Goal: Task Accomplishment & Management: Use online tool/utility

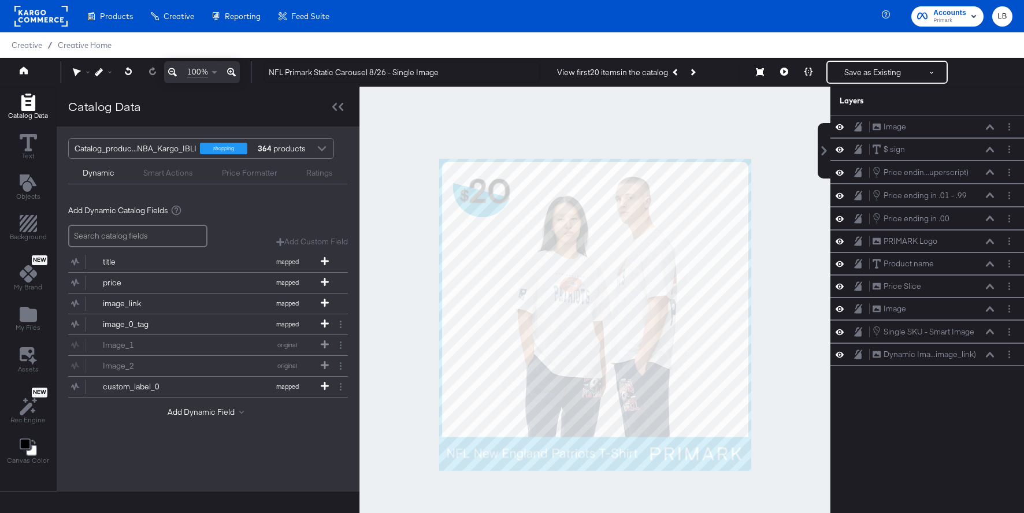
scroll to position [29, 0]
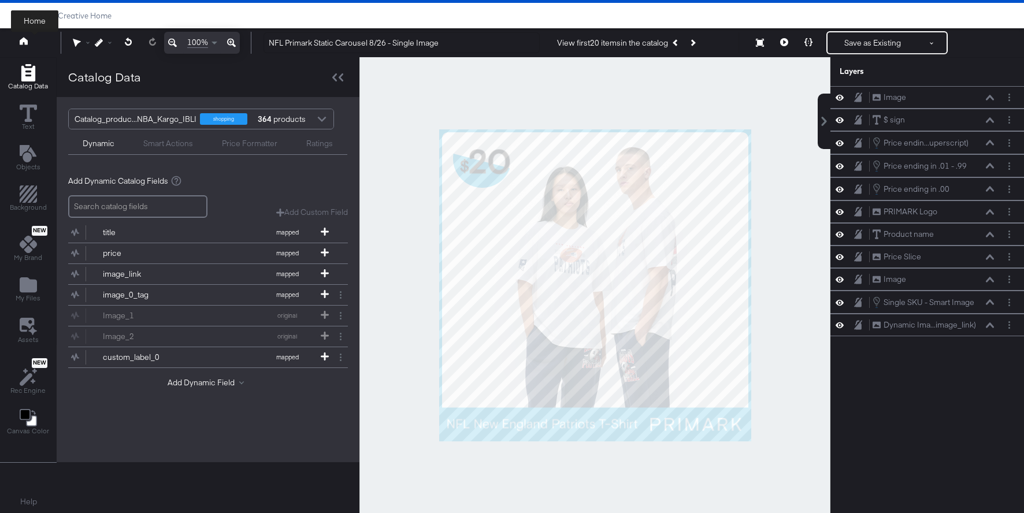
click at [26, 39] on icon at bounding box center [24, 41] width 8 height 8
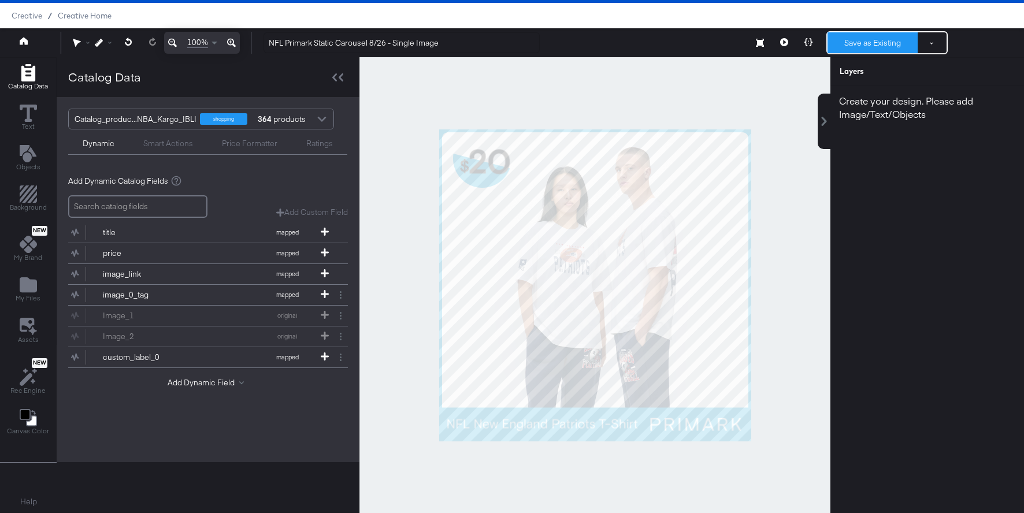
click at [862, 39] on button "Save as Existing" at bounding box center [873, 42] width 90 height 21
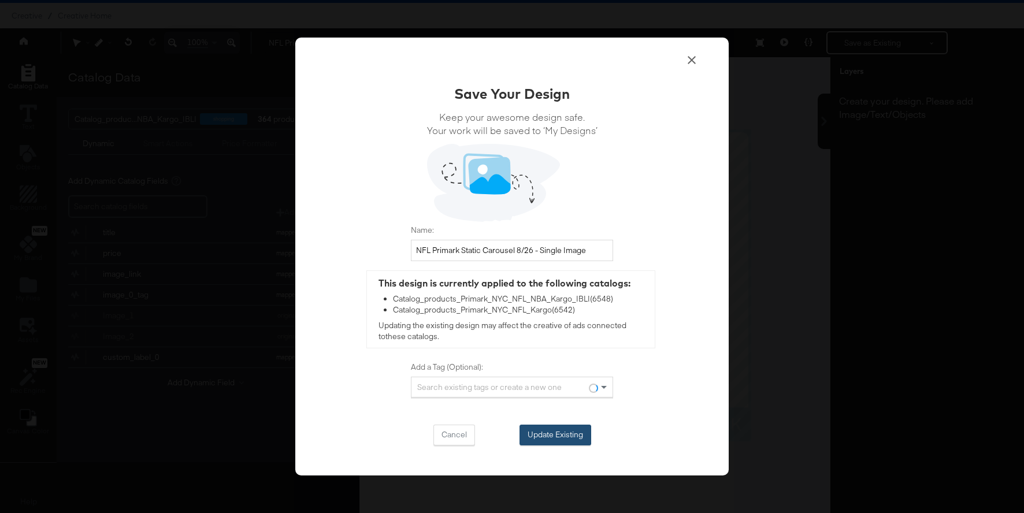
click at [553, 434] on button "Update Existing" at bounding box center [556, 435] width 72 height 21
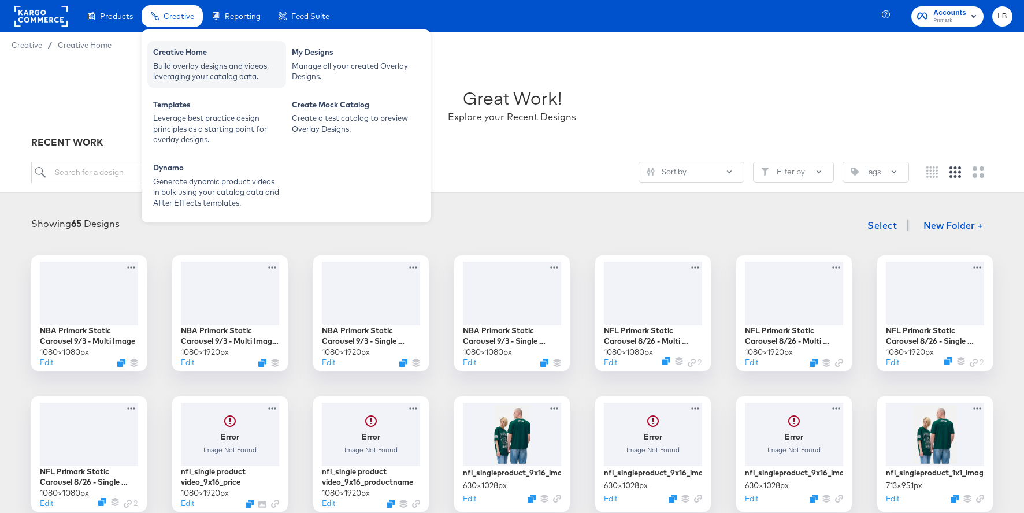
click at [181, 57] on div "Creative Home" at bounding box center [216, 54] width 127 height 14
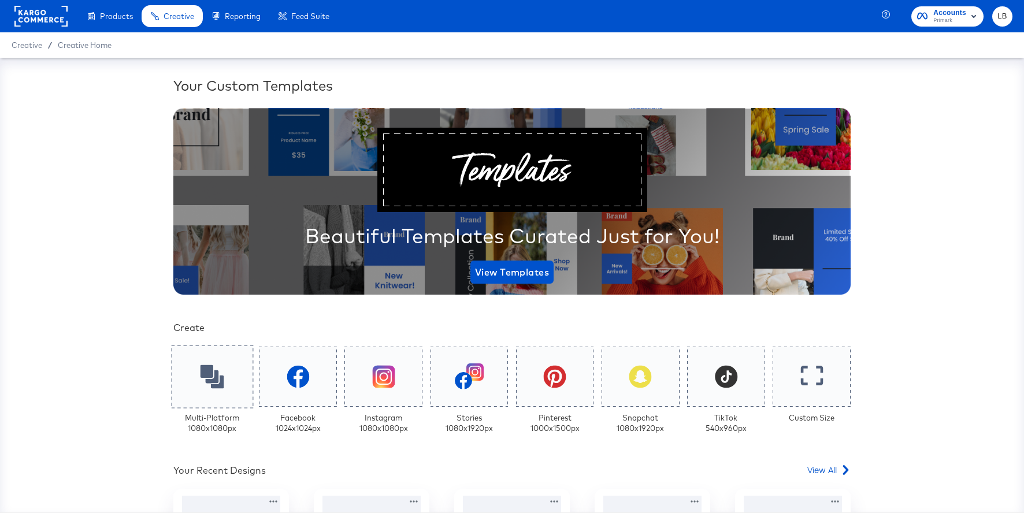
click at [217, 373] on icon at bounding box center [213, 377] width 24 height 24
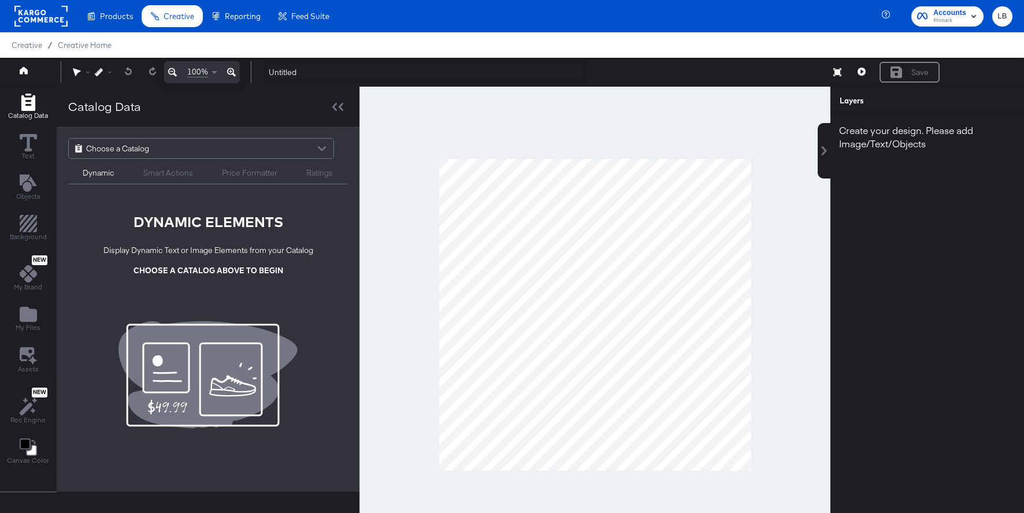
click at [321, 150] on div at bounding box center [321, 150] width 17 height 20
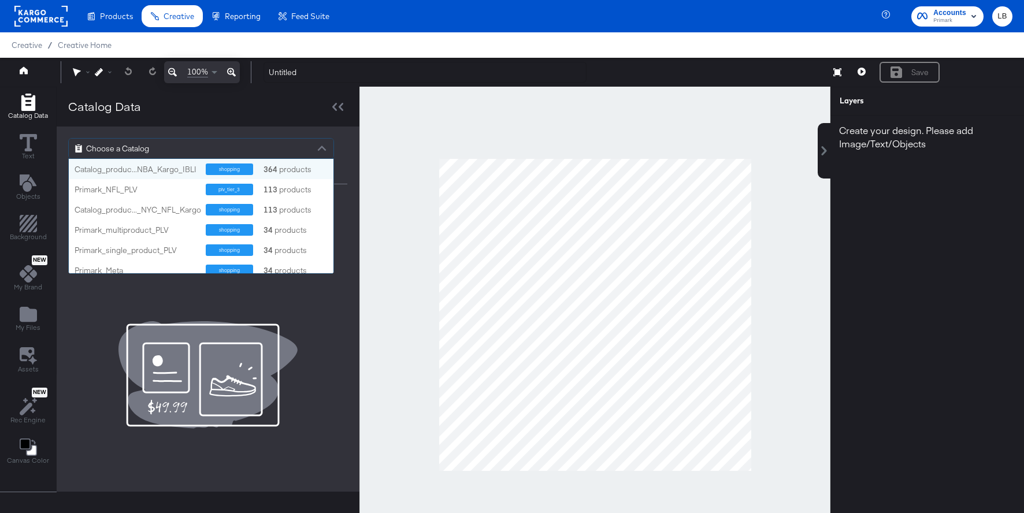
scroll to position [114, 265]
click at [232, 172] on div "shopping" at bounding box center [229, 170] width 47 height 12
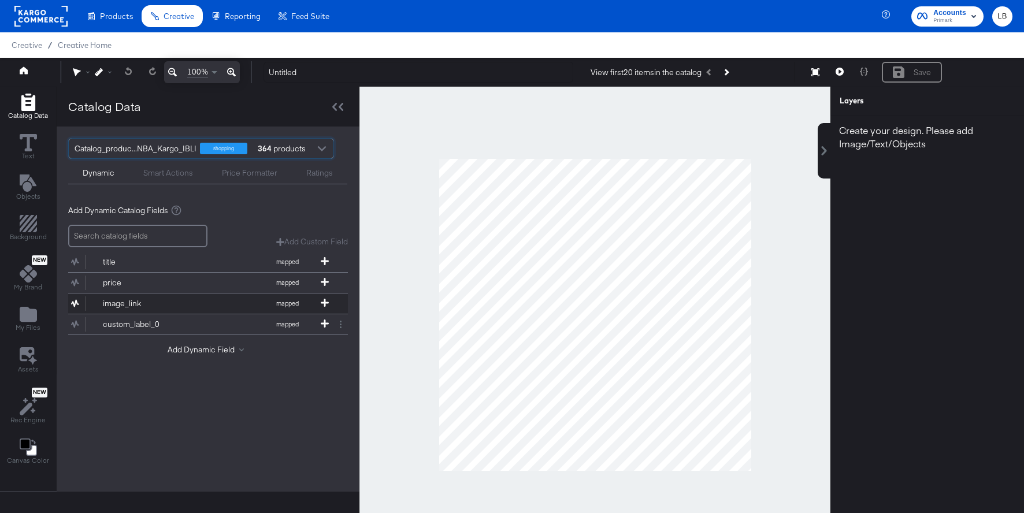
click at [179, 302] on div "image_link" at bounding box center [145, 303] width 84 height 11
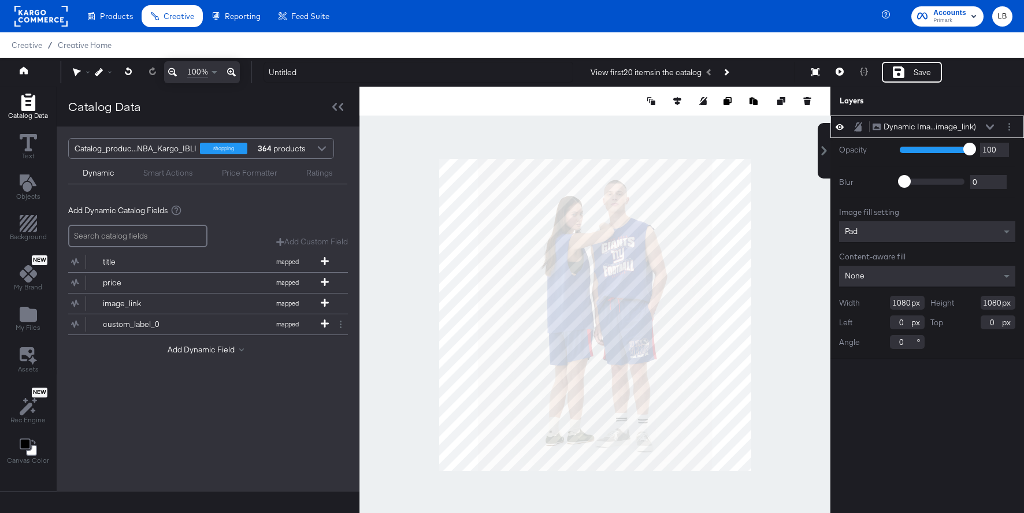
type input "362"
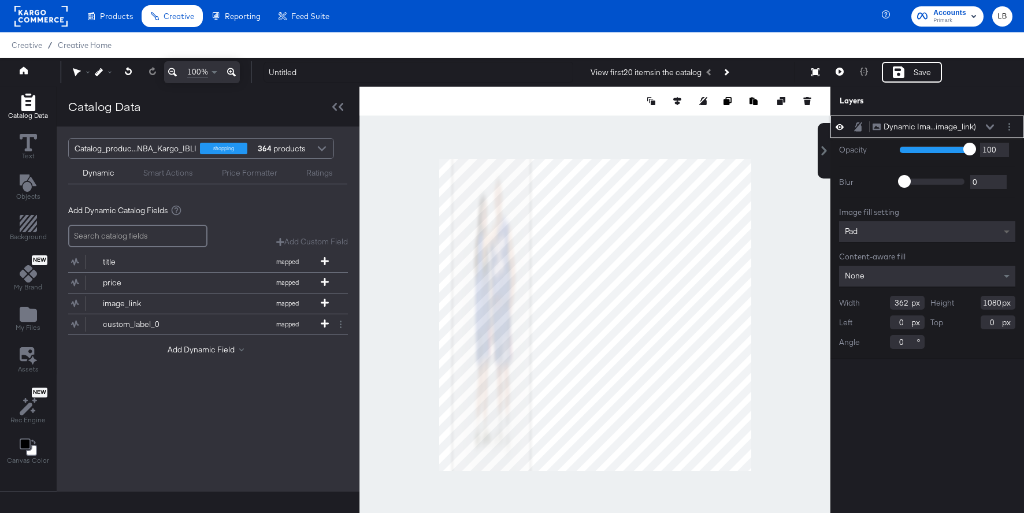
click at [1002, 231] on span at bounding box center [1008, 231] width 14 height 21
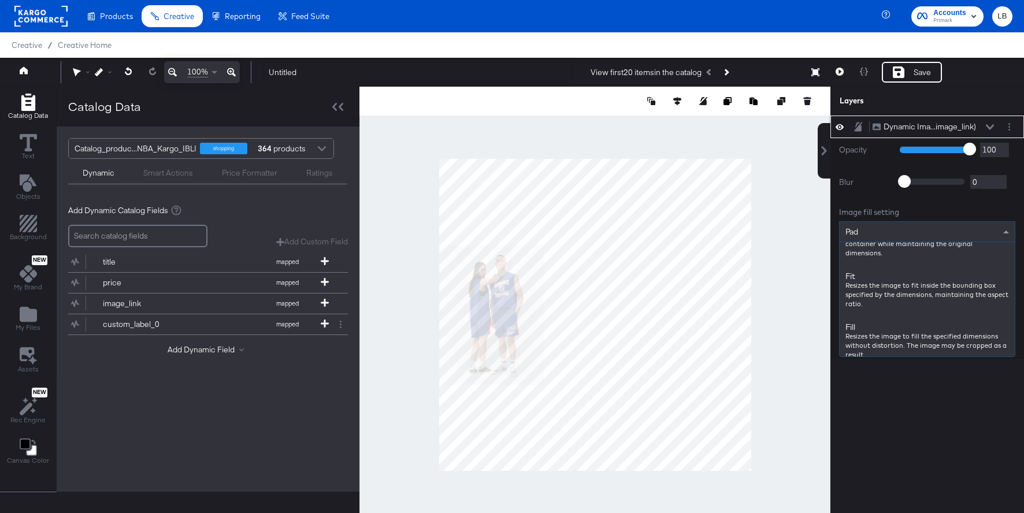
scroll to position [147, 0]
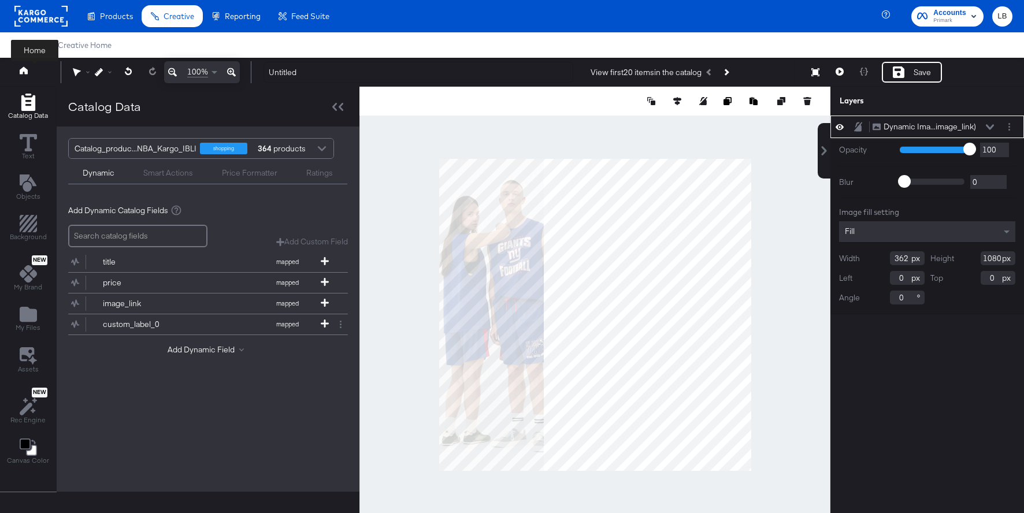
click at [21, 72] on icon at bounding box center [24, 70] width 8 height 8
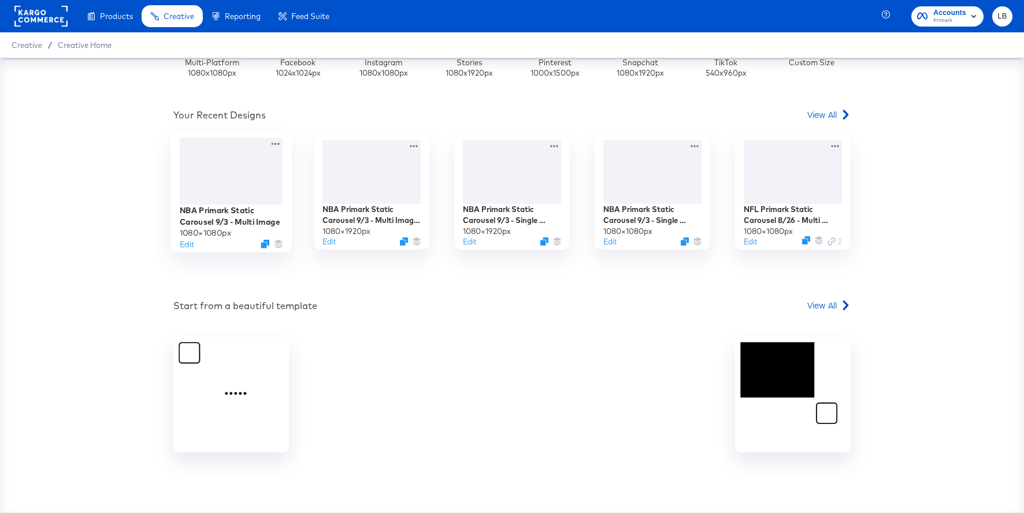
scroll to position [229, 0]
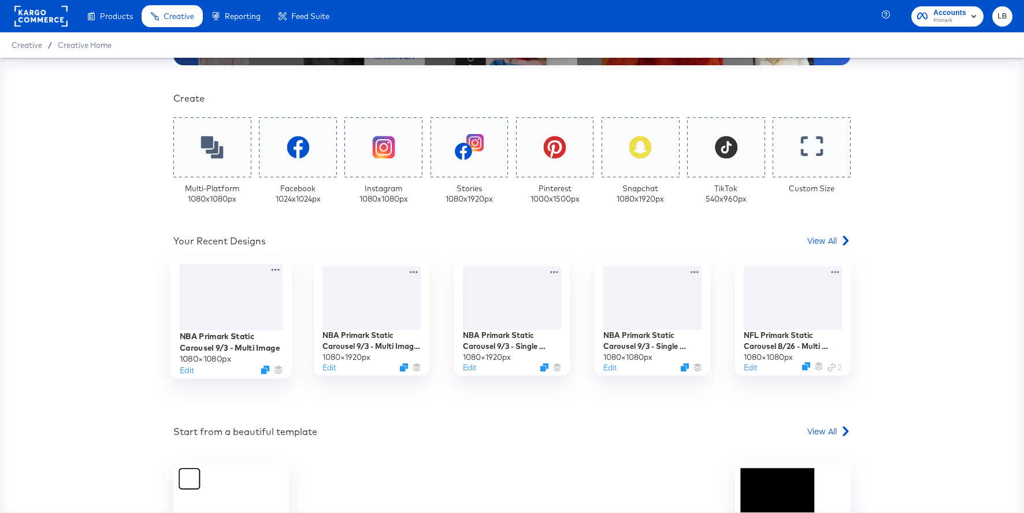
click at [265, 309] on div at bounding box center [231, 297] width 103 height 66
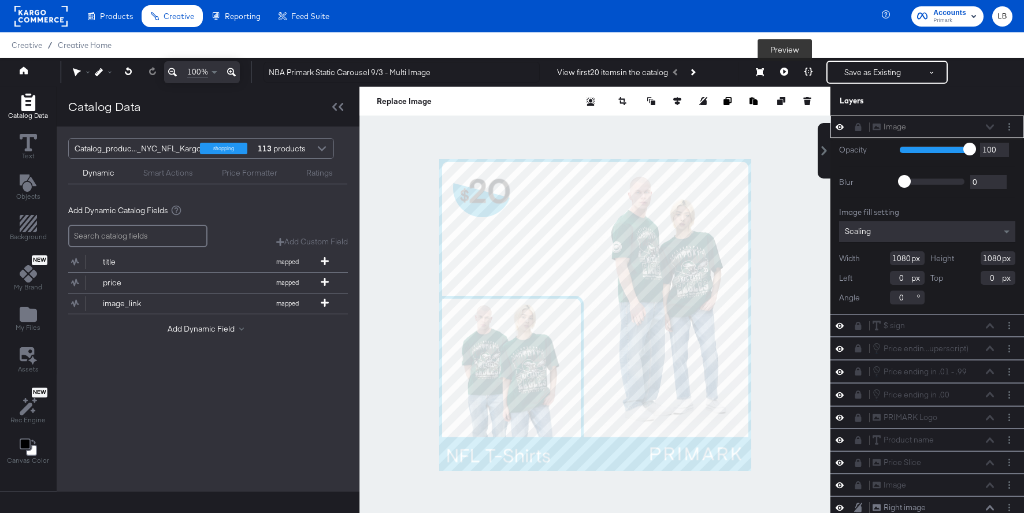
click at [786, 68] on button at bounding box center [784, 72] width 24 height 23
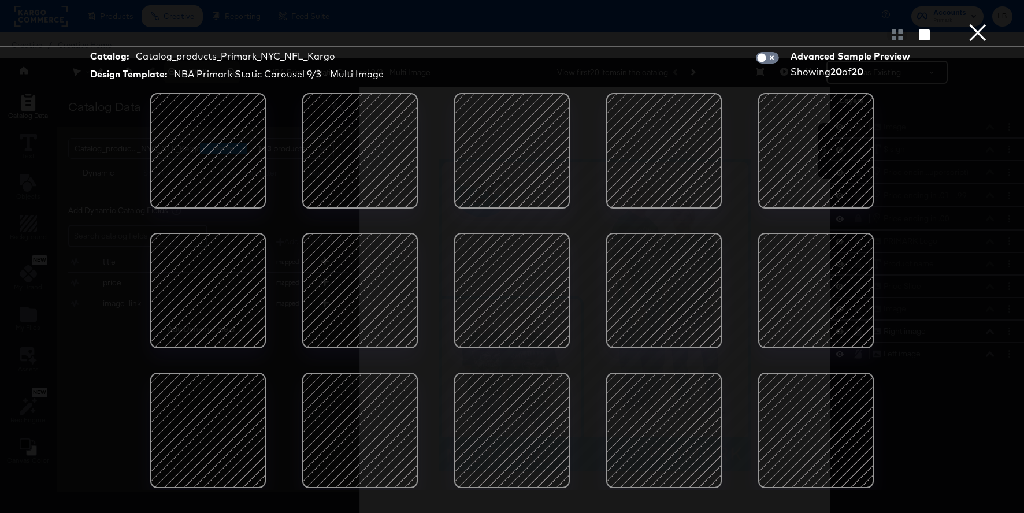
scroll to position [138, 0]
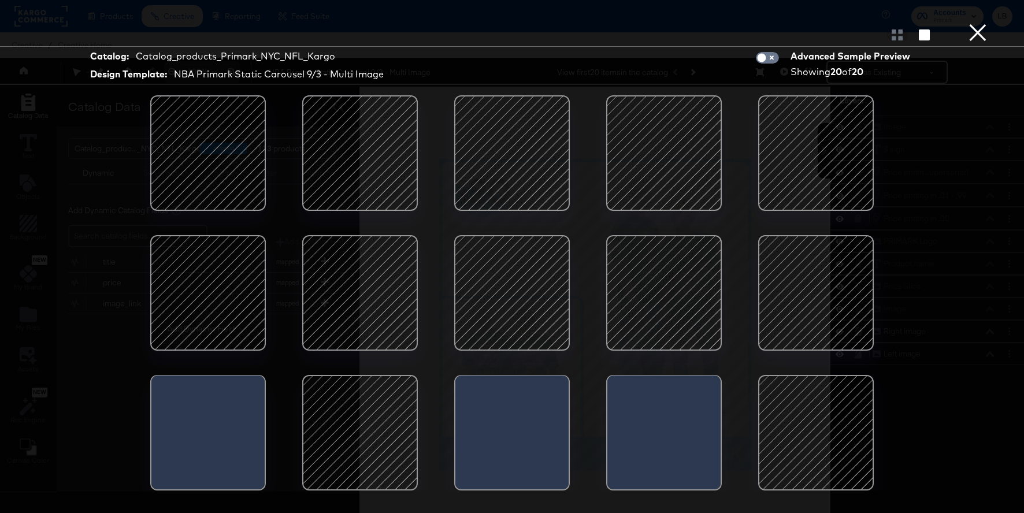
click at [982, 23] on button "×" at bounding box center [977, 11] width 23 height 23
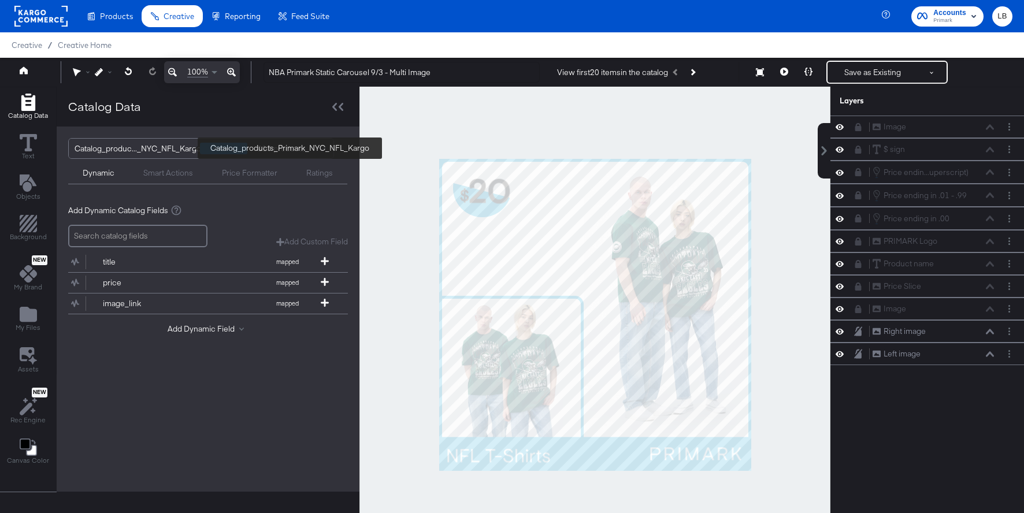
click at [183, 157] on div "Catalog_produc..._NYC_NFL_Kargo" at bounding box center [138, 149] width 127 height 20
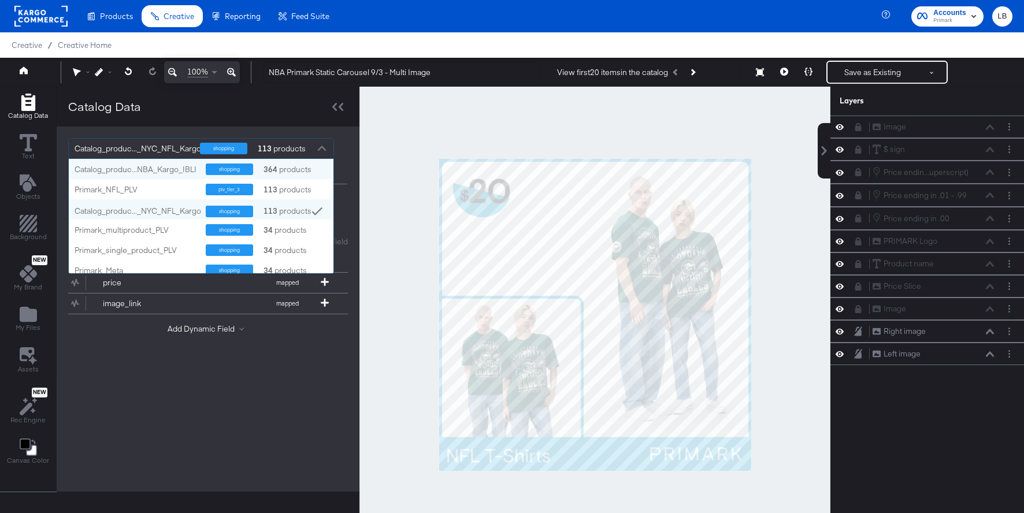
scroll to position [114, 265]
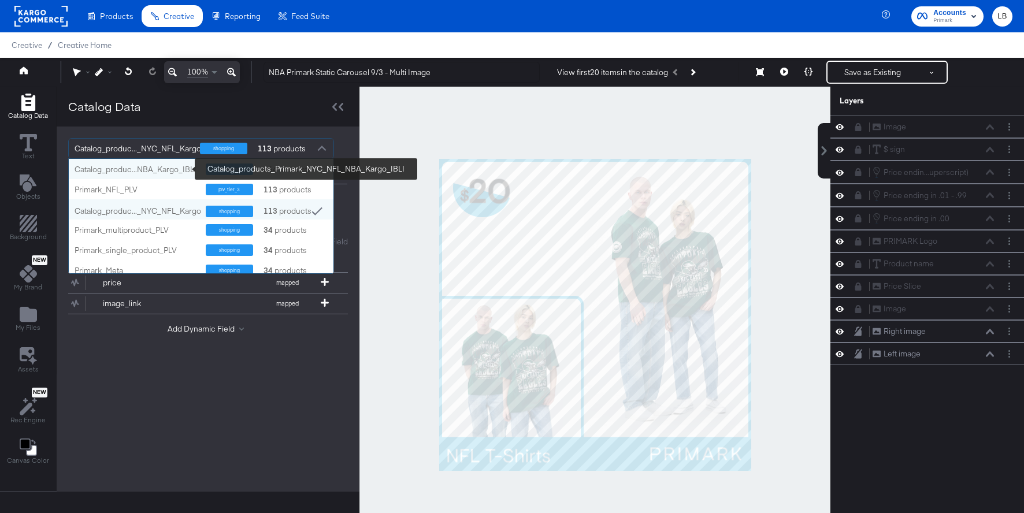
click at [179, 170] on div "Catalog_produc...NBA_Kargo_IBLI" at bounding box center [136, 169] width 123 height 11
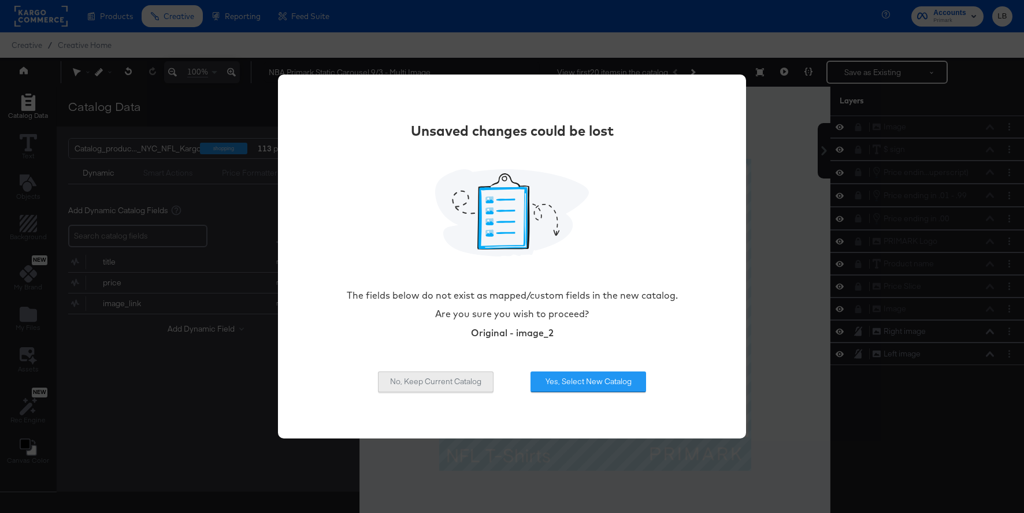
click at [466, 378] on button "No, Keep Current Catalog" at bounding box center [436, 382] width 116 height 21
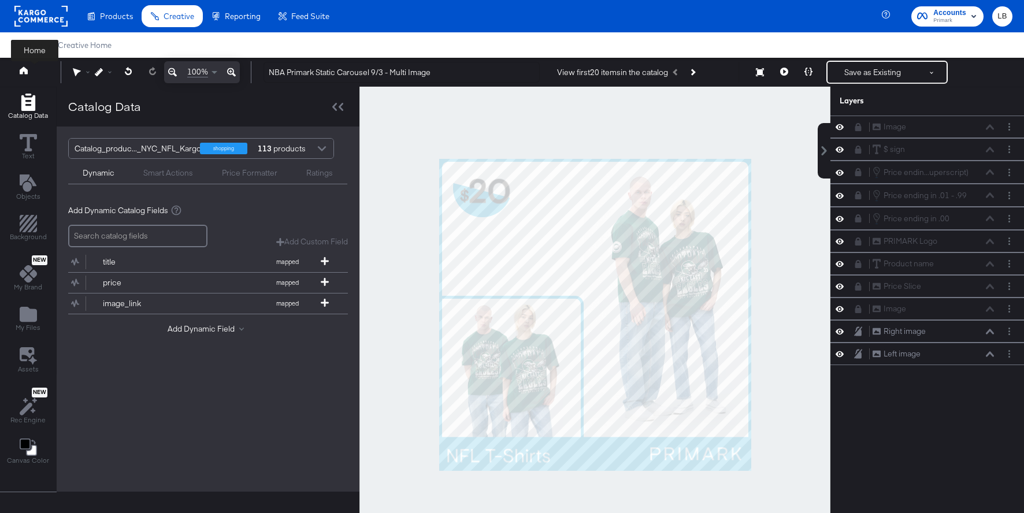
click at [25, 67] on icon at bounding box center [24, 70] width 8 height 8
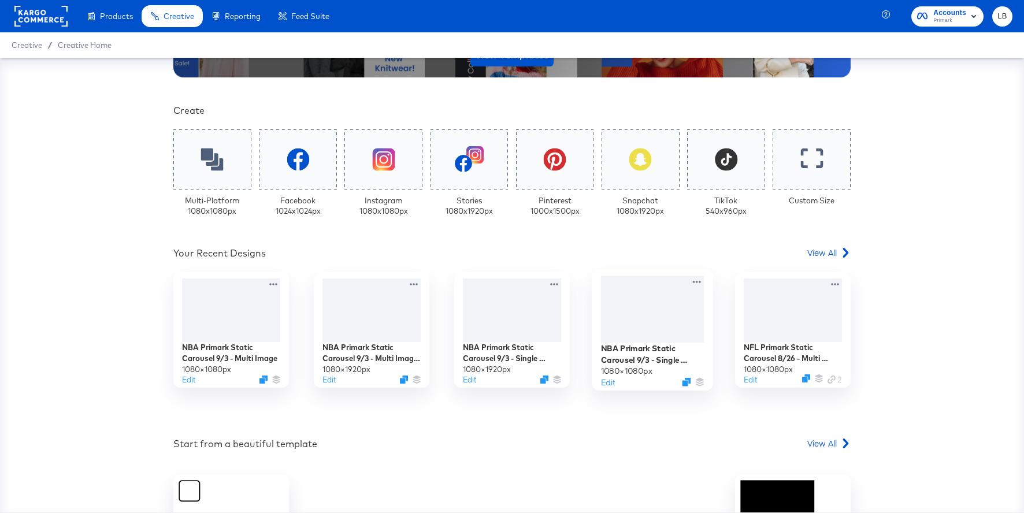
scroll to position [325, 0]
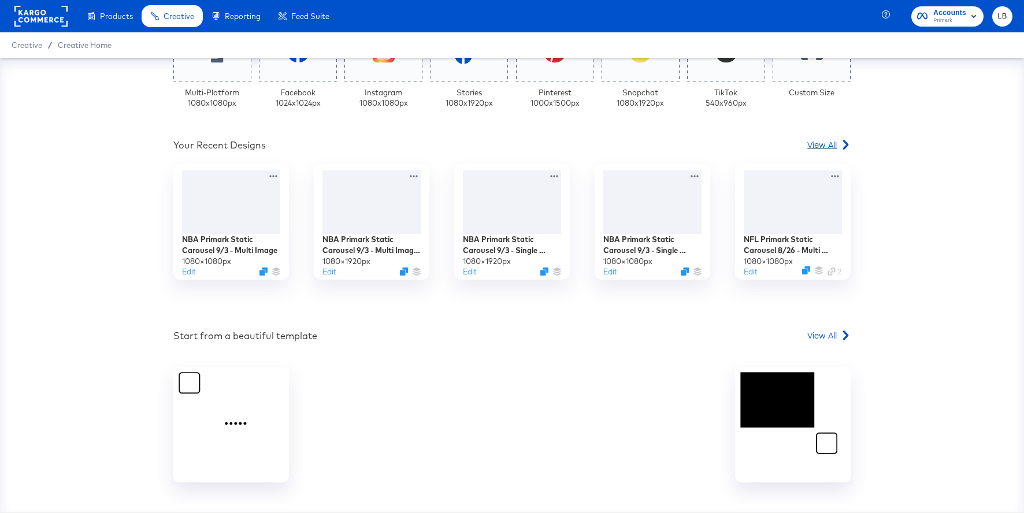
click at [831, 139] on span "View All" at bounding box center [821, 145] width 29 height 12
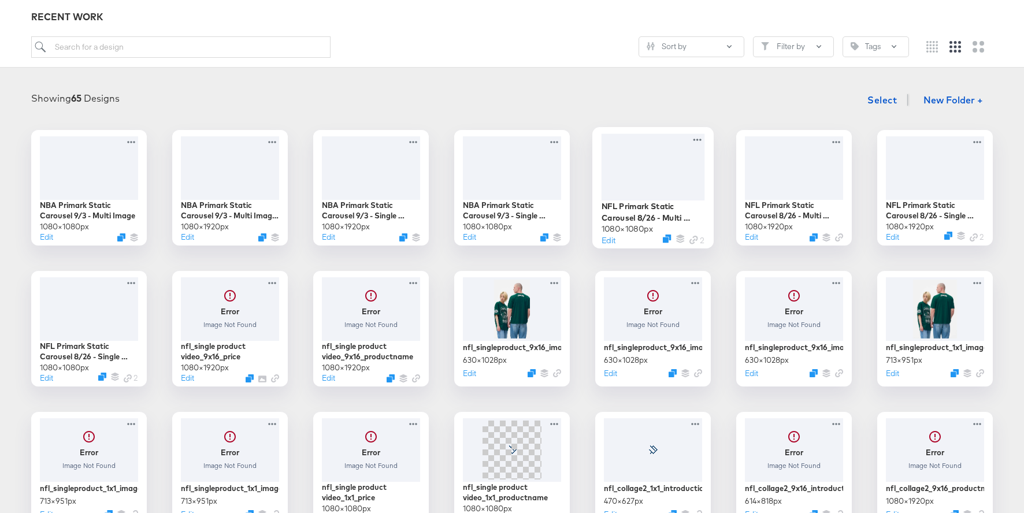
scroll to position [133, 0]
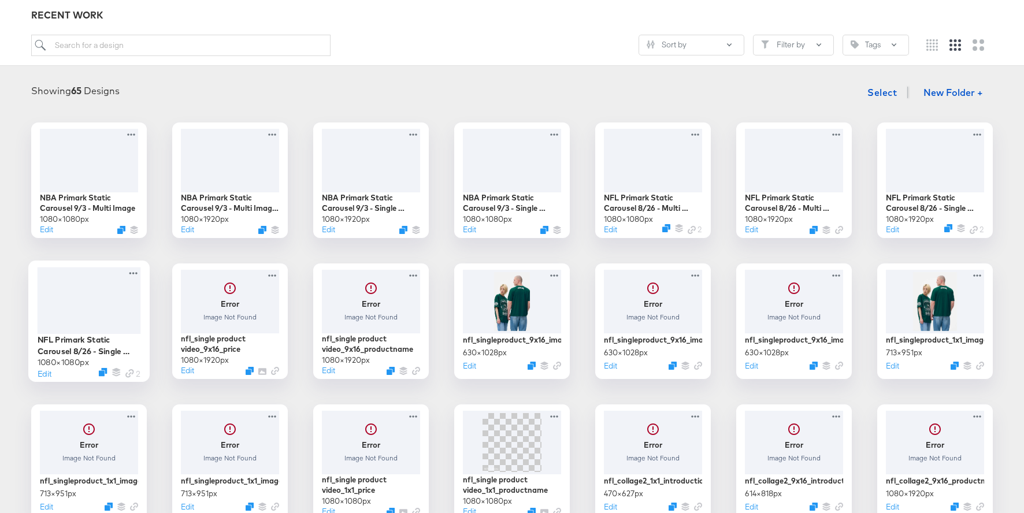
click at [123, 301] on div at bounding box center [89, 300] width 103 height 66
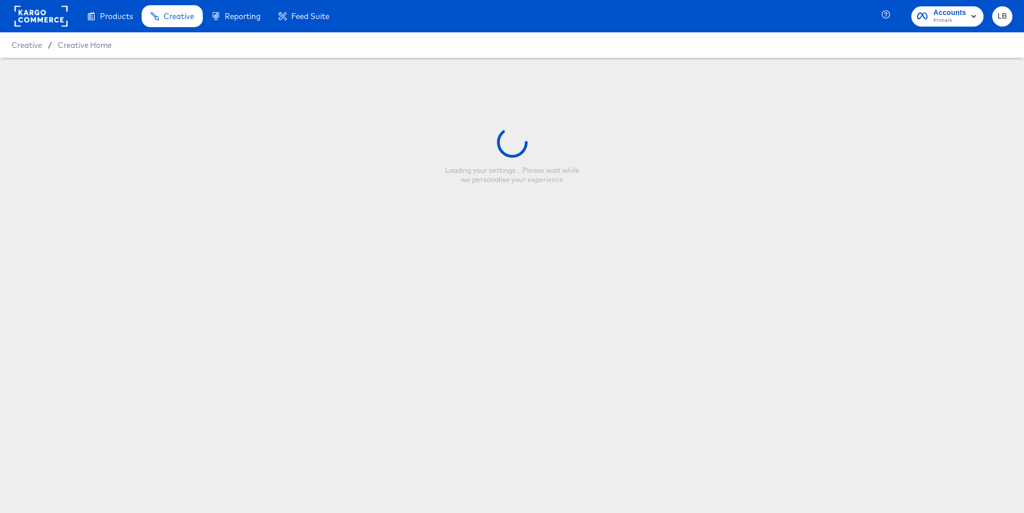
type input "NFL Primark Static Carousel 8/26 - Single Image"
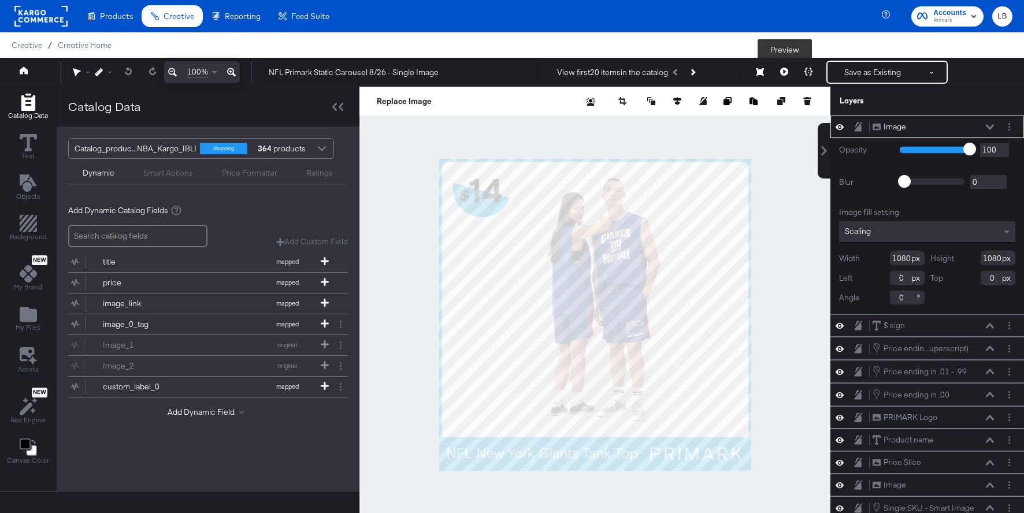
click at [789, 72] on button at bounding box center [784, 72] width 24 height 23
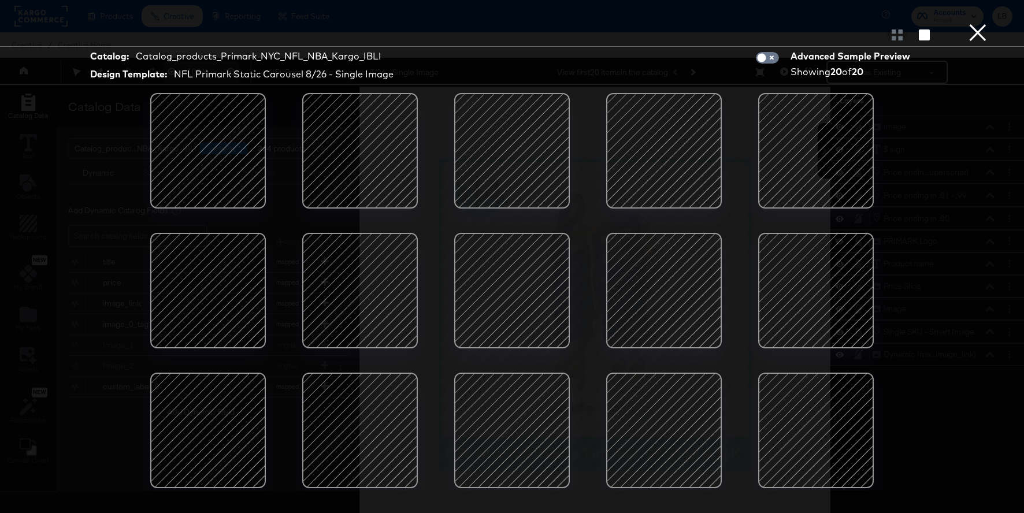
click at [979, 23] on button "×" at bounding box center [977, 11] width 23 height 23
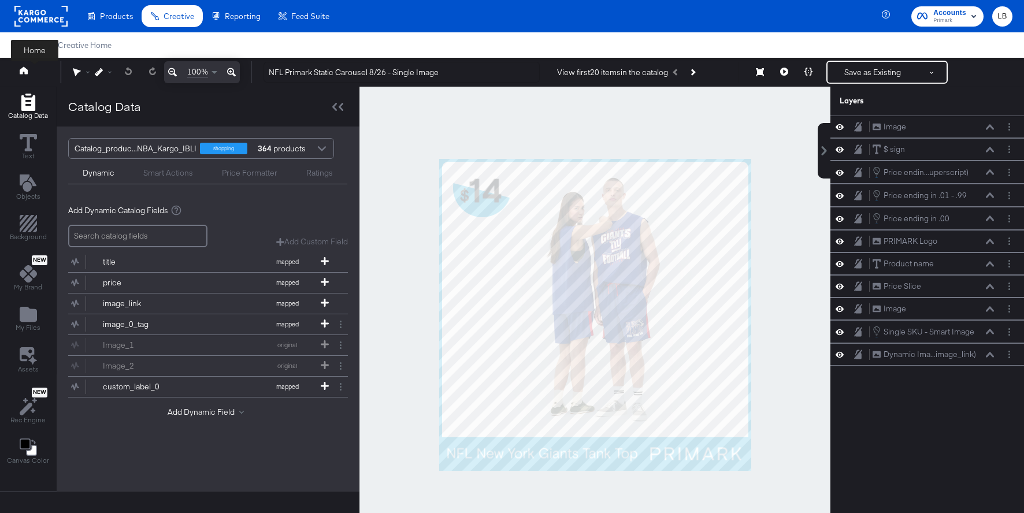
click at [27, 70] on icon at bounding box center [24, 70] width 8 height 8
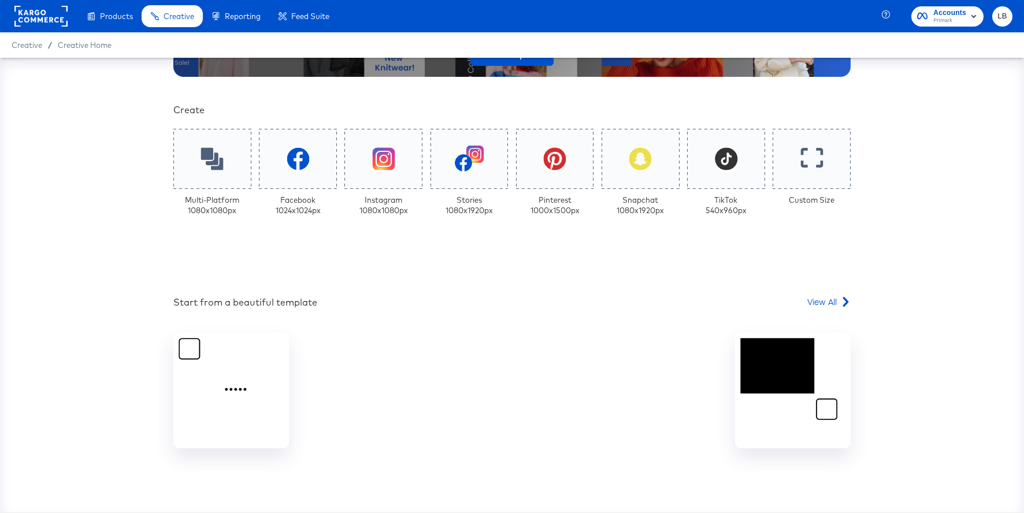
scroll to position [267, 0]
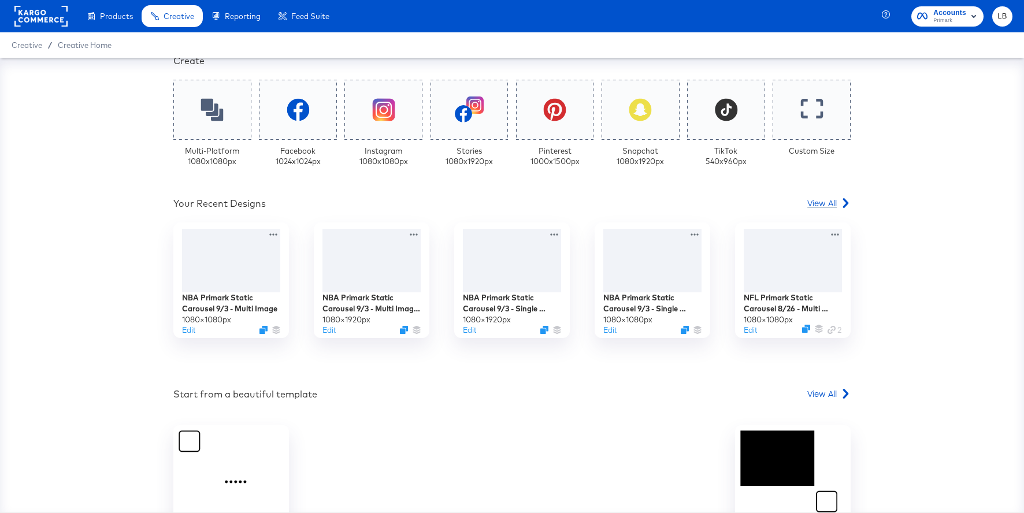
click at [831, 199] on span "View All" at bounding box center [821, 203] width 29 height 12
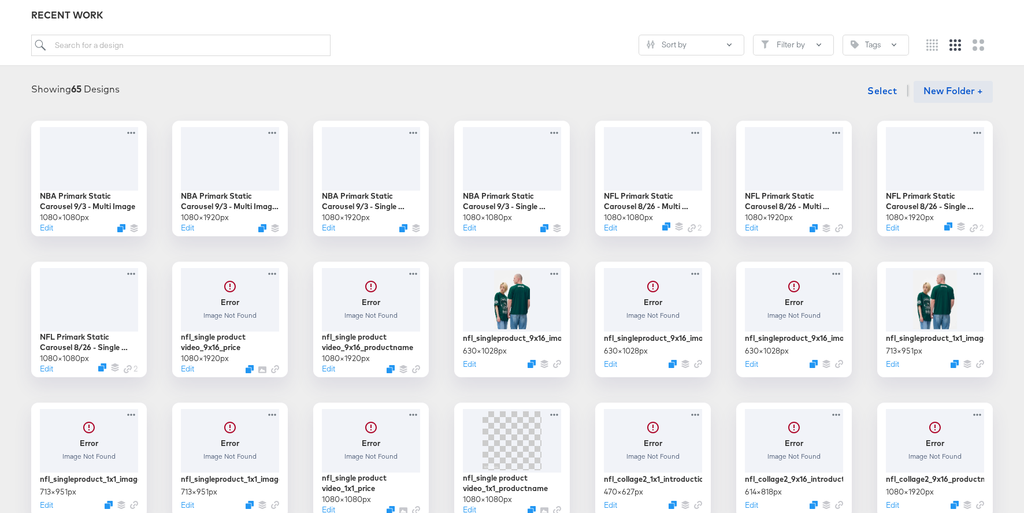
scroll to position [116, 0]
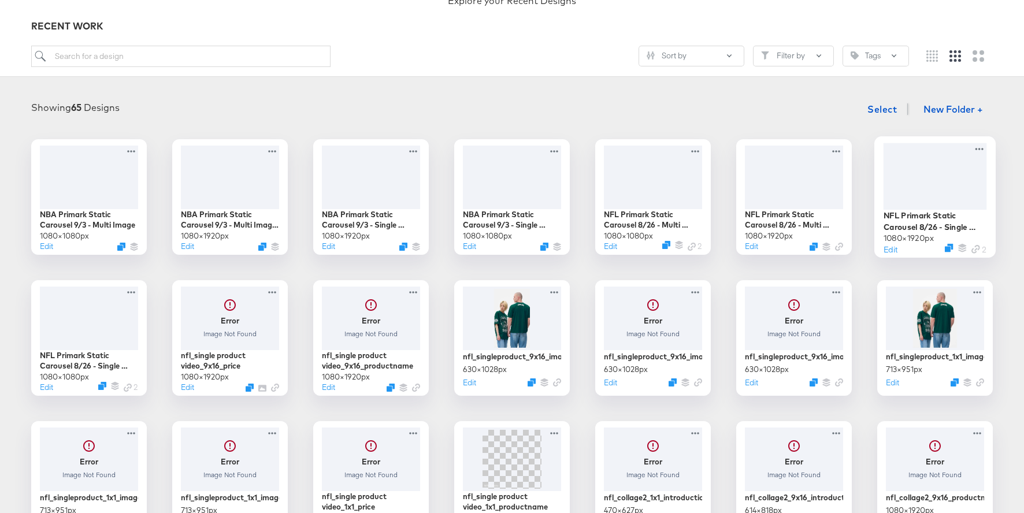
click at [947, 178] on div at bounding box center [935, 176] width 103 height 66
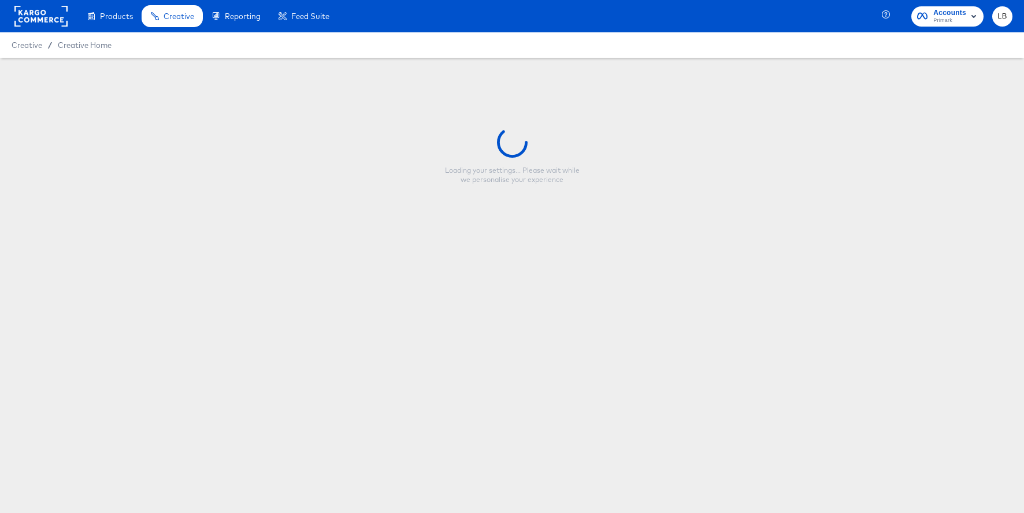
type input "NFL Primark Static Carousel 8/26 - Single Image 9:16"
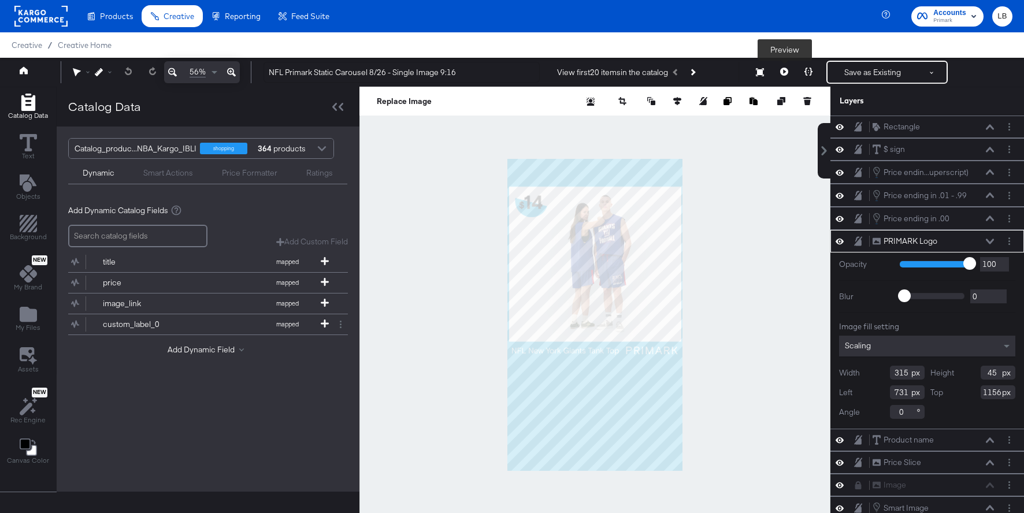
click at [787, 66] on button at bounding box center [784, 72] width 24 height 23
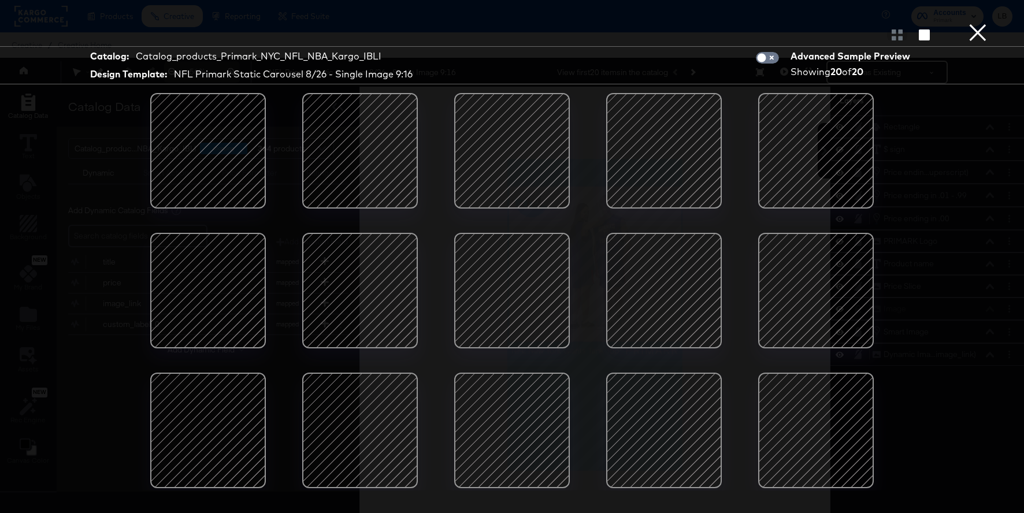
click at [531, 135] on div at bounding box center [512, 151] width 98 height 98
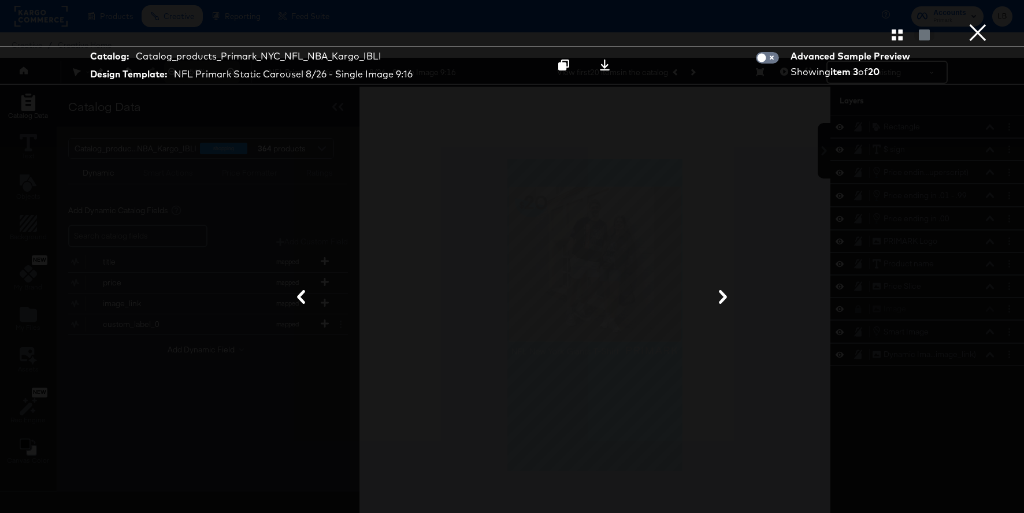
click at [979, 23] on button "×" at bounding box center [977, 11] width 23 height 23
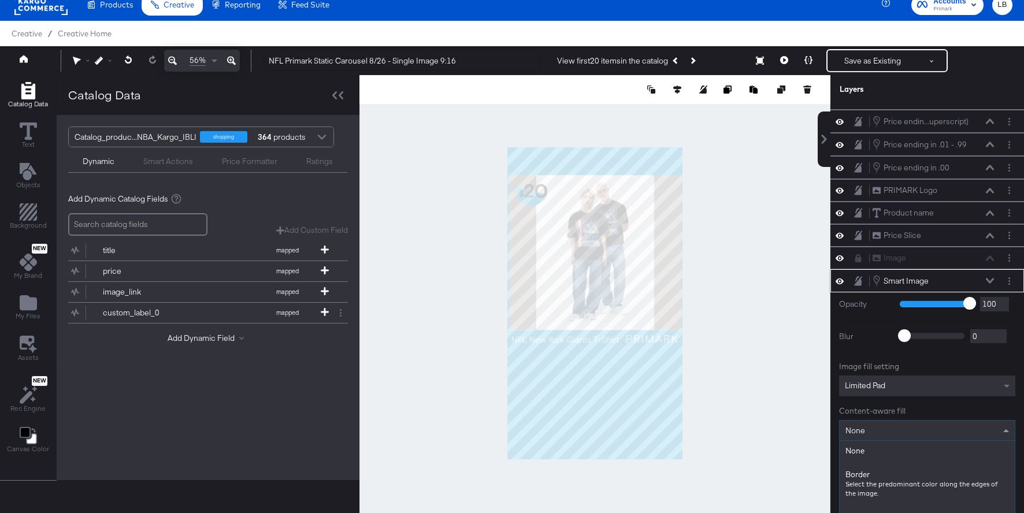
scroll to position [29, 0]
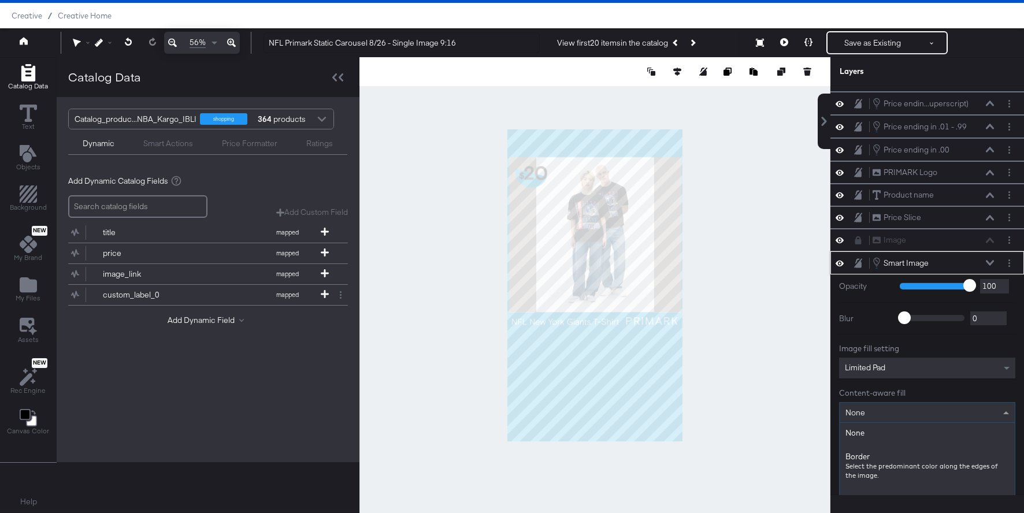
click at [1015, 429] on html "Products Products Product Catalogs Enhance Your Product Catalog, Map Them to Pu…" at bounding box center [512, 227] width 1024 height 513
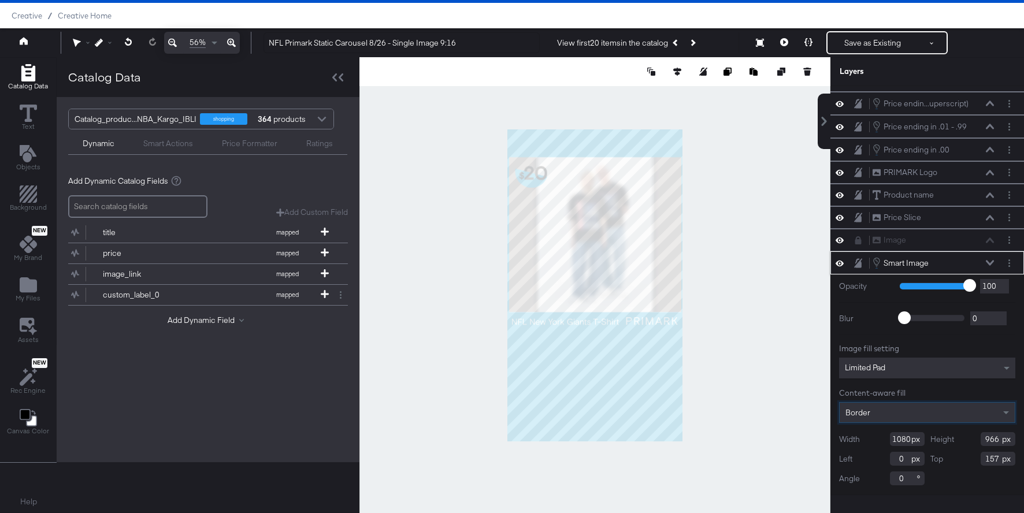
scroll to position [62, 0]
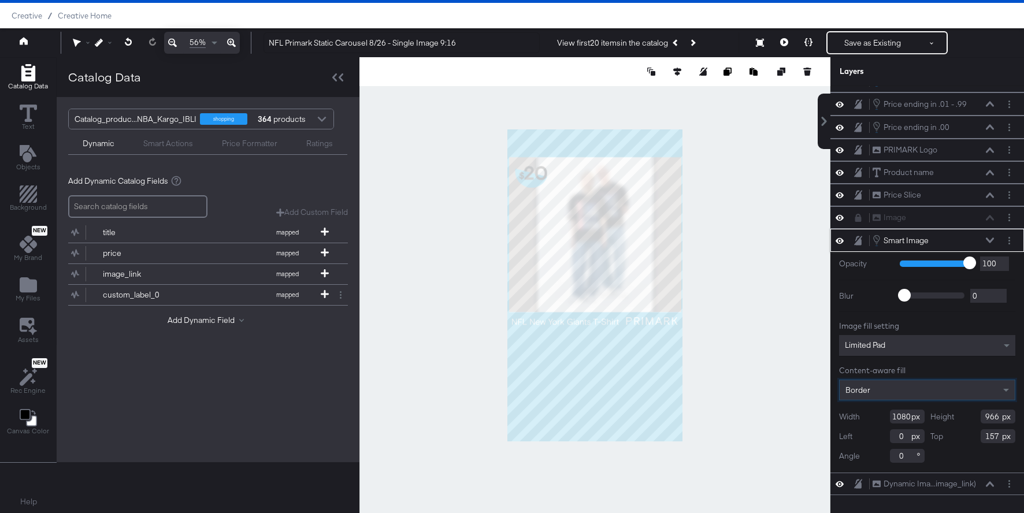
click at [989, 237] on button at bounding box center [989, 240] width 9 height 7
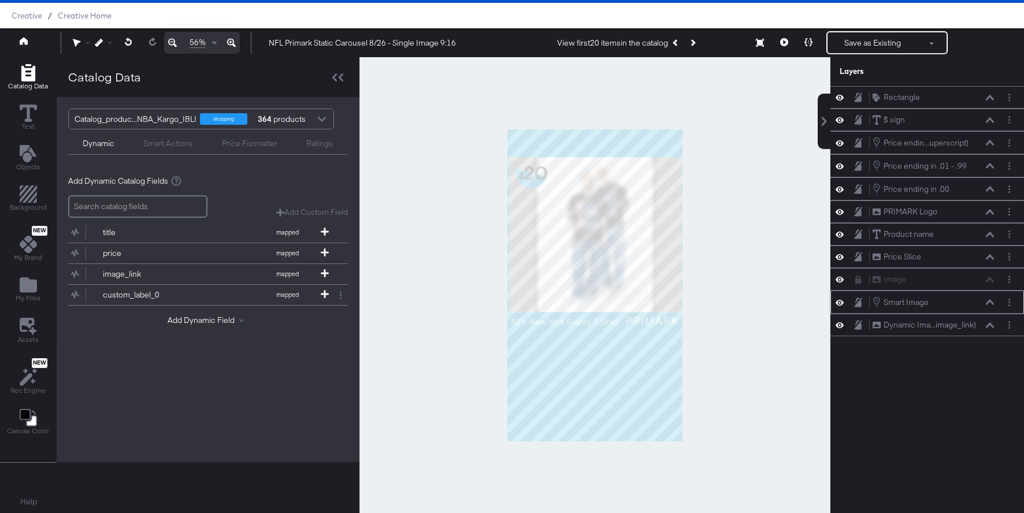
scroll to position [0, 0]
click at [745, 291] on div at bounding box center [595, 285] width 471 height 456
click at [786, 32] on button at bounding box center [784, 42] width 24 height 23
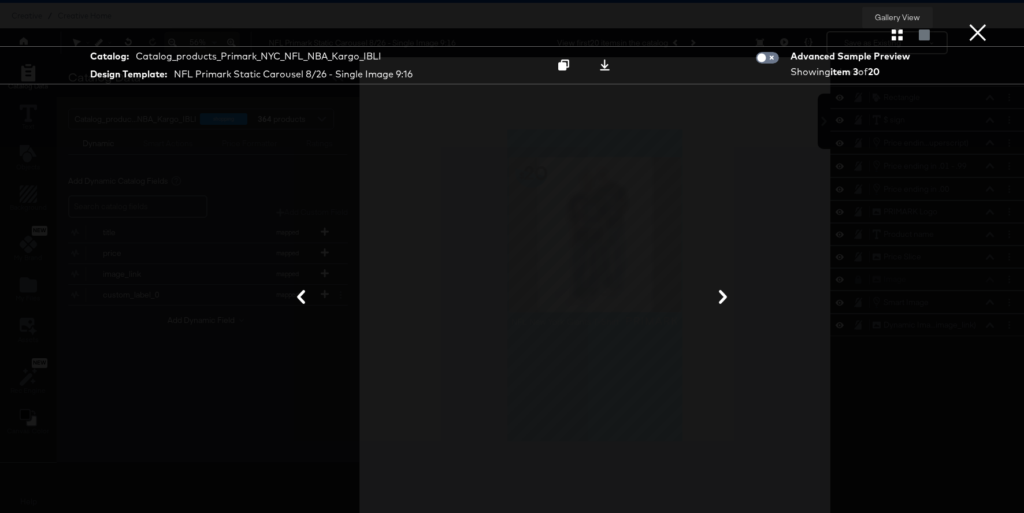
click at [894, 37] on icon "button" at bounding box center [897, 34] width 11 height 11
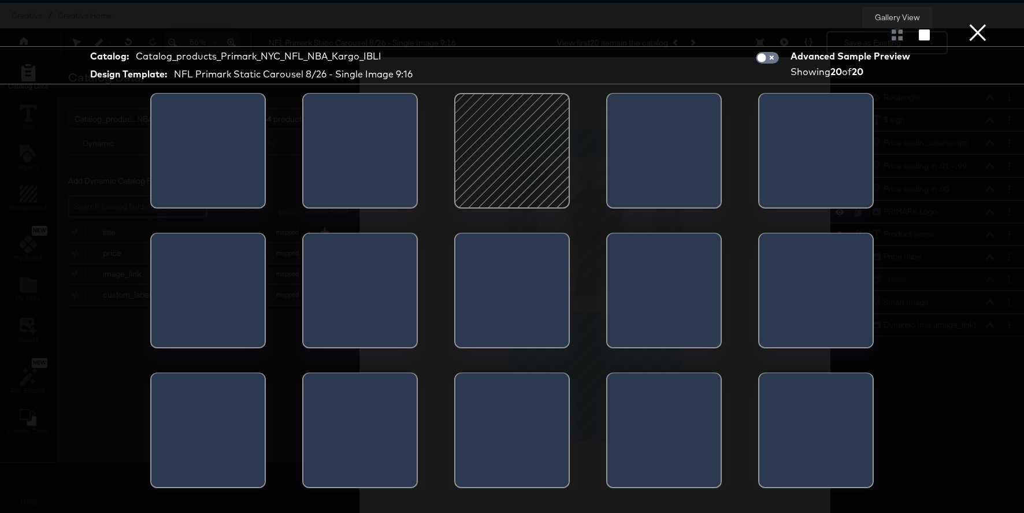
click at [898, 32] on div at bounding box center [897, 35] width 20 height 12
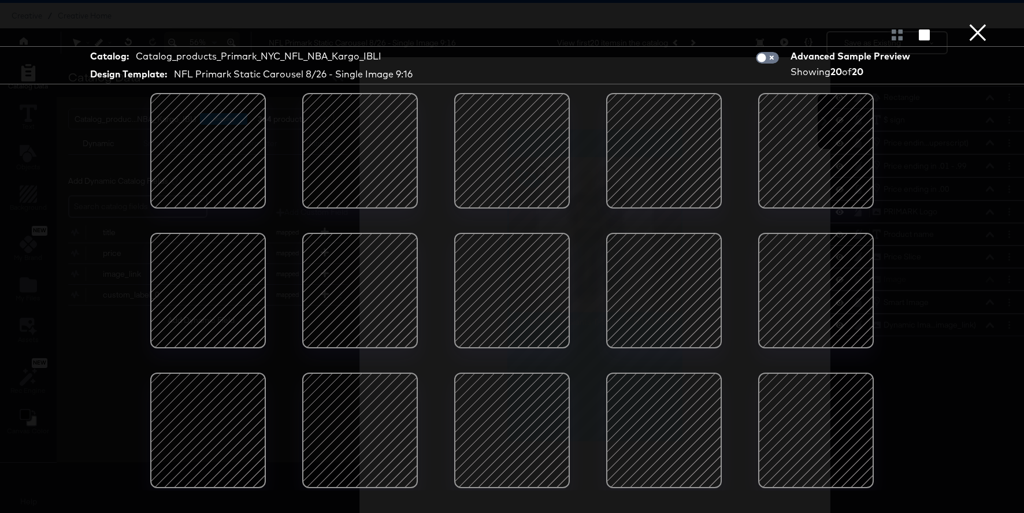
click at [973, 23] on button "×" at bounding box center [977, 11] width 23 height 23
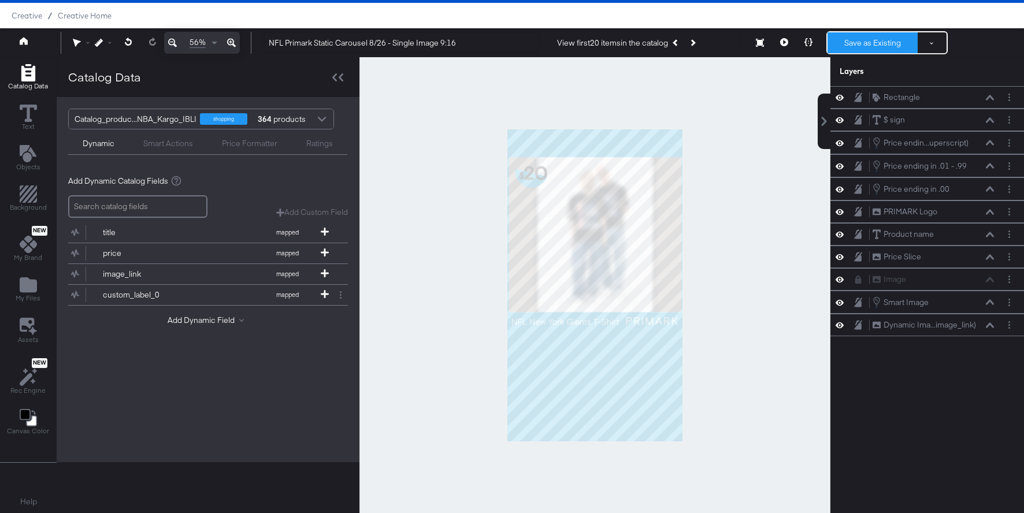
click at [864, 41] on button "Save as Existing" at bounding box center [873, 42] width 90 height 21
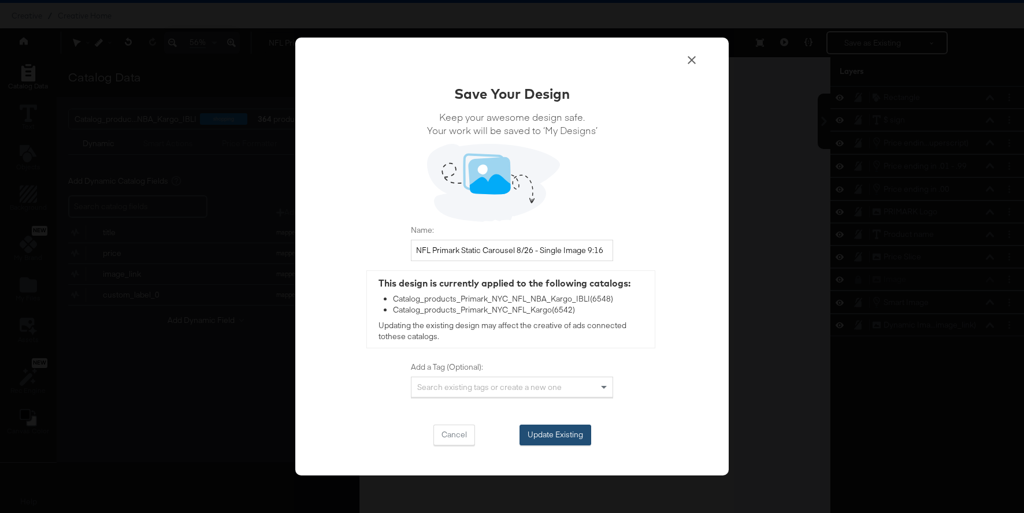
click at [541, 438] on button "Update Existing" at bounding box center [556, 435] width 72 height 21
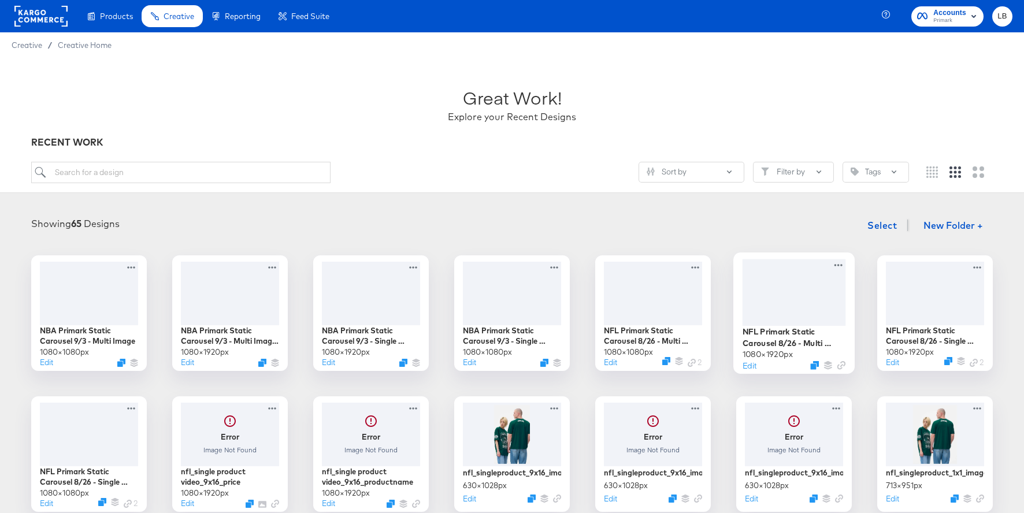
click at [805, 307] on div at bounding box center [794, 292] width 103 height 66
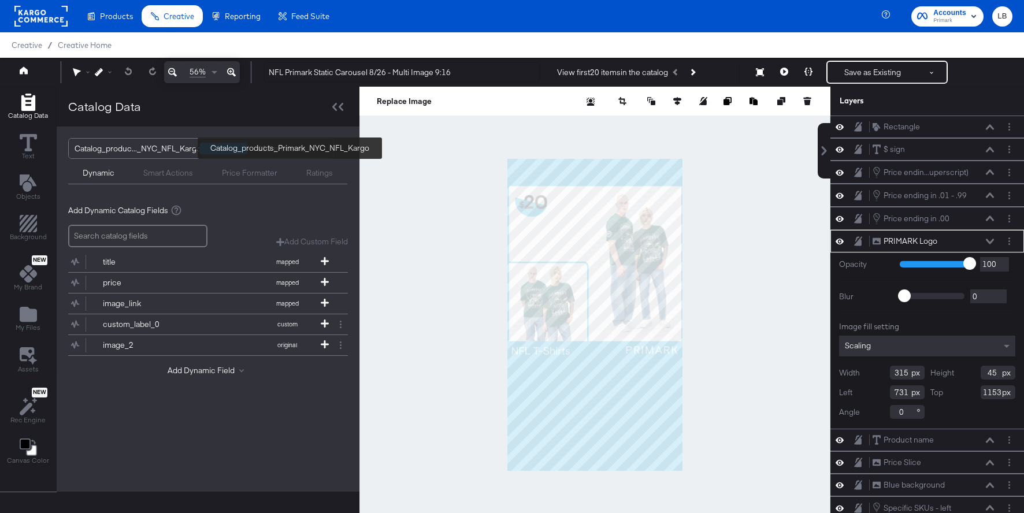
click at [155, 154] on div "Catalog_produc..._NYC_NFL_Kargo" at bounding box center [138, 149] width 127 height 20
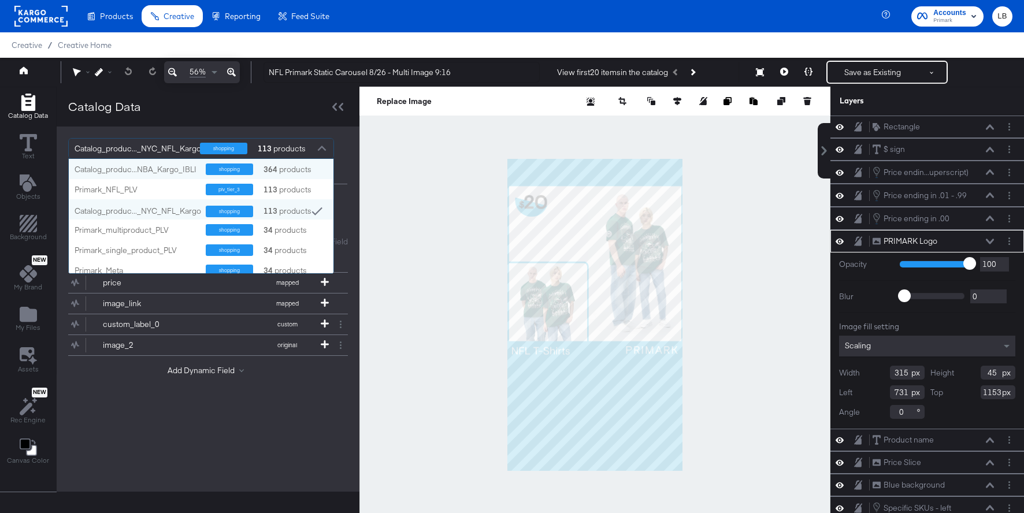
scroll to position [114, 265]
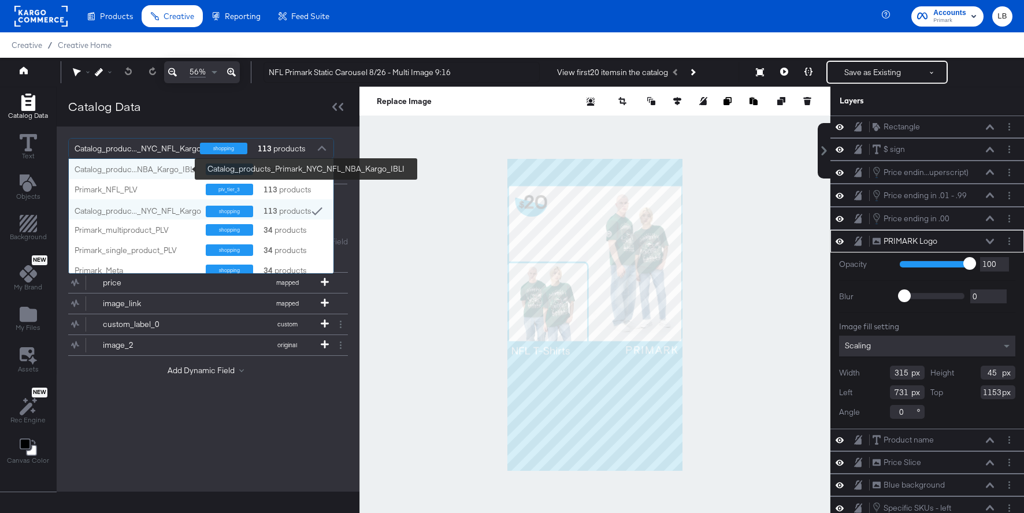
click at [187, 171] on div "Catalog_produc...NBA_Kargo_IBLI" at bounding box center [136, 169] width 123 height 11
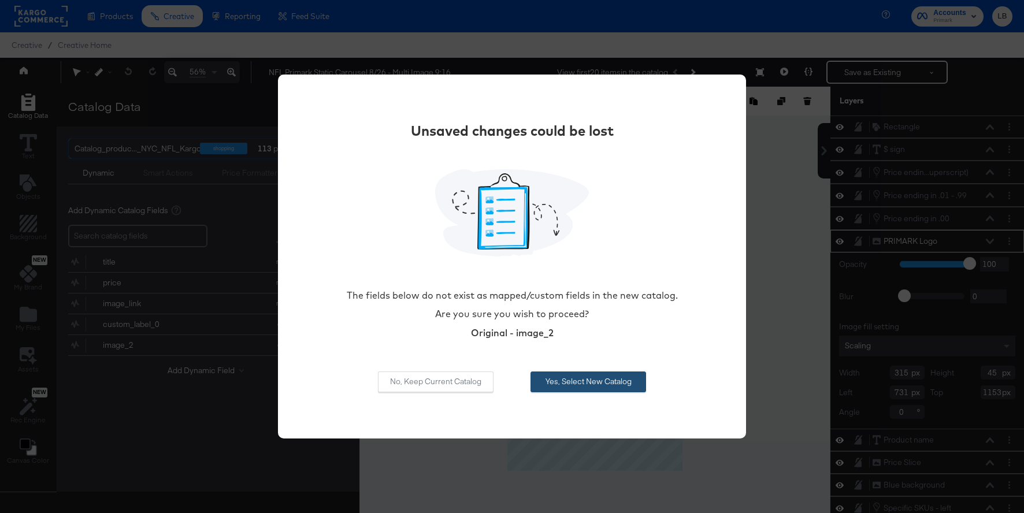
click at [570, 380] on button "Yes, Select New Catalog" at bounding box center [589, 382] width 116 height 21
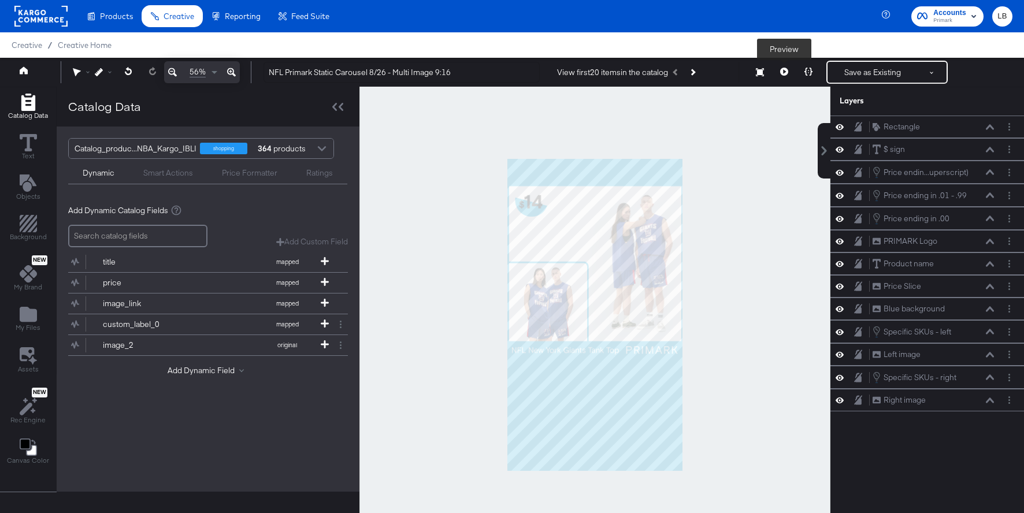
click at [780, 71] on icon at bounding box center [784, 72] width 8 height 8
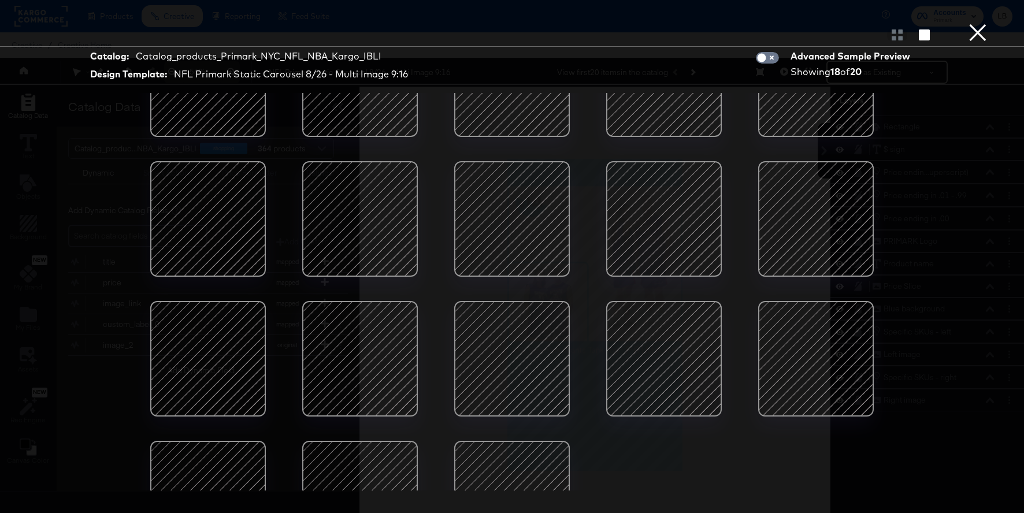
scroll to position [65, 0]
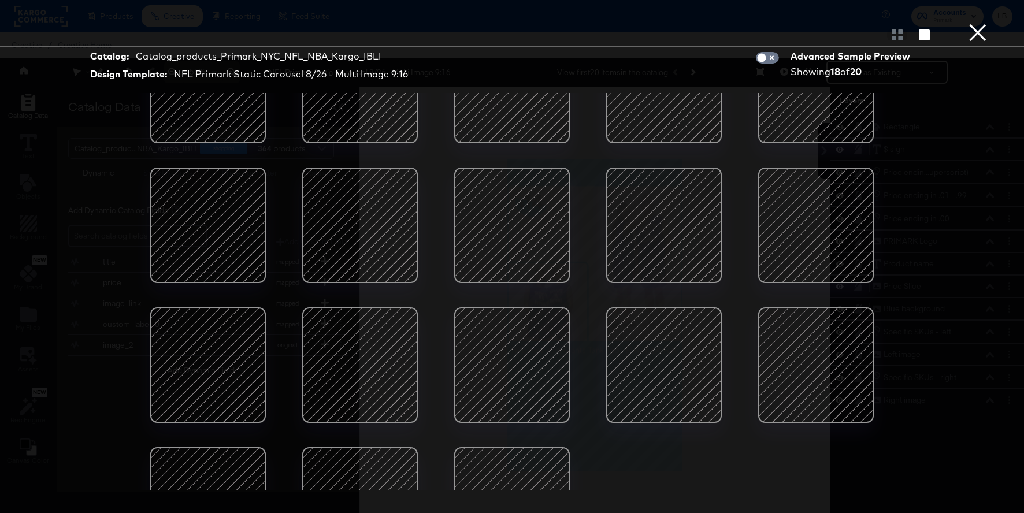
click at [826, 217] on div at bounding box center [816, 225] width 98 height 98
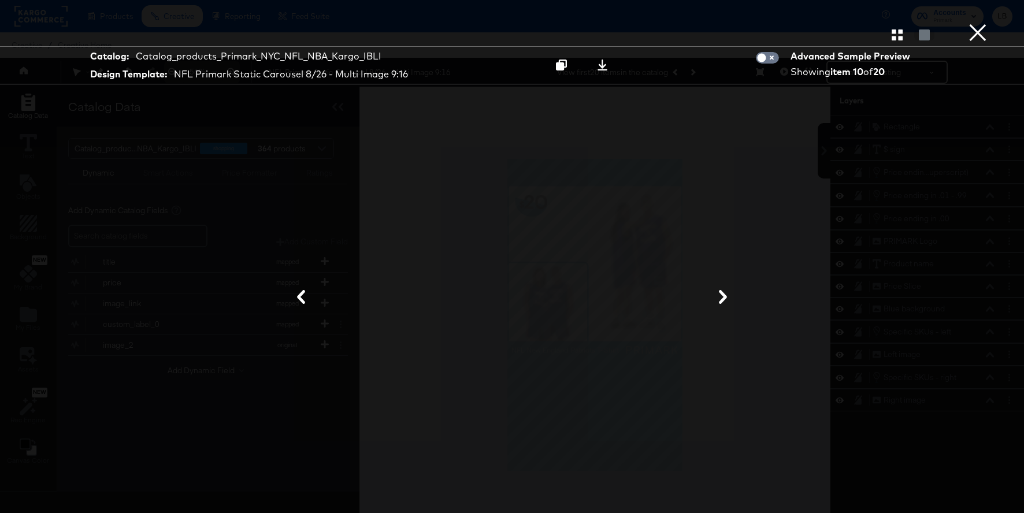
click at [883, 164] on div at bounding box center [512, 298] width 867 height 398
click at [982, 23] on button "×" at bounding box center [977, 11] width 23 height 23
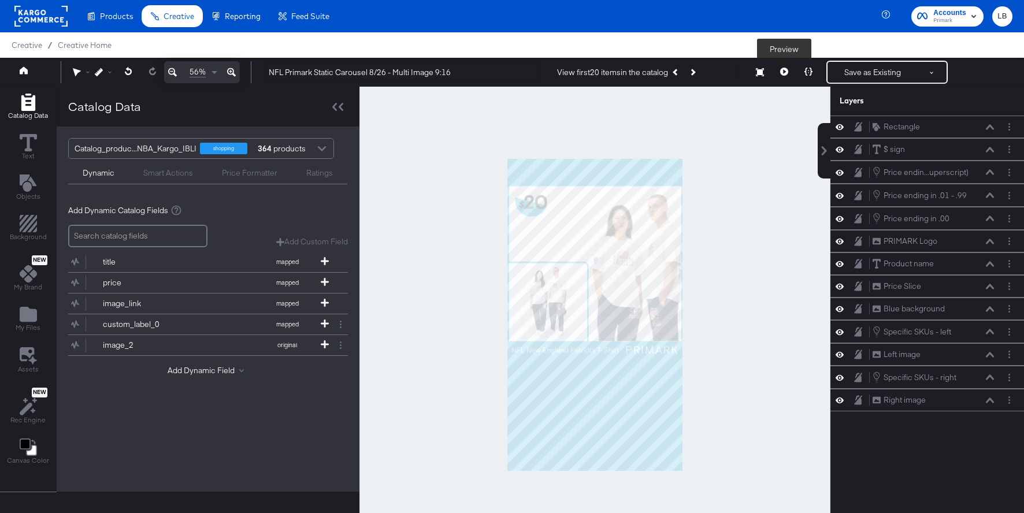
click at [784, 71] on icon at bounding box center [784, 72] width 8 height 8
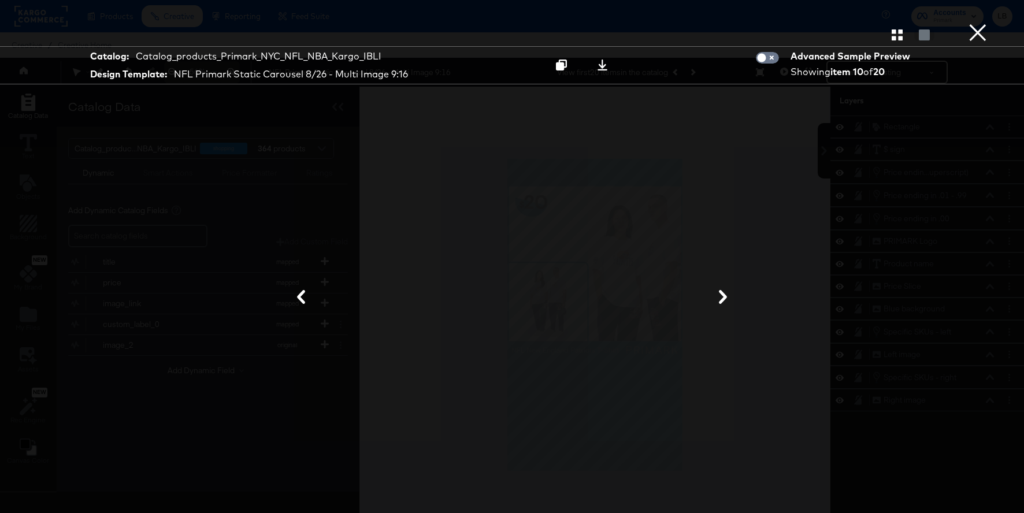
click at [978, 23] on button "×" at bounding box center [977, 11] width 23 height 23
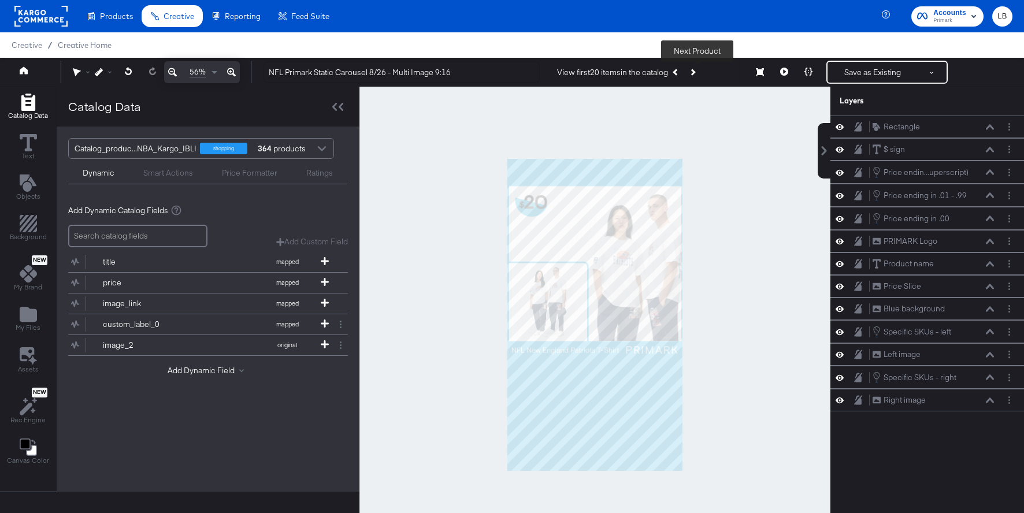
click at [699, 72] on button "Next Product" at bounding box center [692, 72] width 16 height 21
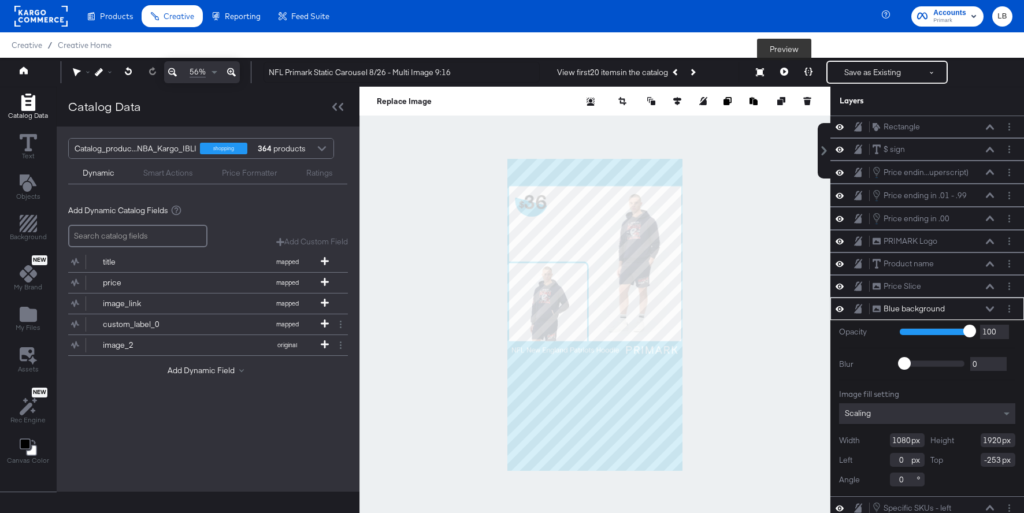
click at [782, 66] on button at bounding box center [784, 72] width 24 height 23
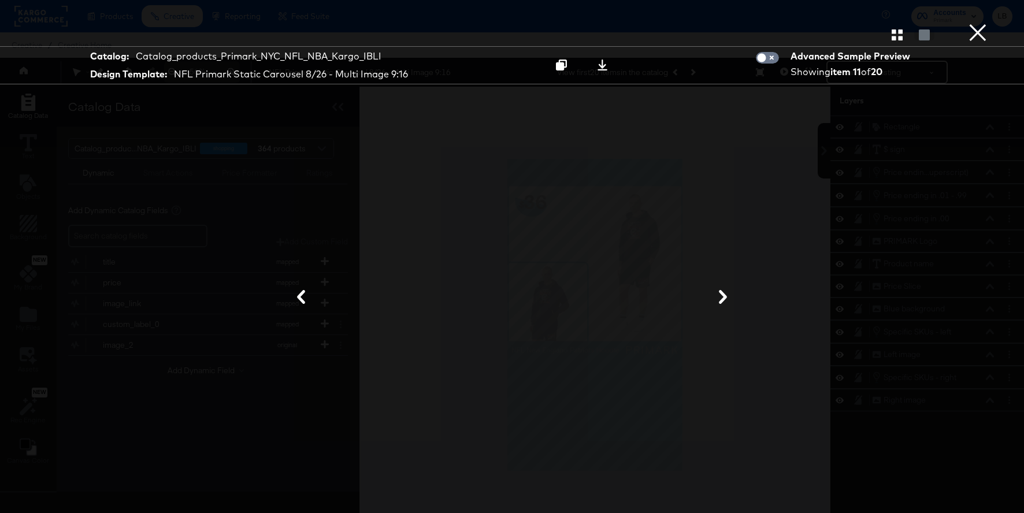
click at [723, 295] on icon at bounding box center [723, 297] width 8 height 14
click at [901, 30] on icon "button" at bounding box center [897, 34] width 11 height 11
click at [899, 36] on div at bounding box center [897, 35] width 20 height 12
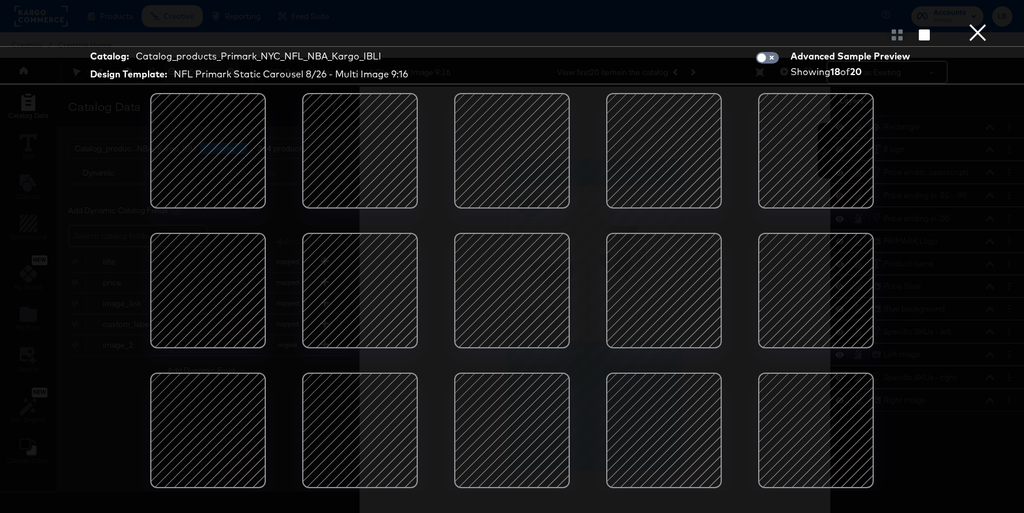
click at [806, 297] on div at bounding box center [816, 291] width 98 height 98
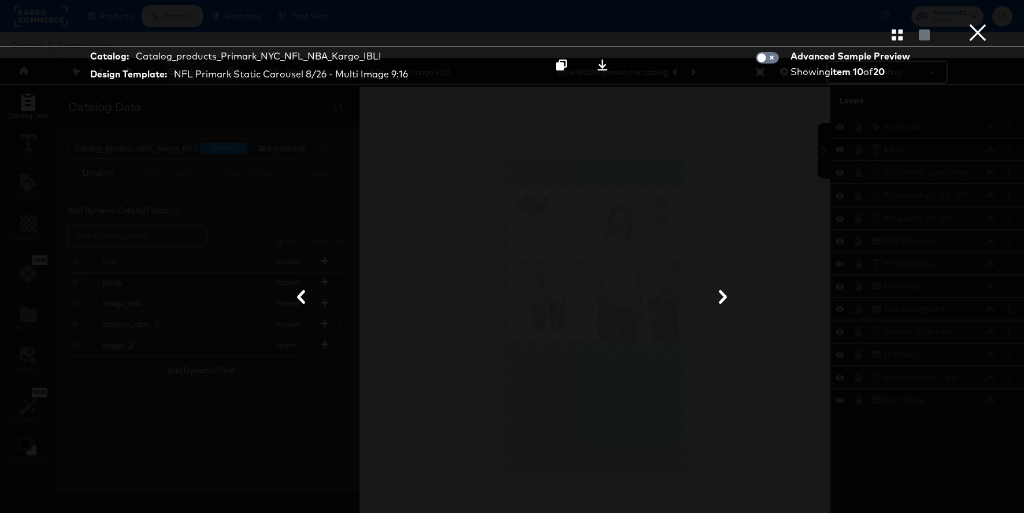
click at [979, 23] on button "×" at bounding box center [977, 11] width 23 height 23
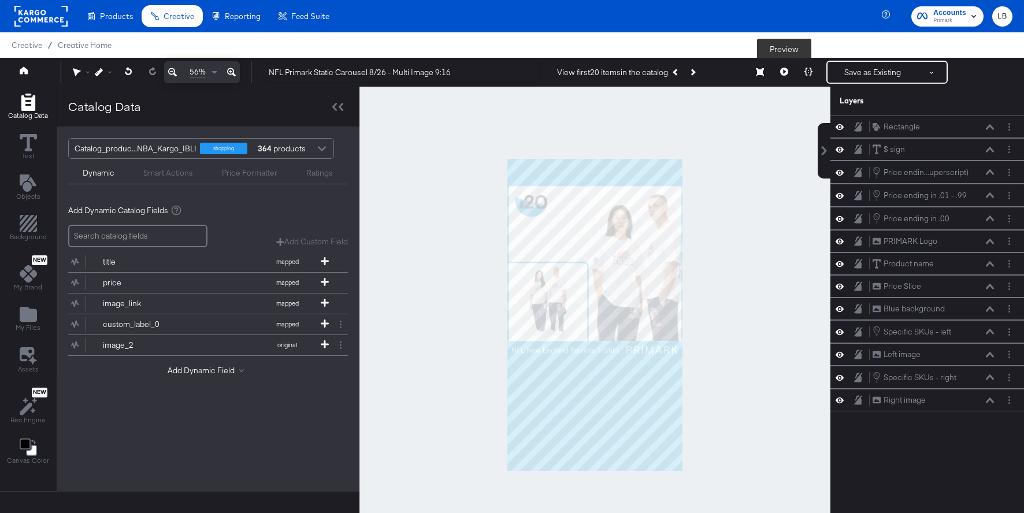
click at [781, 71] on icon at bounding box center [784, 72] width 8 height 8
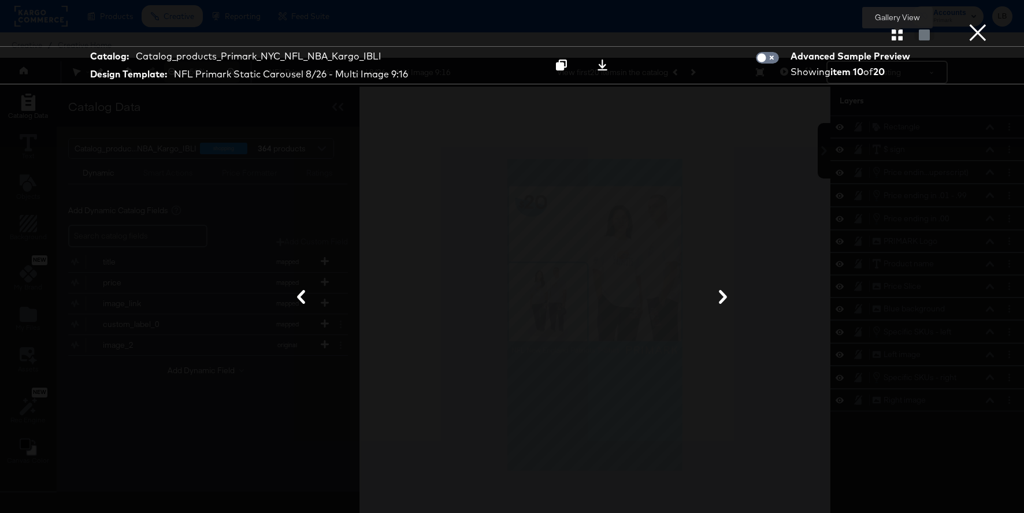
click at [895, 39] on icon "button" at bounding box center [897, 34] width 11 height 11
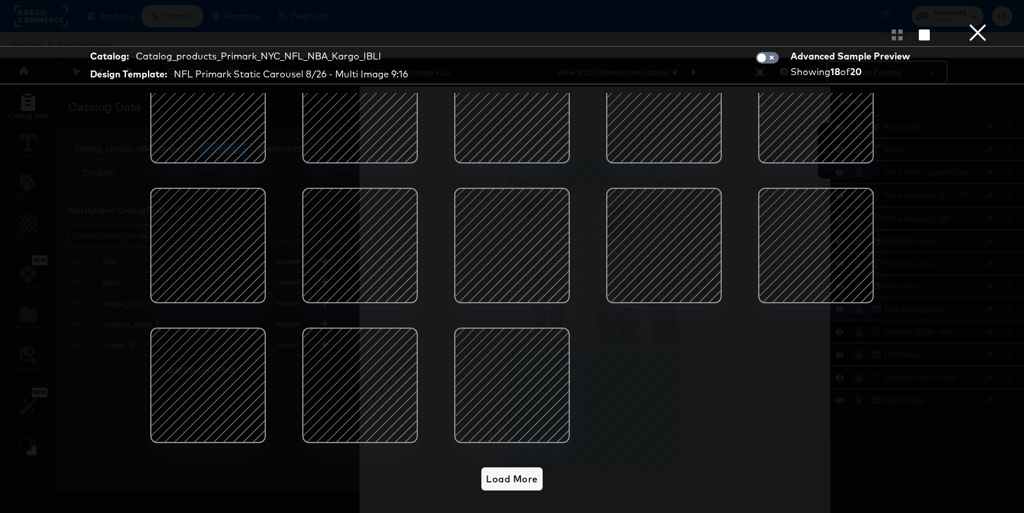
scroll to position [0, 0]
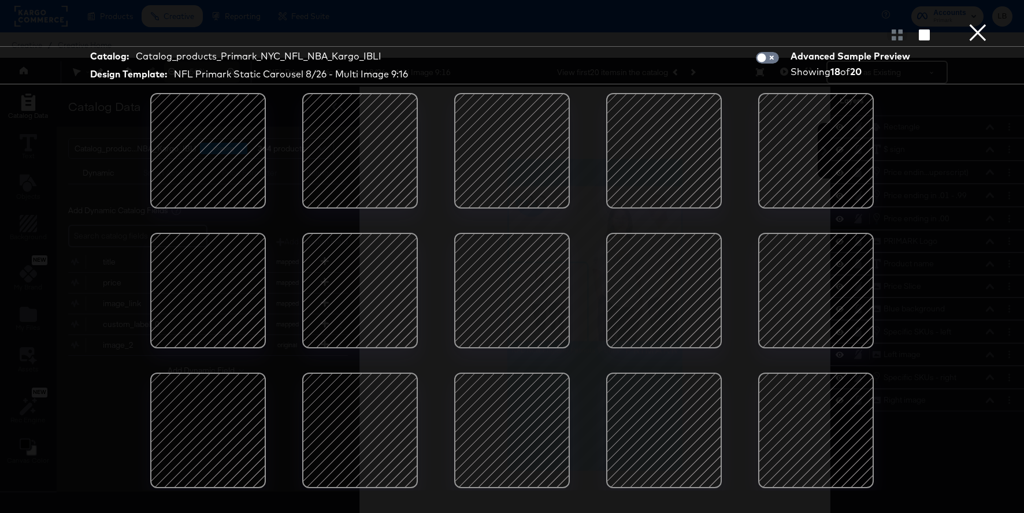
click at [931, 280] on div "Load More" at bounding box center [512, 292] width 867 height 398
click at [980, 23] on button "×" at bounding box center [977, 11] width 23 height 23
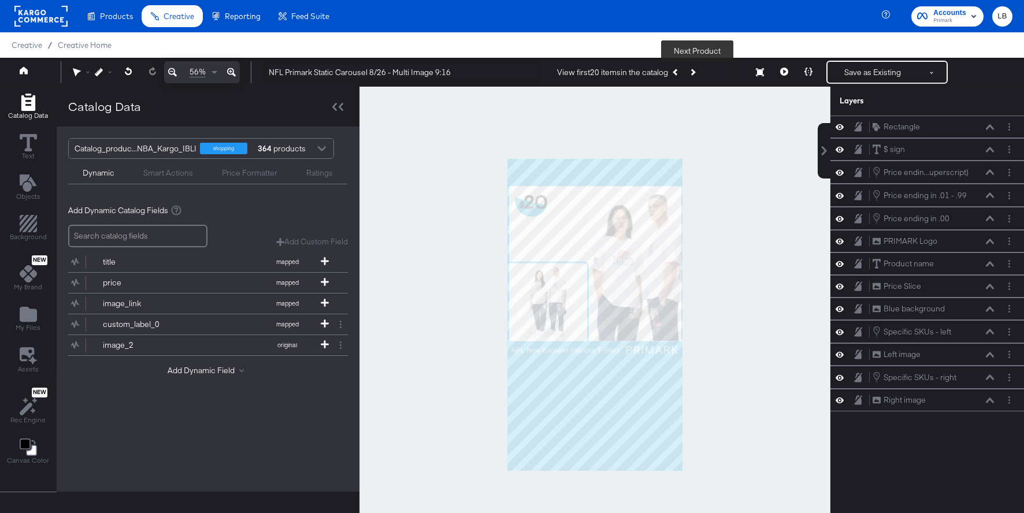
click at [694, 72] on icon "Next Product" at bounding box center [693, 72] width 6 height 6
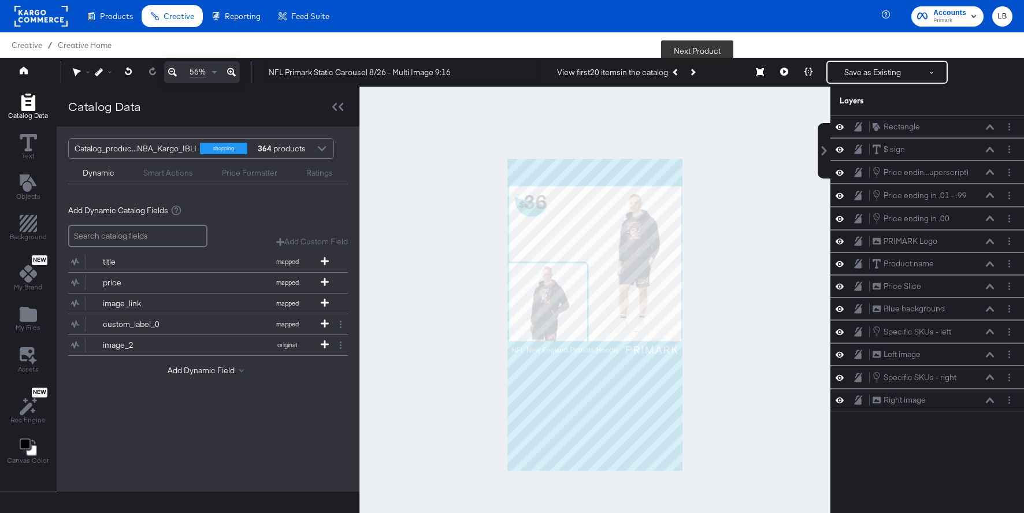
click at [694, 72] on icon "Next Product" at bounding box center [693, 72] width 6 height 6
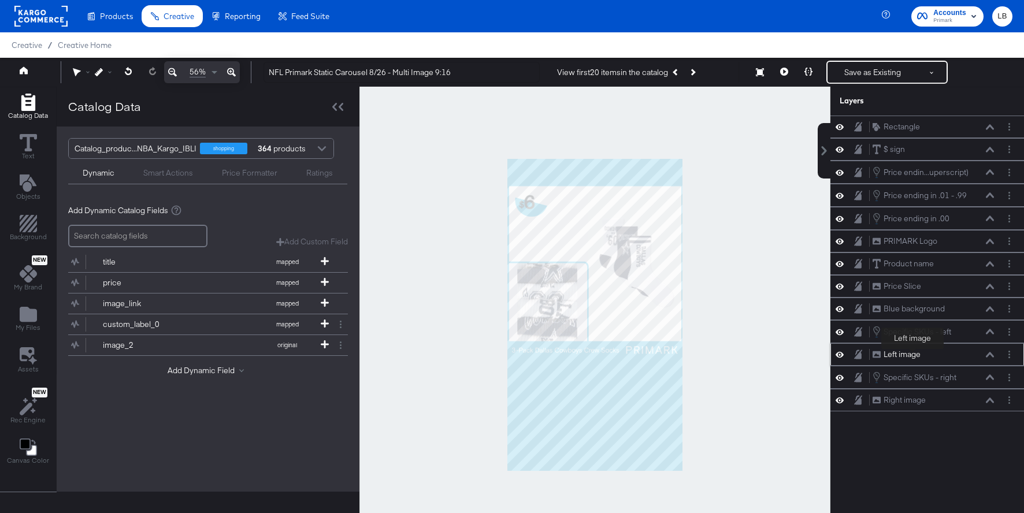
click at [913, 351] on div "Left image" at bounding box center [902, 354] width 37 height 11
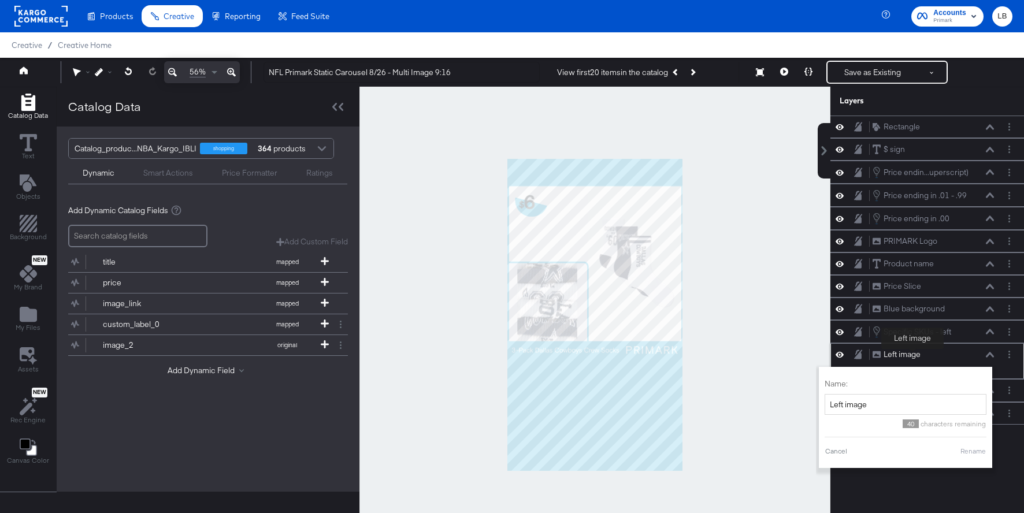
click at [913, 351] on div "Left image" at bounding box center [902, 354] width 37 height 11
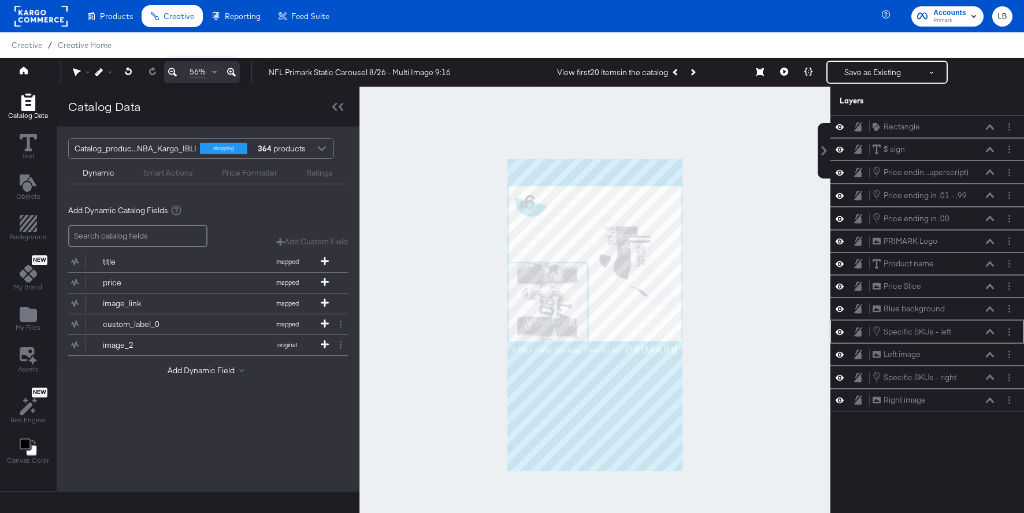
click at [965, 329] on div "Specific SKUs - left Specific SKUs - left" at bounding box center [933, 331] width 123 height 13
click at [989, 331] on icon at bounding box center [990, 332] width 8 height 6
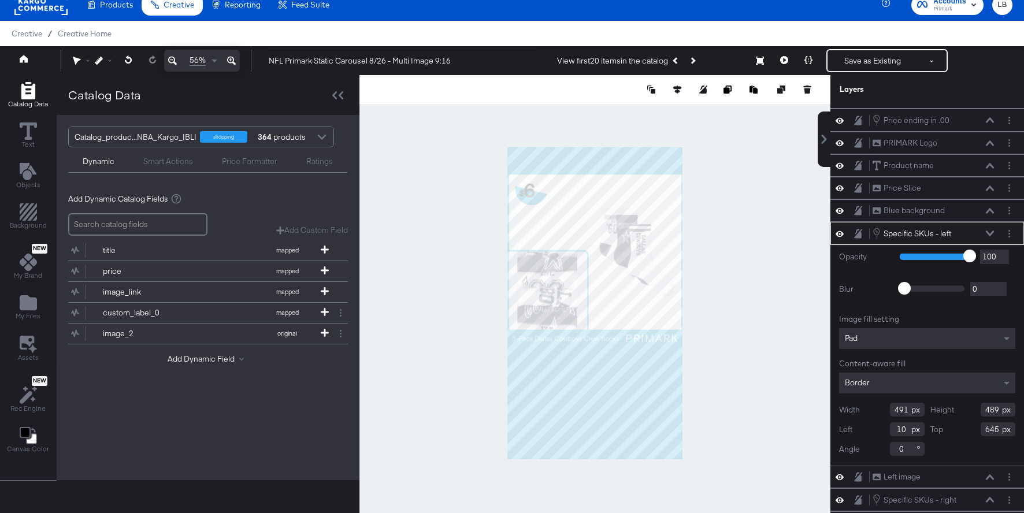
scroll to position [91, 0]
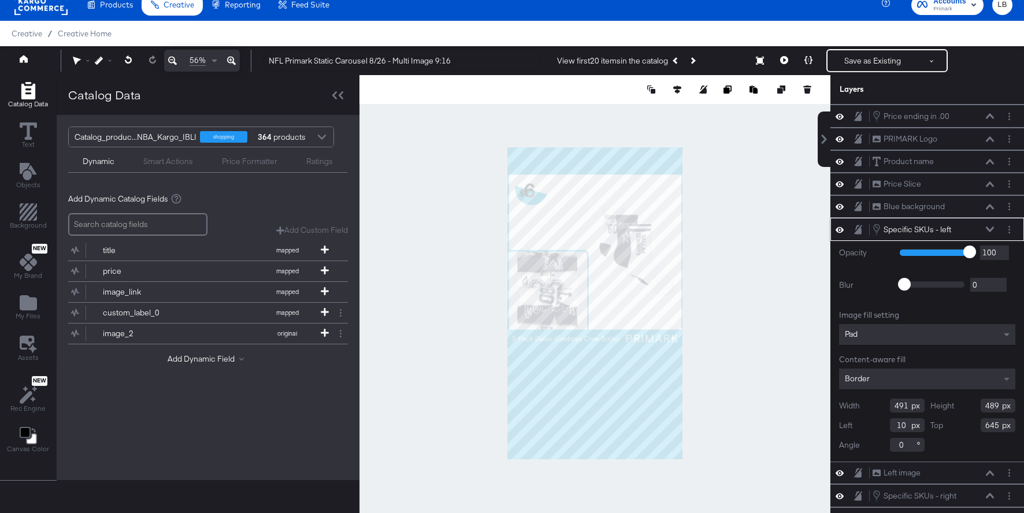
click at [1002, 376] on span at bounding box center [1008, 379] width 14 height 21
click at [1002, 376] on span at bounding box center [1008, 379] width 14 height 20
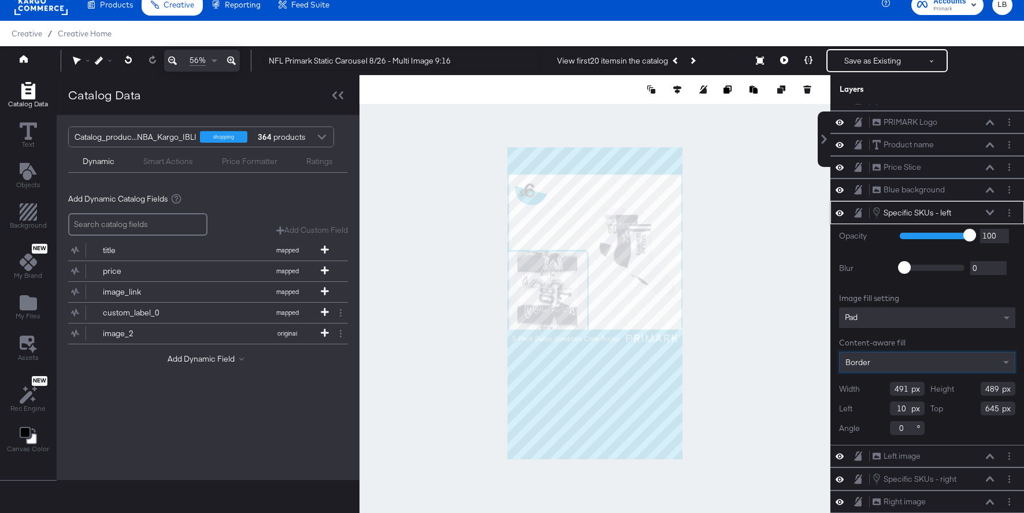
scroll to position [0, 0]
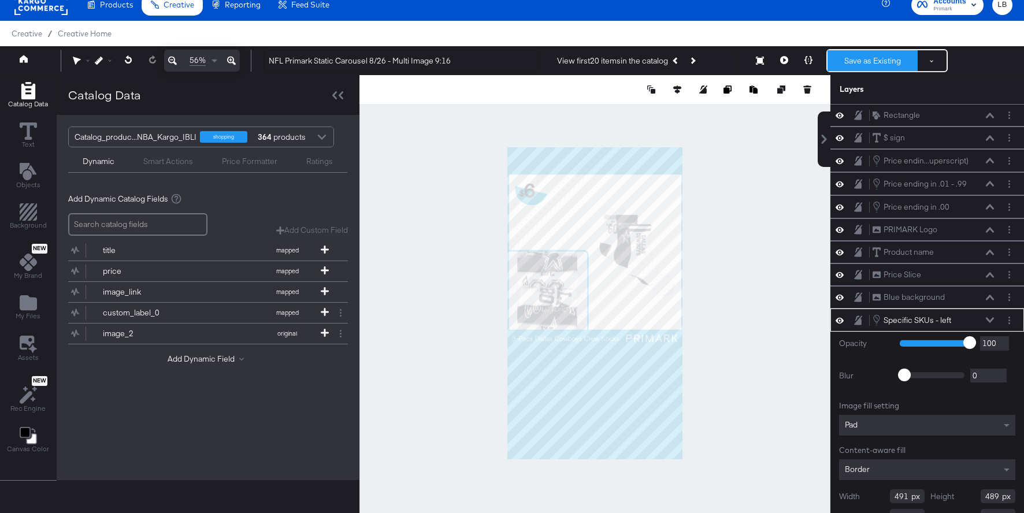
click at [855, 56] on button "Save as Existing" at bounding box center [873, 60] width 90 height 21
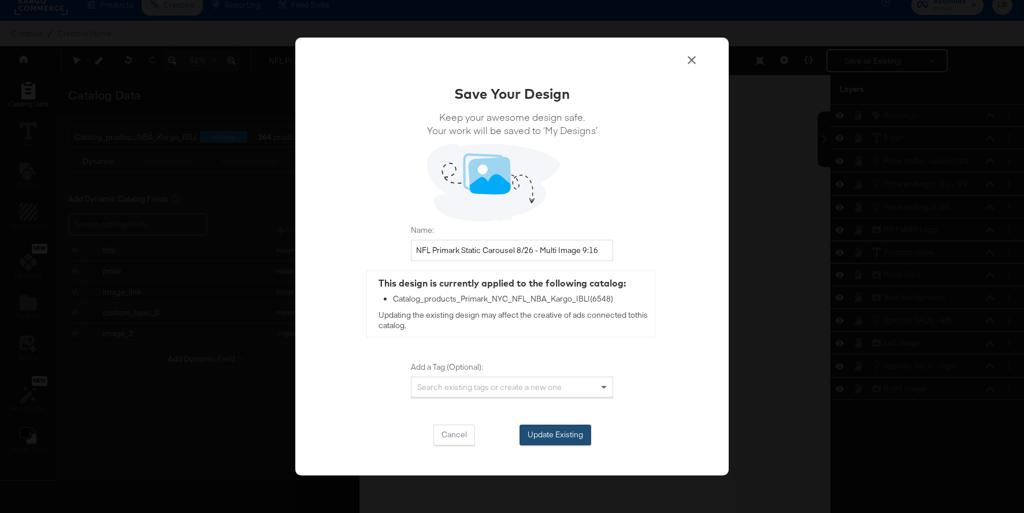
click at [564, 434] on button "Update Existing" at bounding box center [556, 435] width 72 height 21
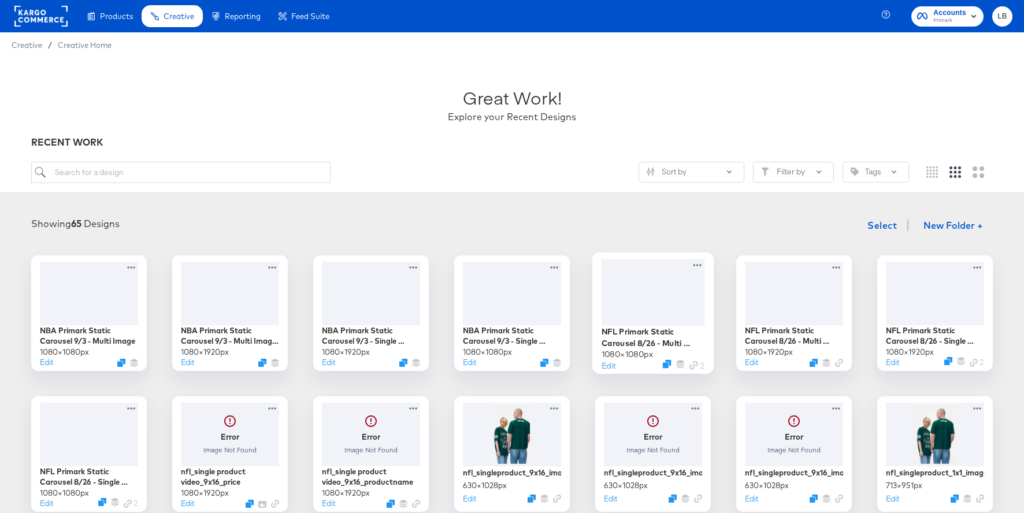
click at [657, 292] on div at bounding box center [653, 292] width 103 height 66
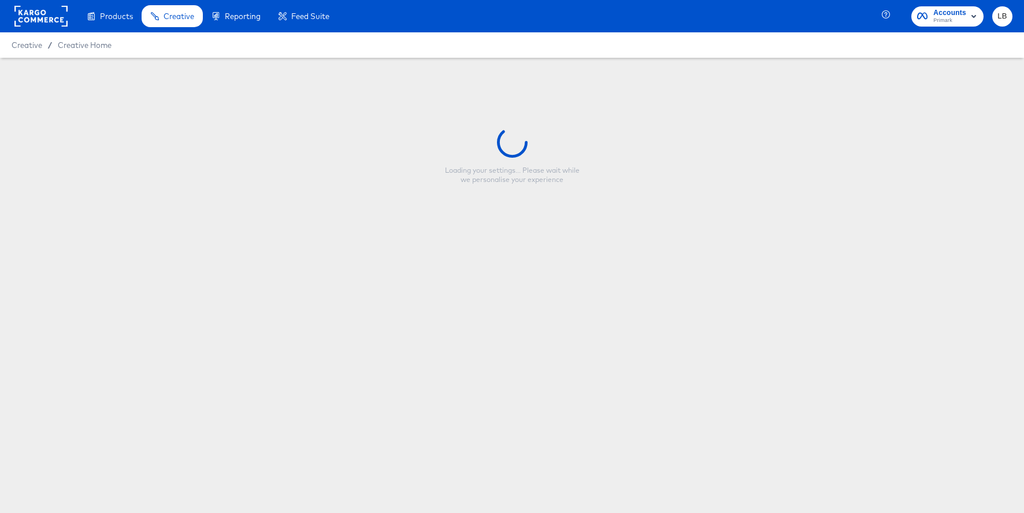
type input "NFL Primark Static Carousel 8/26 - Multi Image"
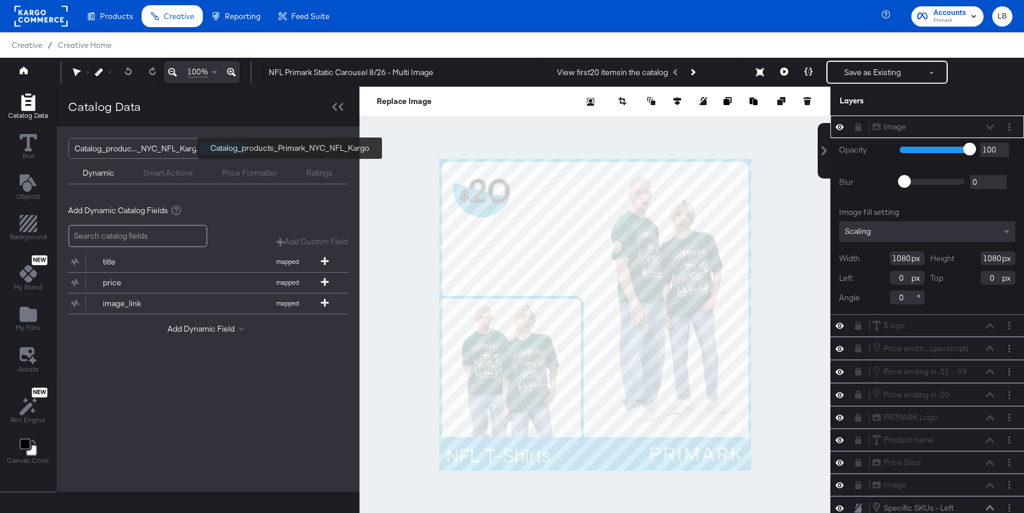
click at [144, 153] on div "Catalog_produc..._NYC_NFL_Kargo" at bounding box center [138, 149] width 127 height 20
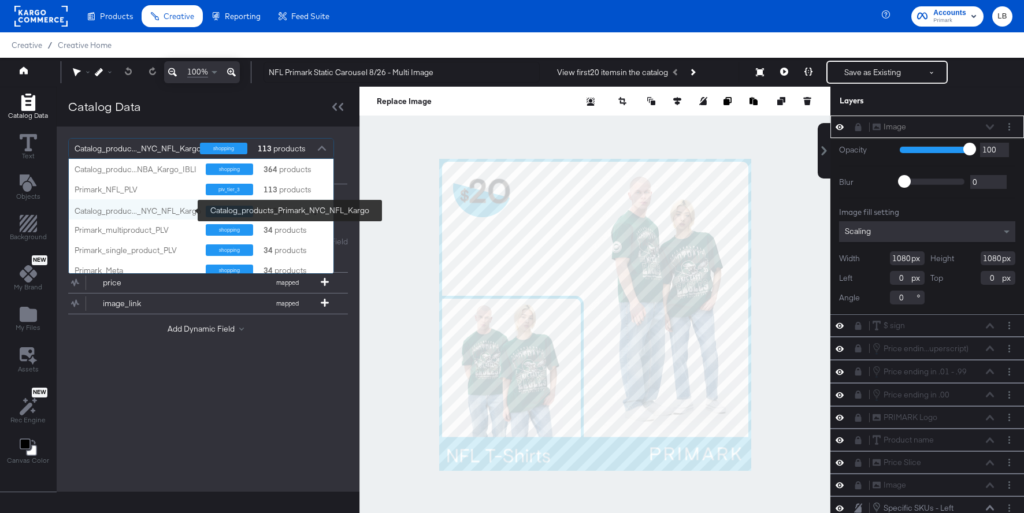
scroll to position [6, 0]
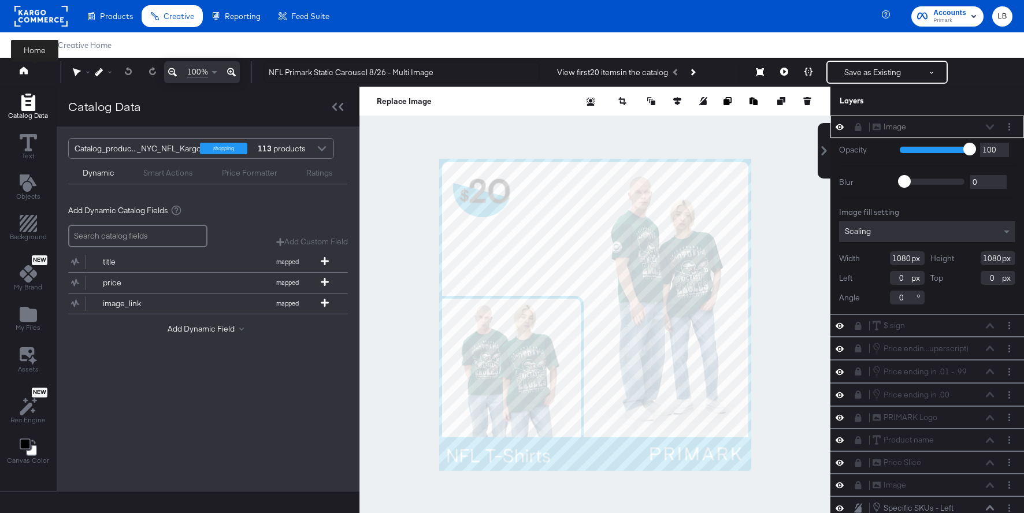
click at [27, 73] on icon at bounding box center [24, 70] width 8 height 8
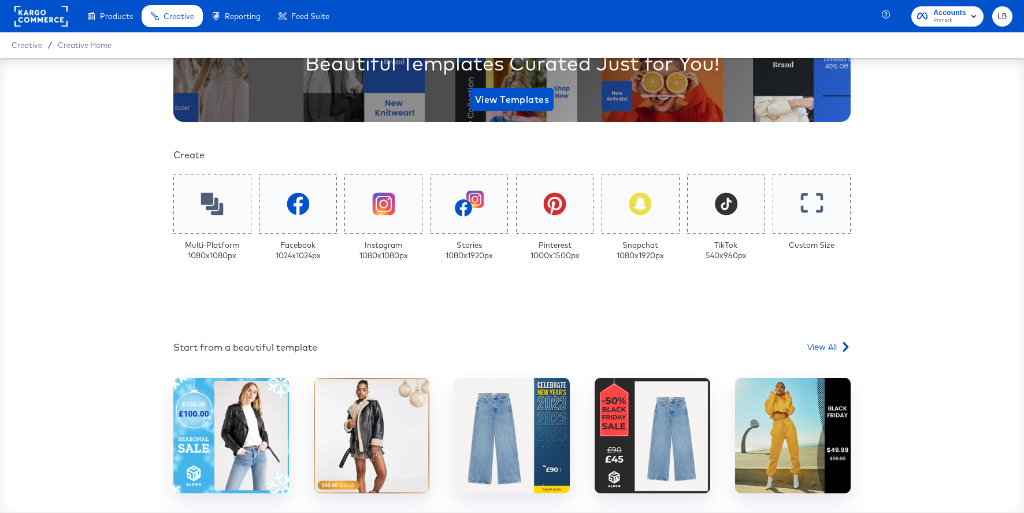
scroll to position [187, 0]
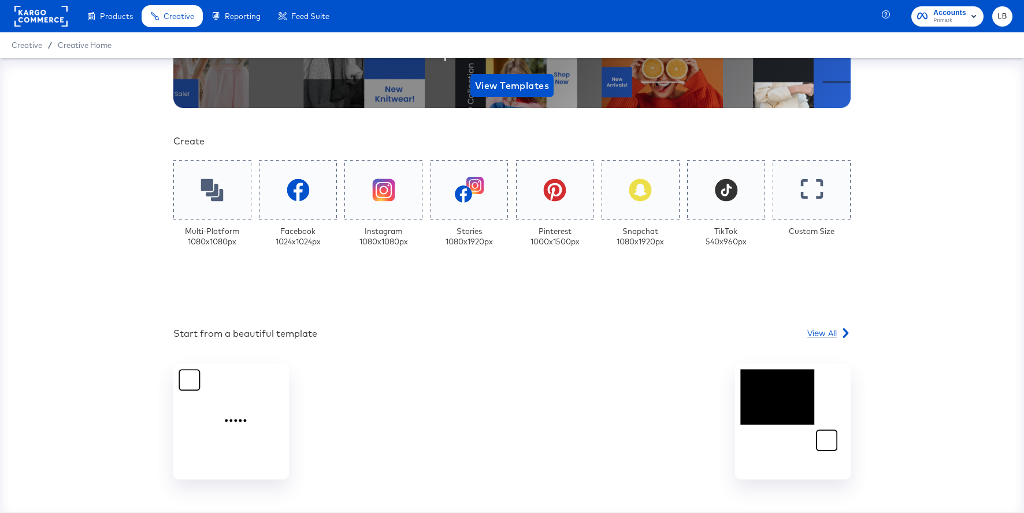
click at [824, 334] on span "View All" at bounding box center [821, 333] width 29 height 12
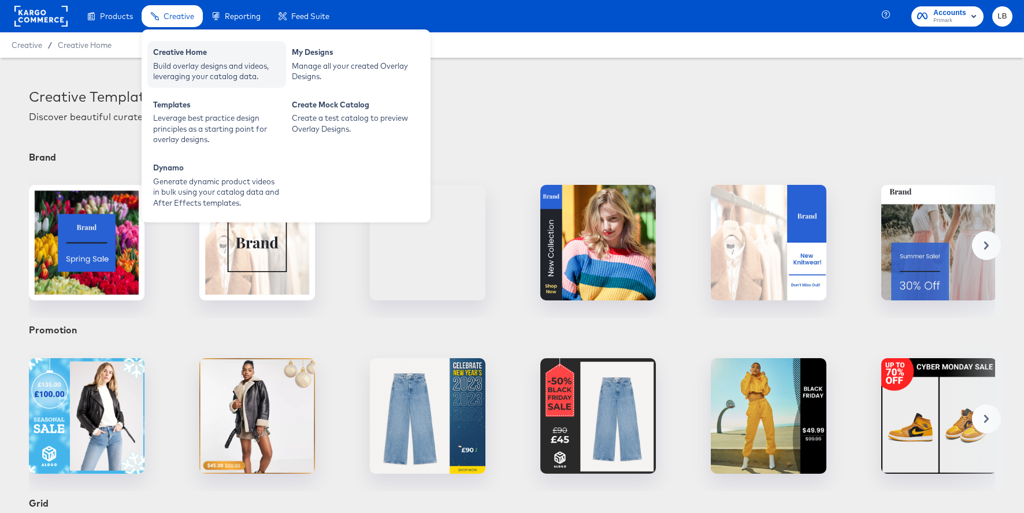
click at [183, 58] on div "Creative Home" at bounding box center [216, 54] width 127 height 14
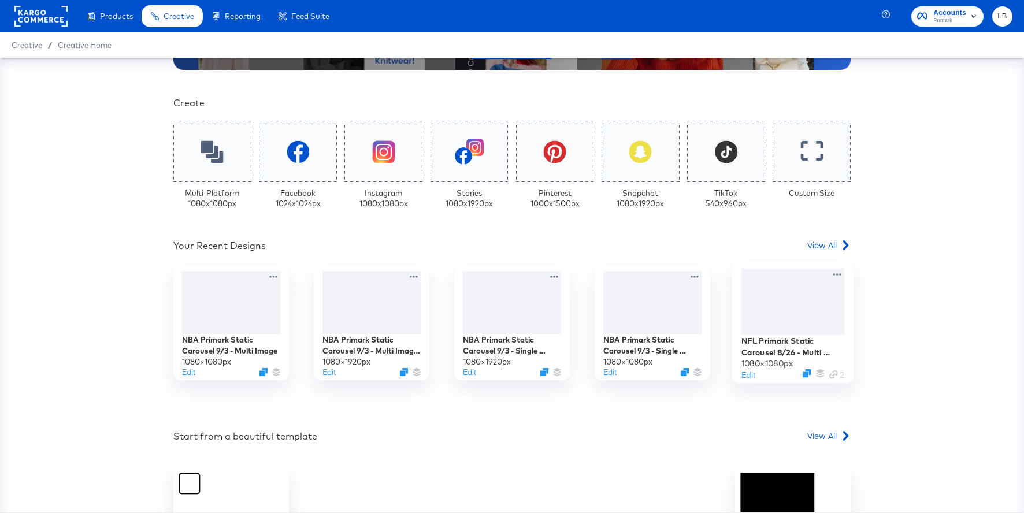
scroll to position [235, 0]
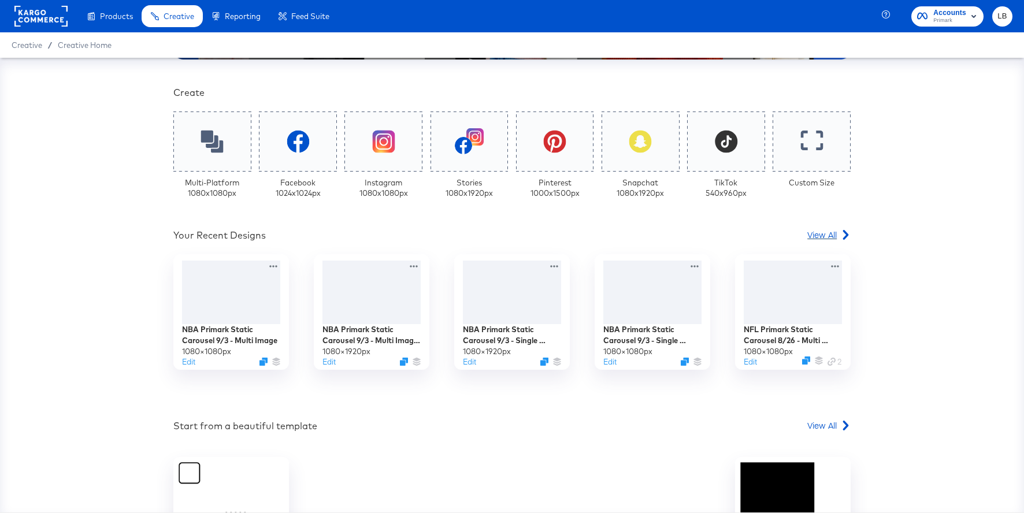
click at [824, 242] on link "View All" at bounding box center [828, 237] width 43 height 17
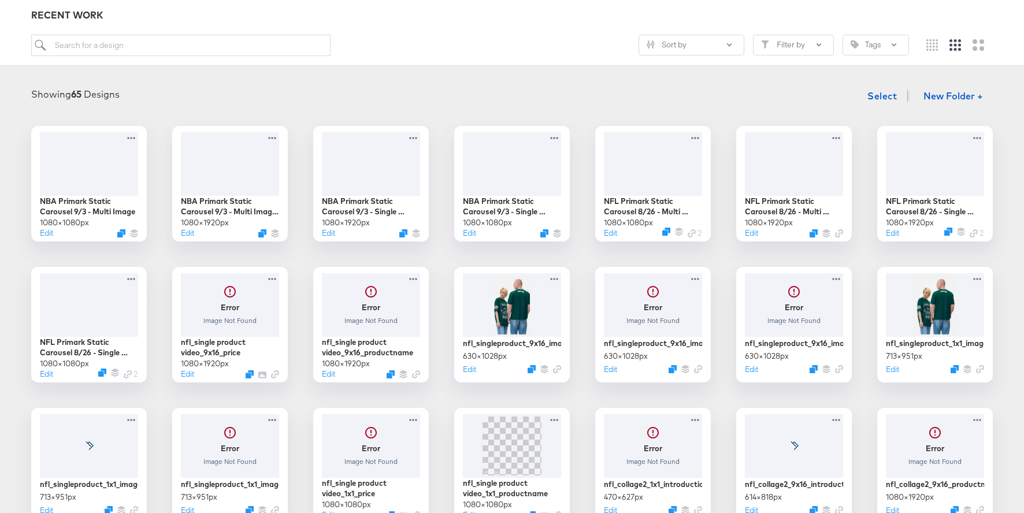
scroll to position [165, 0]
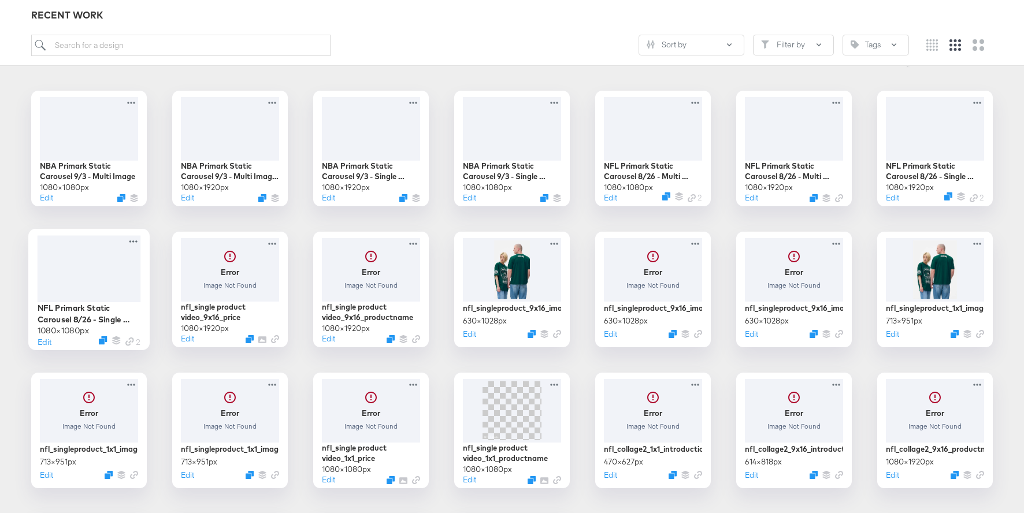
click at [103, 278] on div at bounding box center [89, 268] width 103 height 66
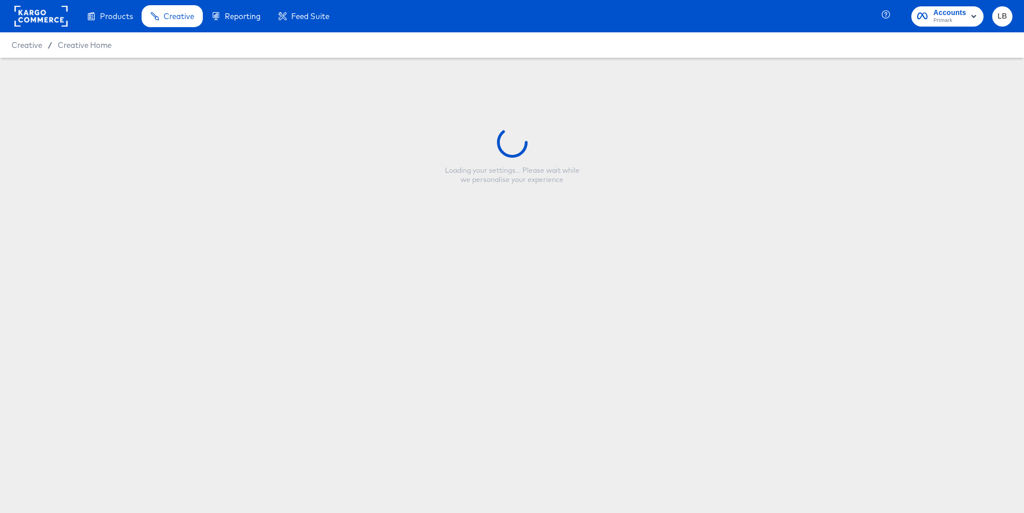
type input "NFL Primark Static Carousel 8/26 - Single Image"
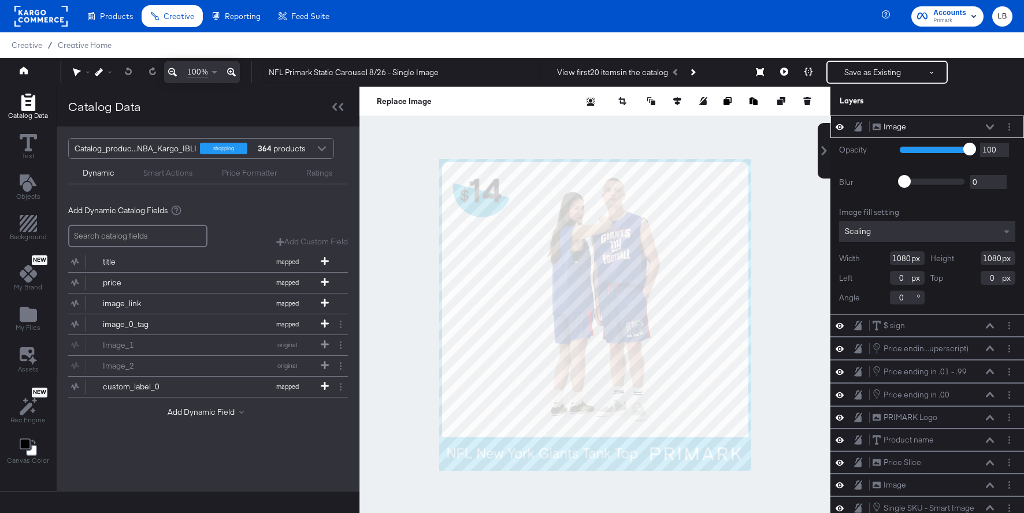
click at [316, 150] on div at bounding box center [321, 150] width 17 height 20
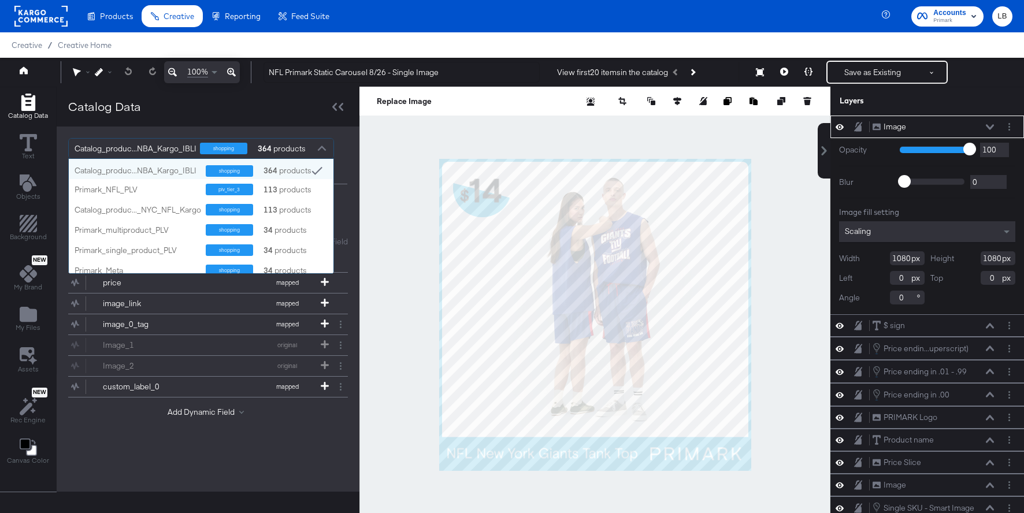
scroll to position [114, 265]
click at [307, 129] on div "Catalog_produc...NBA_Kargo_IBLI shopping 364 products Catalog_produc...NBA_Karg…" at bounding box center [208, 161] width 303 height 69
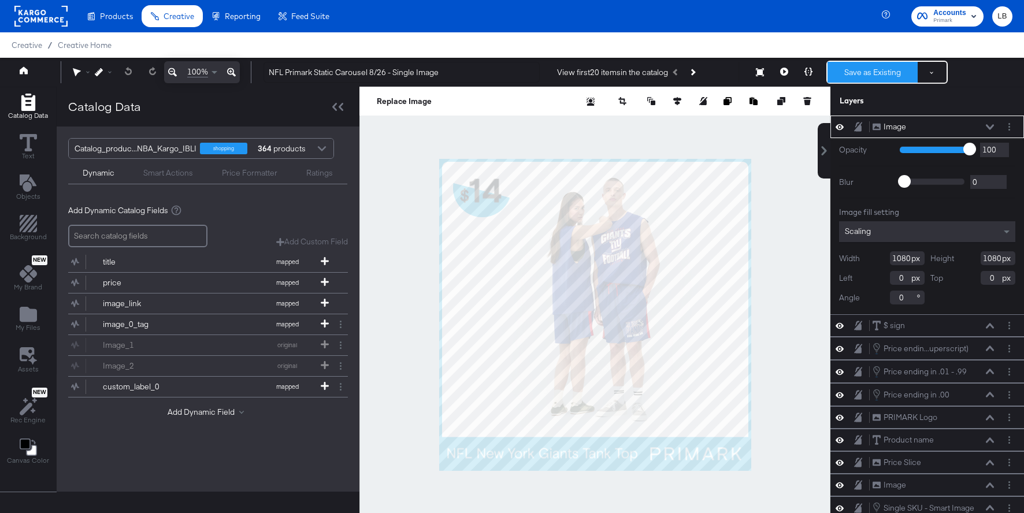
click at [879, 66] on button "Save as Existing" at bounding box center [873, 72] width 90 height 21
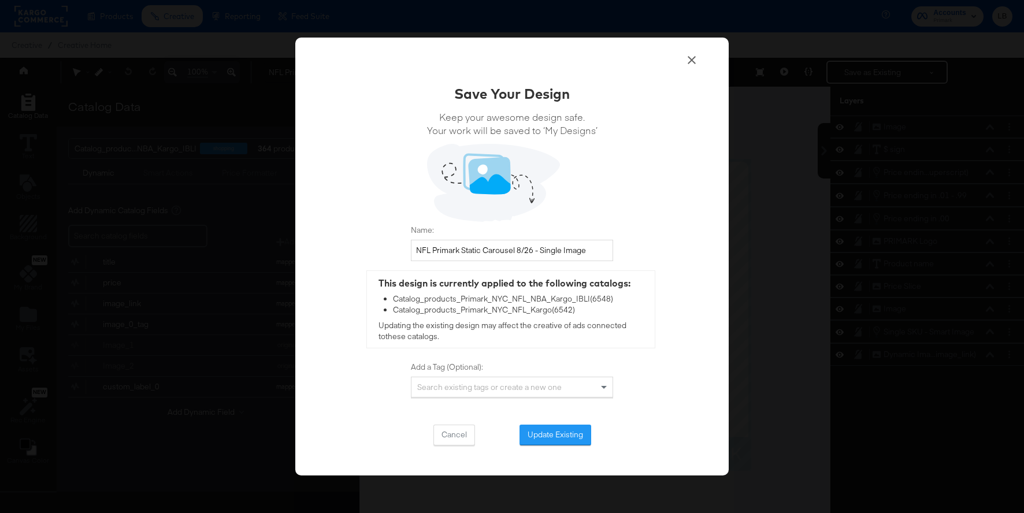
click at [805, 317] on div "Save Your Design Keep your awesome design safe. Your work will be saved to ‘My …" at bounding box center [512, 256] width 1024 height 513
click at [565, 442] on button "Update Existing" at bounding box center [556, 435] width 72 height 21
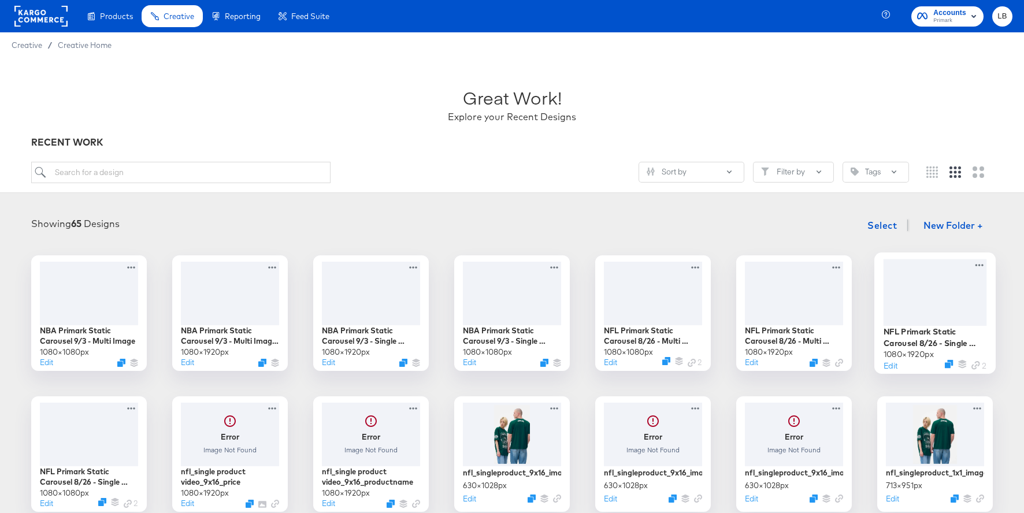
click at [913, 312] on div at bounding box center [935, 292] width 103 height 66
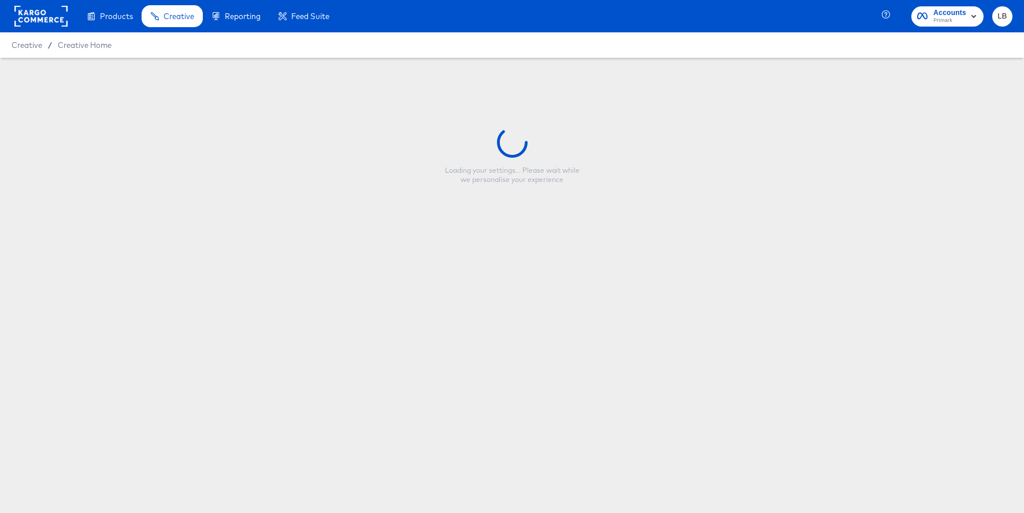
type input "NFL Primark Static Carousel 8/26 - Single Image 9:16"
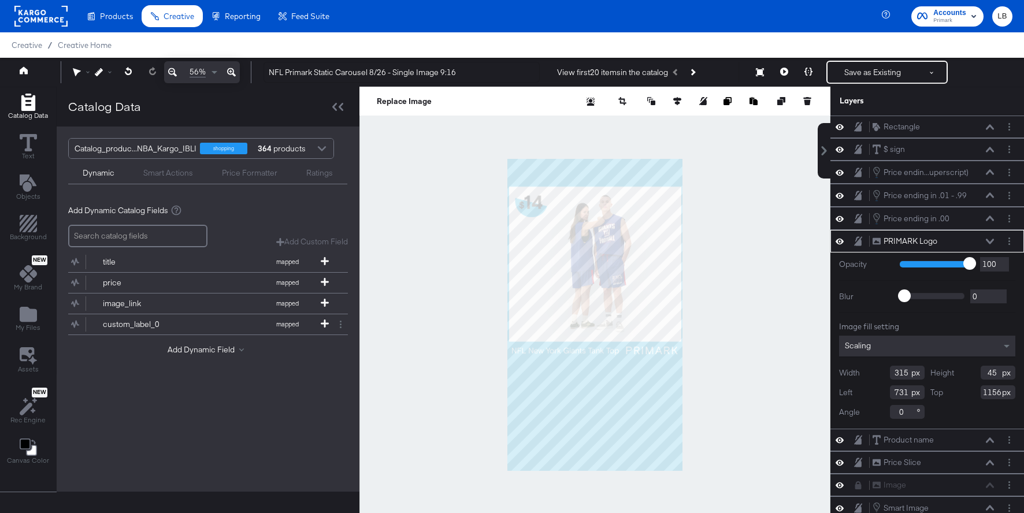
click at [325, 155] on div at bounding box center [321, 150] width 17 height 20
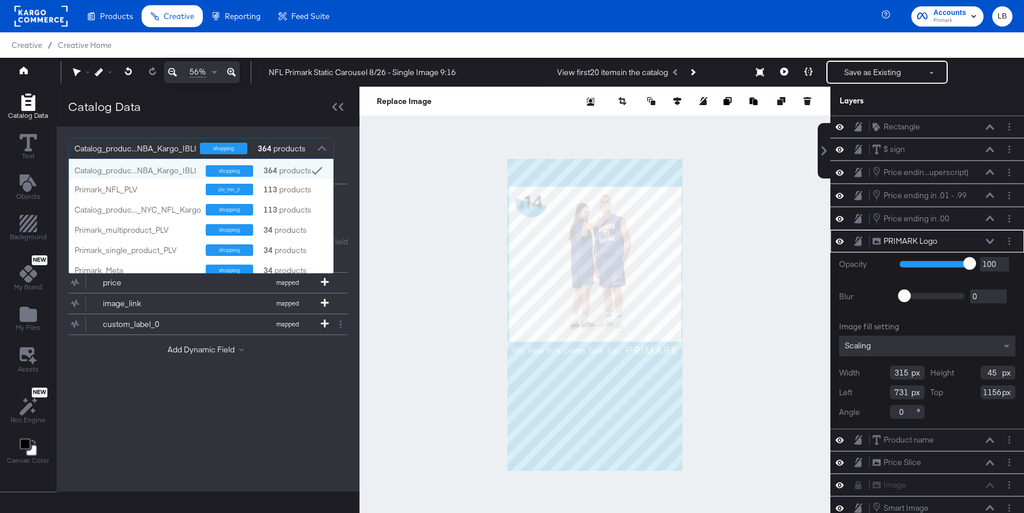
scroll to position [114, 265]
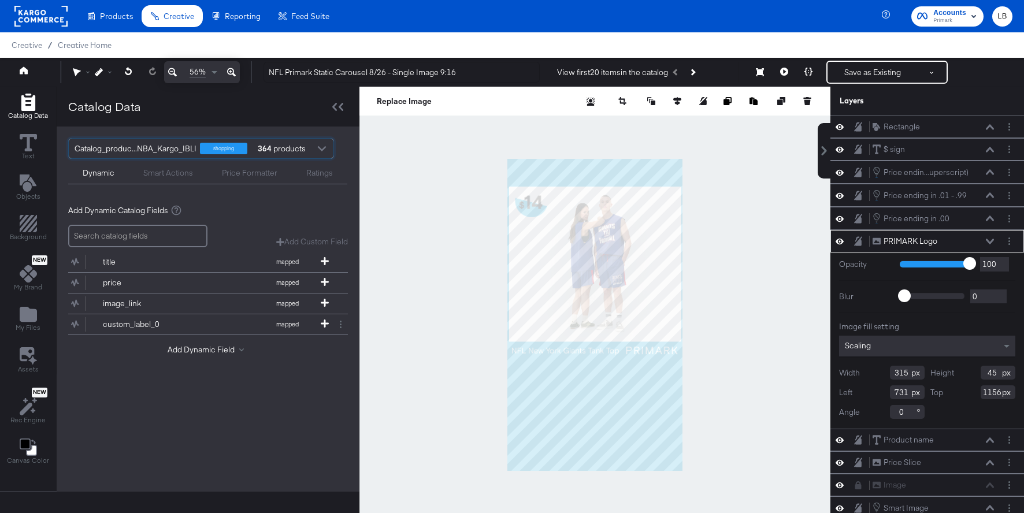
click at [325, 155] on div at bounding box center [321, 150] width 17 height 20
click at [882, 69] on button "Save as Existing" at bounding box center [873, 72] width 90 height 21
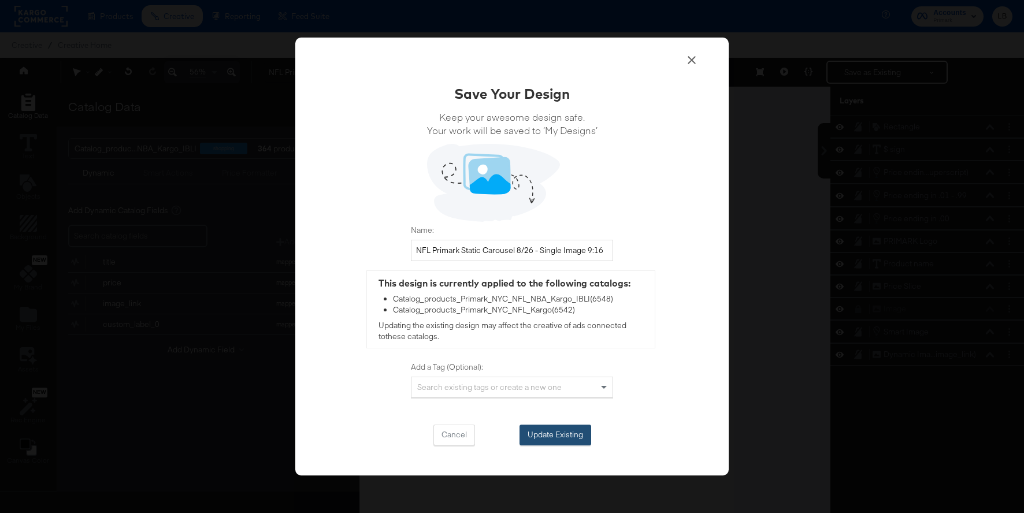
click at [551, 440] on button "Update Existing" at bounding box center [556, 435] width 72 height 21
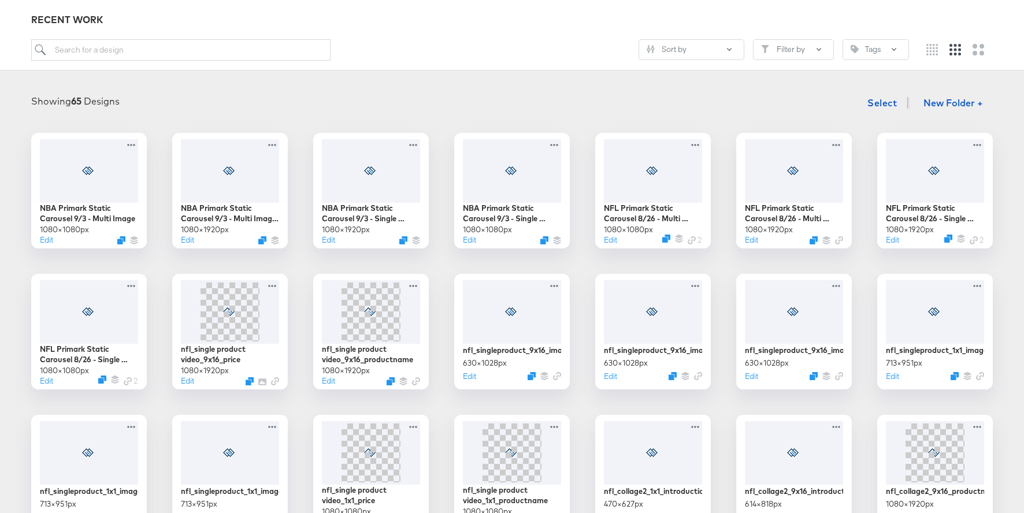
scroll to position [123, 0]
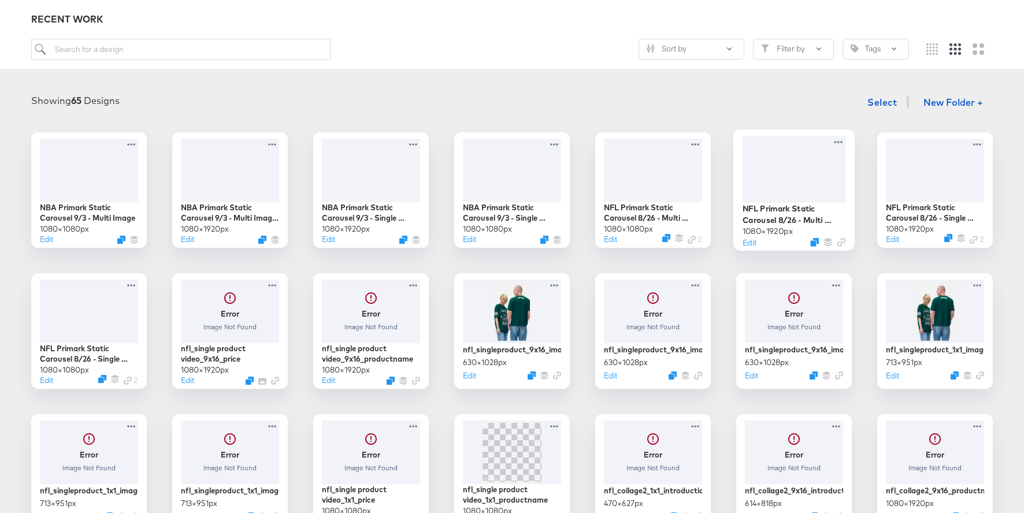
click at [825, 178] on div at bounding box center [794, 169] width 103 height 66
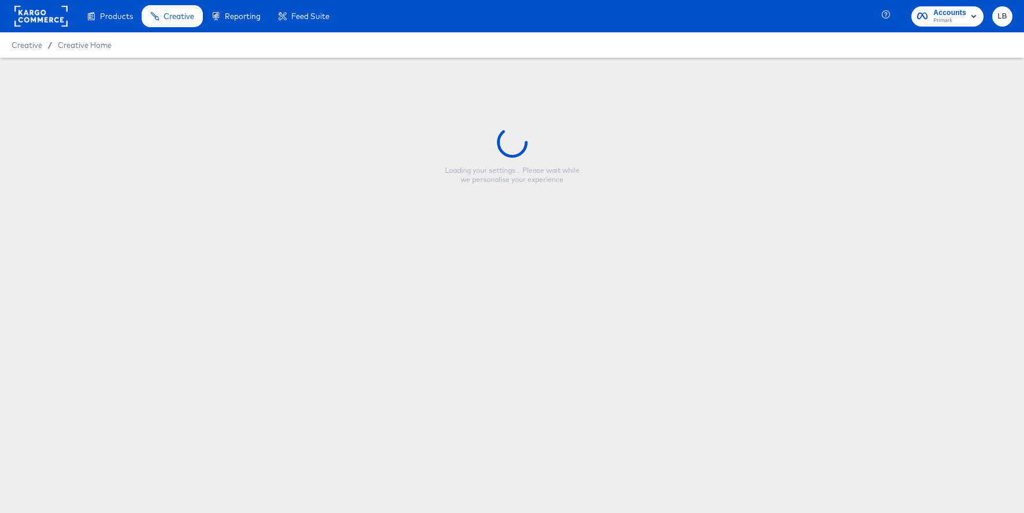
type input "NFL Primark Static Carousel 8/26 - Multi Image 9:16"
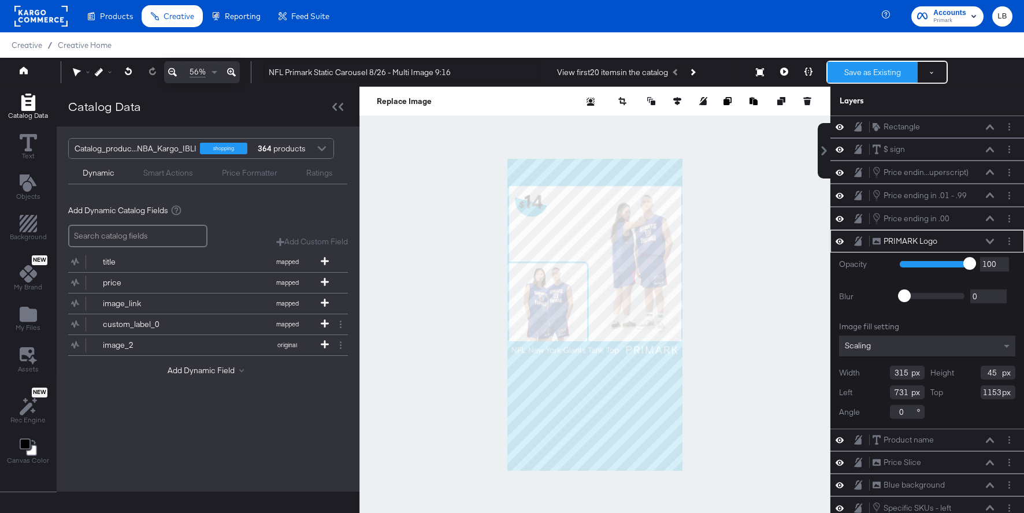
click at [860, 70] on button "Save as Existing" at bounding box center [873, 72] width 90 height 21
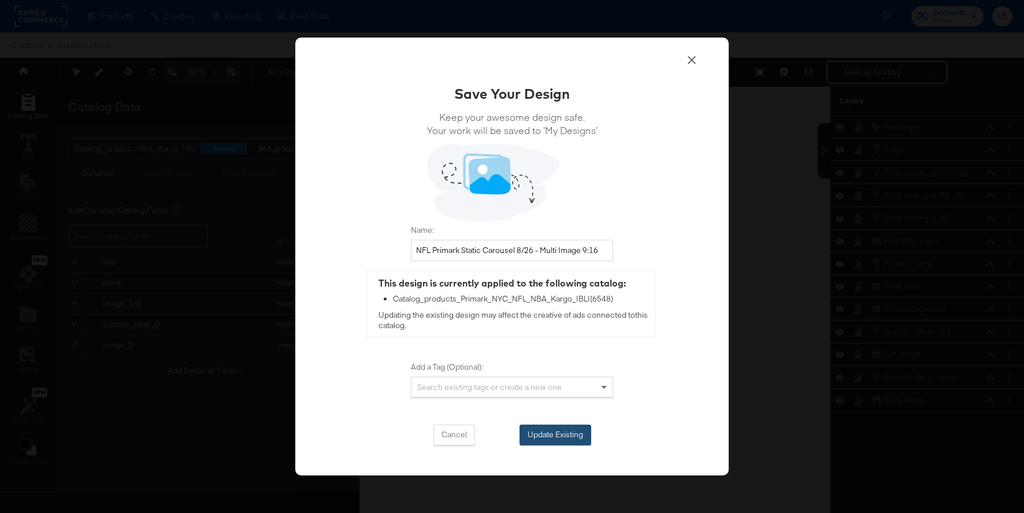
click at [557, 434] on button "Update Existing" at bounding box center [556, 435] width 72 height 21
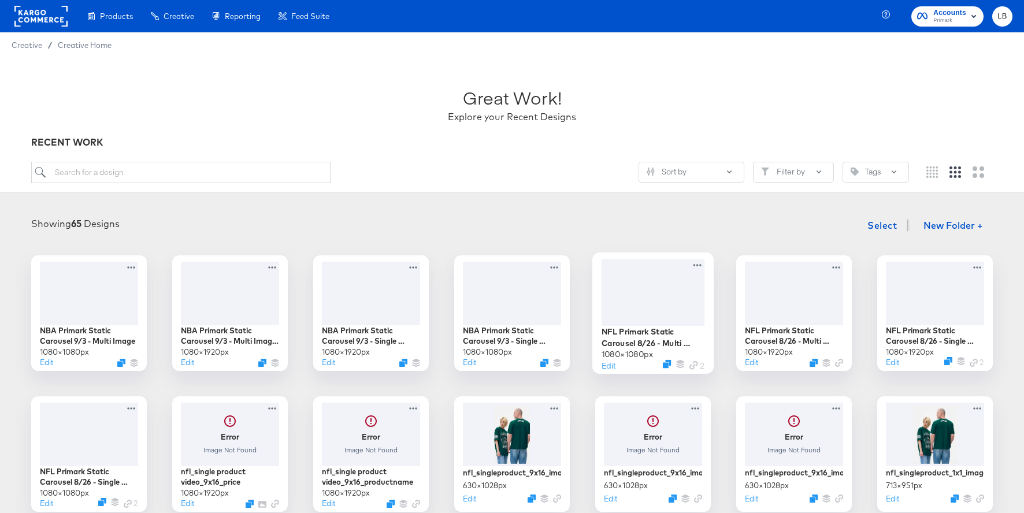
click at [692, 302] on div at bounding box center [653, 292] width 103 height 66
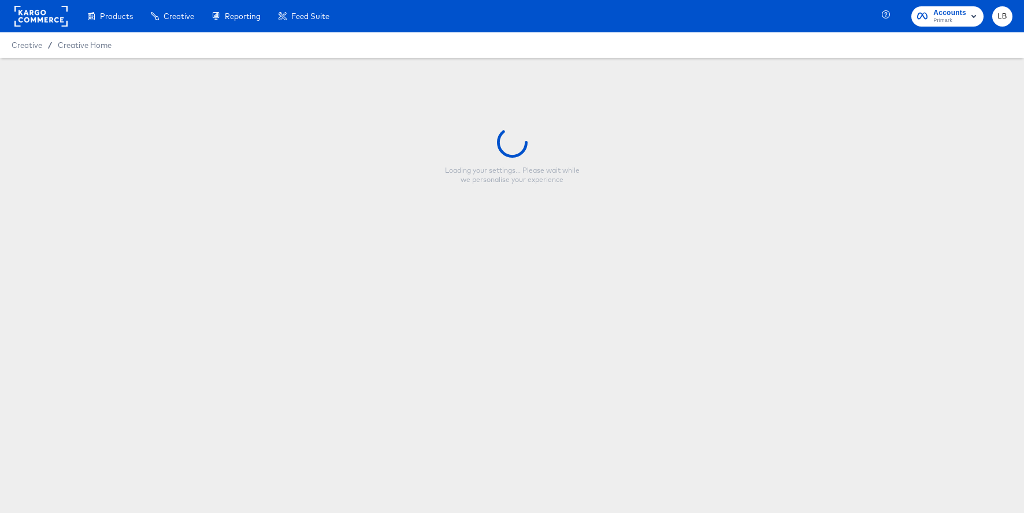
type input "NFL Primark Static Carousel 8/26 - Multi Image"
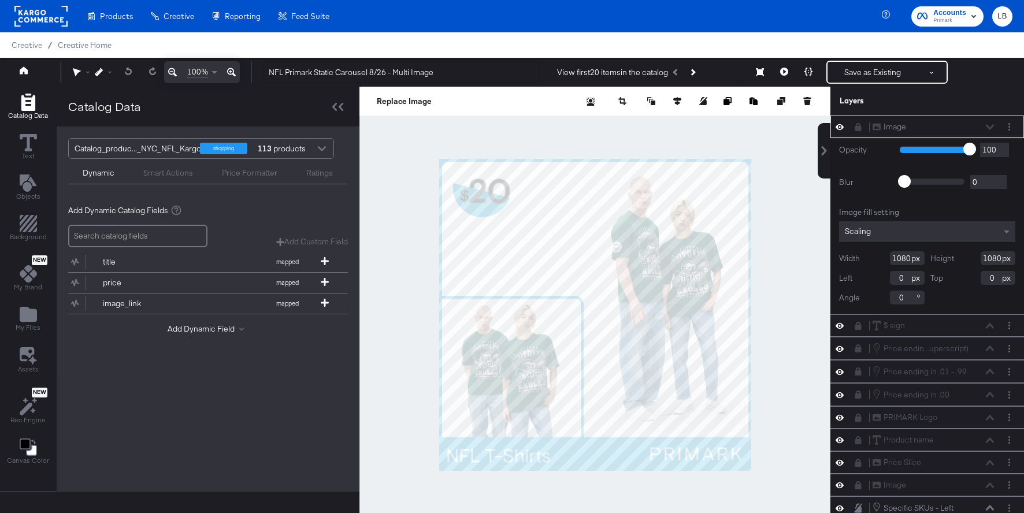
click at [313, 146] on div at bounding box center [321, 150] width 17 height 20
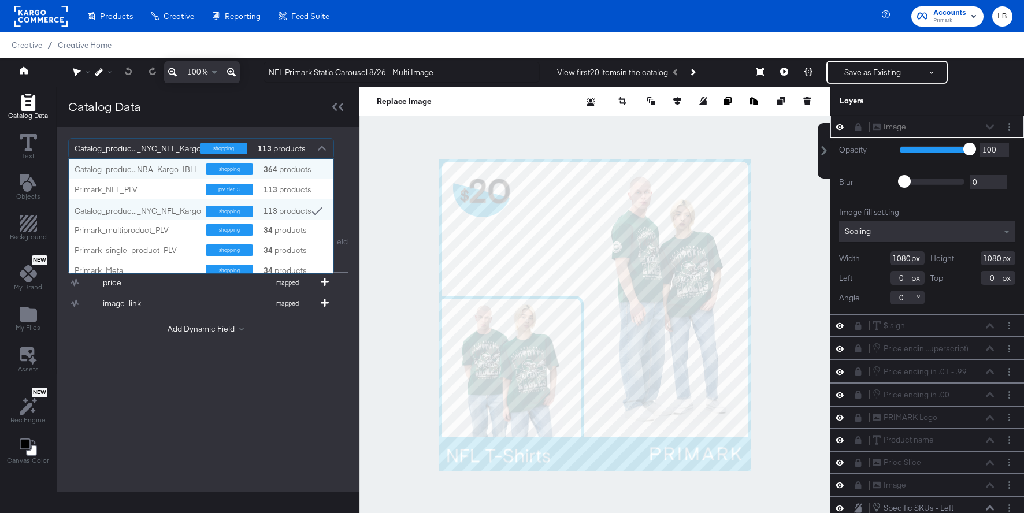
scroll to position [114, 265]
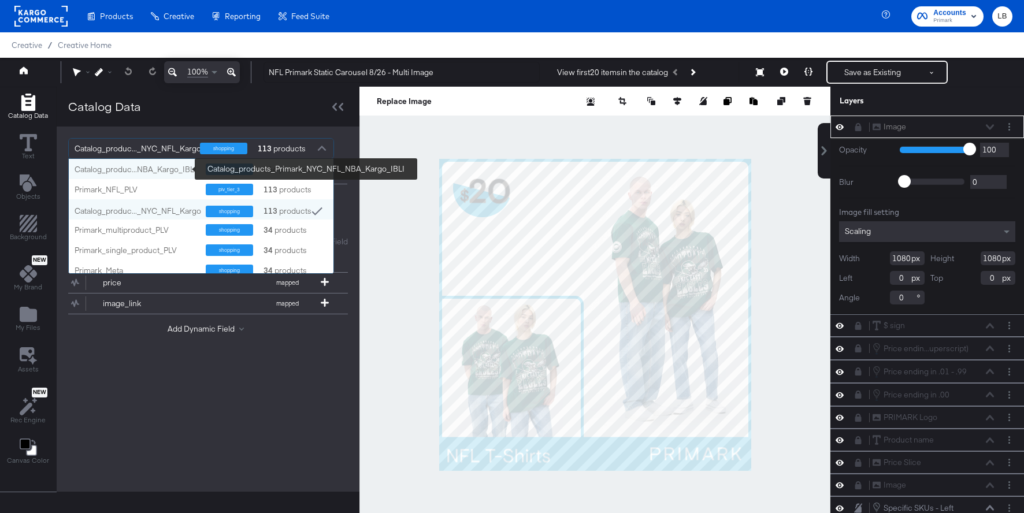
click at [179, 164] on div "Catalog_produc...NBA_Kargo_IBLI" at bounding box center [136, 169] width 123 height 11
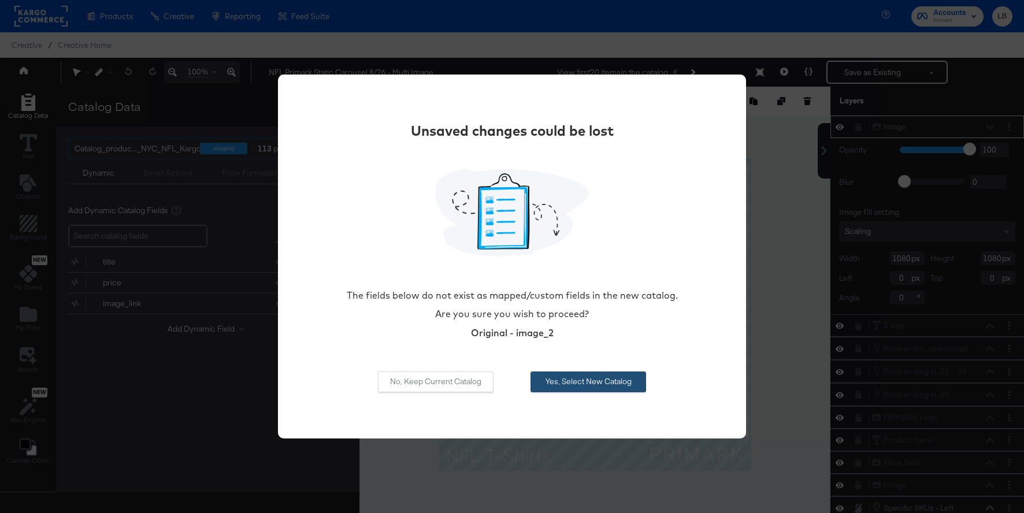
click at [559, 388] on button "Yes, Select New Catalog" at bounding box center [589, 382] width 116 height 21
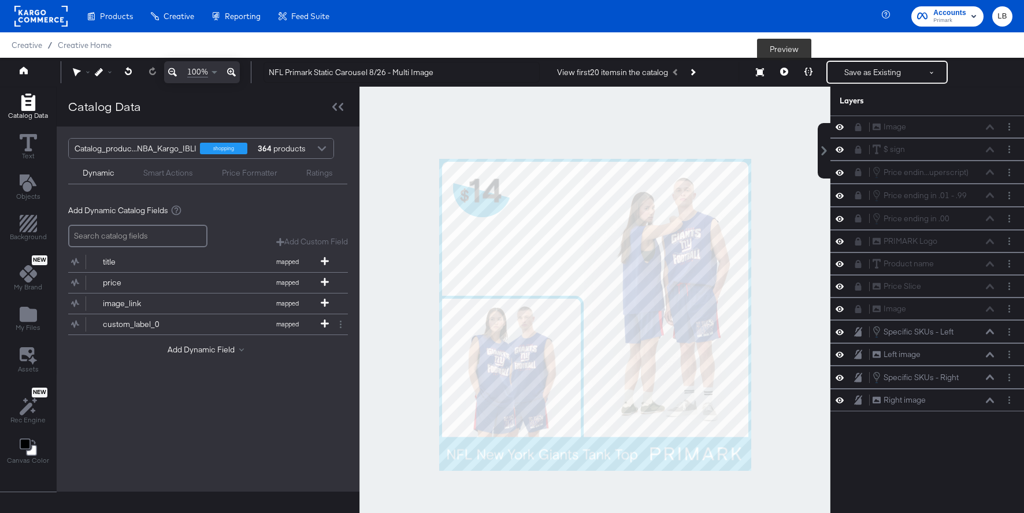
click at [786, 70] on icon at bounding box center [784, 72] width 8 height 8
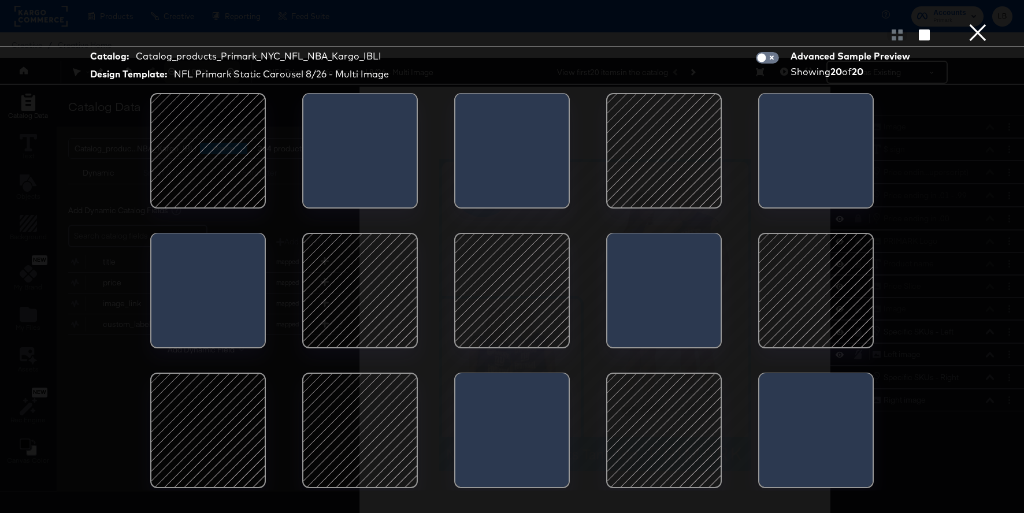
click at [522, 277] on div at bounding box center [512, 291] width 98 height 98
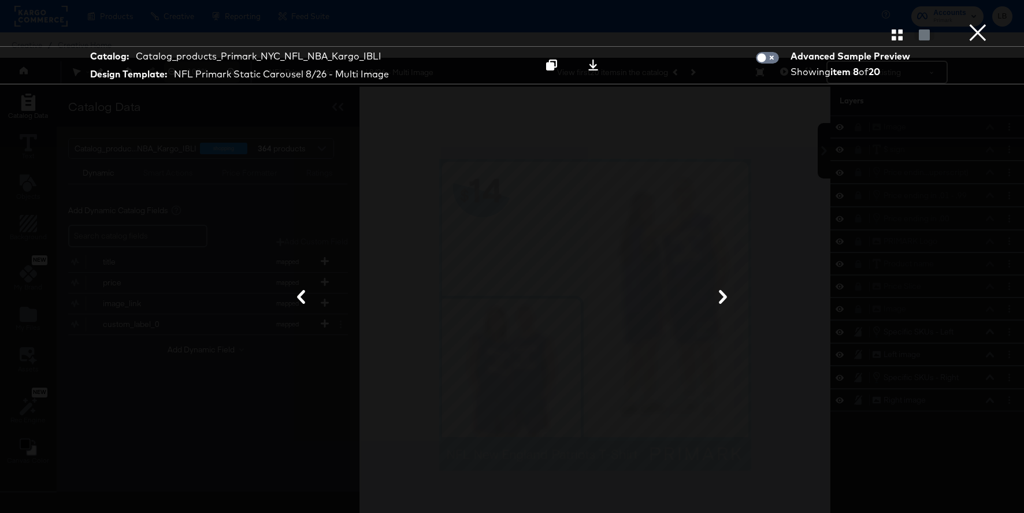
click at [864, 221] on div at bounding box center [512, 298] width 867 height 398
click at [977, 23] on button "×" at bounding box center [977, 11] width 23 height 23
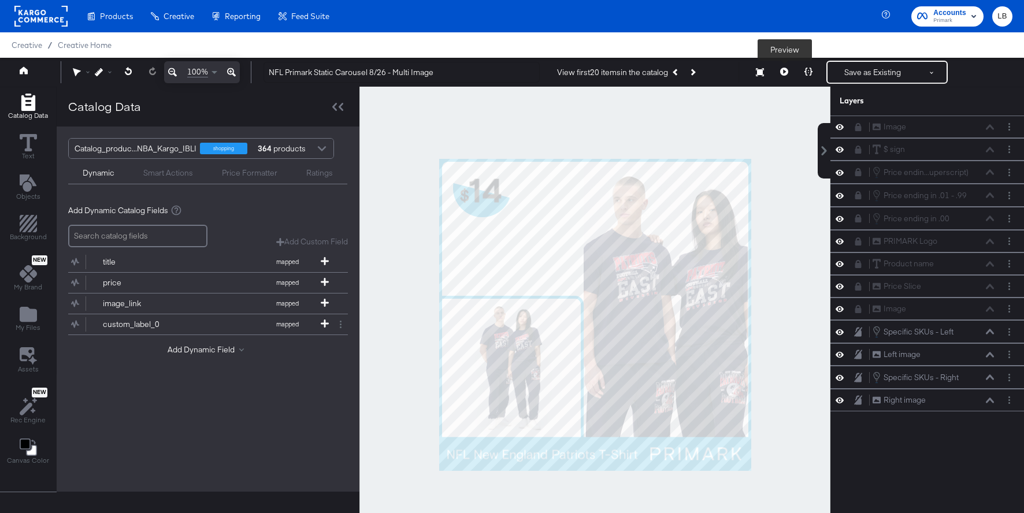
click at [784, 66] on button at bounding box center [784, 72] width 24 height 23
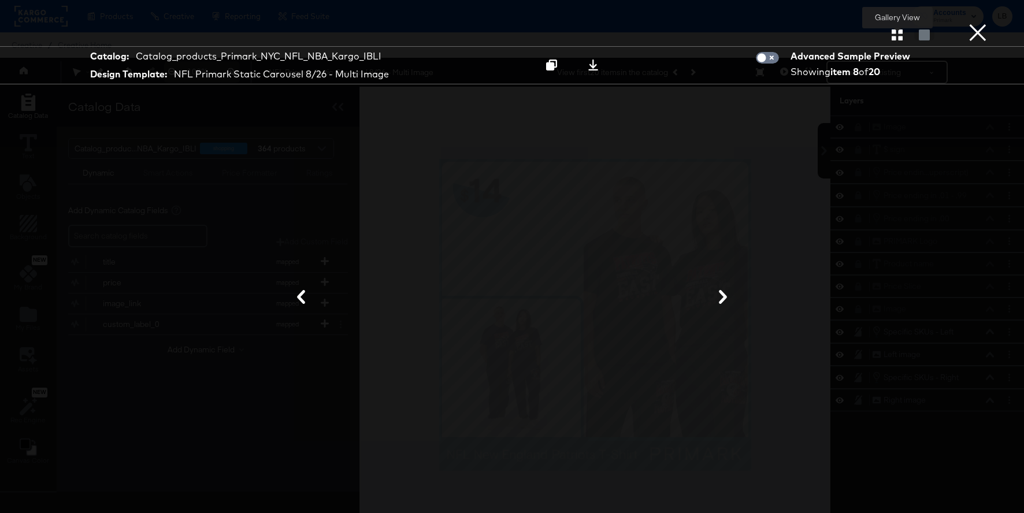
click at [891, 35] on button "button" at bounding box center [897, 34] width 20 height 11
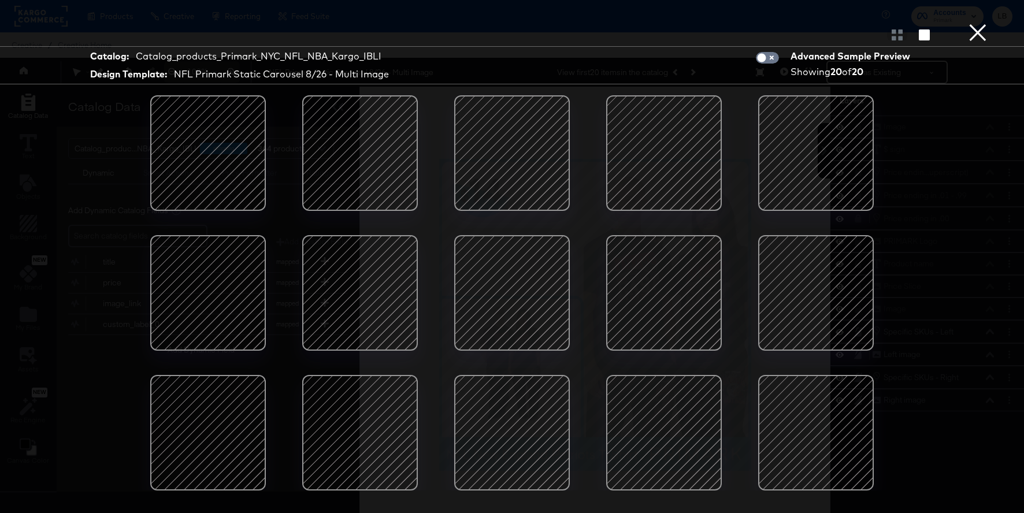
scroll to position [0, 0]
click at [978, 23] on button "×" at bounding box center [977, 11] width 23 height 23
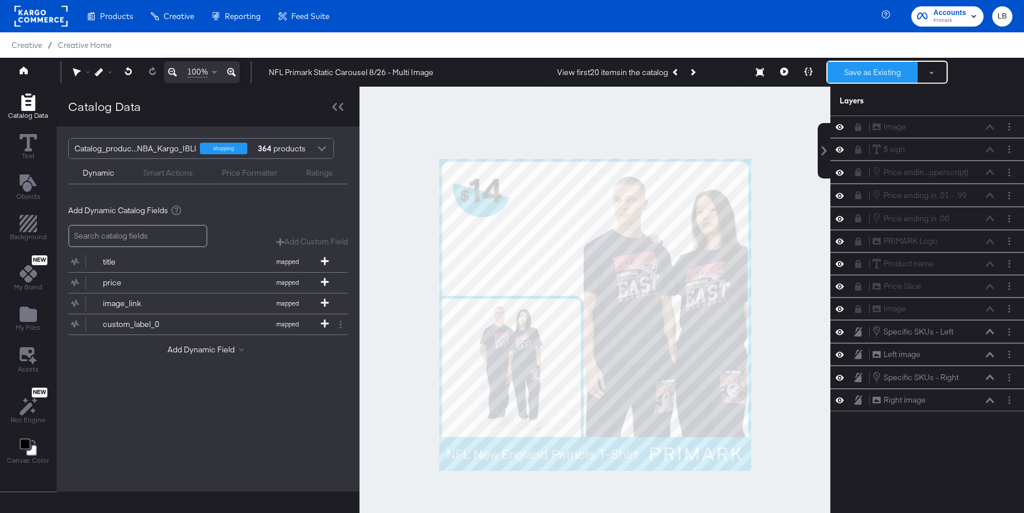
click at [875, 66] on button "Save as Existing" at bounding box center [873, 72] width 90 height 21
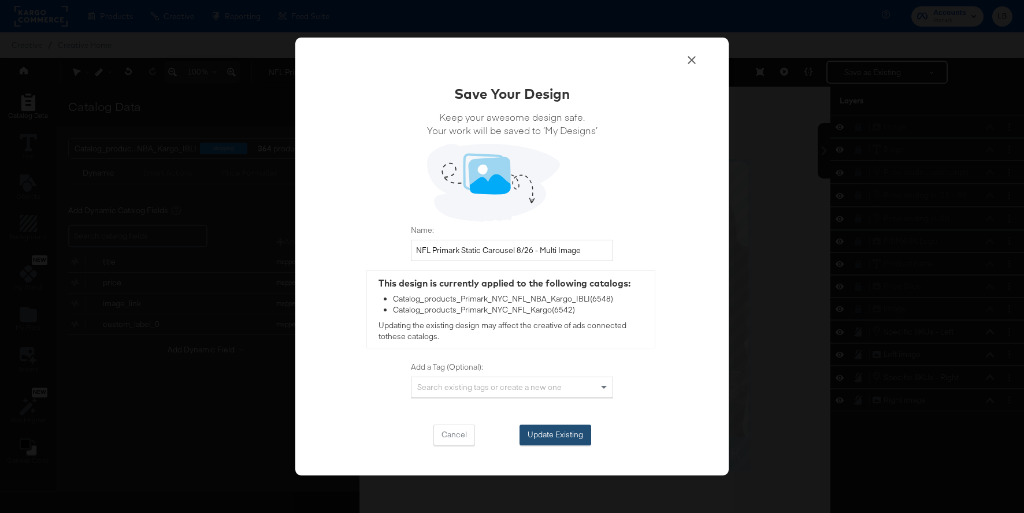
click at [566, 434] on button "Update Existing" at bounding box center [556, 435] width 72 height 21
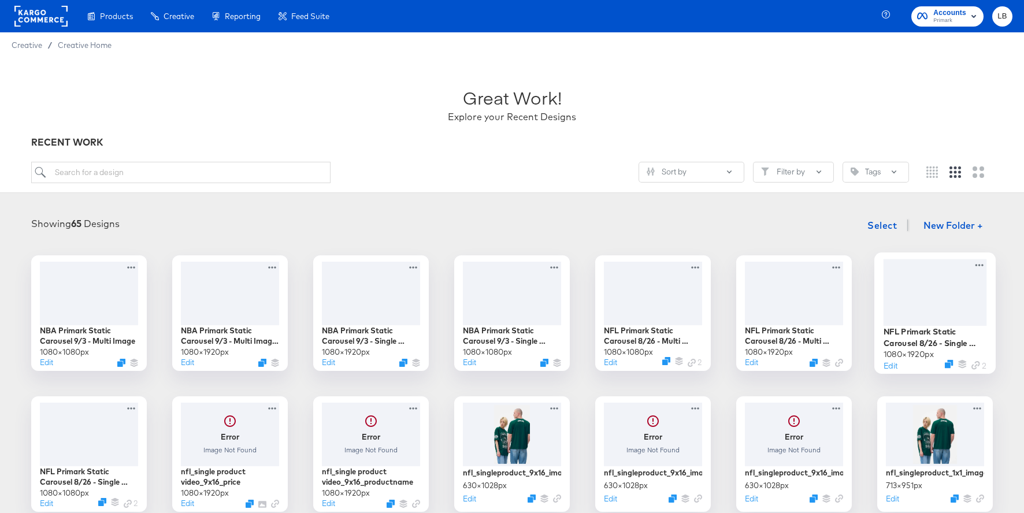
click at [954, 312] on div at bounding box center [935, 292] width 103 height 66
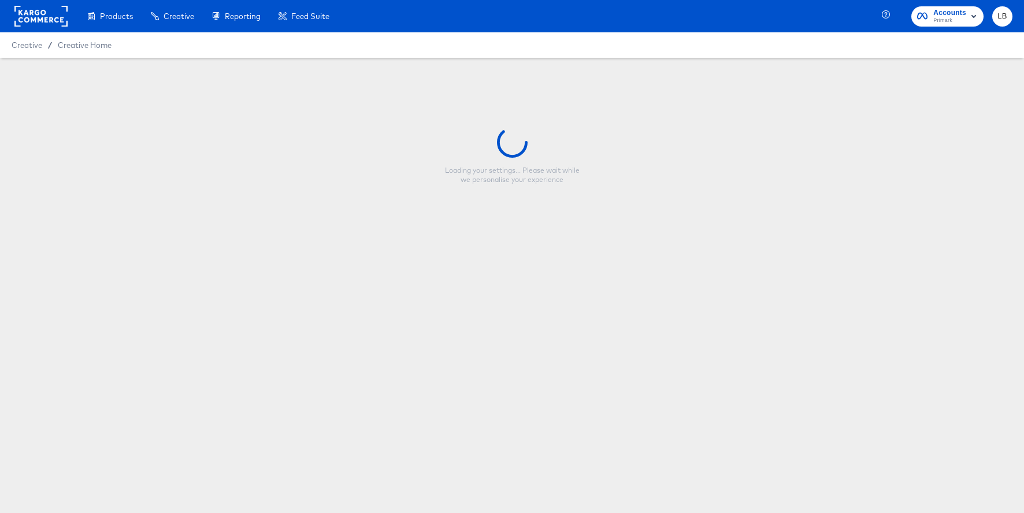
type input "NFL Primark Static Carousel 8/26 - Single Image 9:16"
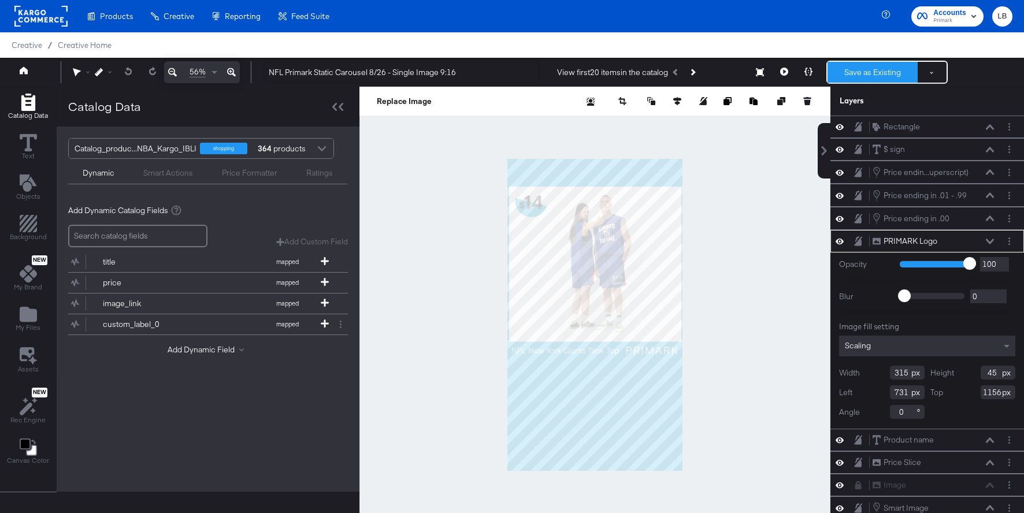
click at [884, 74] on button "Save as Existing" at bounding box center [873, 72] width 90 height 21
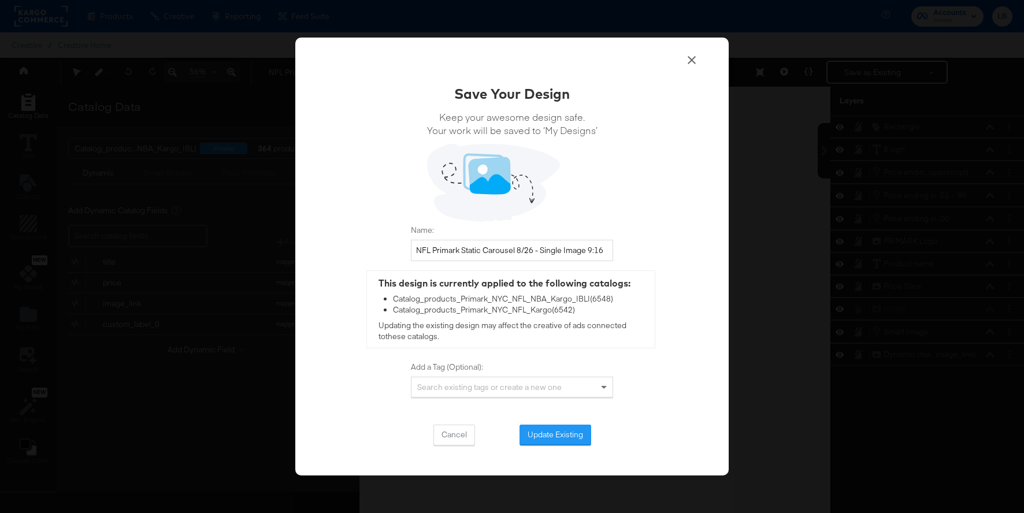
click at [693, 63] on icon at bounding box center [692, 60] width 14 height 14
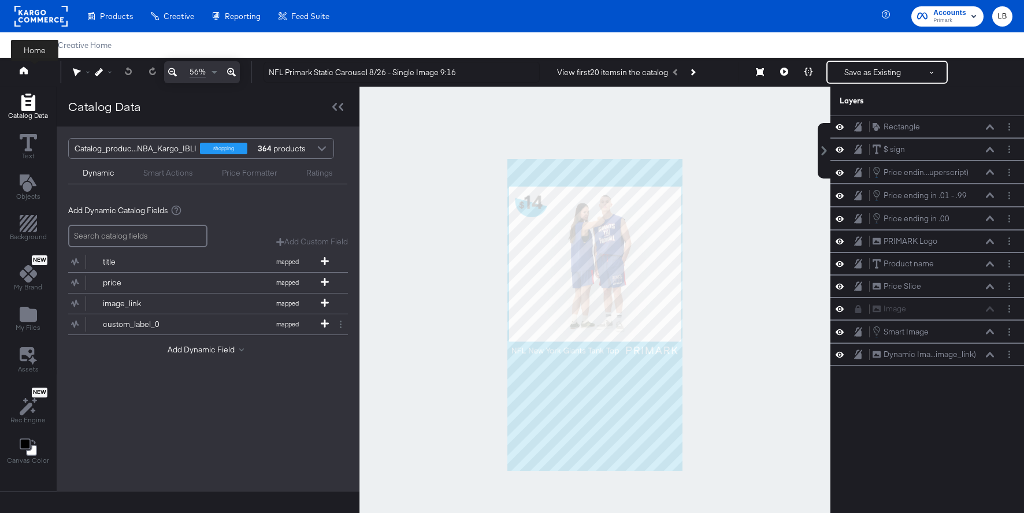
click at [20, 73] on icon at bounding box center [24, 70] width 8 height 8
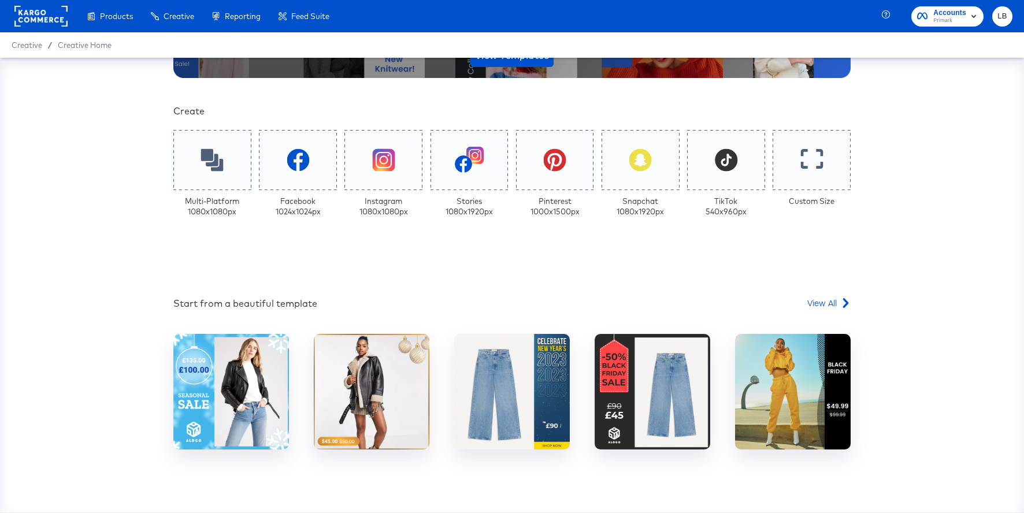
scroll to position [218, 0]
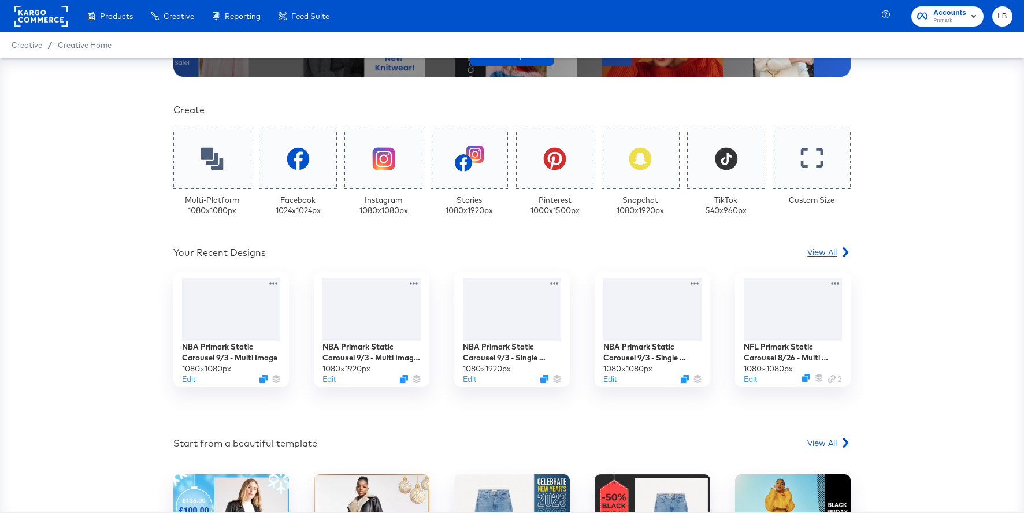
click at [820, 257] on span "View All" at bounding box center [821, 252] width 29 height 12
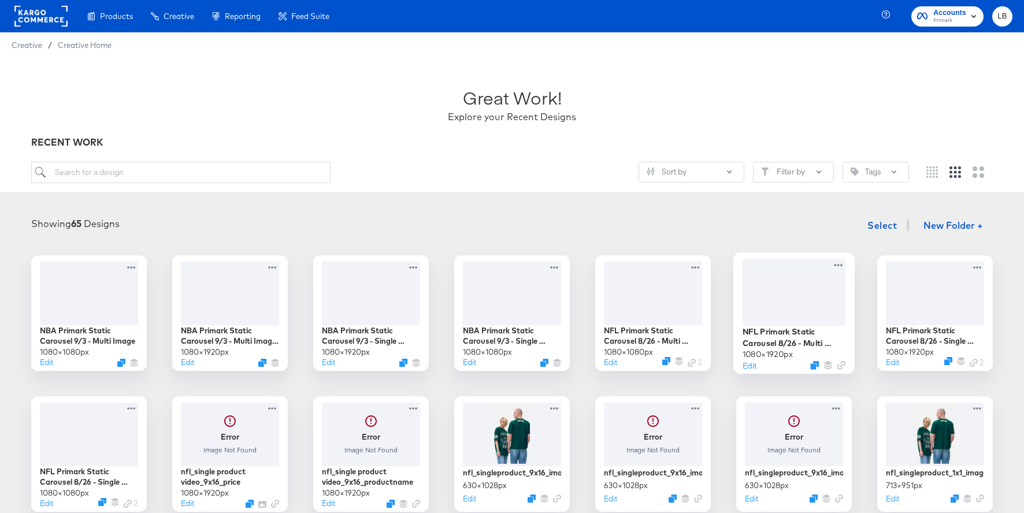
click at [780, 294] on div at bounding box center [794, 292] width 103 height 66
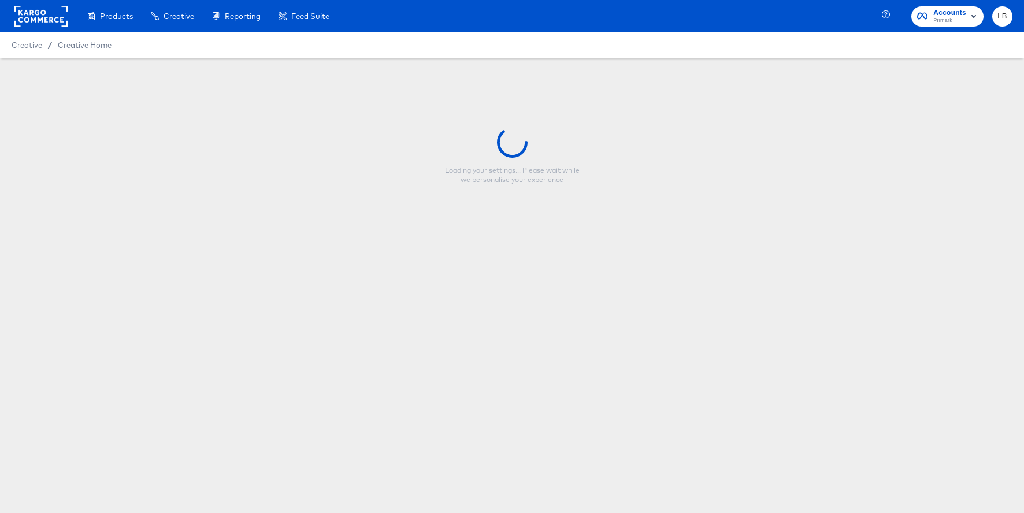
type input "NFL Primark Static Carousel 8/26 - Multi Image 9:16"
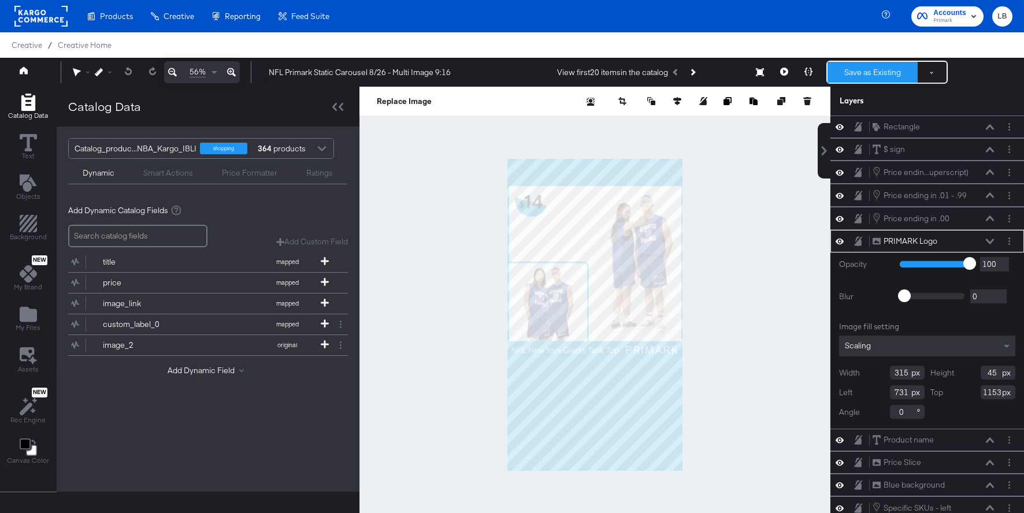
click at [874, 71] on button "Save as Existing" at bounding box center [873, 72] width 90 height 21
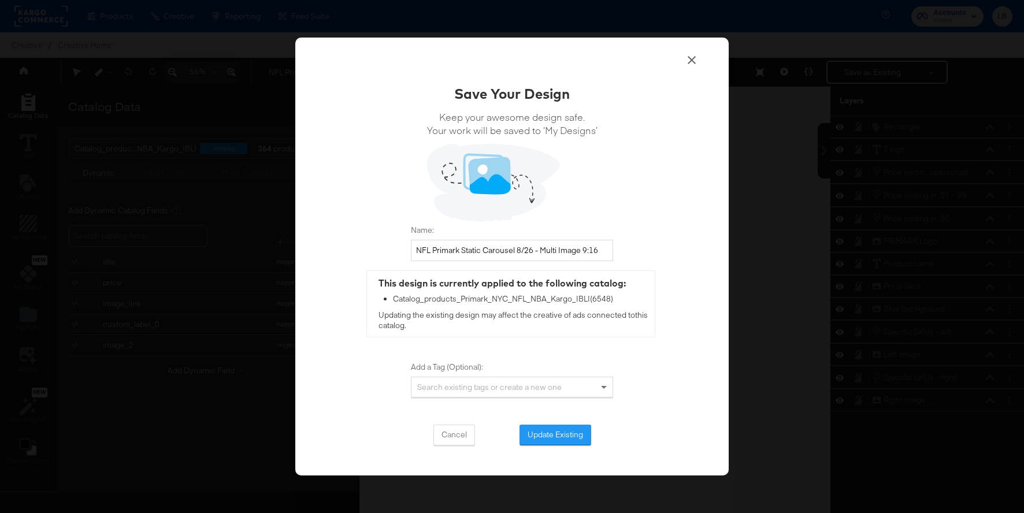
click at [686, 63] on icon at bounding box center [692, 60] width 14 height 14
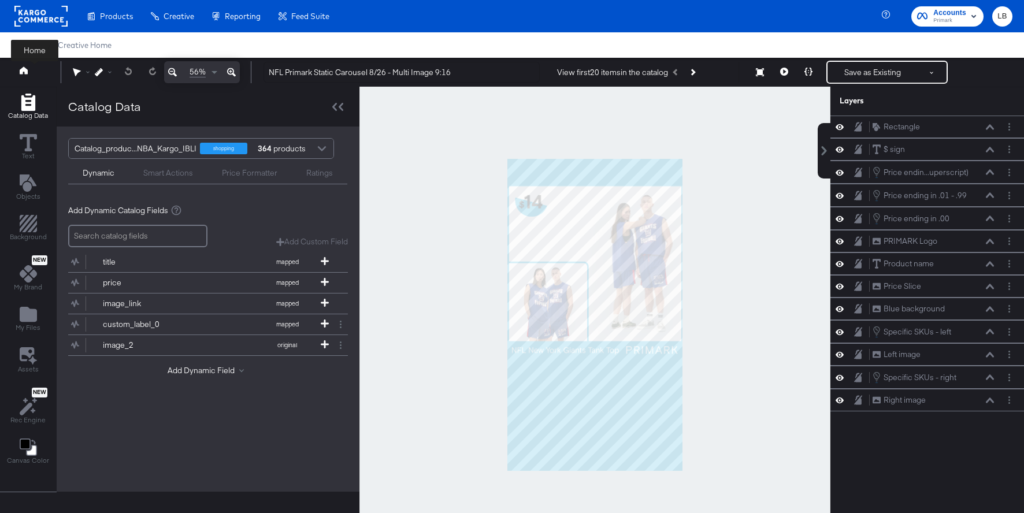
click at [24, 72] on icon at bounding box center [24, 70] width 8 height 8
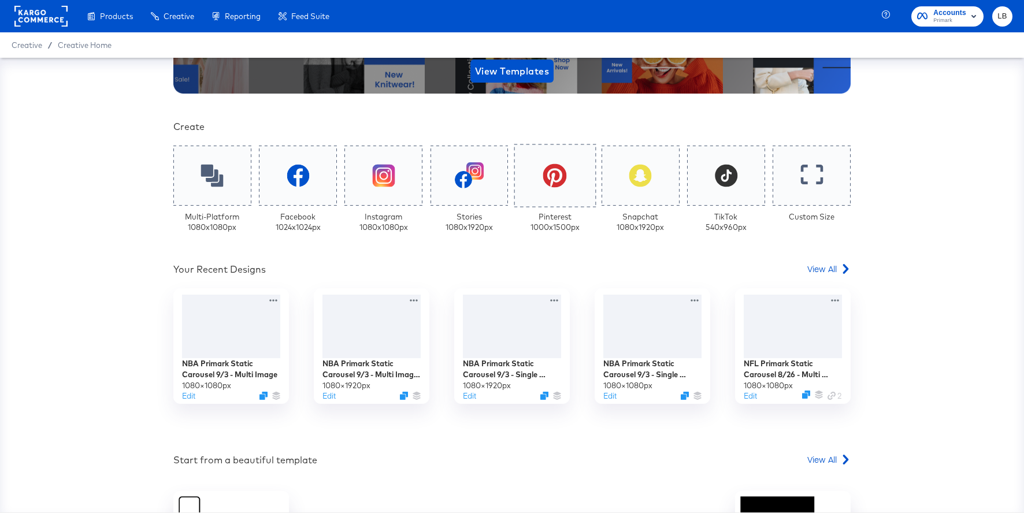
scroll to position [208, 0]
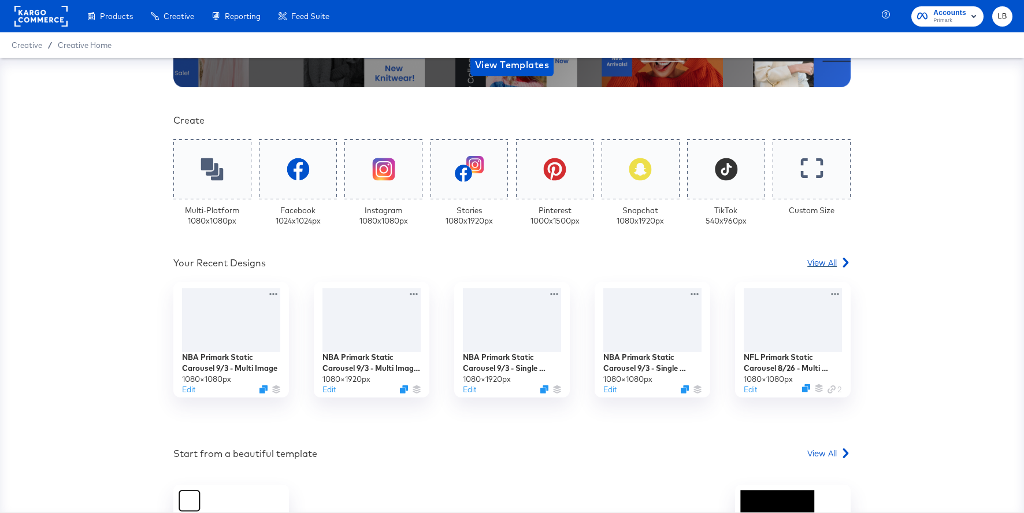
click at [836, 268] on link "View All" at bounding box center [828, 265] width 43 height 17
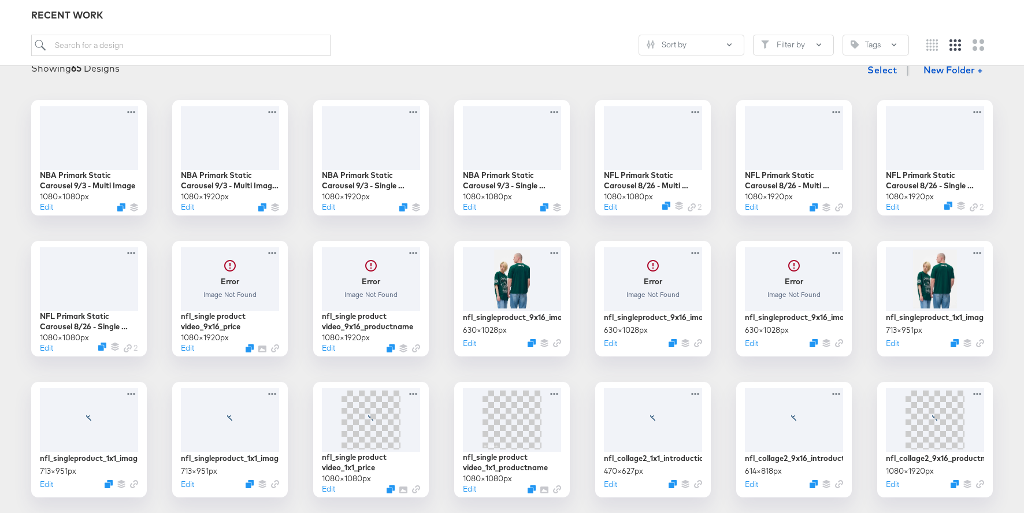
scroll to position [195, 0]
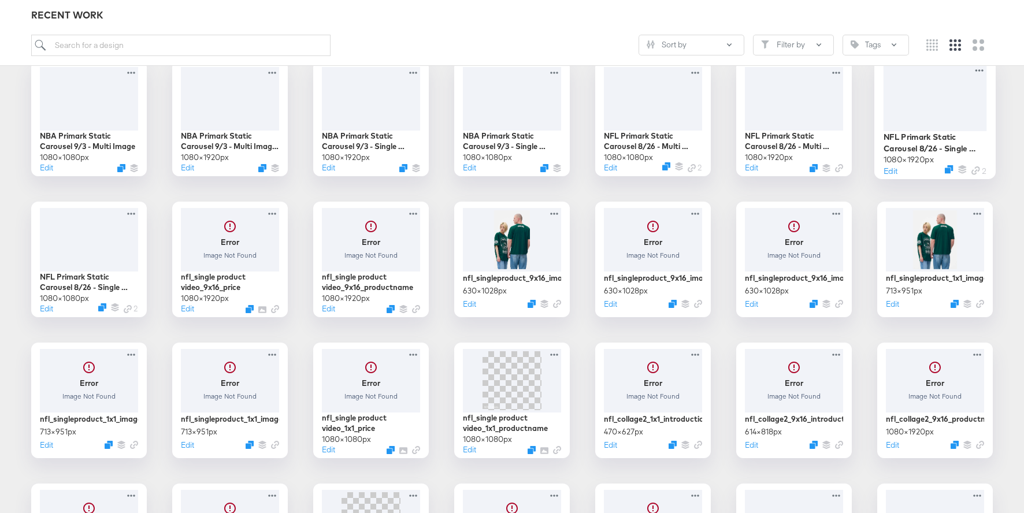
click at [940, 117] on div at bounding box center [935, 97] width 103 height 67
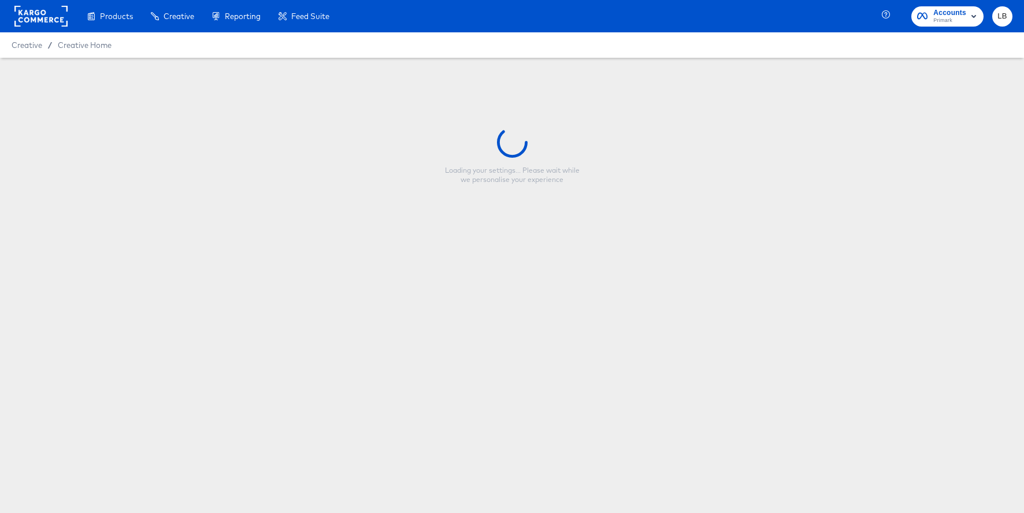
type input "NFL Primark Static Carousel 8/26 - Single Image 9:16"
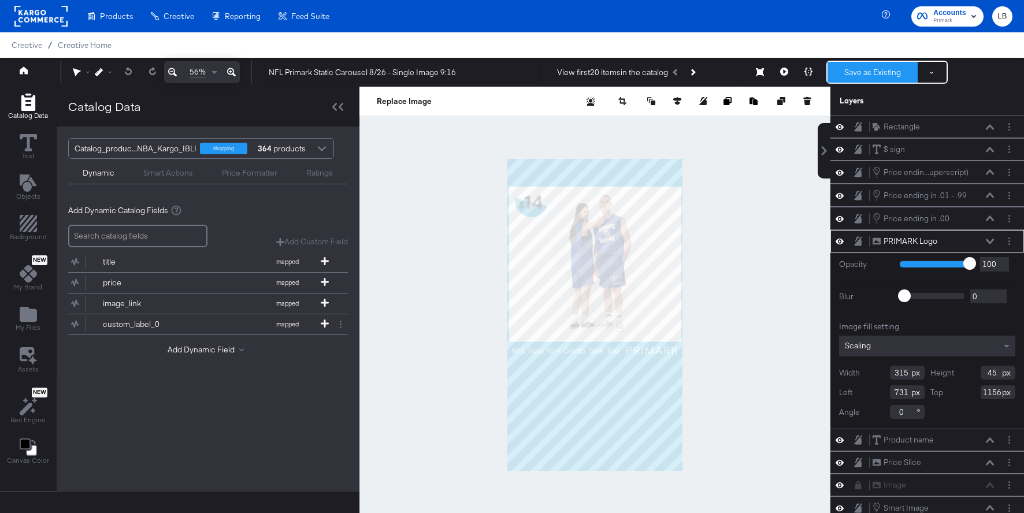
click at [880, 69] on button "Save as Existing" at bounding box center [873, 72] width 90 height 21
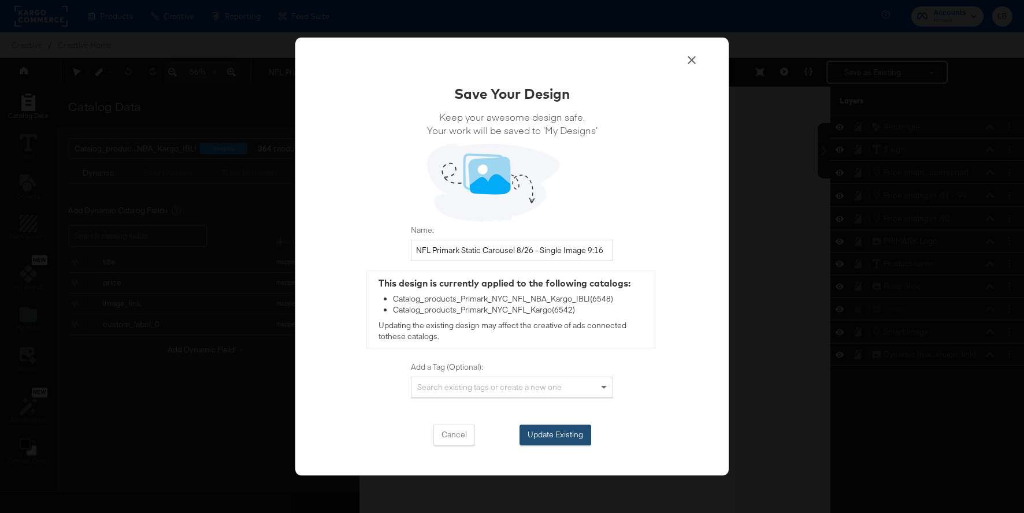
click at [568, 436] on button "Update Existing" at bounding box center [556, 435] width 72 height 21
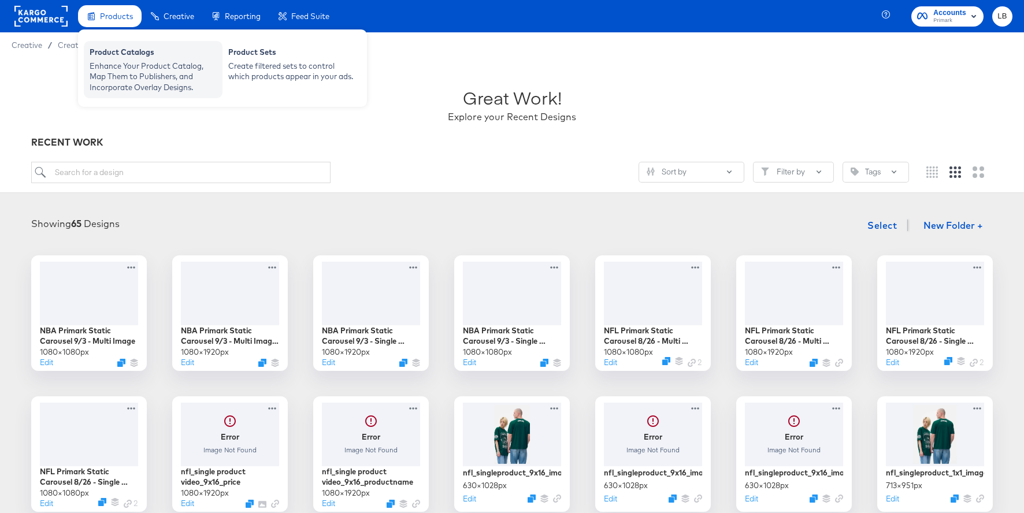
click at [123, 73] on div "Enhance Your Product Catalog, Map Them to Publishers, and Incorporate Overlay D…" at bounding box center [153, 77] width 127 height 32
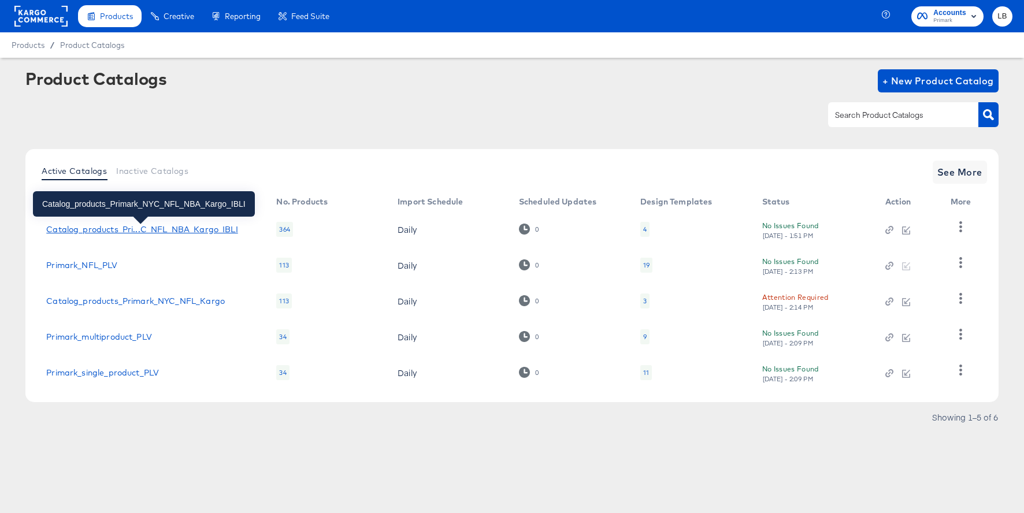
click at [190, 230] on div "Catalog_products_Pri...C_NFL_NBA_Kargo_IBLI" at bounding box center [141, 229] width 191 height 9
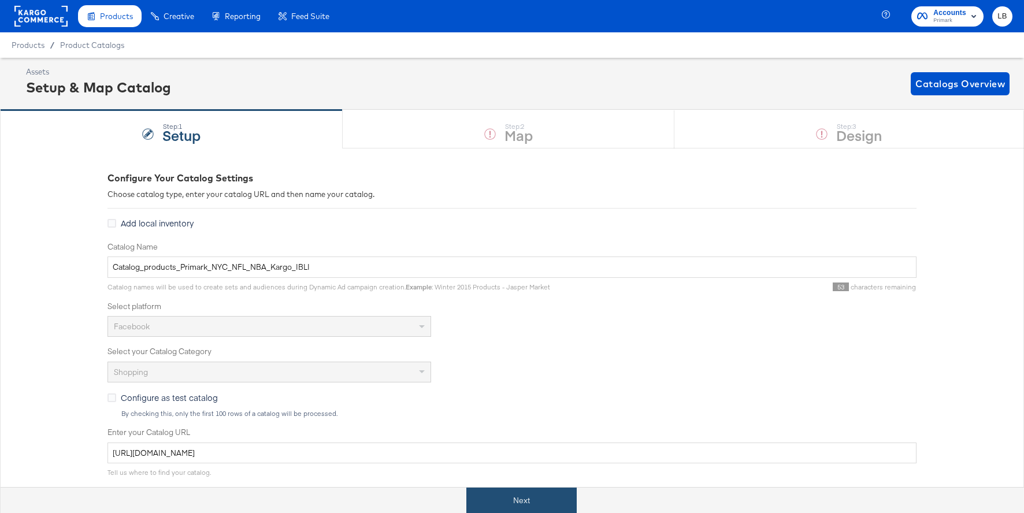
click at [509, 501] on button "Next" at bounding box center [521, 501] width 110 height 26
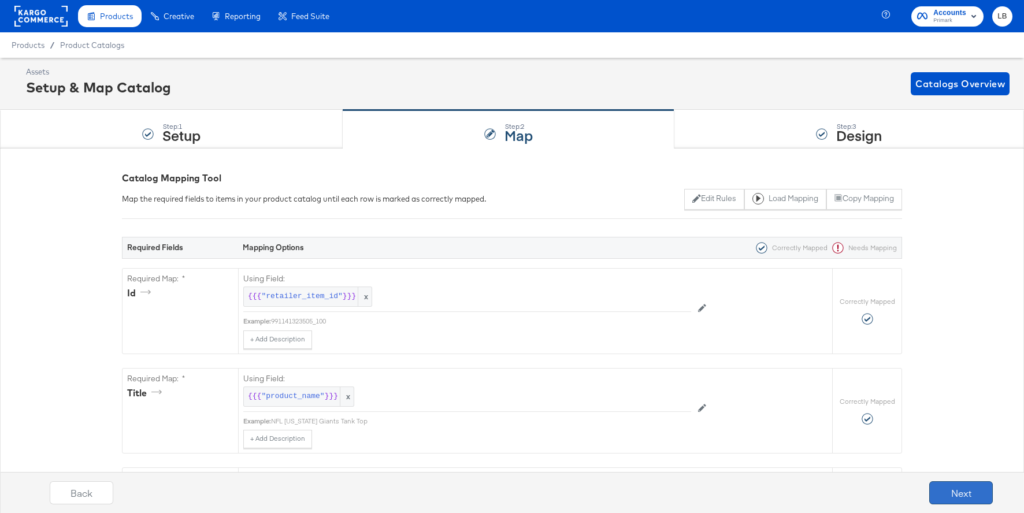
click at [941, 494] on button "Next" at bounding box center [961, 492] width 64 height 23
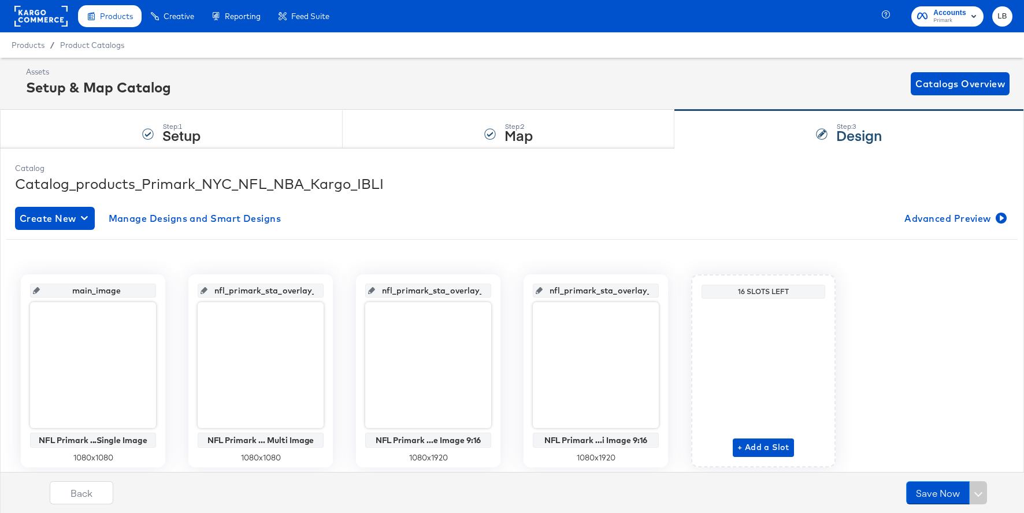
scroll to position [33, 0]
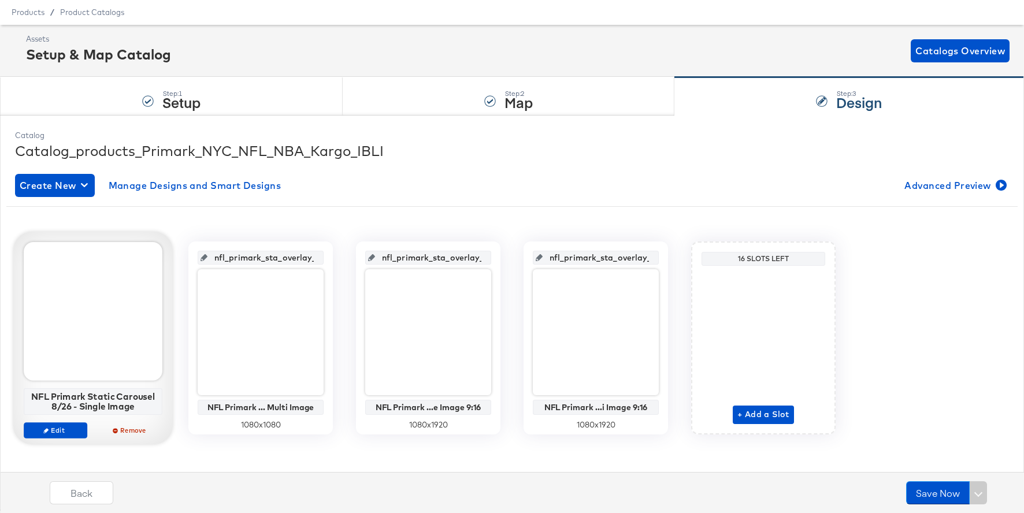
click at [91, 340] on div at bounding box center [93, 311] width 139 height 139
click at [113, 294] on div at bounding box center [93, 311] width 139 height 139
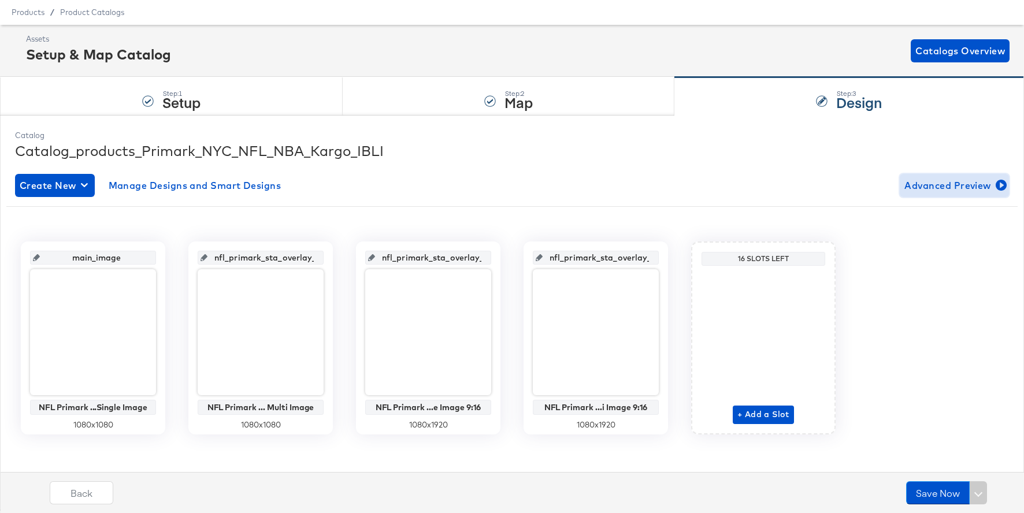
click at [938, 180] on span "Advanced Preview" at bounding box center [955, 185] width 100 height 16
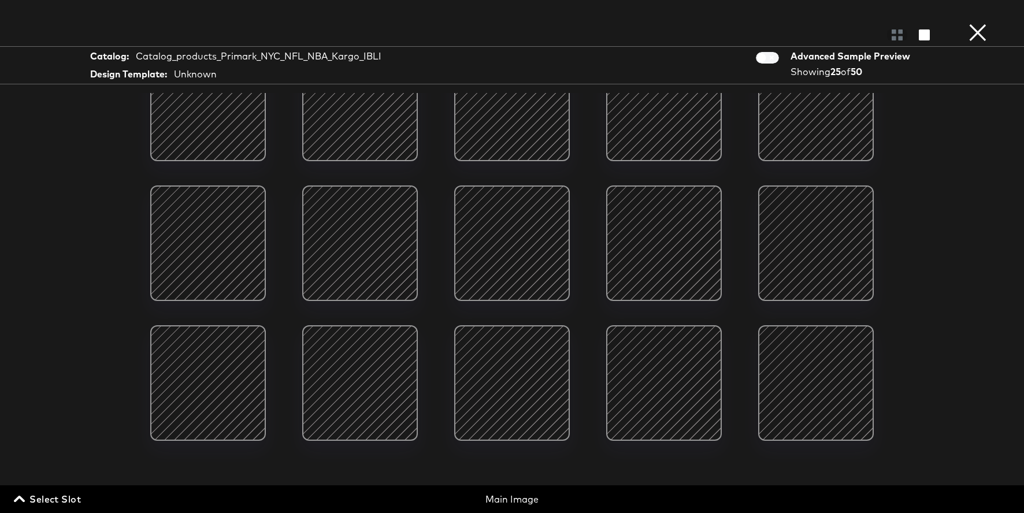
scroll to position [354, 0]
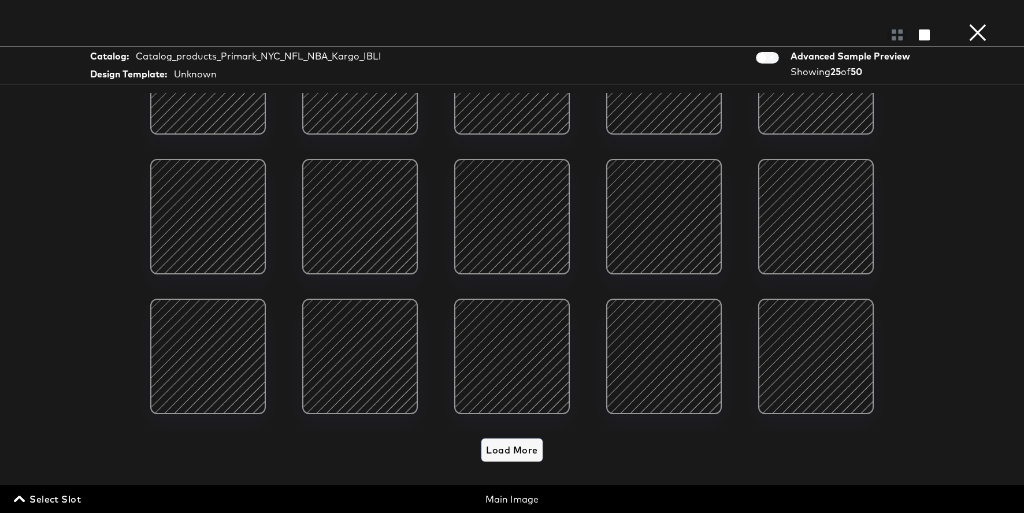
click at [534, 447] on span "Load More" at bounding box center [511, 450] width 51 height 16
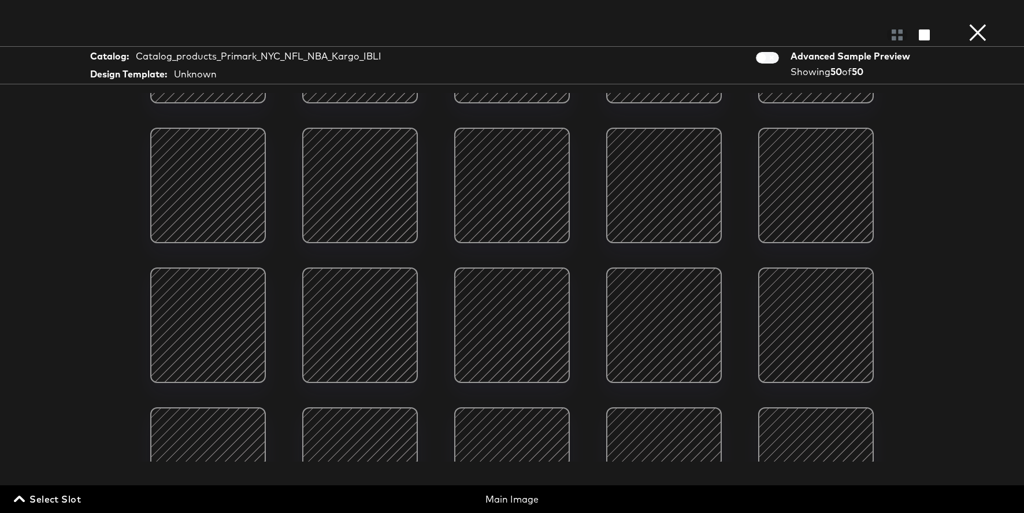
scroll to position [1006, 0]
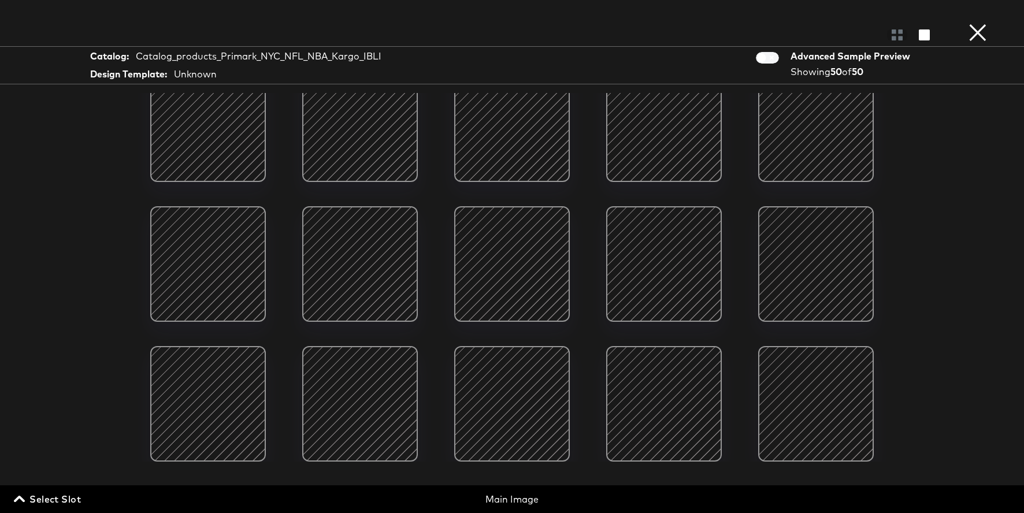
click at [507, 283] on div at bounding box center [512, 264] width 98 height 98
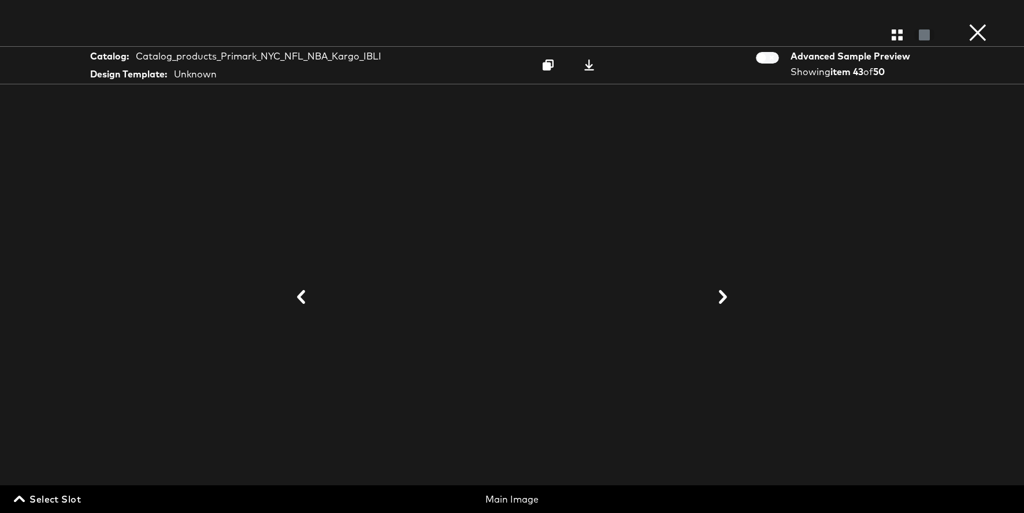
click at [295, 297] on icon at bounding box center [301, 297] width 14 height 14
click at [979, 23] on button "×" at bounding box center [977, 11] width 23 height 23
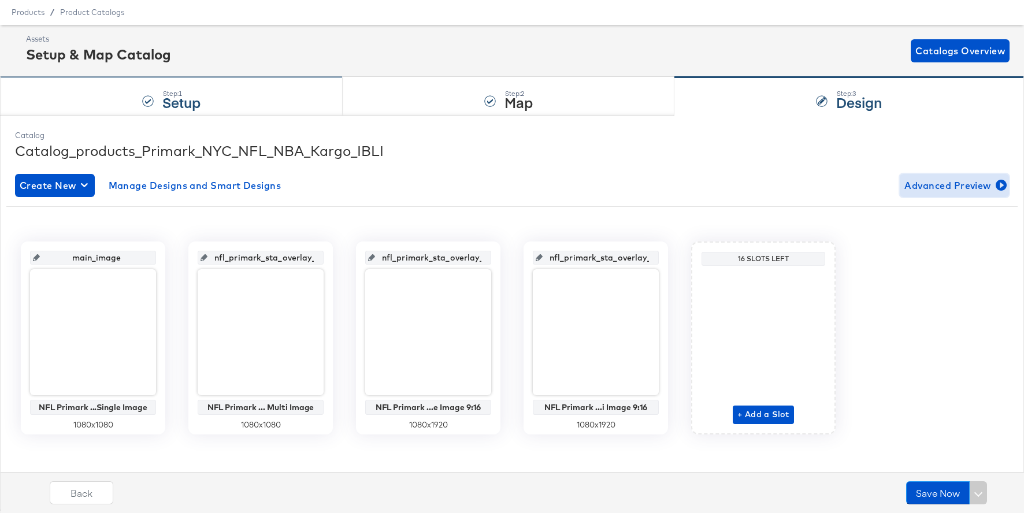
scroll to position [0, 0]
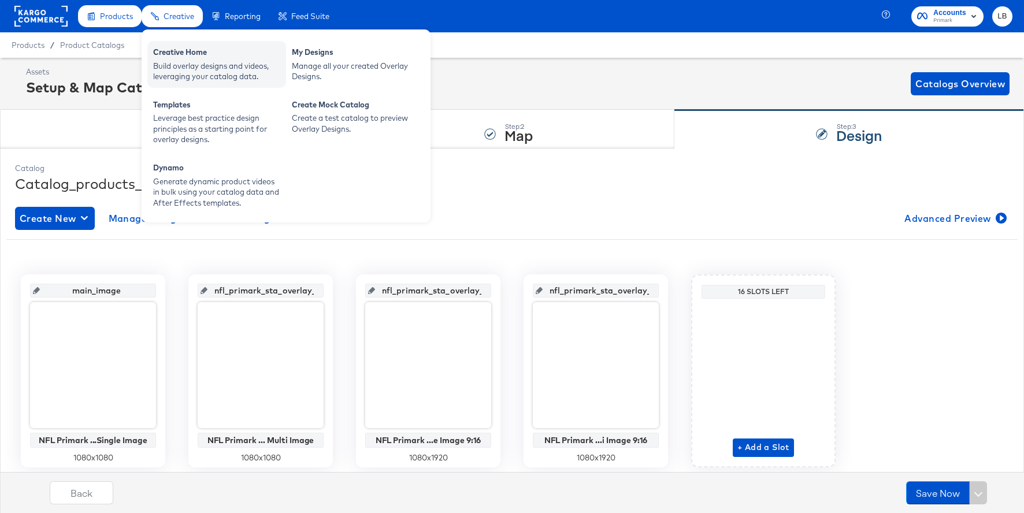
click at [181, 51] on div "Creative Home" at bounding box center [216, 54] width 127 height 14
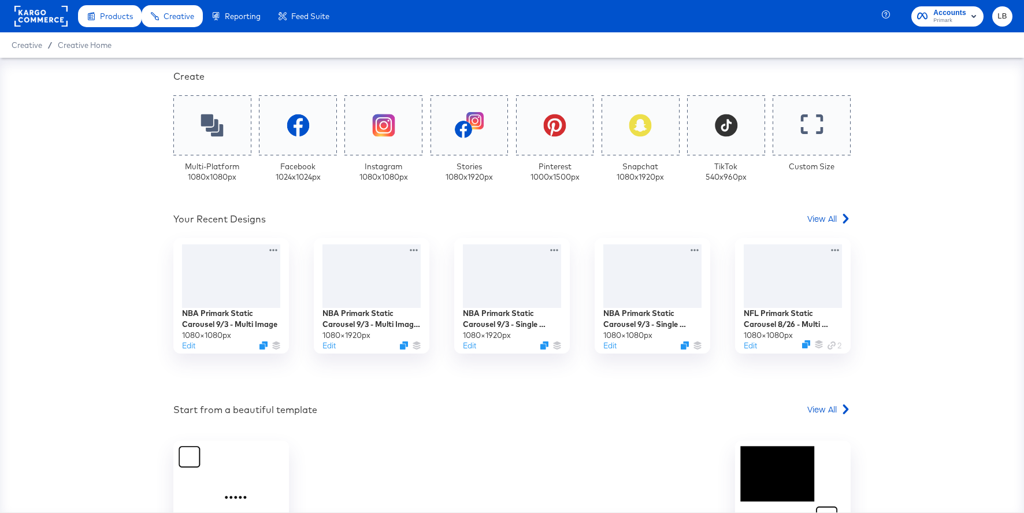
scroll to position [254, 0]
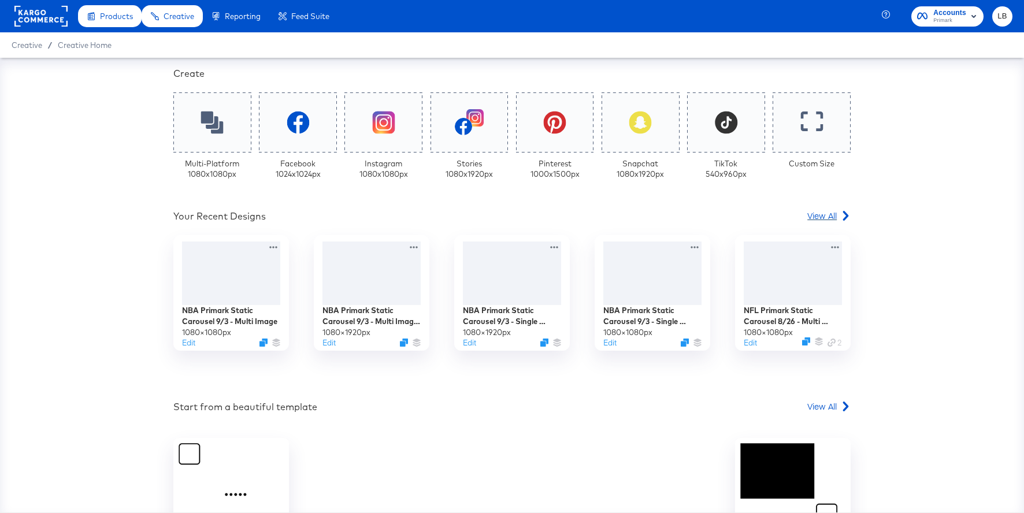
click at [830, 218] on span "View All" at bounding box center [821, 216] width 29 height 12
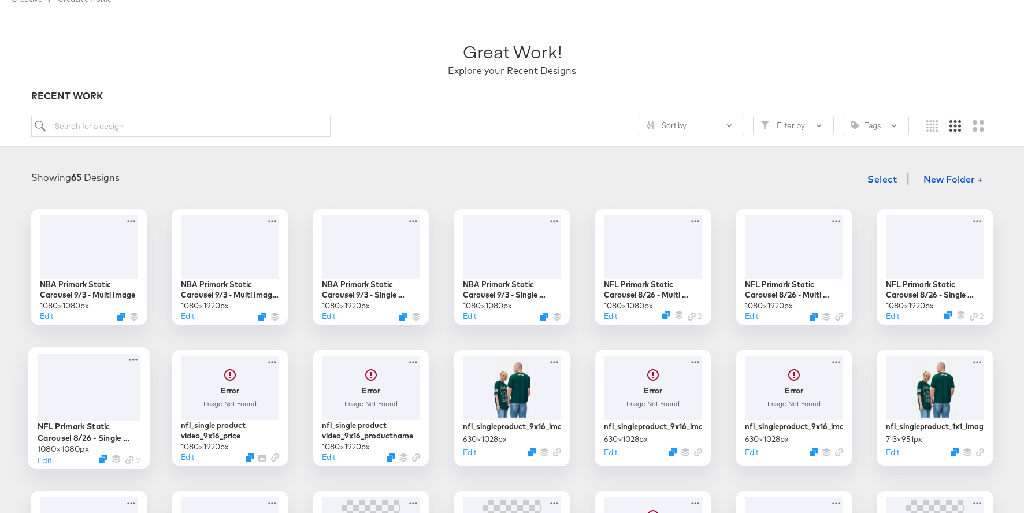
scroll to position [54, 0]
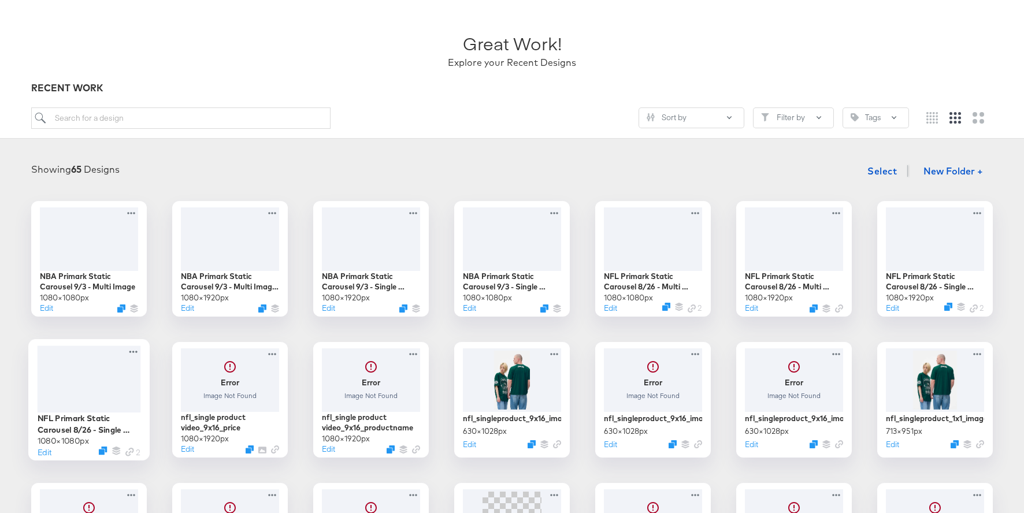
click at [102, 393] on div at bounding box center [89, 379] width 103 height 67
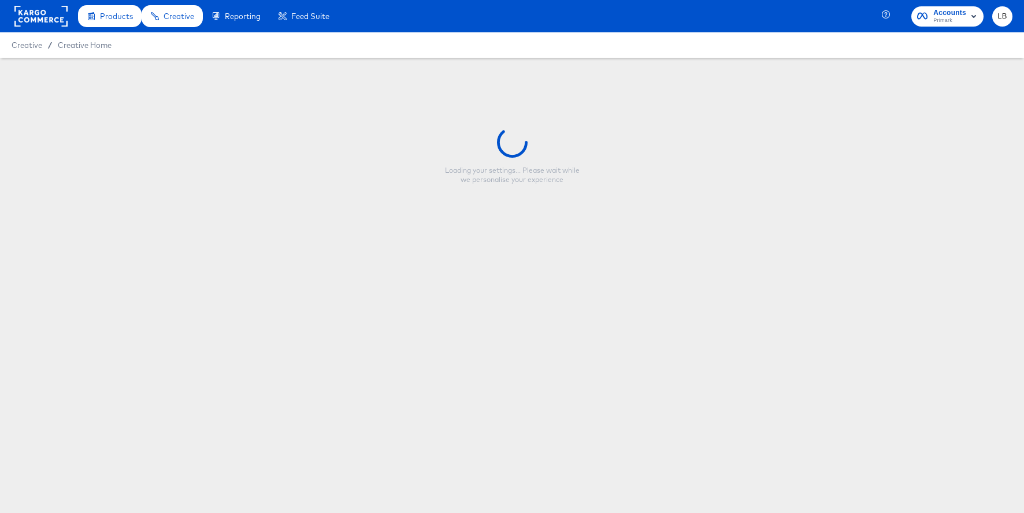
type input "NFL Primark Static Carousel 8/26 - Single Image"
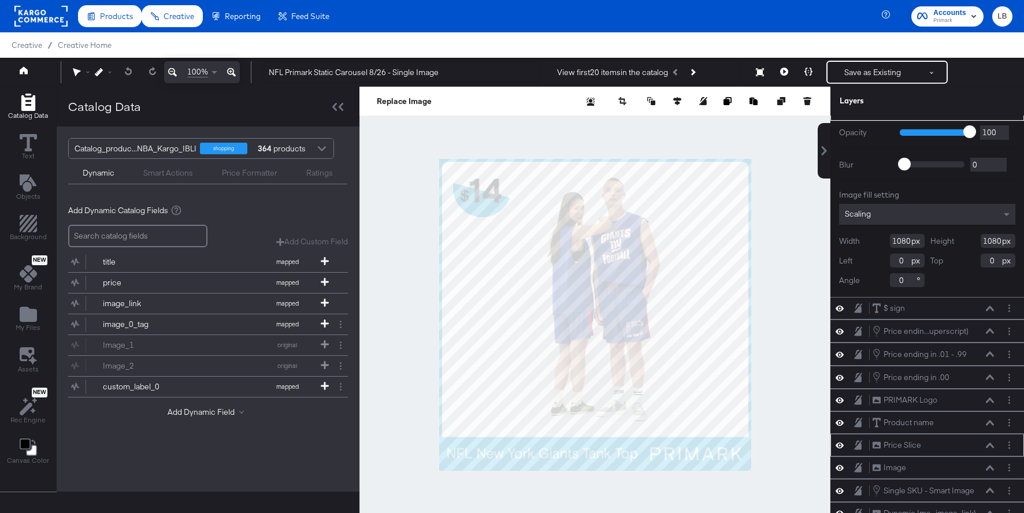
scroll to position [29, 0]
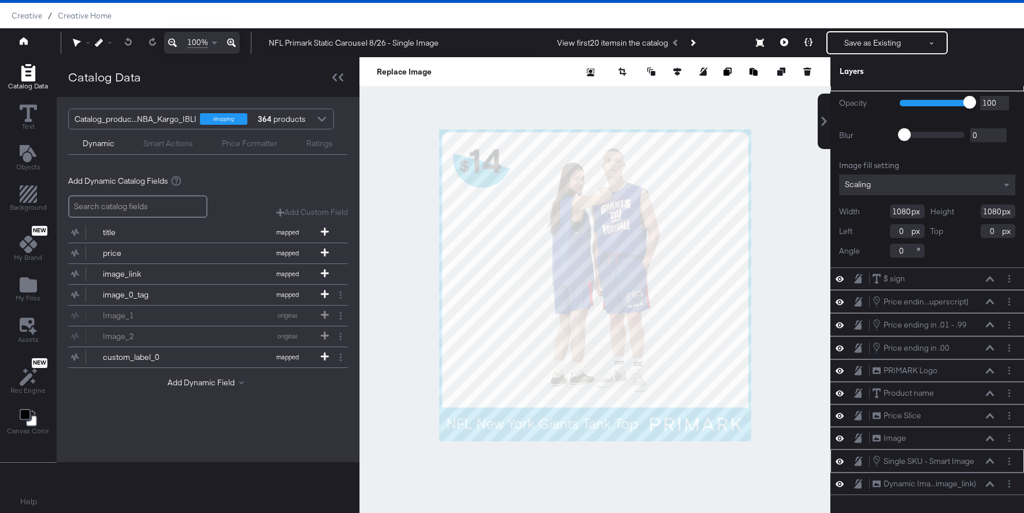
click at [1002, 459] on div "Single SKU - Smart Image Single SKU - Smart Image" at bounding box center [927, 461] width 184 height 13
click at [1008, 459] on button "Layer Options" at bounding box center [1009, 461] width 12 height 12
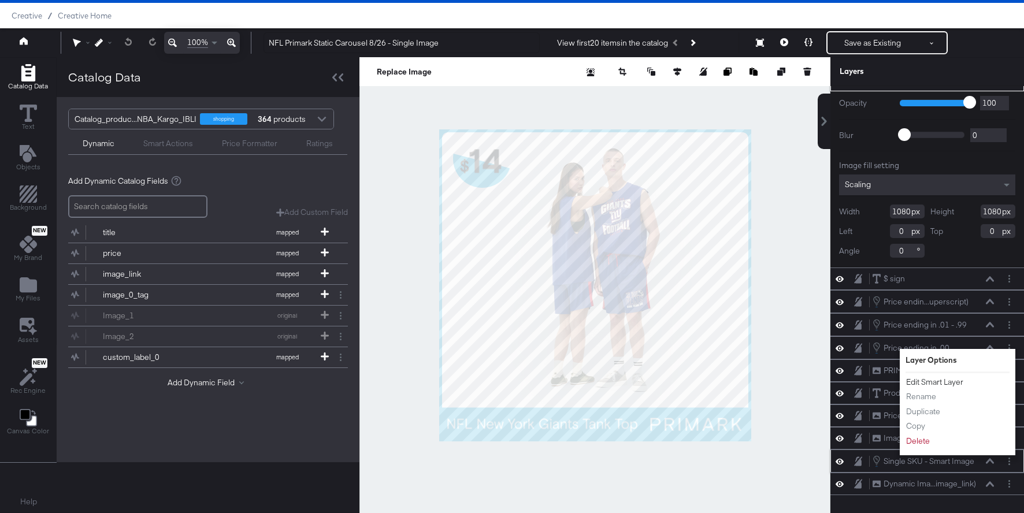
click at [943, 383] on button "Edit Smart Layer" at bounding box center [935, 382] width 58 height 12
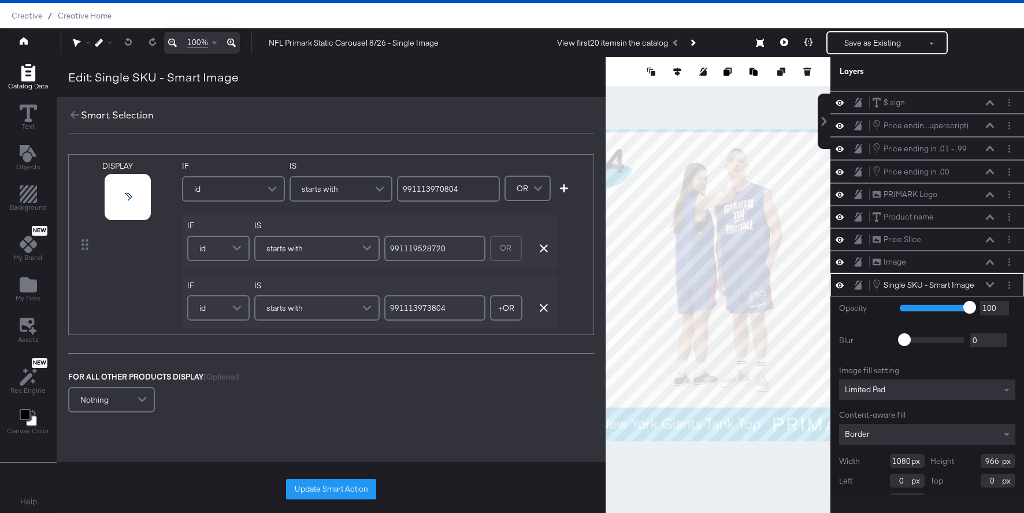
scroll to position [39, 0]
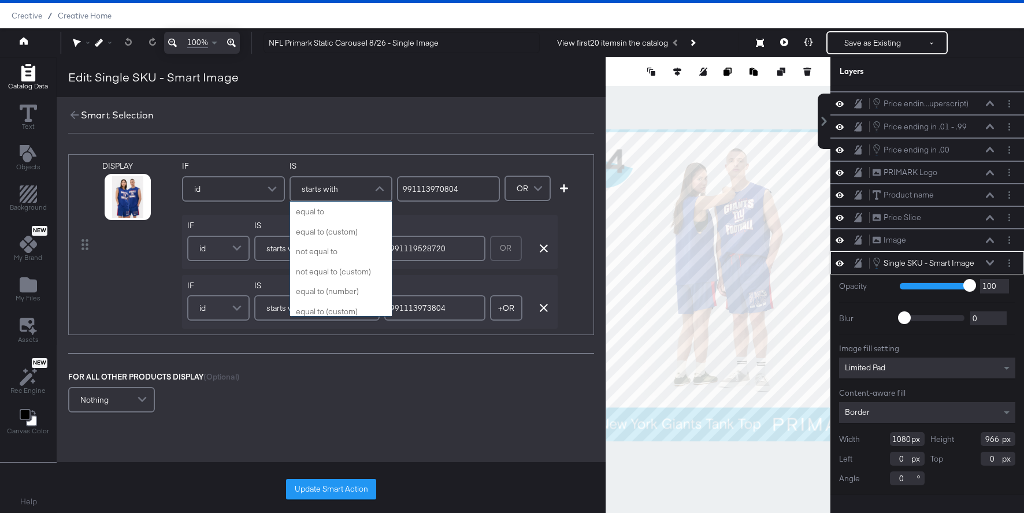
click at [378, 188] on span at bounding box center [381, 188] width 20 height 23
click at [466, 191] on input "991113970804" at bounding box center [448, 188] width 103 height 25
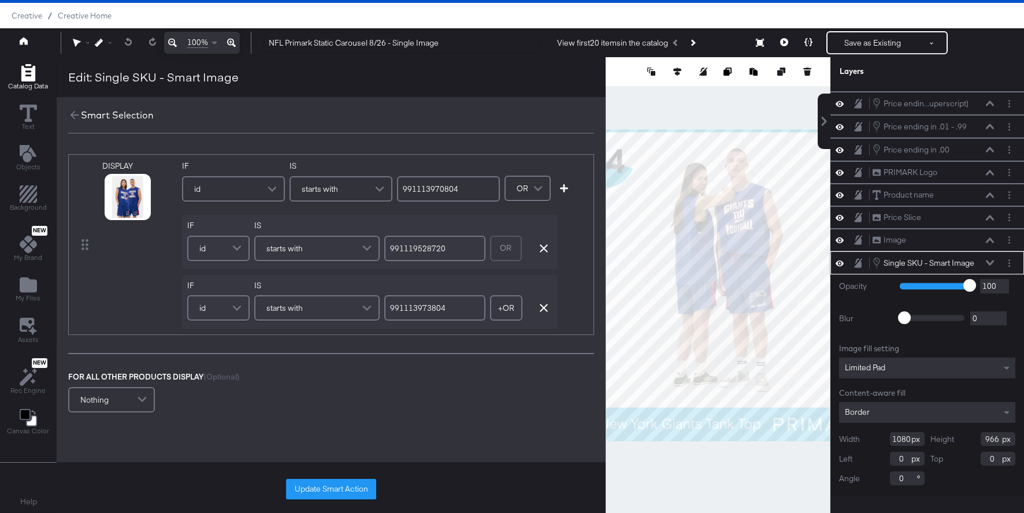
click at [381, 191] on span at bounding box center [381, 188] width 20 height 23
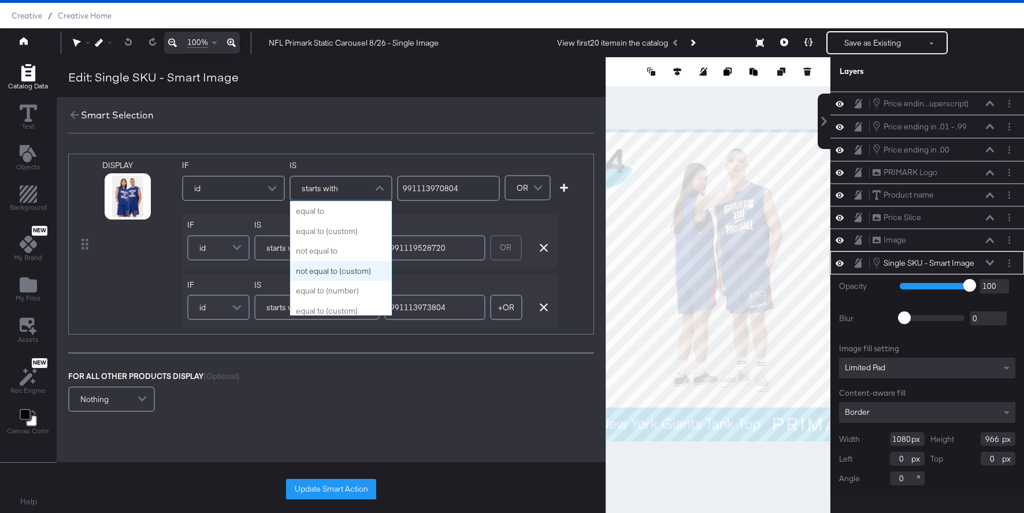
scroll to position [0, 0]
click at [272, 184] on span at bounding box center [274, 188] width 20 height 23
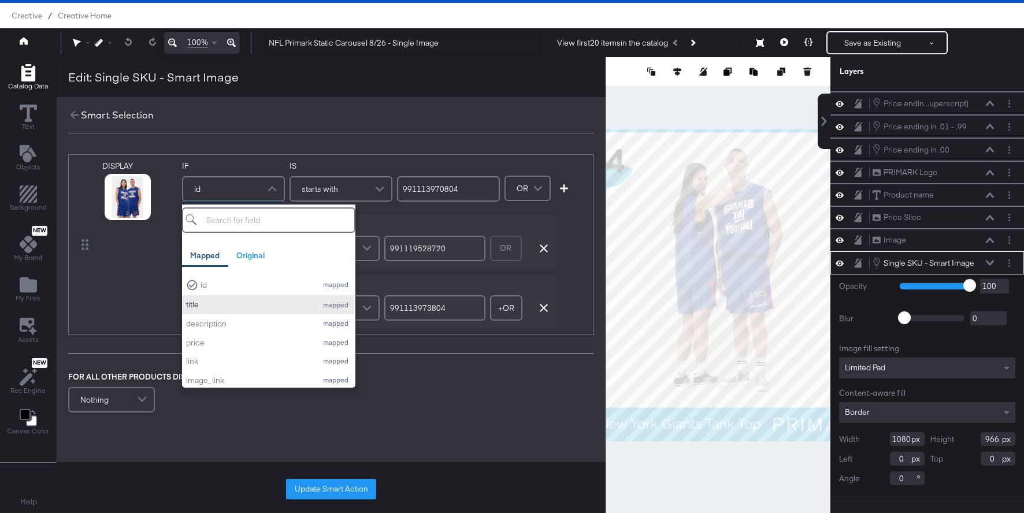
click at [258, 303] on div "title" at bounding box center [248, 304] width 125 height 11
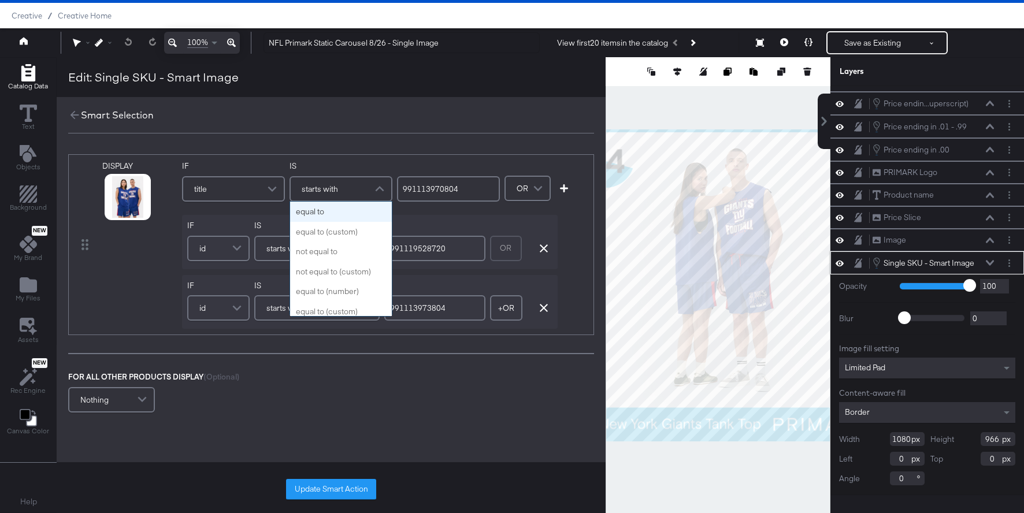
click at [377, 191] on span at bounding box center [381, 188] width 20 height 23
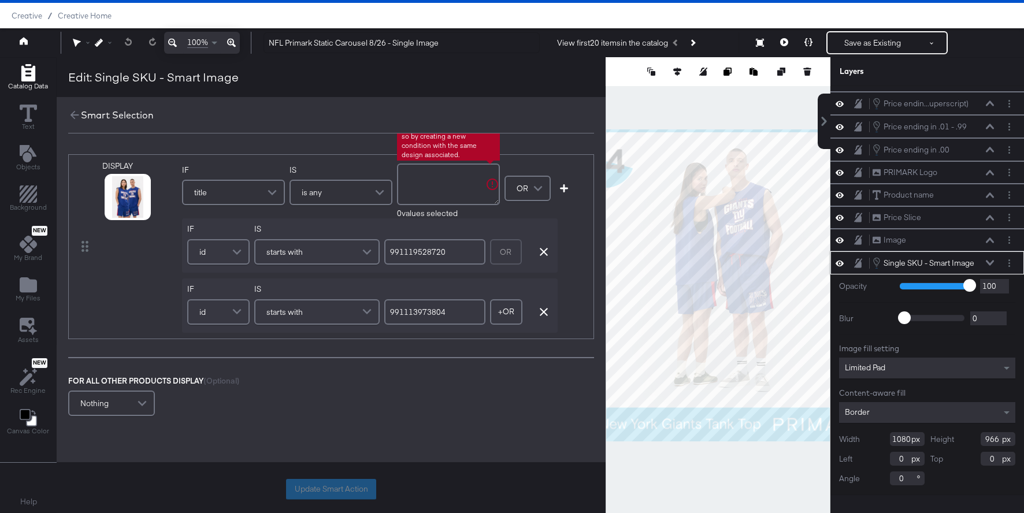
click at [434, 188] on textarea at bounding box center [448, 185] width 103 height 42
click at [378, 191] on span at bounding box center [381, 192] width 20 height 23
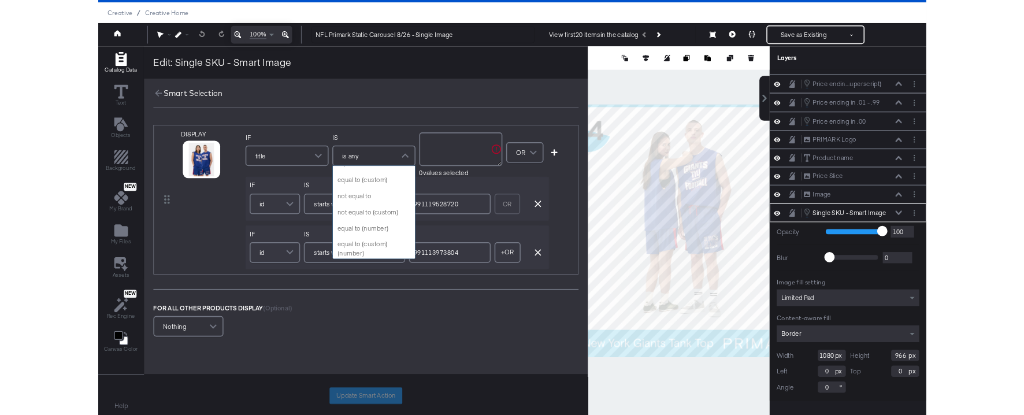
scroll to position [0, 0]
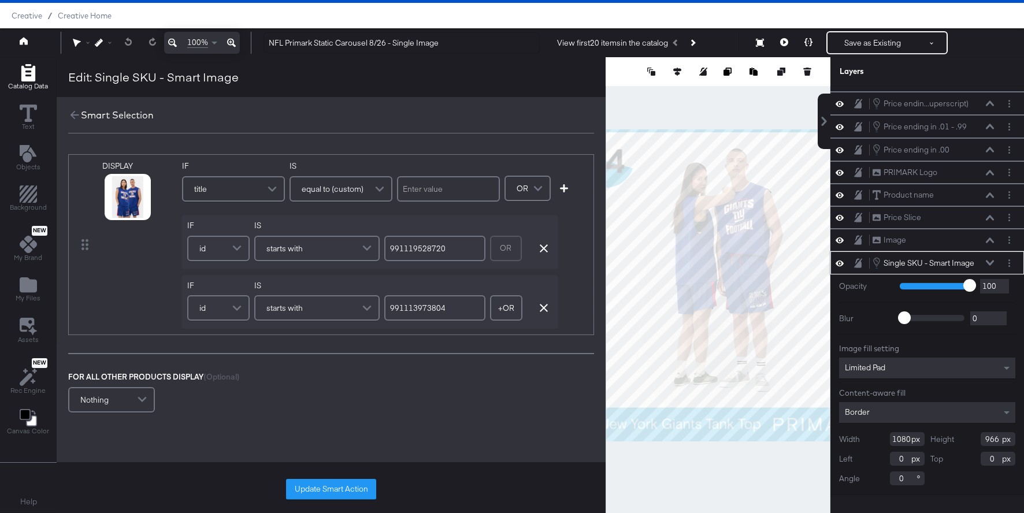
click at [434, 194] on input "text" at bounding box center [448, 188] width 103 height 25
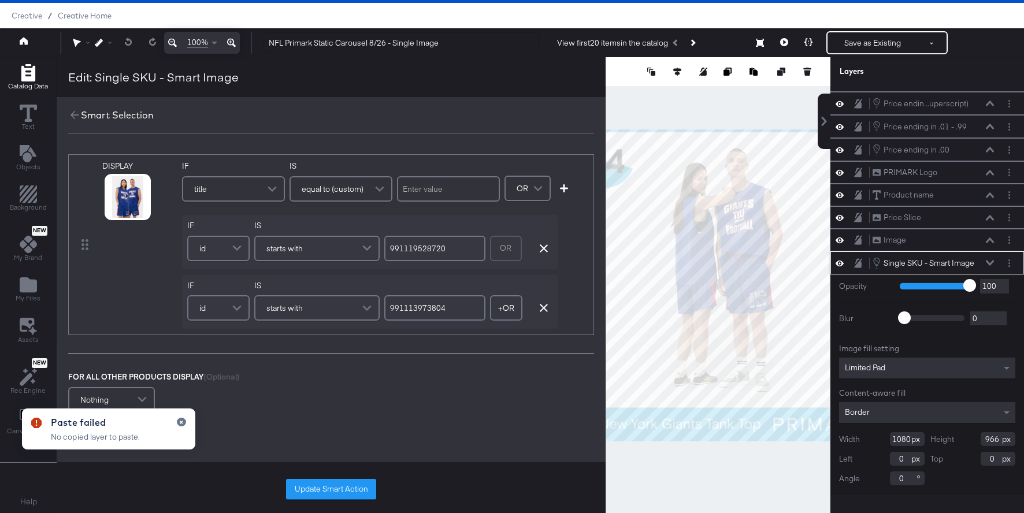
click at [420, 188] on input "text" at bounding box center [448, 188] width 103 height 25
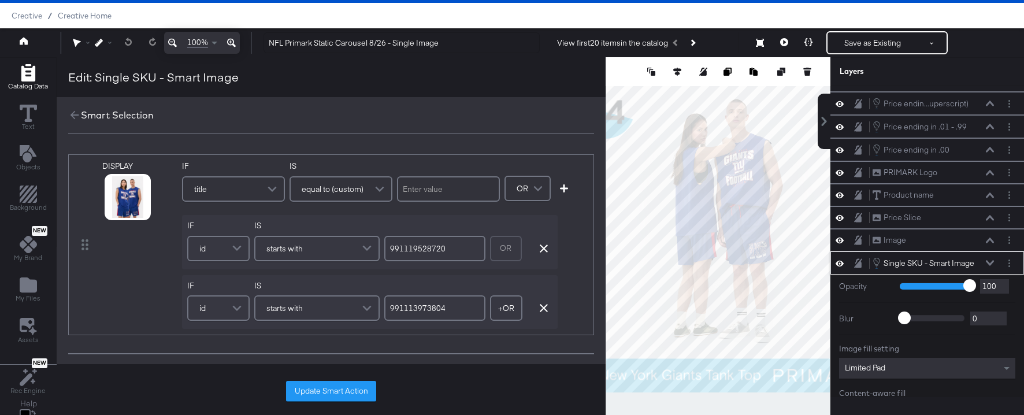
click at [419, 186] on input "text" at bounding box center [448, 188] width 103 height 25
type input "NFL [US_STATE] Jets T-Shirt"
click at [236, 244] on span at bounding box center [238, 248] width 20 height 23
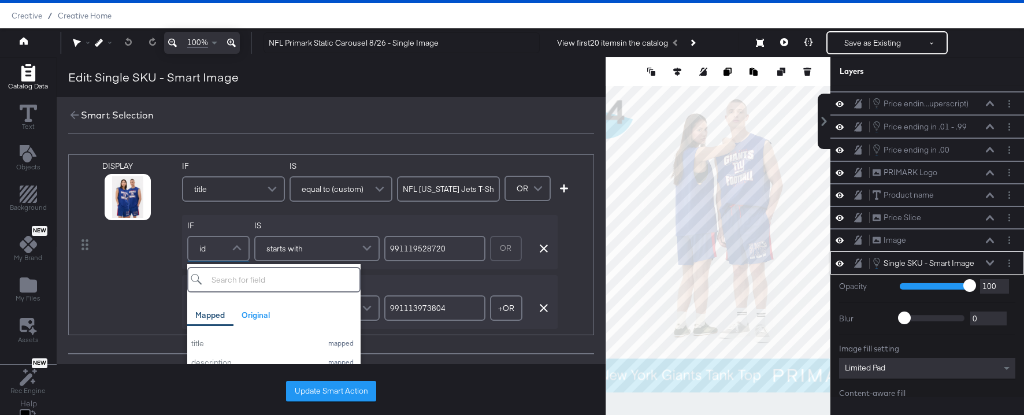
scroll to position [20, 0]
click at [225, 341] on div "title" at bounding box center [253, 344] width 125 height 11
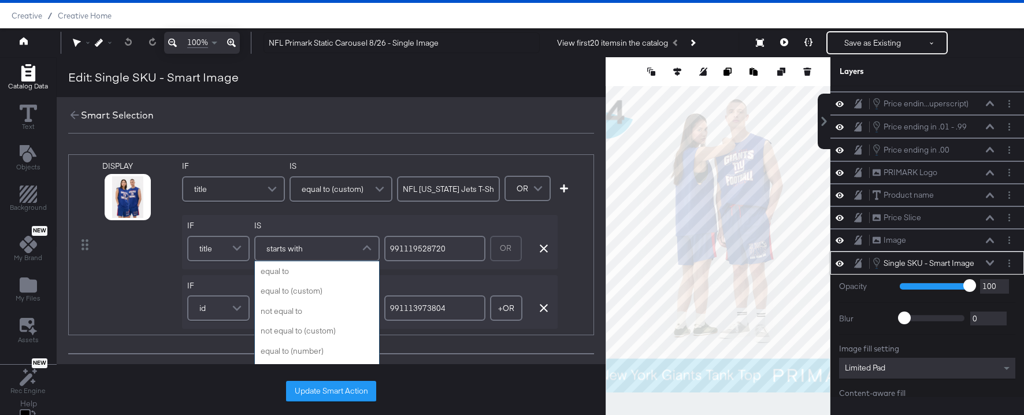
click at [339, 246] on div "starts with" at bounding box center [316, 248] width 123 height 23
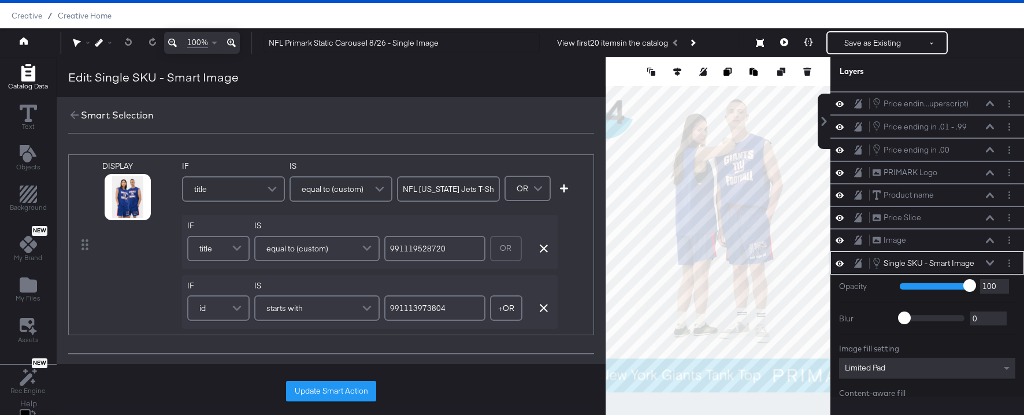
drag, startPoint x: 465, startPoint y: 249, endPoint x: 318, endPoint y: 249, distance: 146.8
click at [318, 249] on div "IF title IS equal to (custom) 991119528720 OR Remove Condition" at bounding box center [370, 242] width 376 height 54
type input "NFL [US_STATE] Giants T-Shirt"
click at [239, 305] on span at bounding box center [238, 308] width 20 height 23
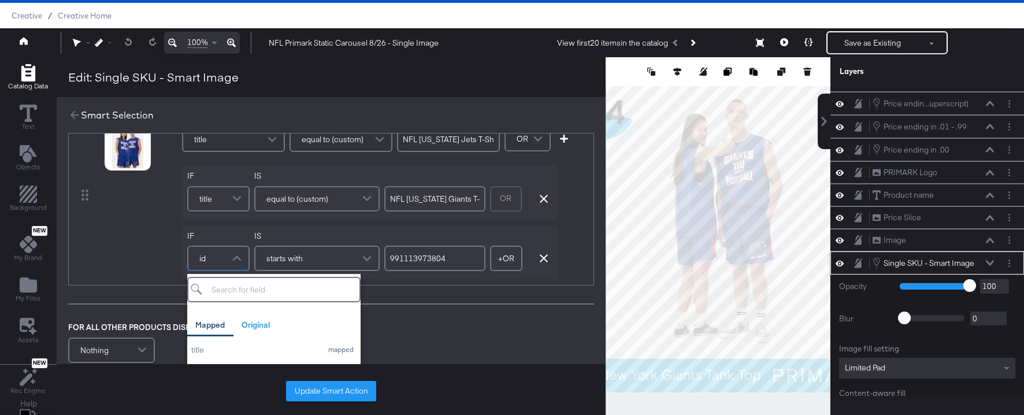
scroll to position [23, 0]
click at [227, 349] on div "title" at bounding box center [253, 352] width 125 height 11
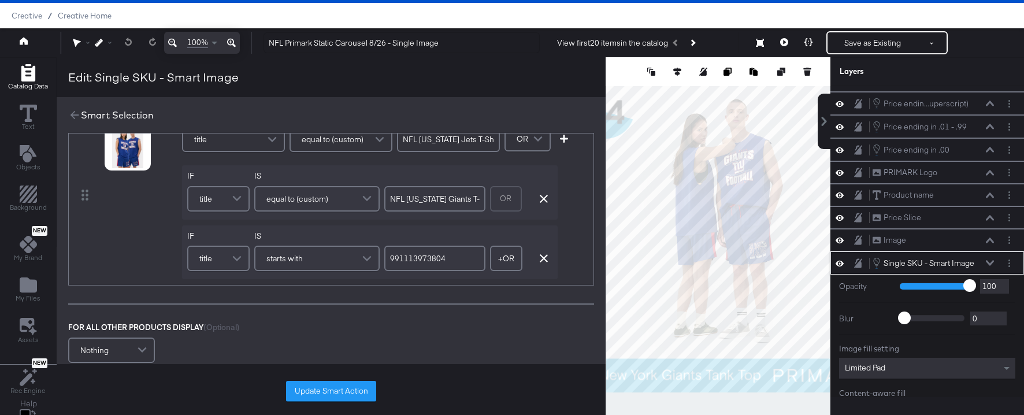
click at [342, 265] on div "starts with" at bounding box center [316, 258] width 123 height 23
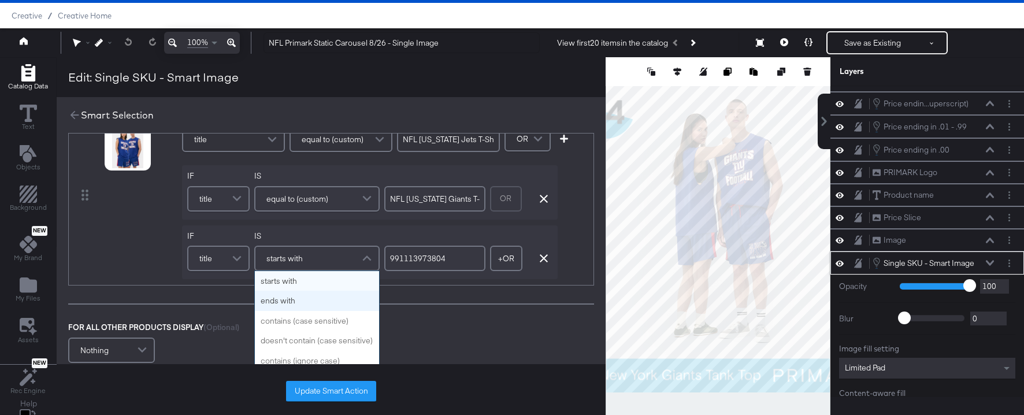
scroll to position [0, 0]
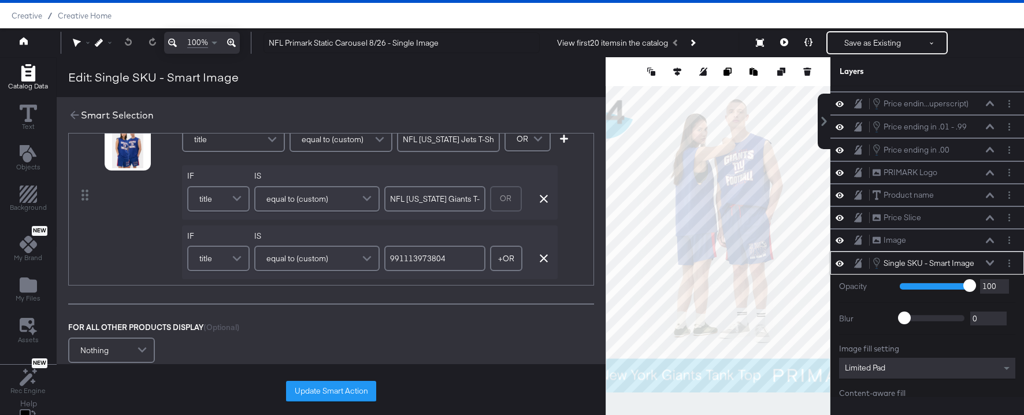
drag, startPoint x: 464, startPoint y: 261, endPoint x: 332, endPoint y: 261, distance: 131.8
click at [332, 261] on div "IF title IS equal to (custom) 991113973804 + OR Add OR Condition Remove Conditi…" at bounding box center [370, 252] width 376 height 54
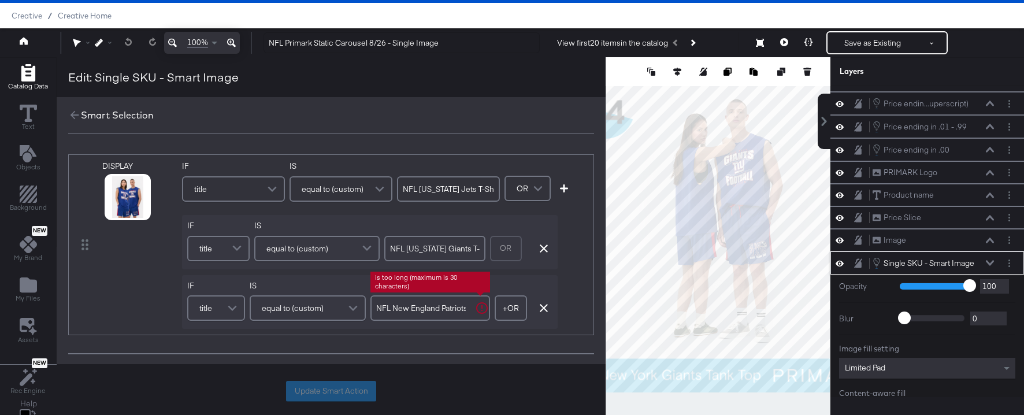
drag, startPoint x: 417, startPoint y: 309, endPoint x: 348, endPoint y: 310, distance: 69.4
click at [348, 310] on div "IF title IS equal to (custom) NFL New England Patriots Team Hoodie is too long …" at bounding box center [370, 302] width 376 height 54
type input "NFL New England Patriots Team Hoodie"
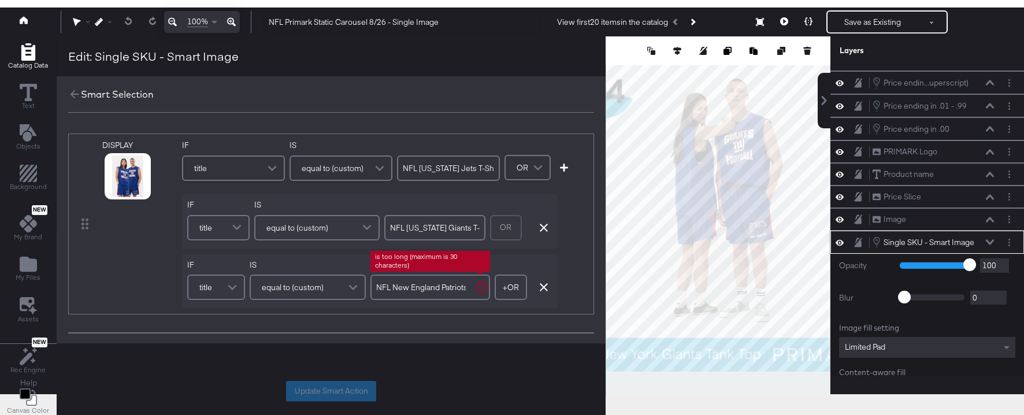
click at [359, 300] on div "equal to (custom)" at bounding box center [308, 287] width 116 height 25
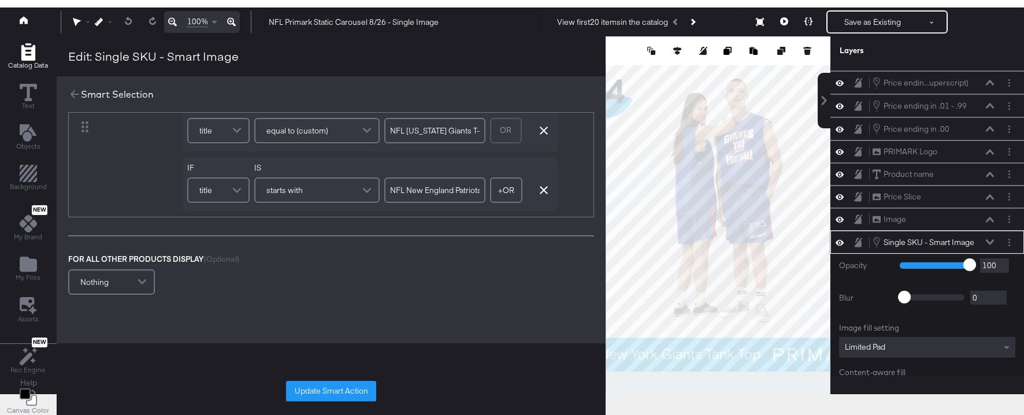
scroll to position [0, 56]
drag, startPoint x: 428, startPoint y: 195, endPoint x: 586, endPoint y: 192, distance: 158.4
click at [586, 192] on div "DISPLAY link mapped image_link mapped video[0].url mapped video[1].url mapped v…" at bounding box center [331, 126] width 526 height 181
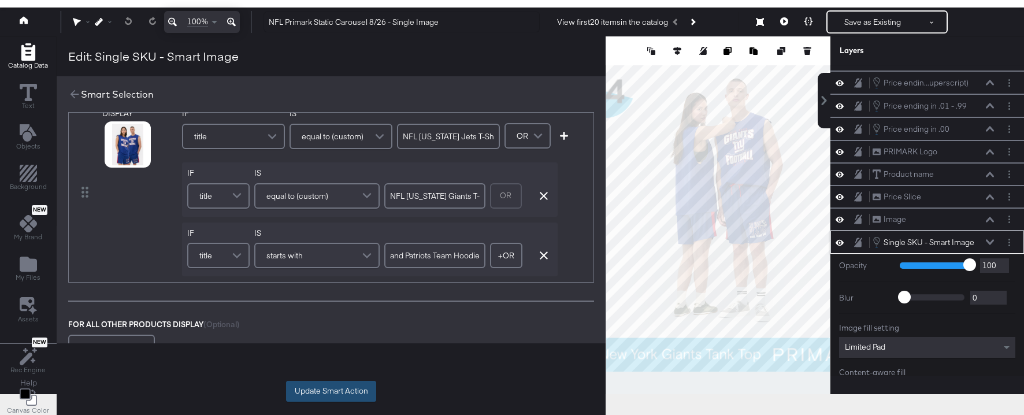
scroll to position [0, 0]
click at [335, 388] on button "Update Smart Action" at bounding box center [331, 391] width 90 height 21
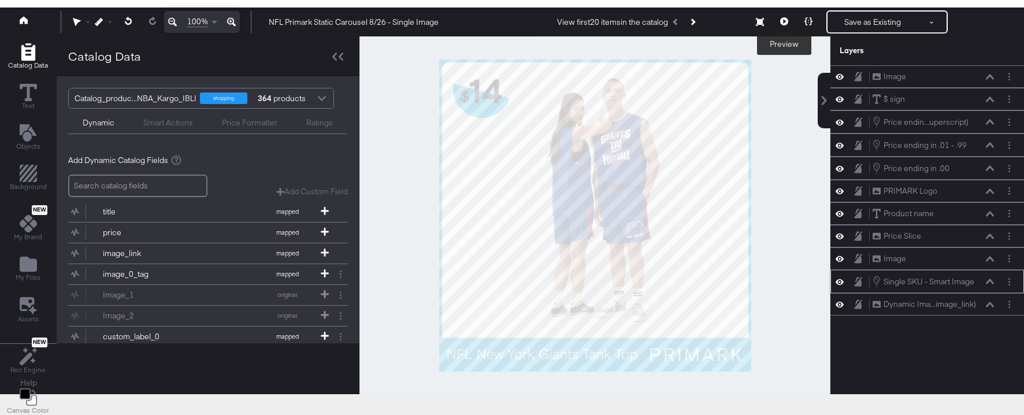
click at [786, 20] on icon at bounding box center [784, 21] width 8 height 8
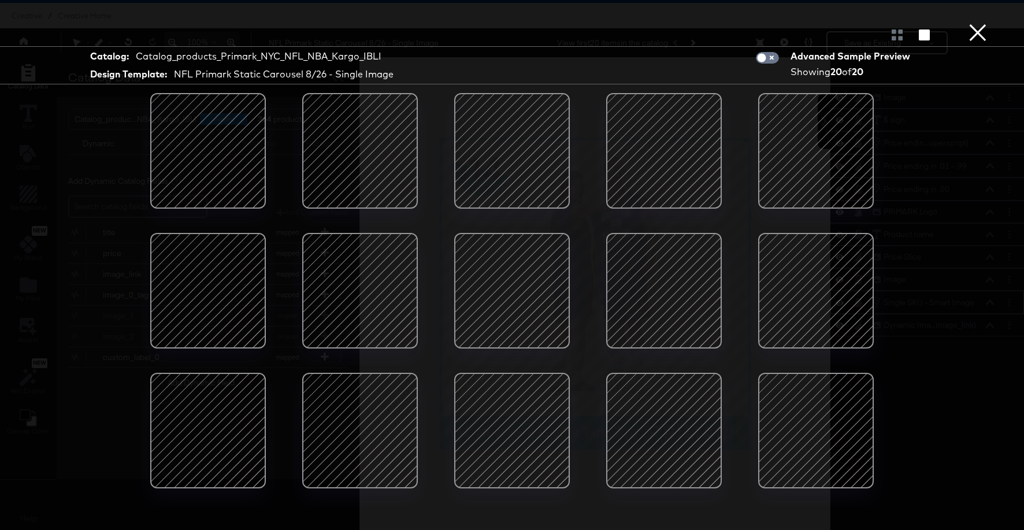
click at [685, 150] on div at bounding box center [664, 151] width 98 height 98
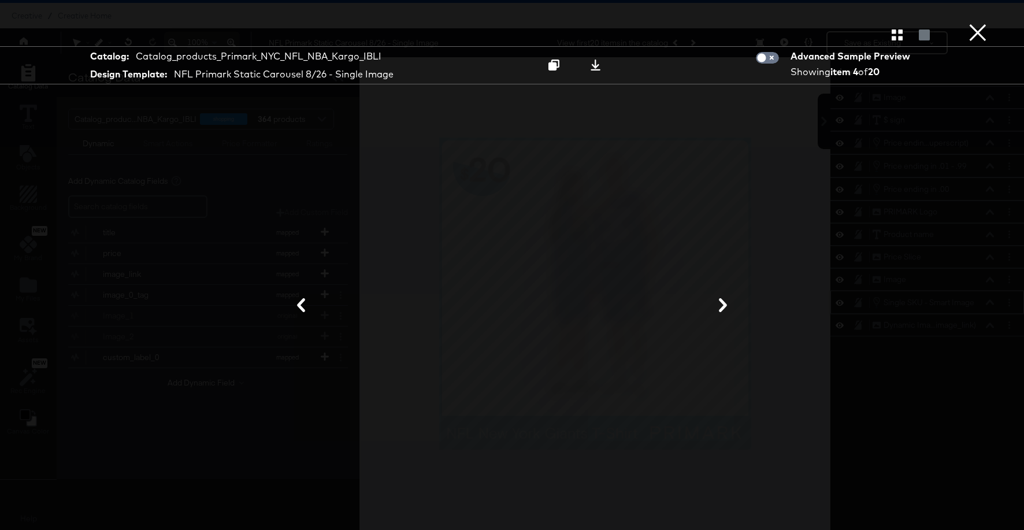
click at [871, 230] on div at bounding box center [512, 306] width 867 height 414
click at [750, 225] on div at bounding box center [512, 306] width 867 height 414
click at [897, 35] on icon "button" at bounding box center [897, 34] width 11 height 11
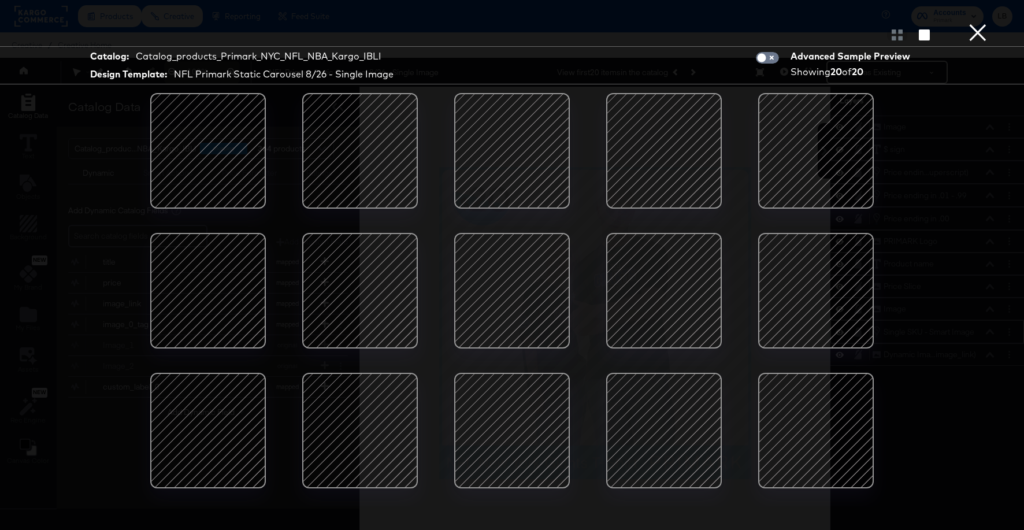
click at [928, 149] on div at bounding box center [512, 300] width 867 height 414
click at [972, 23] on button "×" at bounding box center [977, 11] width 23 height 23
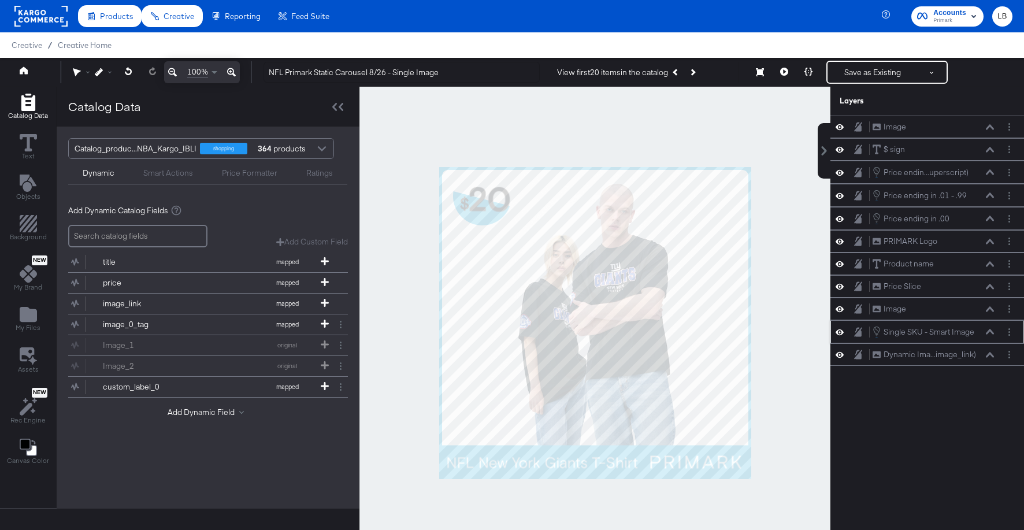
click at [988, 333] on icon at bounding box center [990, 331] width 8 height 5
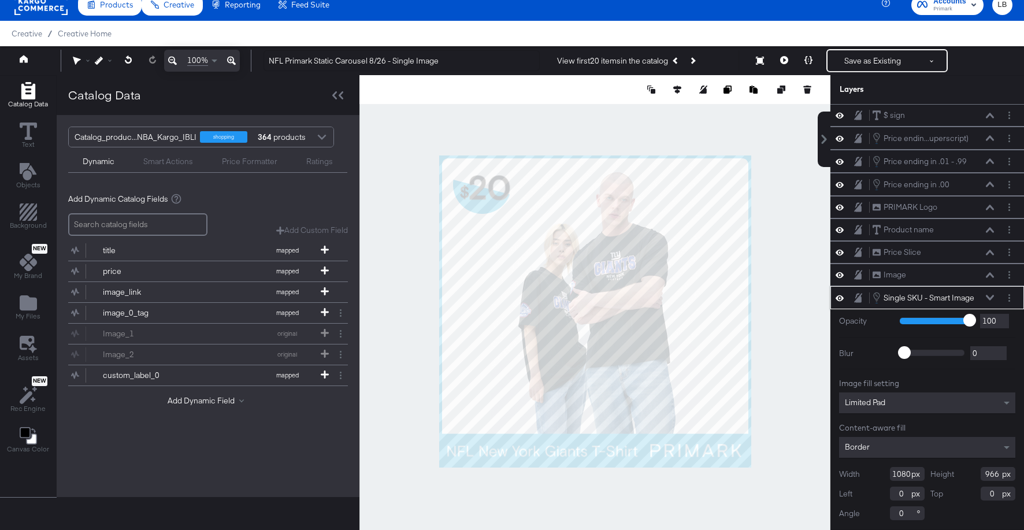
scroll to position [45, 0]
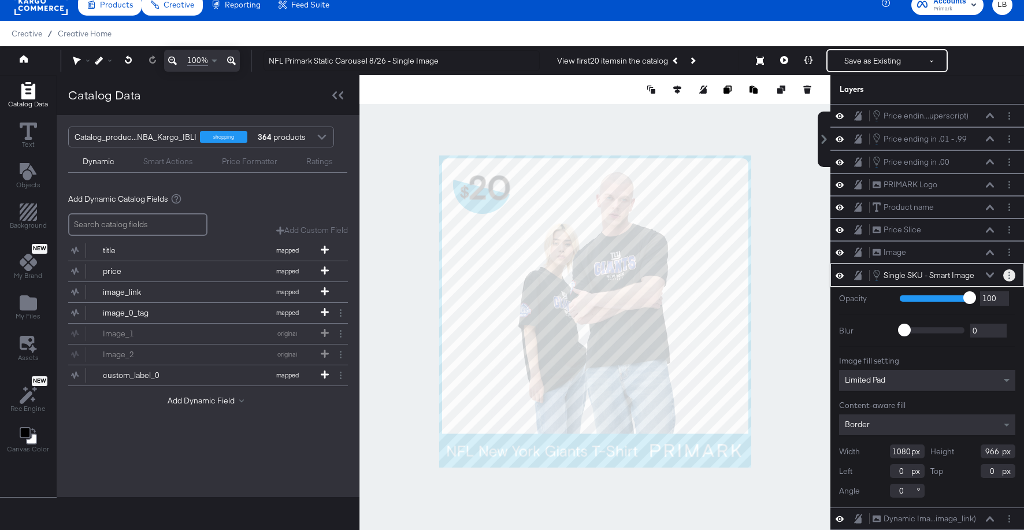
click at [1009, 276] on icon "Layer Options" at bounding box center [1010, 276] width 2 height 8
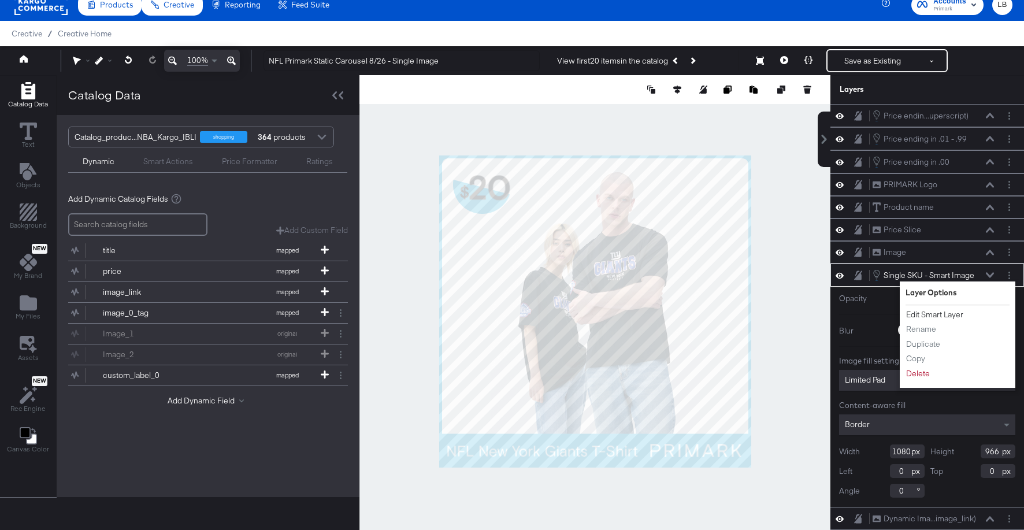
click at [936, 315] on button "Edit Smart Layer" at bounding box center [935, 315] width 58 height 12
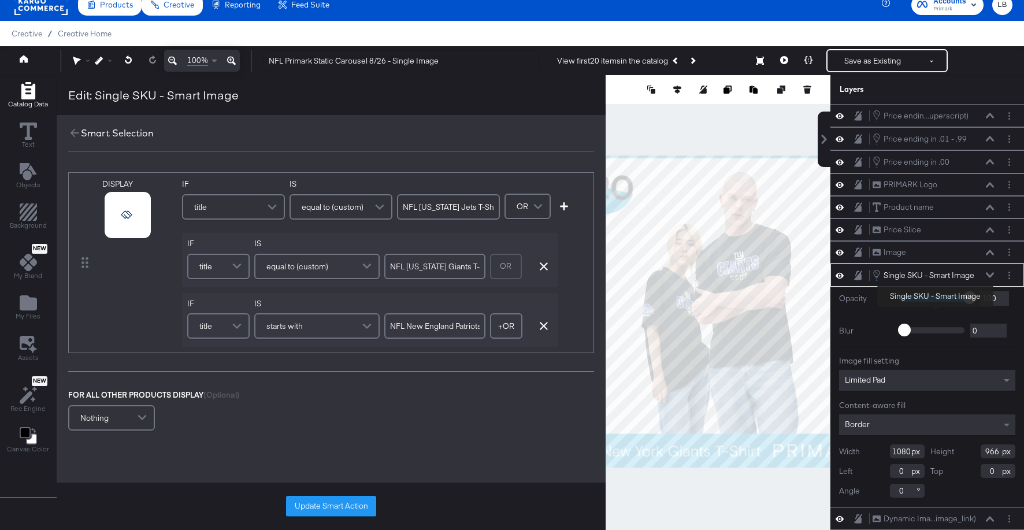
scroll to position [23, 0]
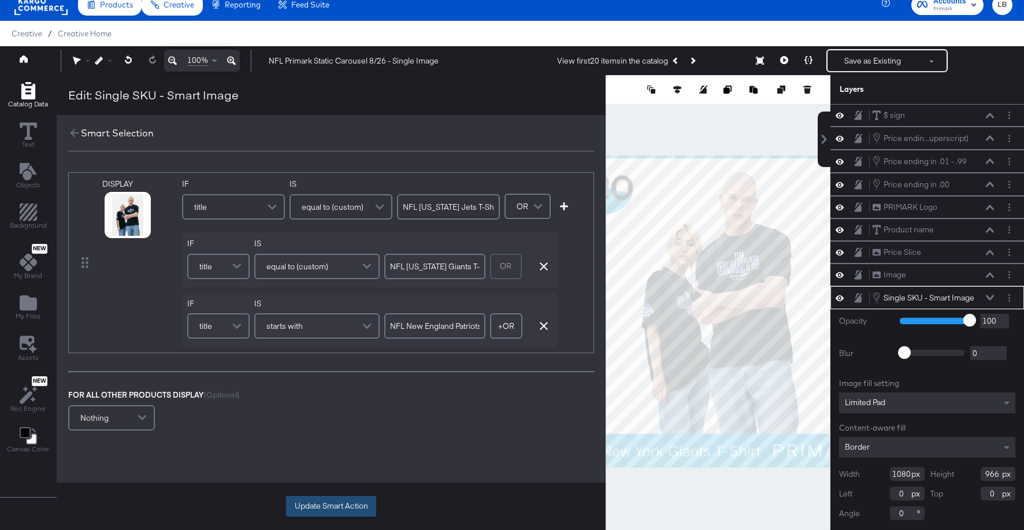
click at [336, 502] on button "Update Smart Action" at bounding box center [331, 506] width 90 height 21
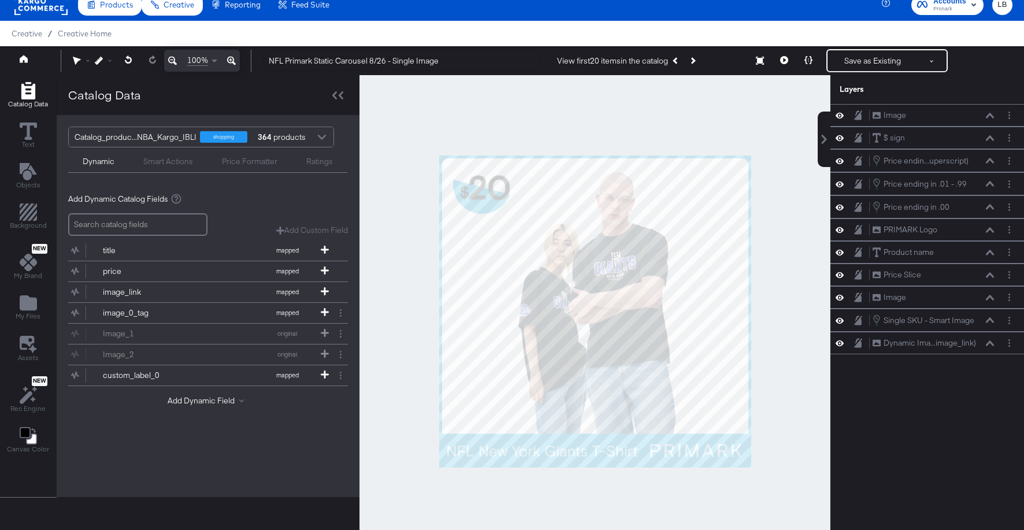
scroll to position [0, 0]
click at [881, 57] on button "Save as Existing" at bounding box center [873, 60] width 90 height 21
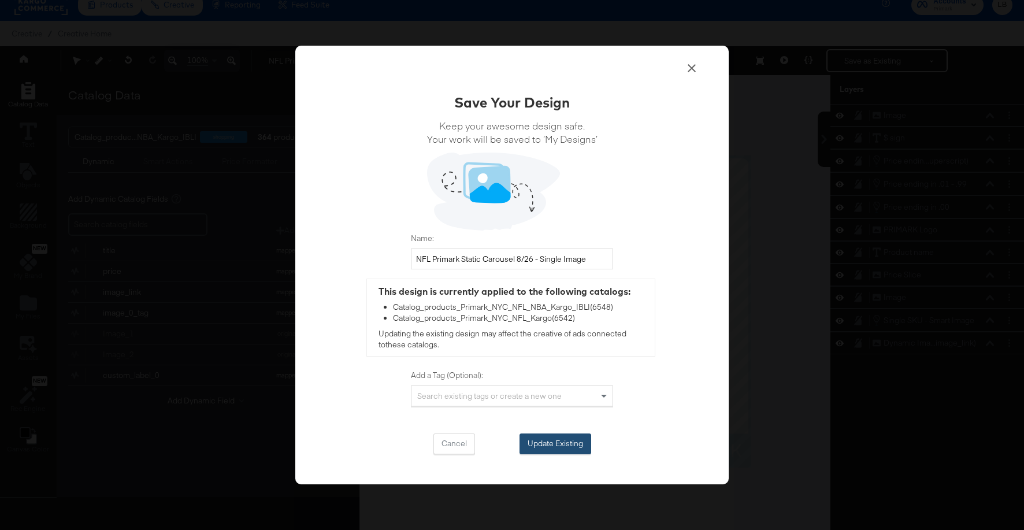
click at [566, 438] on button "Update Existing" at bounding box center [556, 444] width 72 height 21
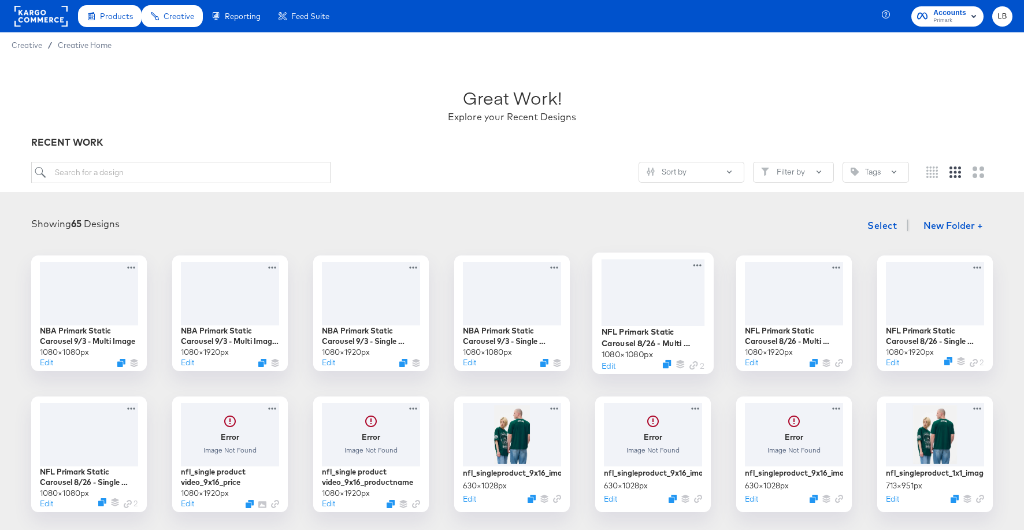
click at [655, 300] on div at bounding box center [653, 292] width 103 height 66
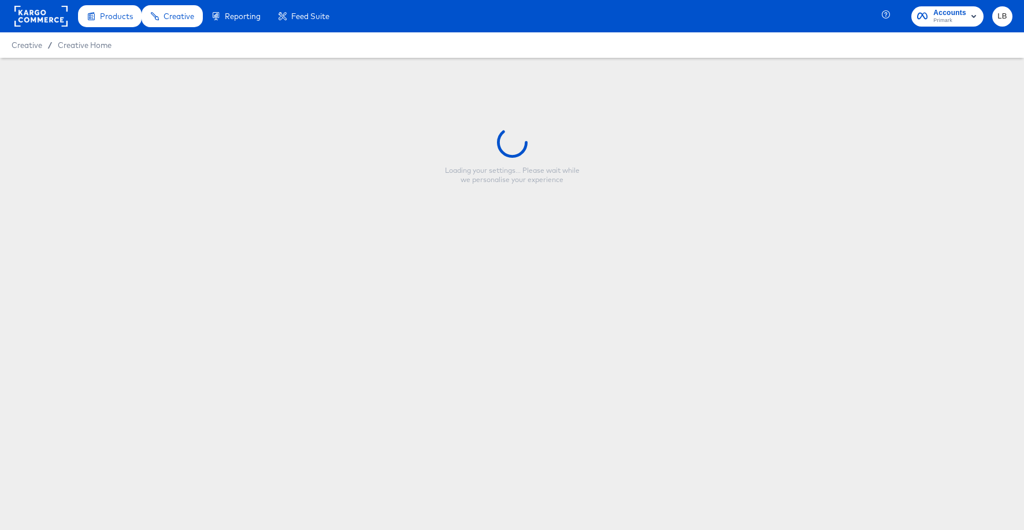
type input "NFL Primark Static Carousel 8/26 - Multi Image"
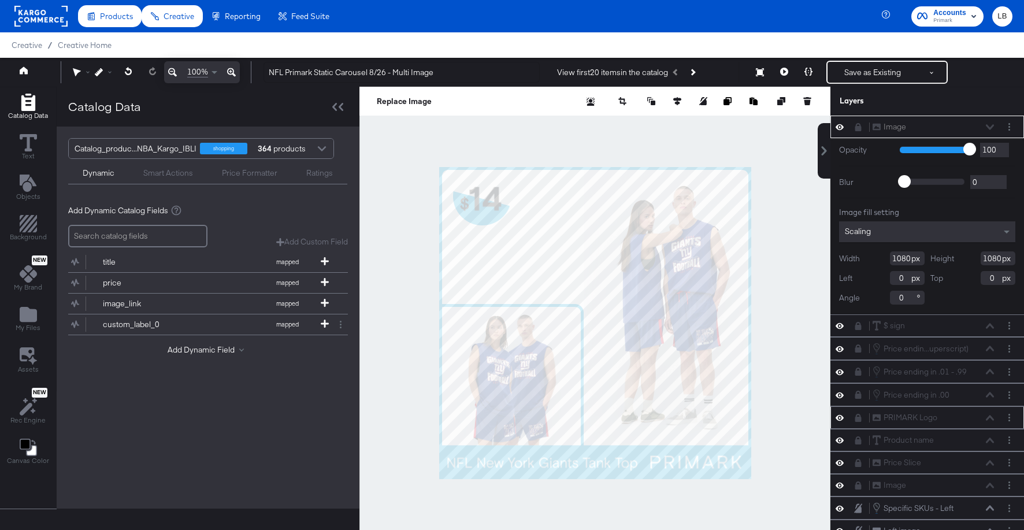
scroll to position [46, 0]
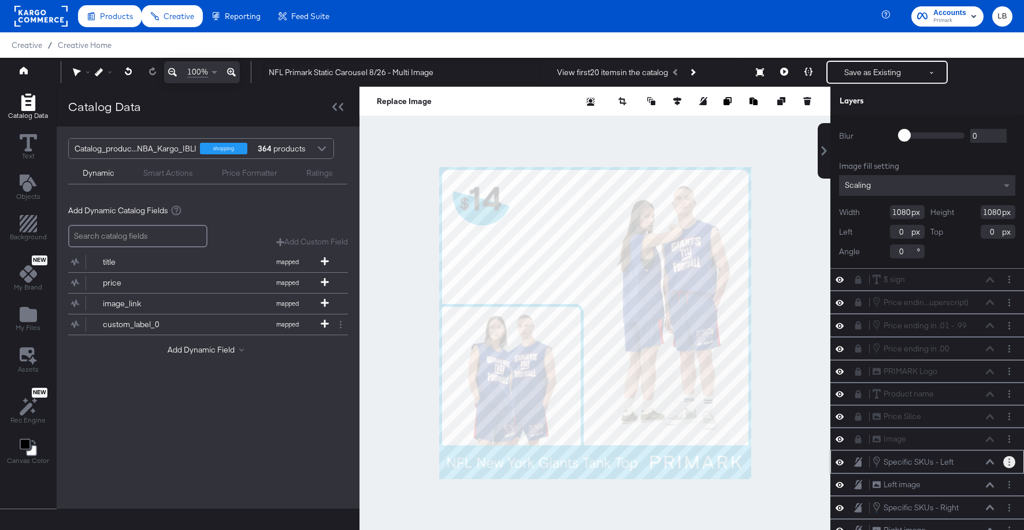
click at [1007, 462] on button "Layer Options" at bounding box center [1009, 462] width 12 height 12
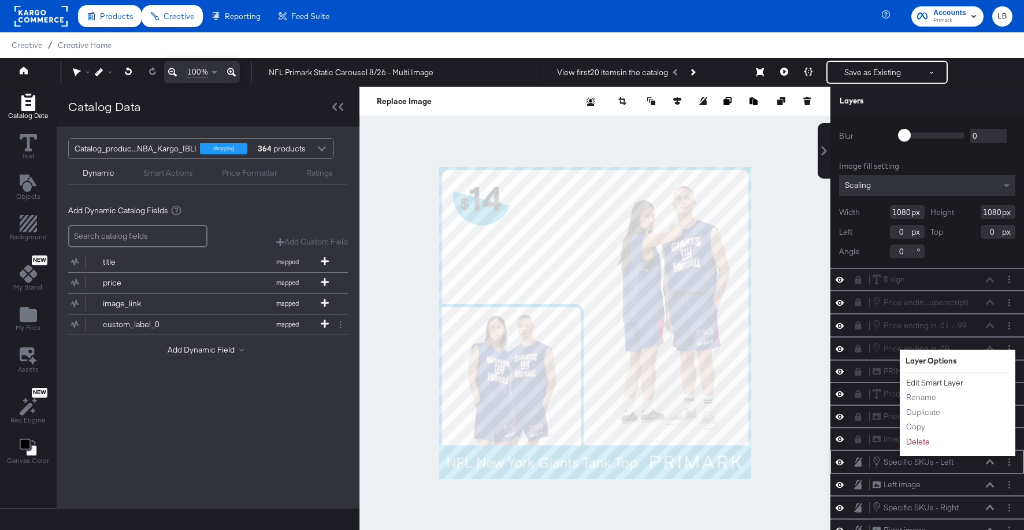
click at [940, 379] on button "Edit Smart Layer" at bounding box center [935, 383] width 58 height 12
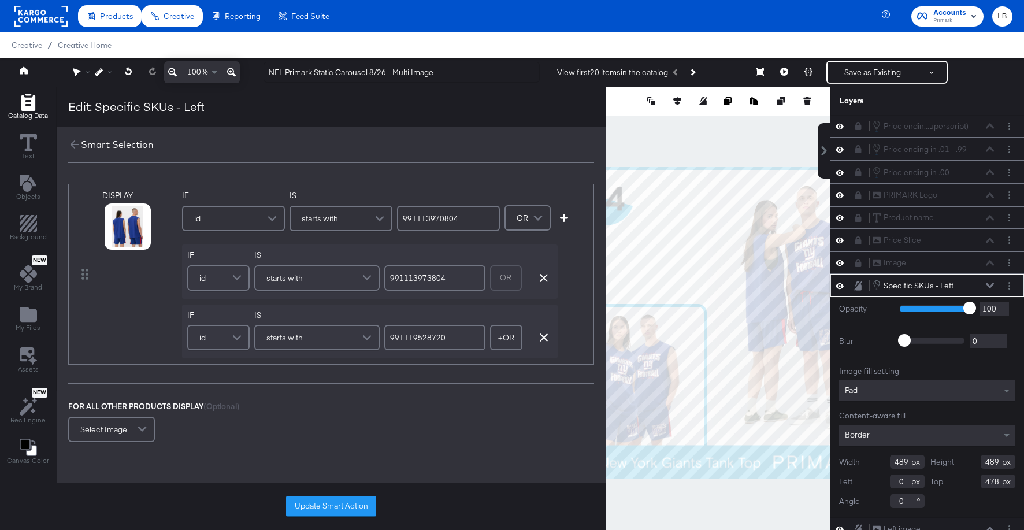
click at [271, 218] on span at bounding box center [274, 218] width 20 height 23
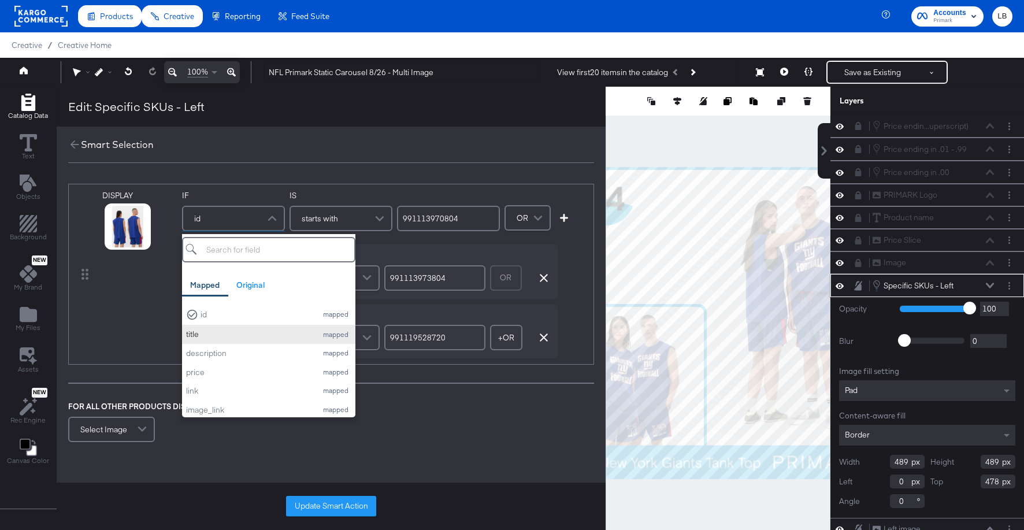
scroll to position [23, 0]
click at [227, 313] on div "title" at bounding box center [248, 311] width 125 height 11
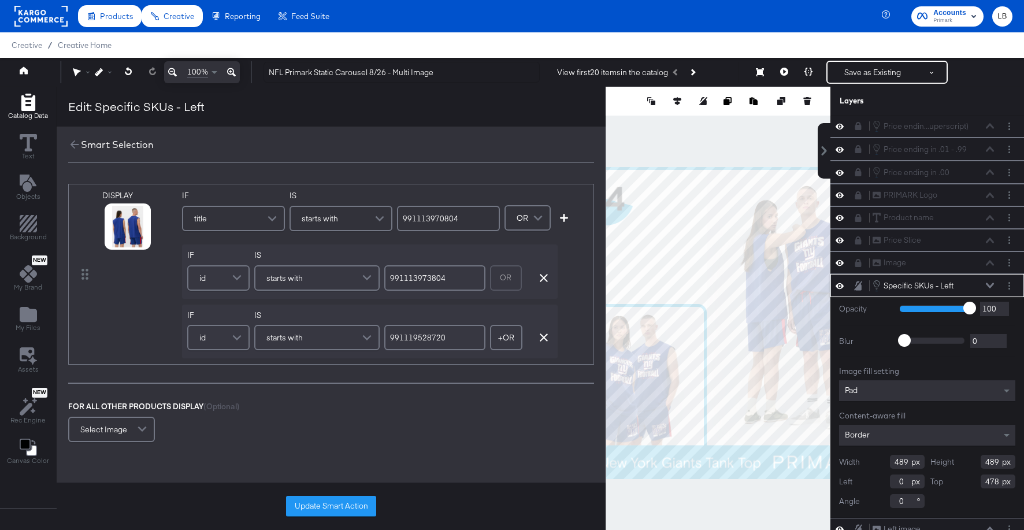
click at [363, 223] on div "starts with" at bounding box center [341, 218] width 101 height 23
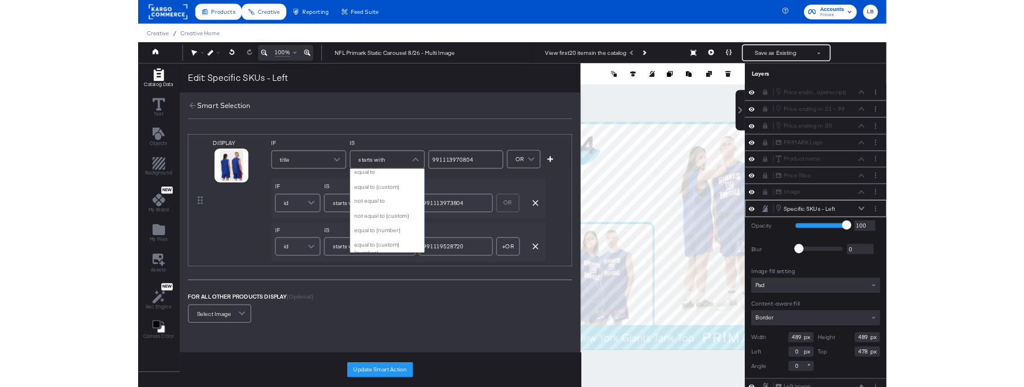
scroll to position [0, 0]
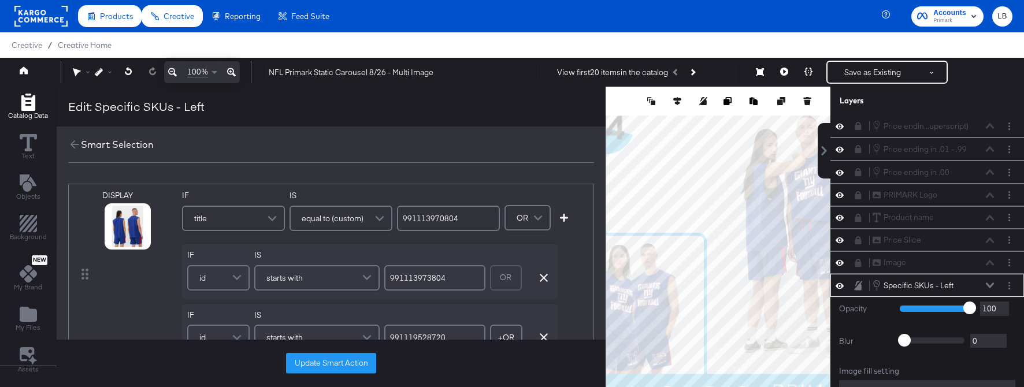
drag, startPoint x: 464, startPoint y: 220, endPoint x: 388, endPoint y: 220, distance: 75.7
click at [388, 220] on div "IF title IS equal to (custom) 991113970804" at bounding box center [341, 214] width 318 height 49
type input "NFL New York Jets T-Shirt"
click at [236, 275] on span at bounding box center [238, 277] width 20 height 23
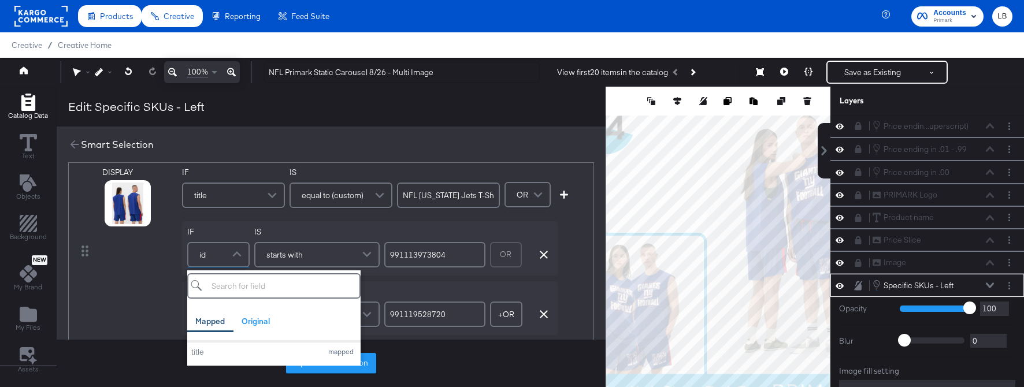
scroll to position [17, 0]
click at [215, 351] on div "title" at bounding box center [253, 353] width 125 height 11
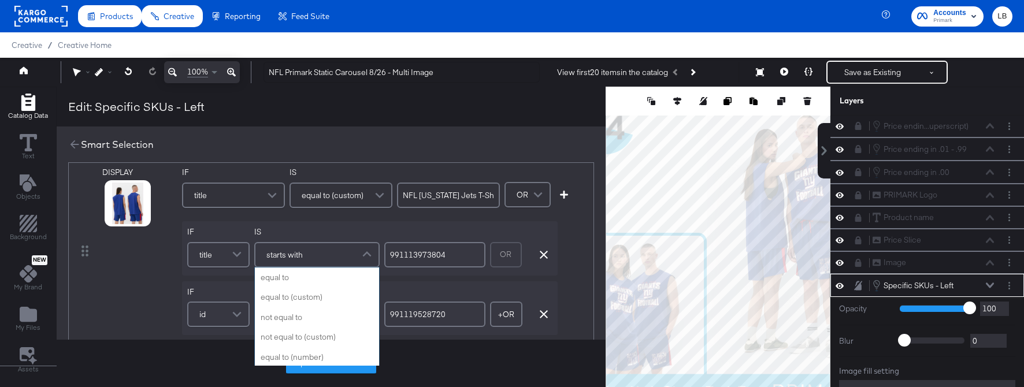
click at [358, 255] on div "starts with" at bounding box center [316, 254] width 123 height 23
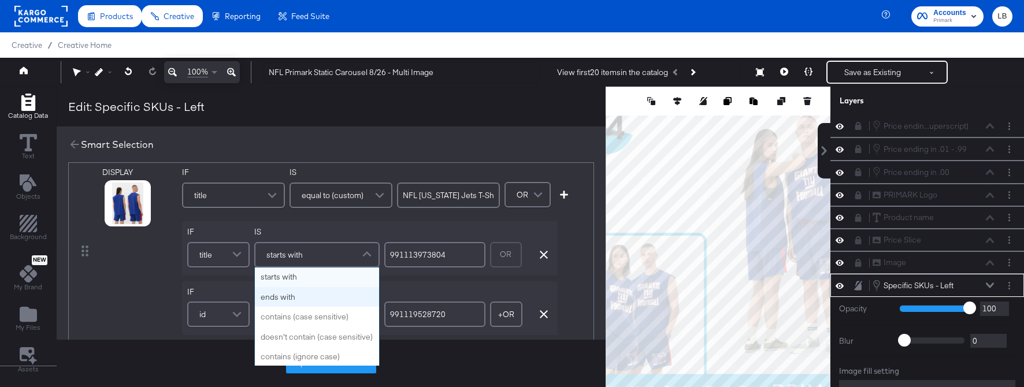
scroll to position [0, 0]
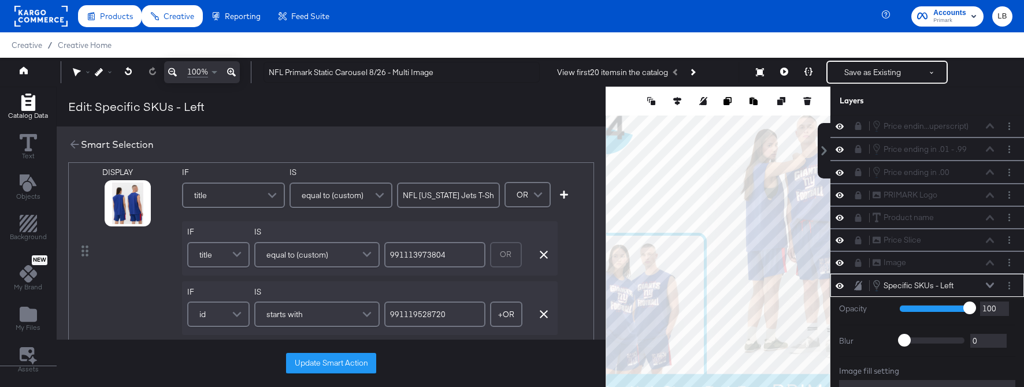
drag, startPoint x: 449, startPoint y: 259, endPoint x: 286, endPoint y: 257, distance: 163.0
click at [286, 257] on div "IF title IS equal to (custom) 991113973804 OR Remove Condition" at bounding box center [370, 248] width 376 height 54
type input "NFL New York Giants T-Shirt"
click at [239, 318] on span at bounding box center [238, 314] width 20 height 23
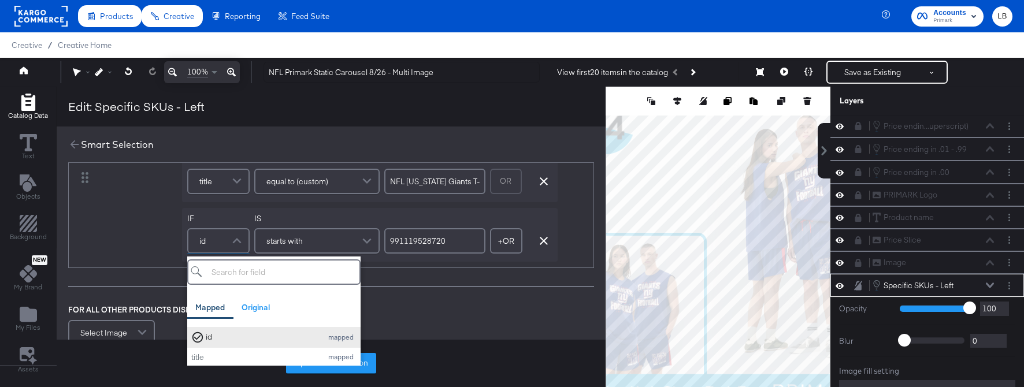
scroll to position [26, 0]
click at [239, 335] on div "title" at bounding box center [253, 331] width 125 height 11
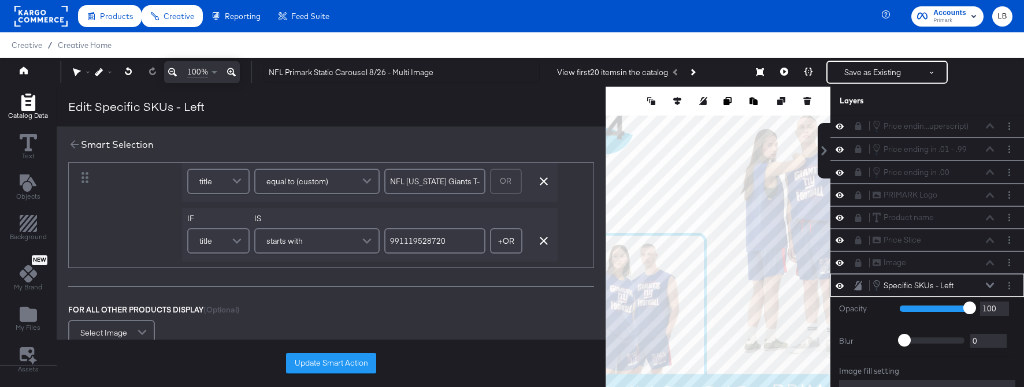
drag, startPoint x: 457, startPoint y: 245, endPoint x: 268, endPoint y: 238, distance: 189.1
click at [268, 238] on div "IF title IS starts with 991119528720 + OR Add OR Condition Remove Condition" at bounding box center [370, 235] width 376 height 54
type input "NFL New England Patriots Team Hoodie"
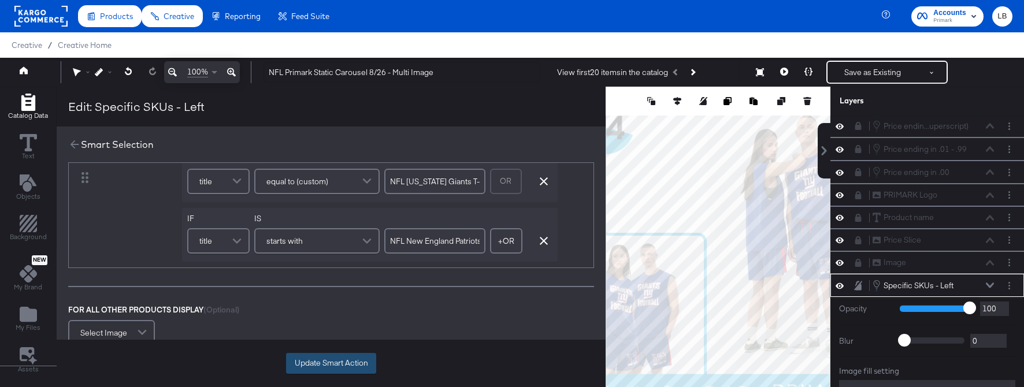
click at [317, 357] on button "Update Smart Action" at bounding box center [331, 363] width 90 height 21
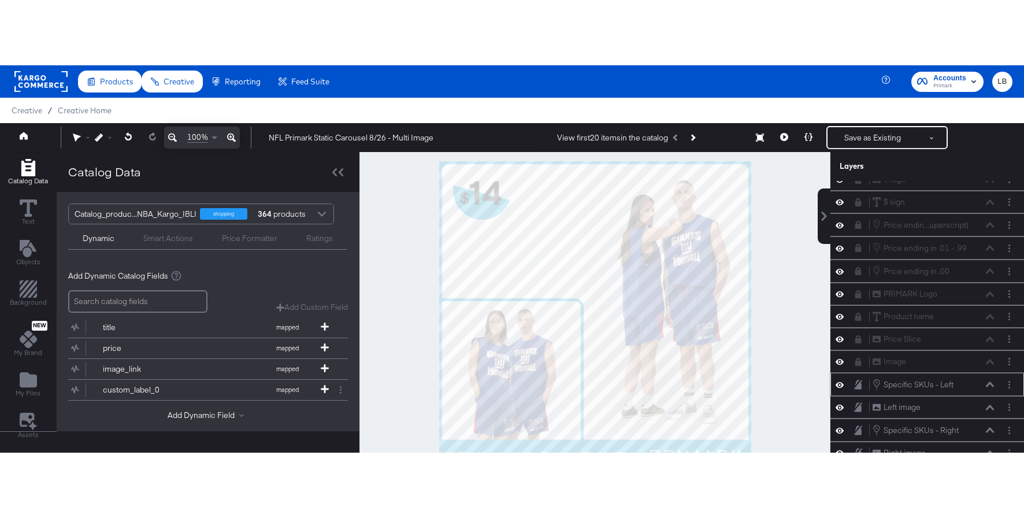
scroll to position [13, 0]
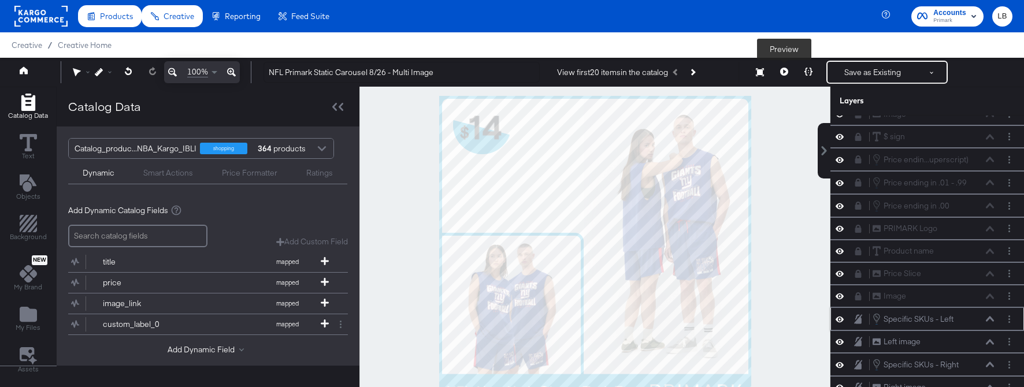
click at [789, 68] on button at bounding box center [784, 72] width 24 height 23
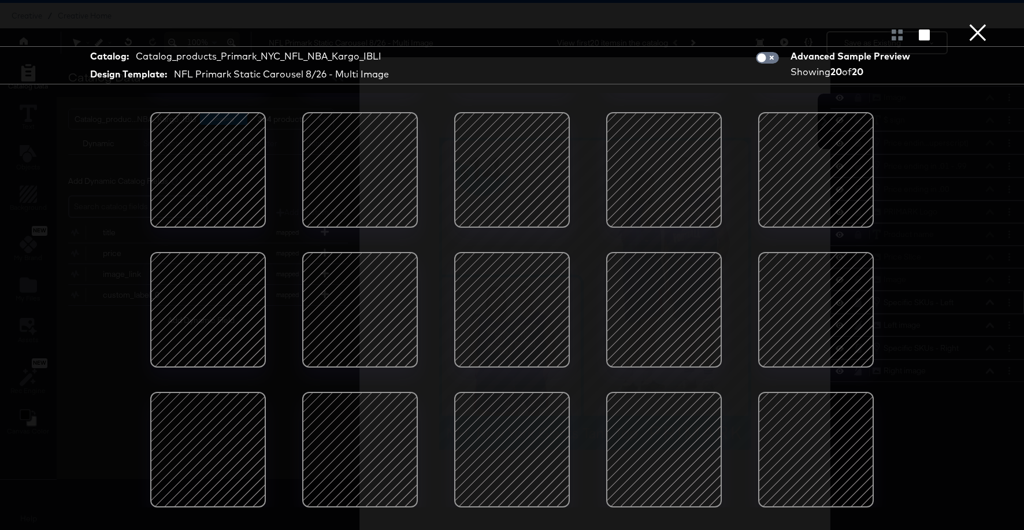
scroll to position [0, 0]
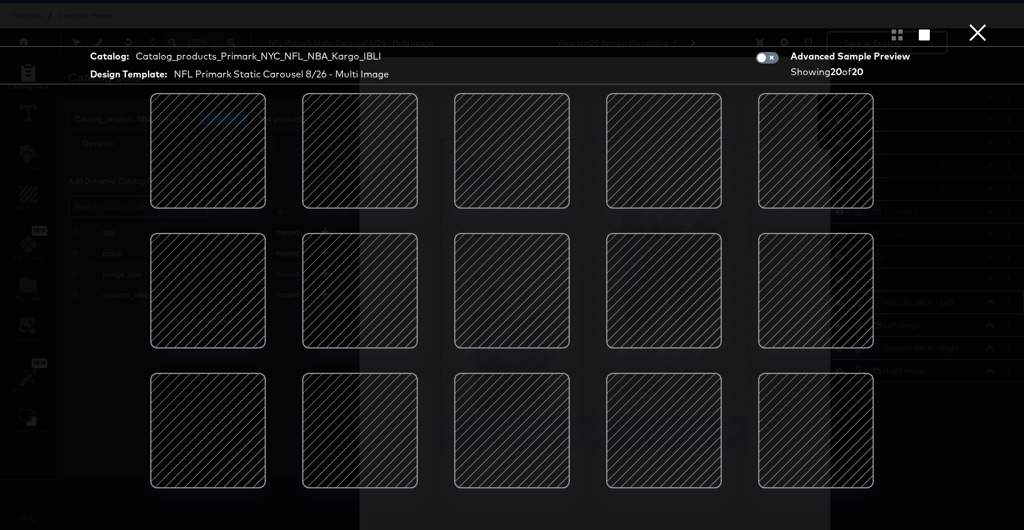
click at [976, 23] on button "×" at bounding box center [977, 11] width 23 height 23
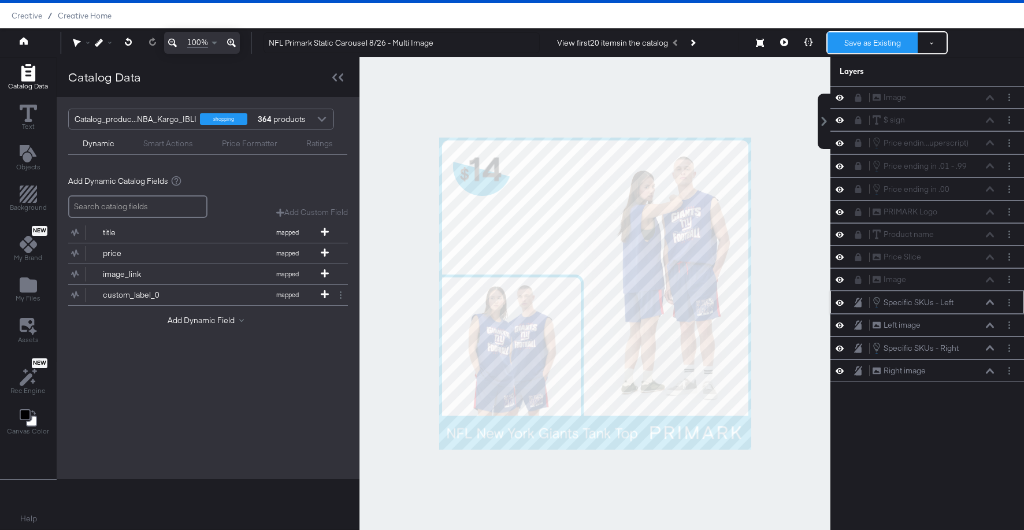
click at [892, 42] on button "Save as Existing" at bounding box center [873, 42] width 90 height 21
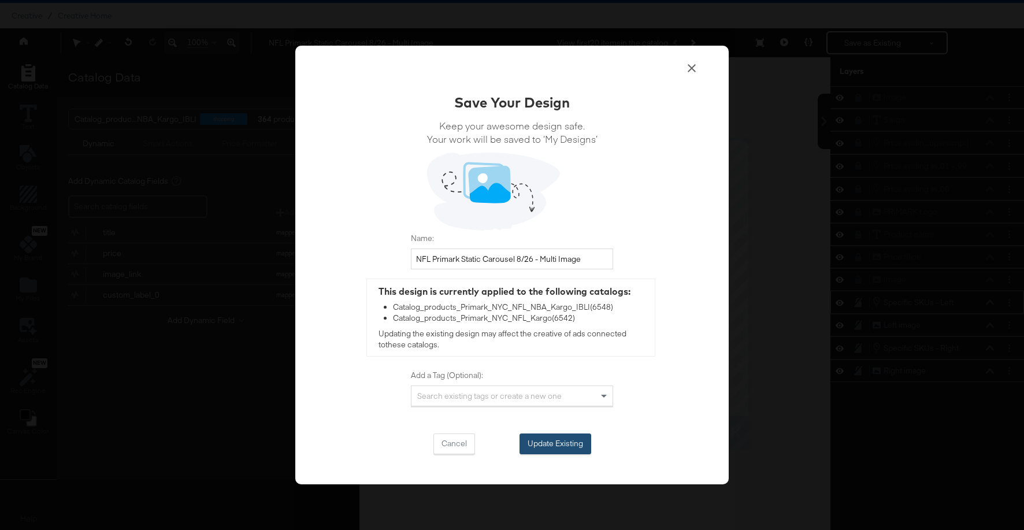
click at [554, 447] on button "Update Existing" at bounding box center [556, 444] width 72 height 21
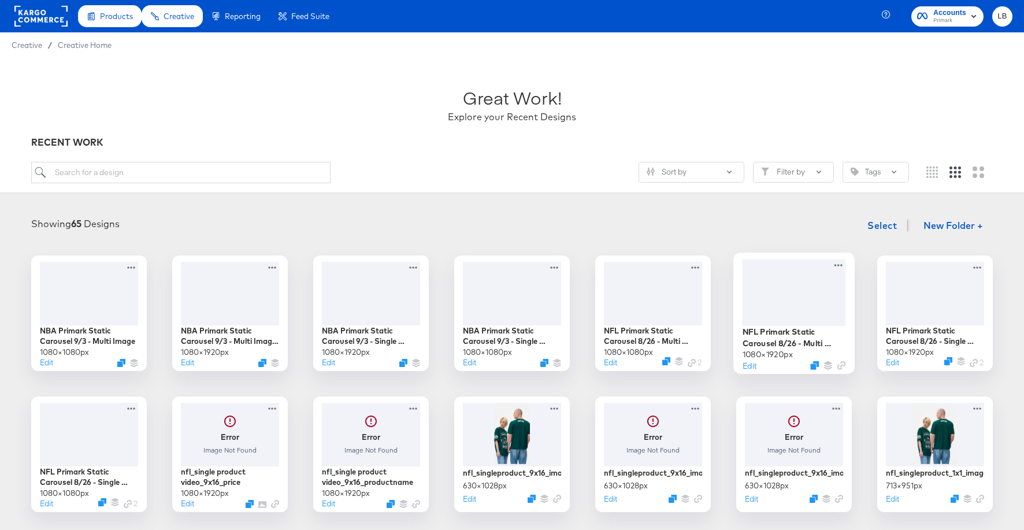
click at [823, 315] on div at bounding box center [794, 292] width 103 height 66
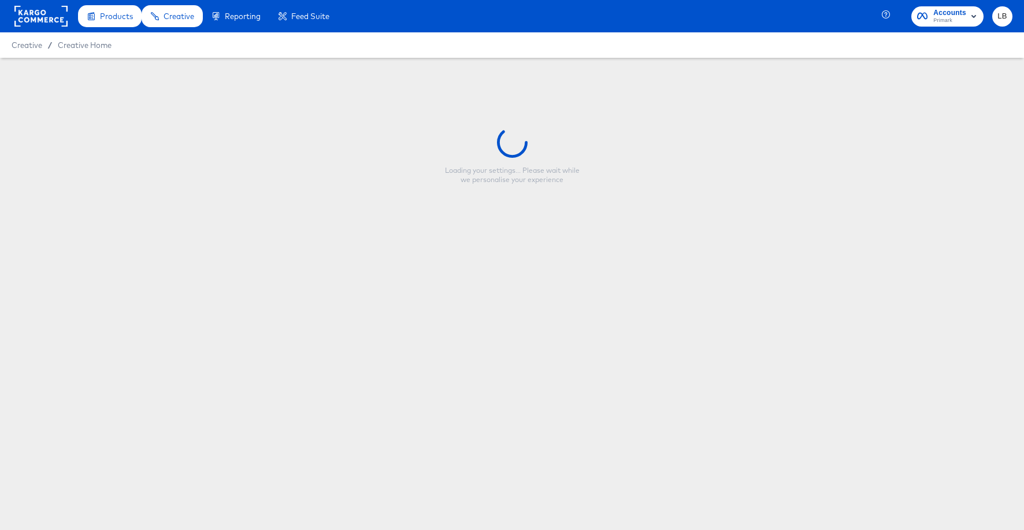
type input "NFL Primark Static Carousel 8/26 - Multi Image 9:16"
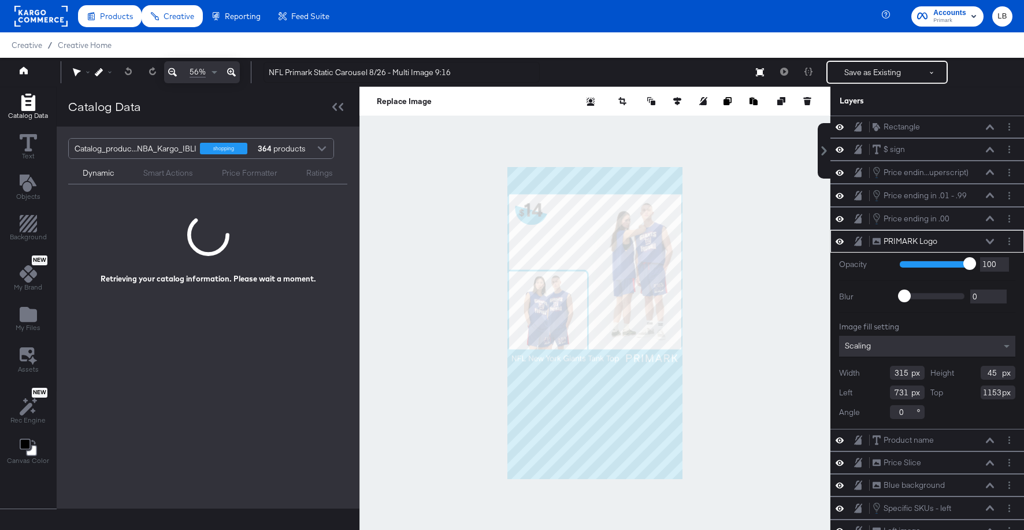
scroll to position [46, 0]
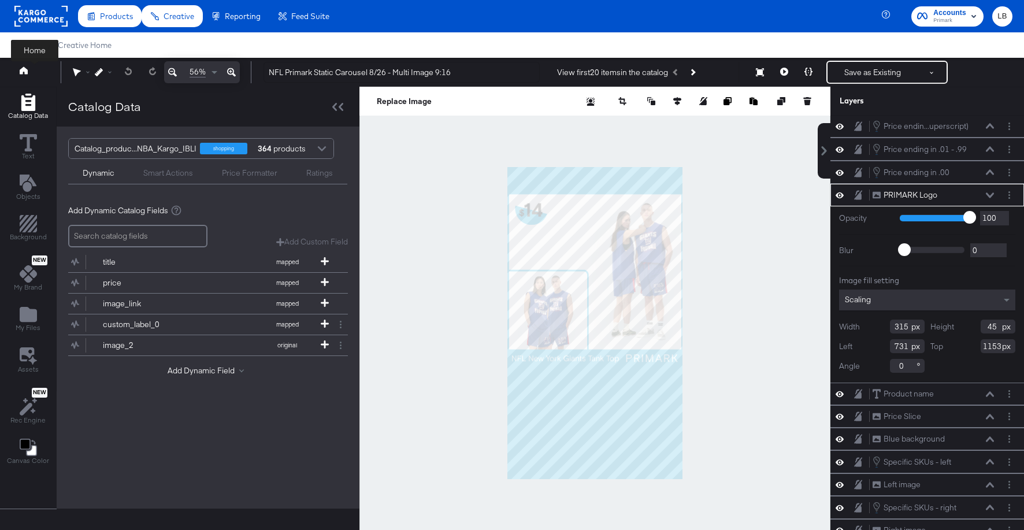
click at [20, 75] on link at bounding box center [24, 71] width 8 height 11
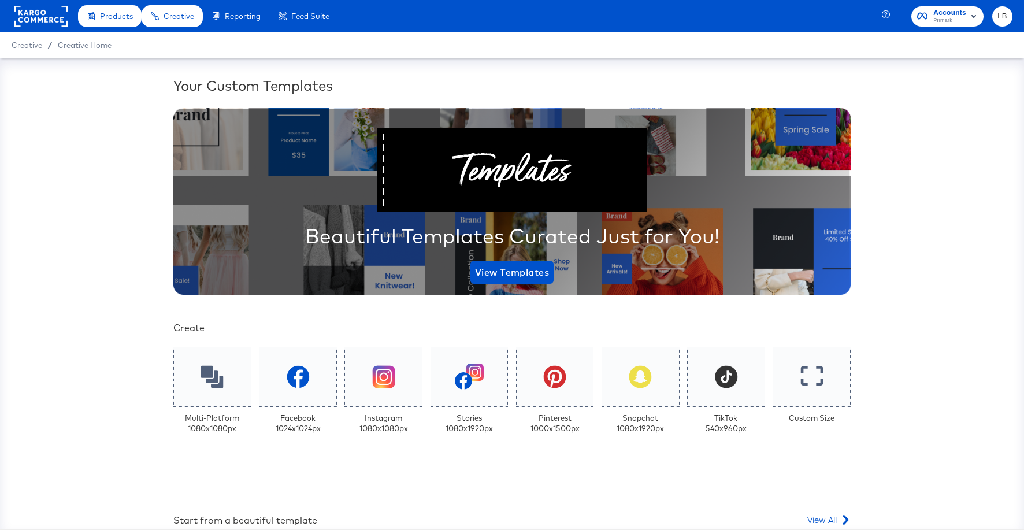
scroll to position [201, 0]
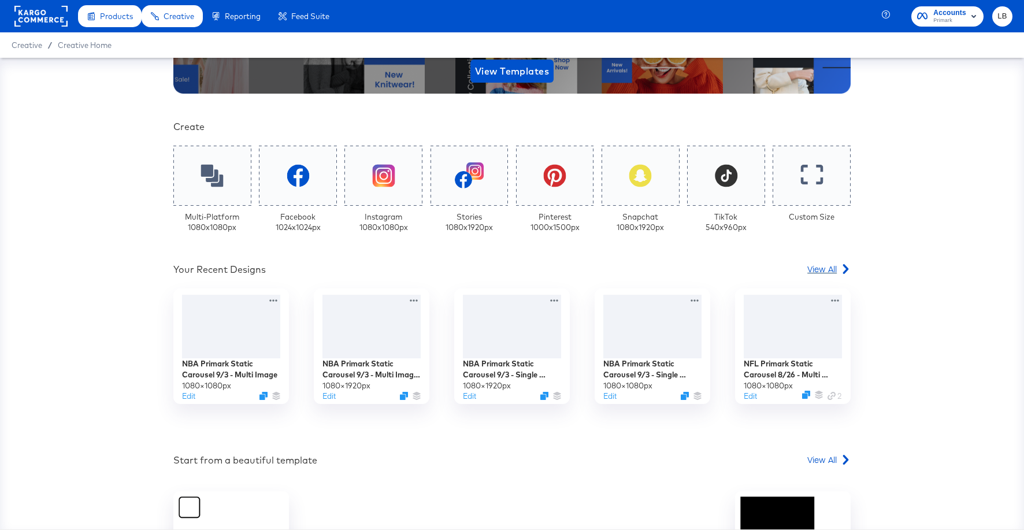
click at [825, 274] on span "View All" at bounding box center [821, 269] width 29 height 12
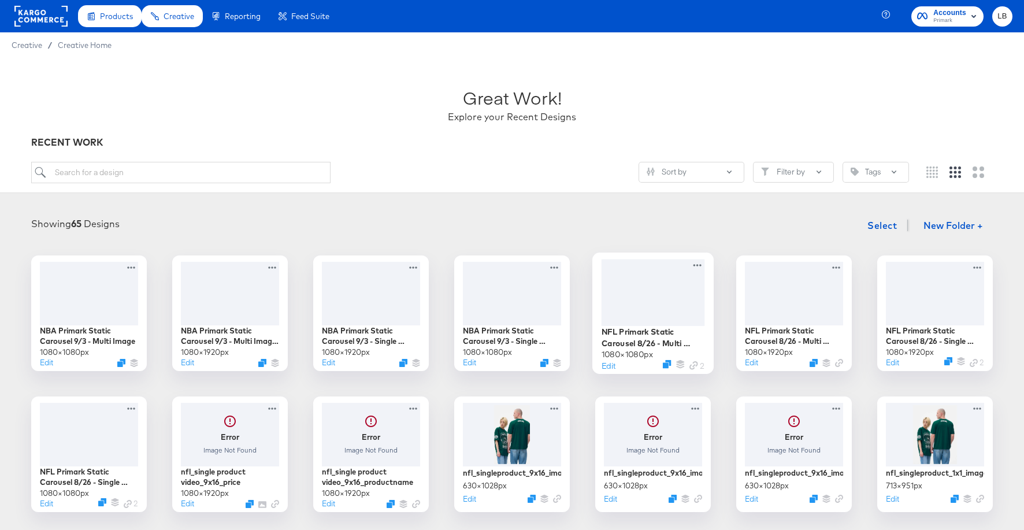
click at [648, 323] on div at bounding box center [653, 292] width 103 height 66
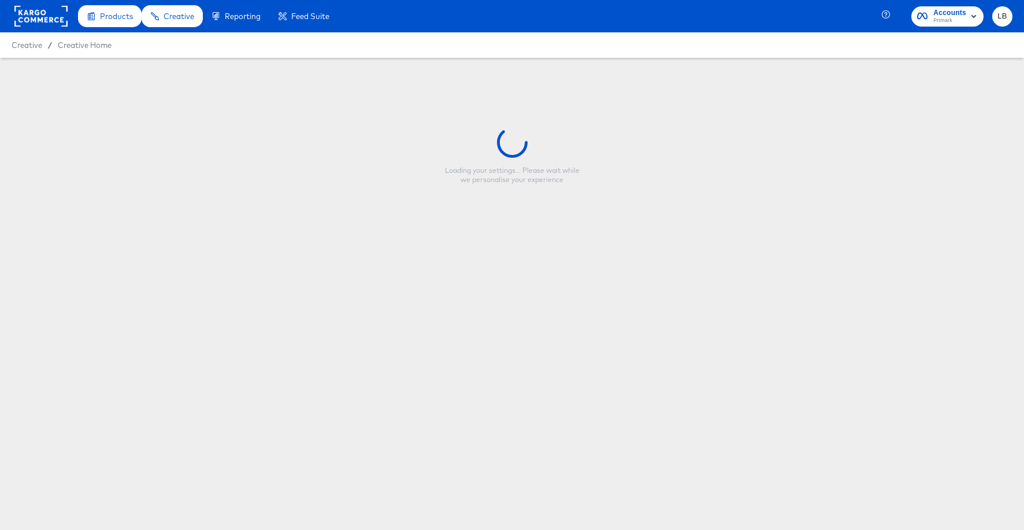
type input "NFL Primark Static Carousel 8/26 - Multi Image"
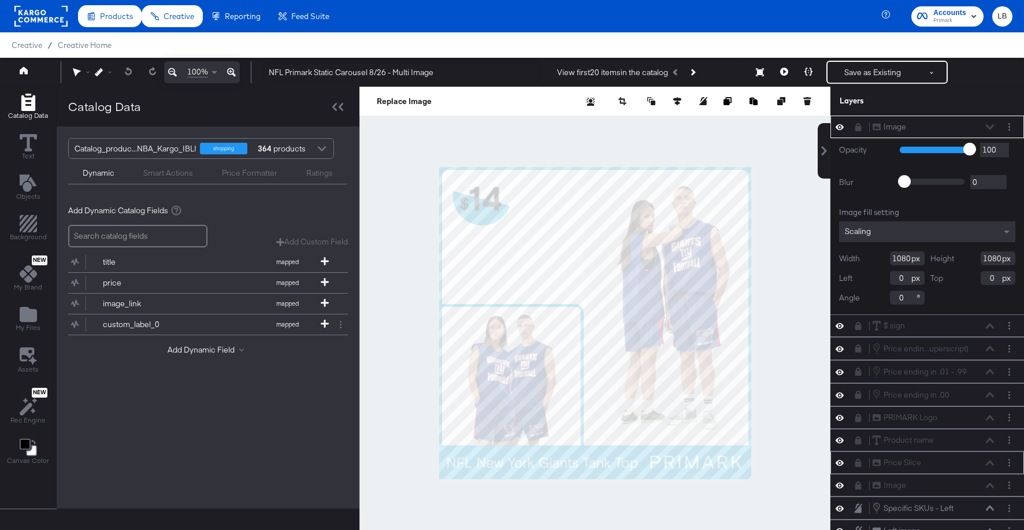
scroll to position [46, 0]
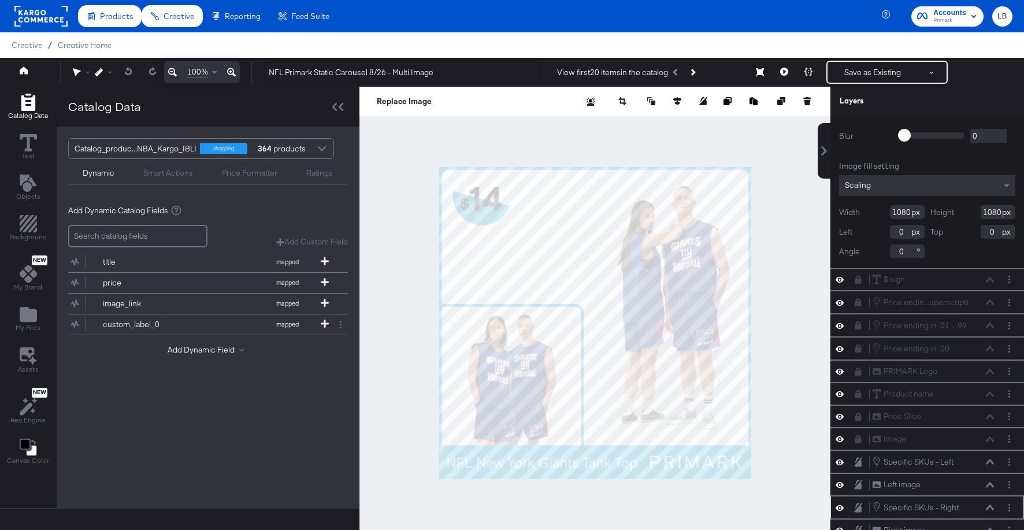
click at [985, 503] on div "Specific SKUs - Right Specific SKUs - Right" at bounding box center [933, 507] width 123 height 13
click at [990, 505] on button at bounding box center [989, 507] width 9 height 7
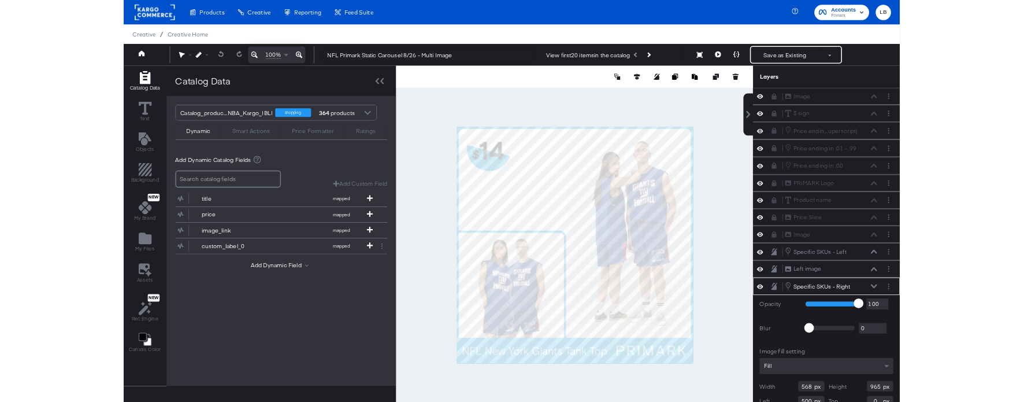
scroll to position [46, 0]
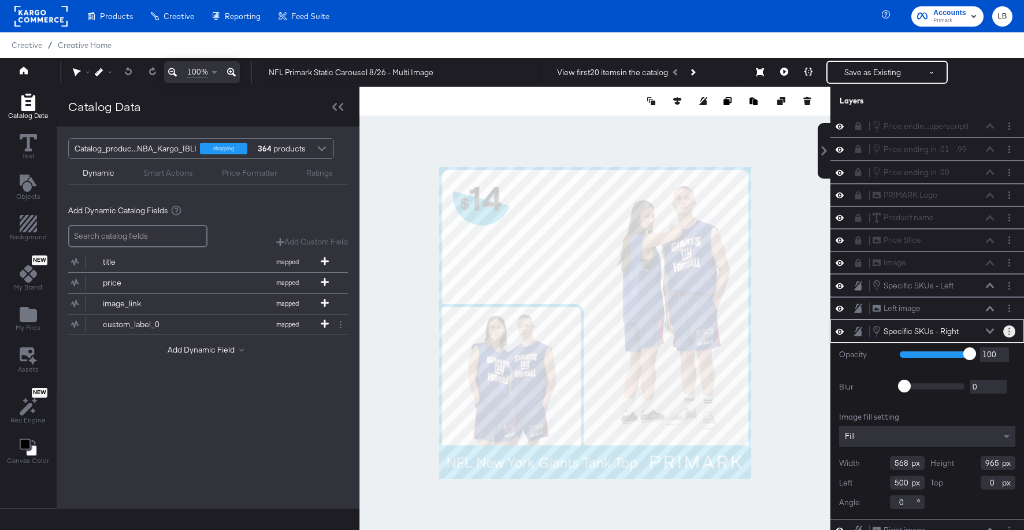
click at [1013, 328] on button "Layer Options" at bounding box center [1009, 331] width 12 height 12
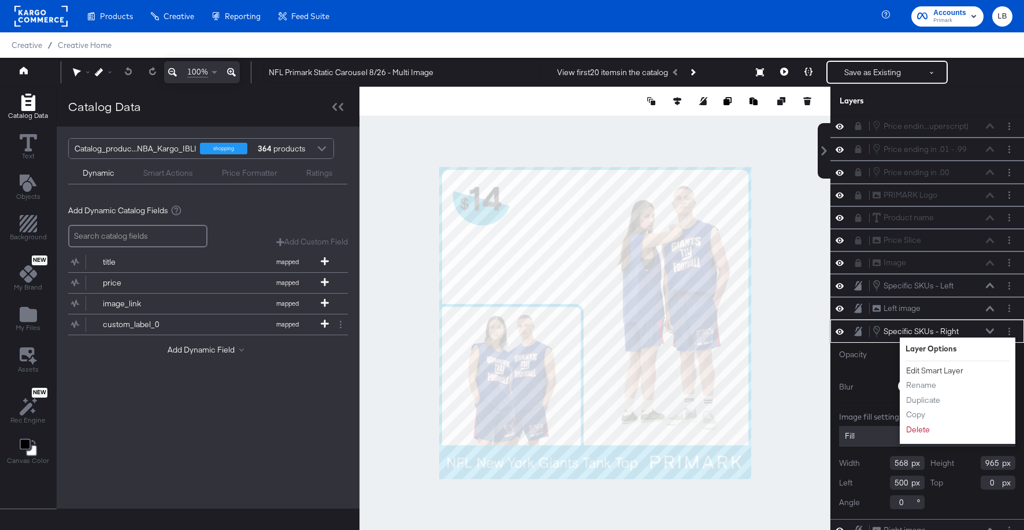
click at [939, 369] on button "Edit Smart Layer" at bounding box center [935, 371] width 58 height 12
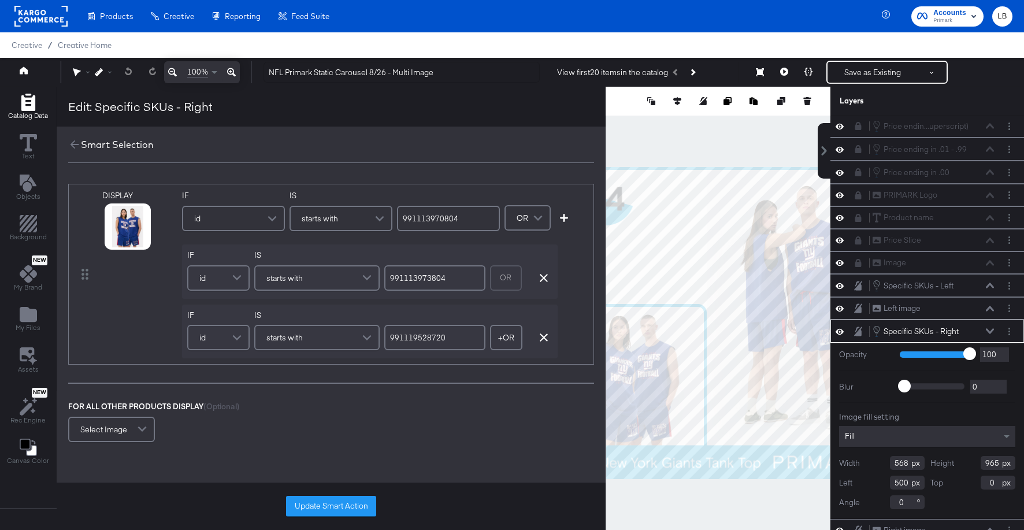
click at [273, 223] on span at bounding box center [274, 218] width 20 height 23
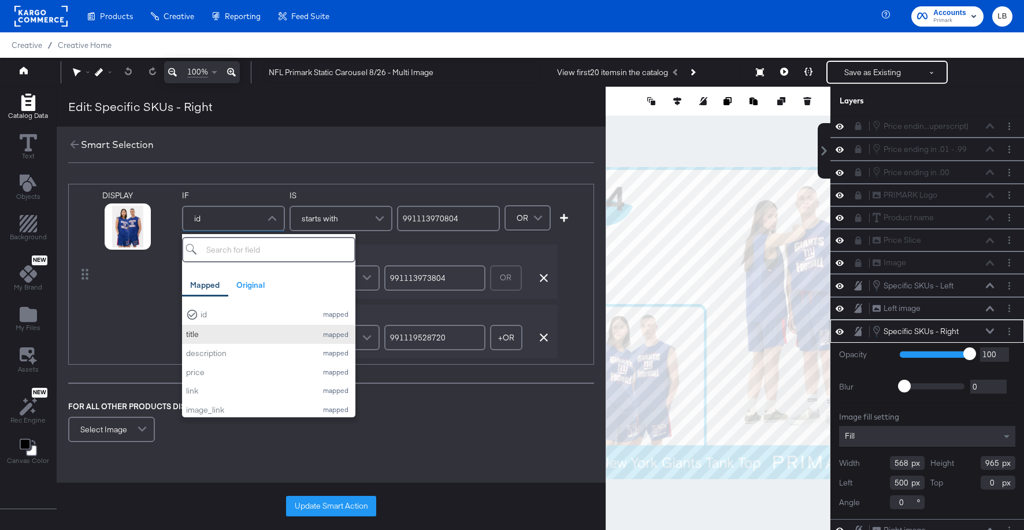
click at [263, 330] on div "title" at bounding box center [248, 334] width 125 height 11
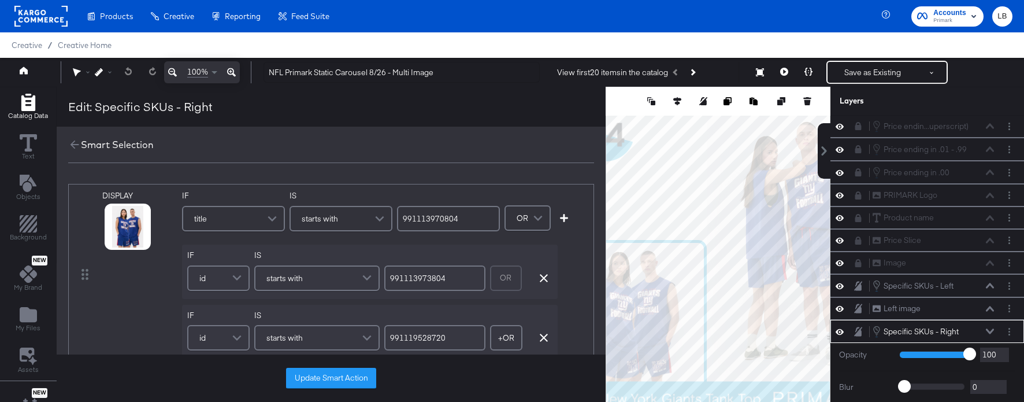
click at [377, 223] on span at bounding box center [381, 218] width 20 height 23
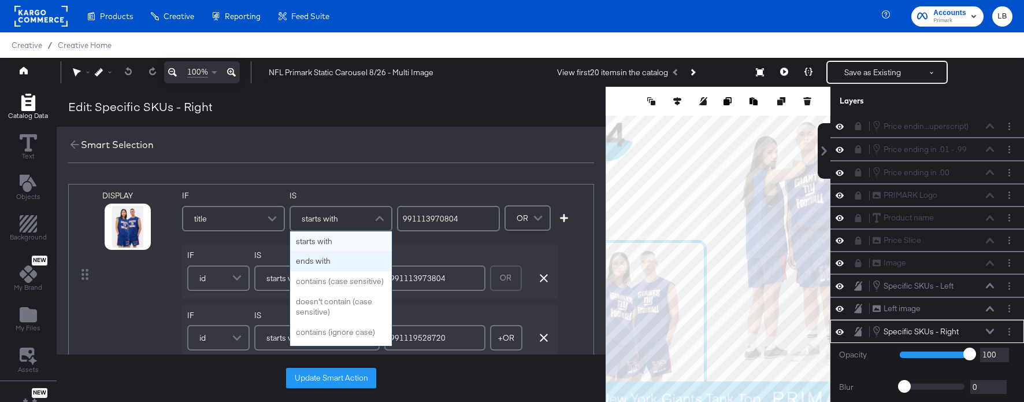
scroll to position [0, 0]
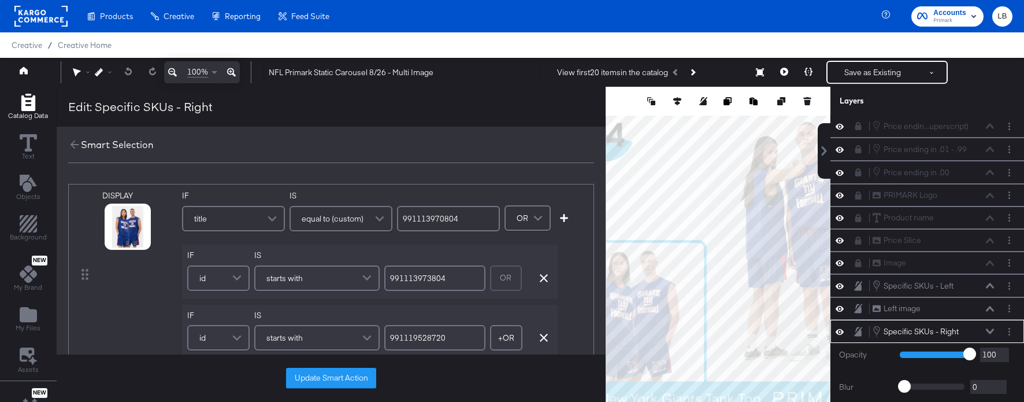
drag, startPoint x: 470, startPoint y: 221, endPoint x: 279, endPoint y: 201, distance: 192.3
click at [279, 201] on div "IF title IS equal to (custom) 991113970804" at bounding box center [341, 214] width 318 height 49
type input "NFL [US_STATE] Jets T-Shirt"
click at [238, 275] on span at bounding box center [238, 277] width 20 height 23
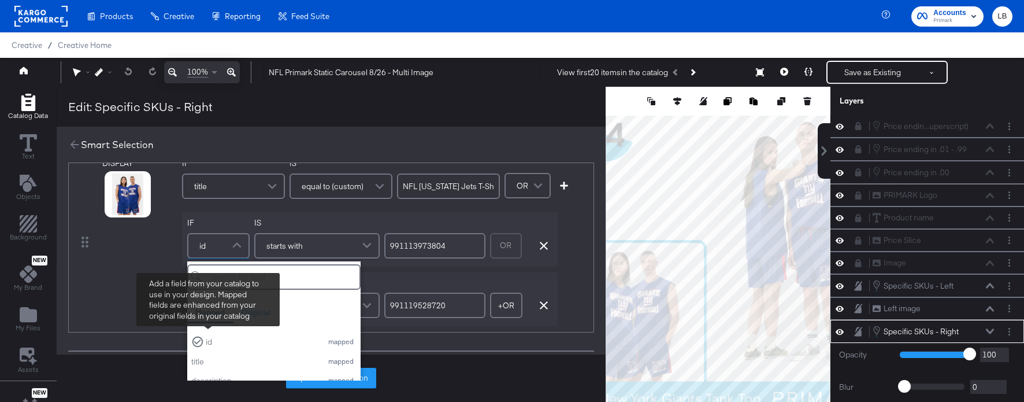
scroll to position [33, 0]
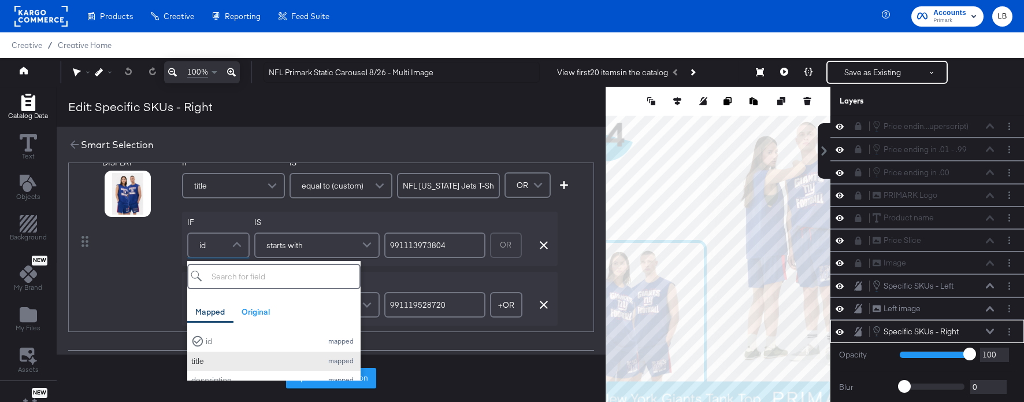
click at [214, 359] on div "title" at bounding box center [253, 360] width 125 height 11
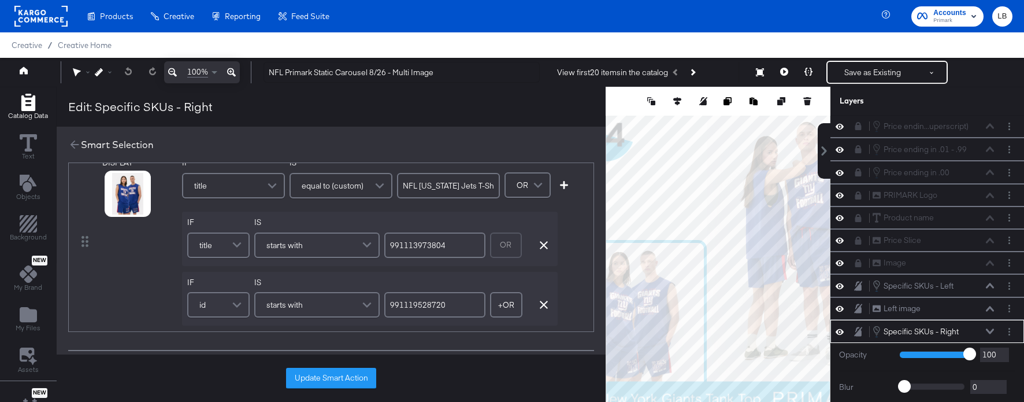
click at [342, 243] on div "starts with" at bounding box center [316, 245] width 123 height 23
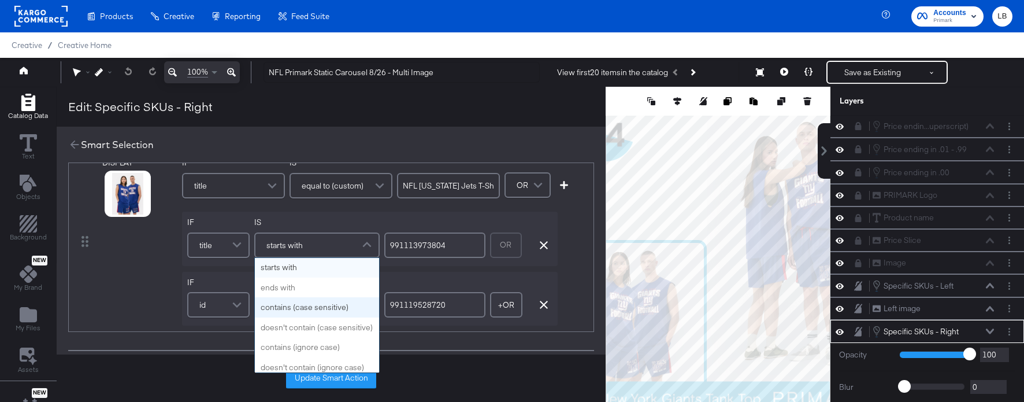
scroll to position [0, 0]
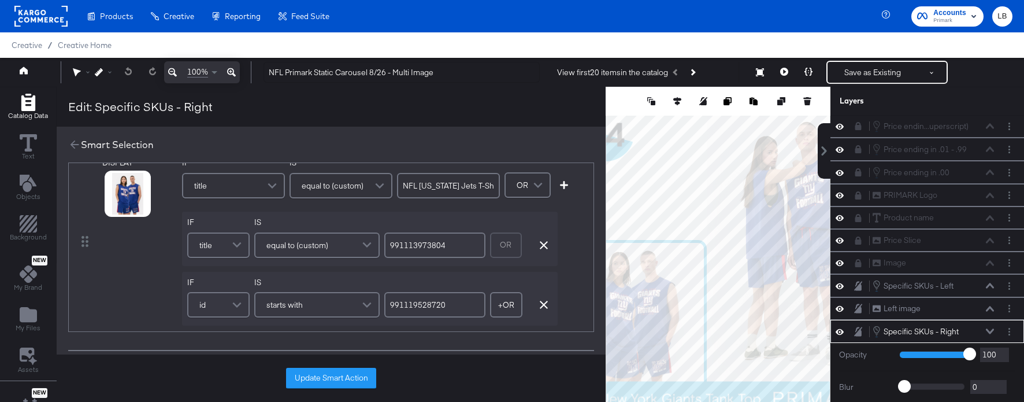
drag, startPoint x: 465, startPoint y: 242, endPoint x: 290, endPoint y: 241, distance: 175.1
click at [290, 241] on div "IF title IS equal to (custom) 991113973804 OR Remove Condition" at bounding box center [370, 239] width 376 height 54
type input "NFL New York Giants T-Shirt"
click at [229, 306] on span at bounding box center [238, 304] width 20 height 23
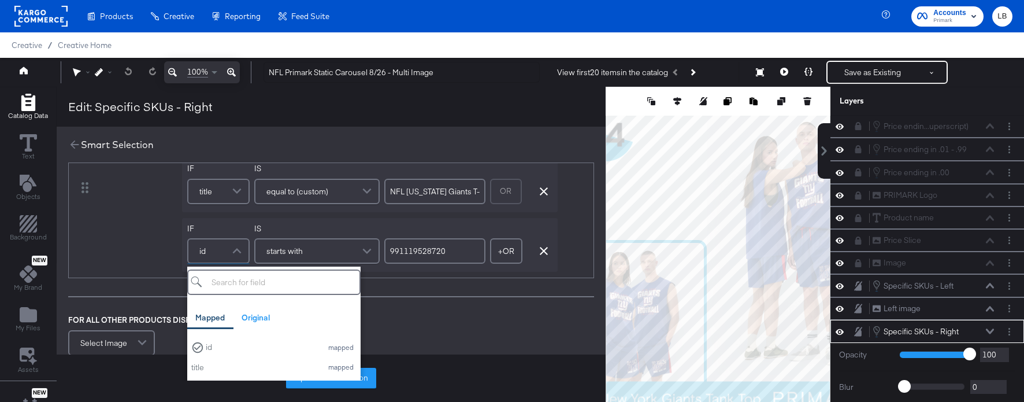
scroll to position [87, 0]
click at [229, 360] on button "title mapped" at bounding box center [273, 366] width 173 height 19
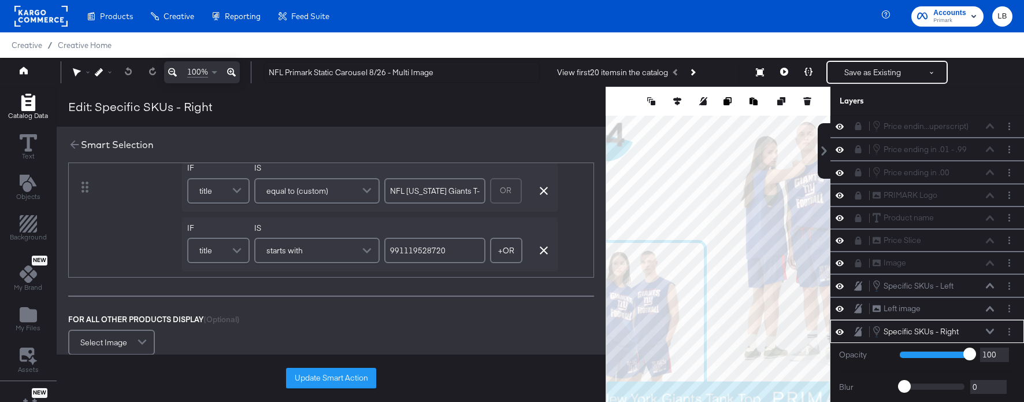
drag, startPoint x: 440, startPoint y: 250, endPoint x: 223, endPoint y: 249, distance: 217.3
click at [223, 249] on div "IF title IS starts with 991119528720 + OR Add OR Condition Remove Condition" at bounding box center [370, 244] width 376 height 54
type input "NFL New England Patriots Team Hoodie"
click at [291, 381] on button "Update Smart Action" at bounding box center [331, 378] width 90 height 21
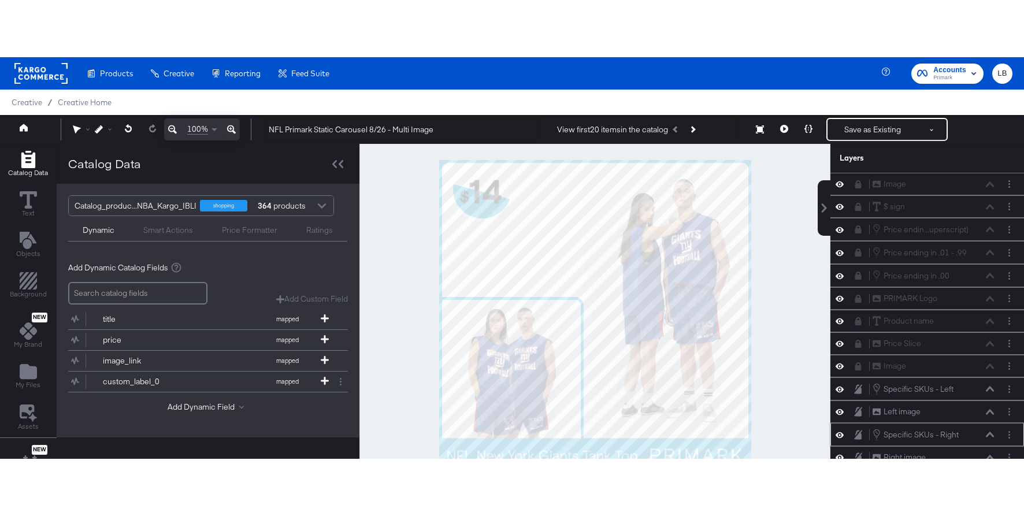
scroll to position [0, 0]
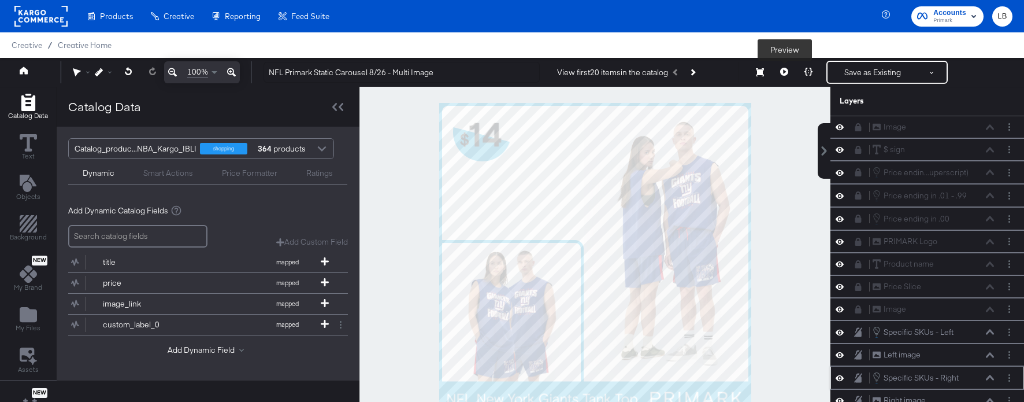
click at [790, 71] on button at bounding box center [784, 72] width 24 height 23
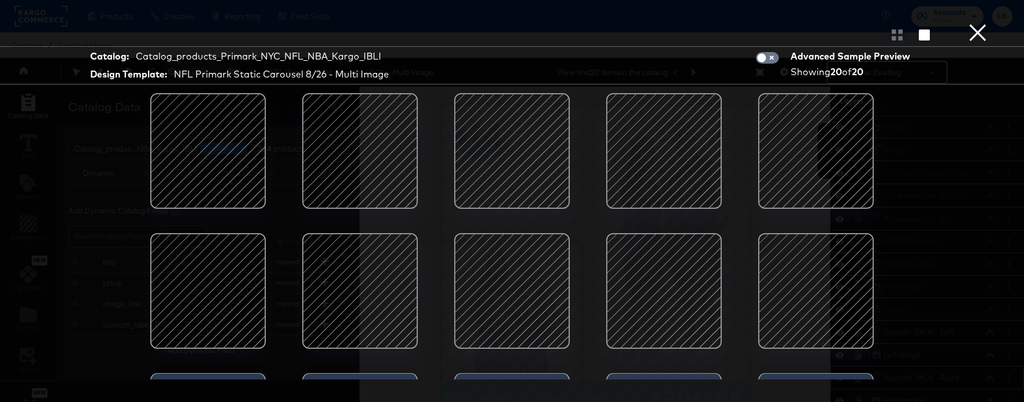
click at [977, 23] on button "×" at bounding box center [977, 11] width 23 height 23
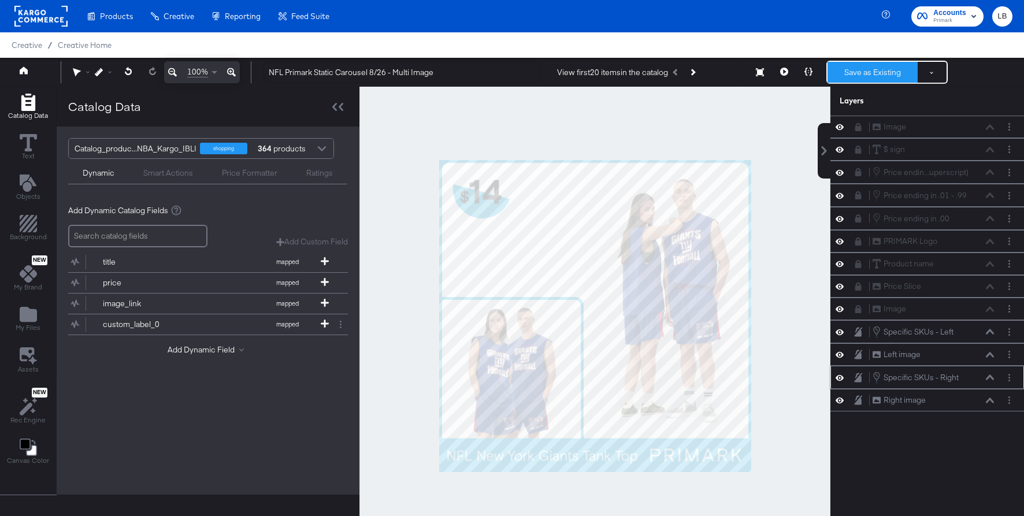
click at [879, 62] on button "Save as Existing" at bounding box center [873, 72] width 90 height 21
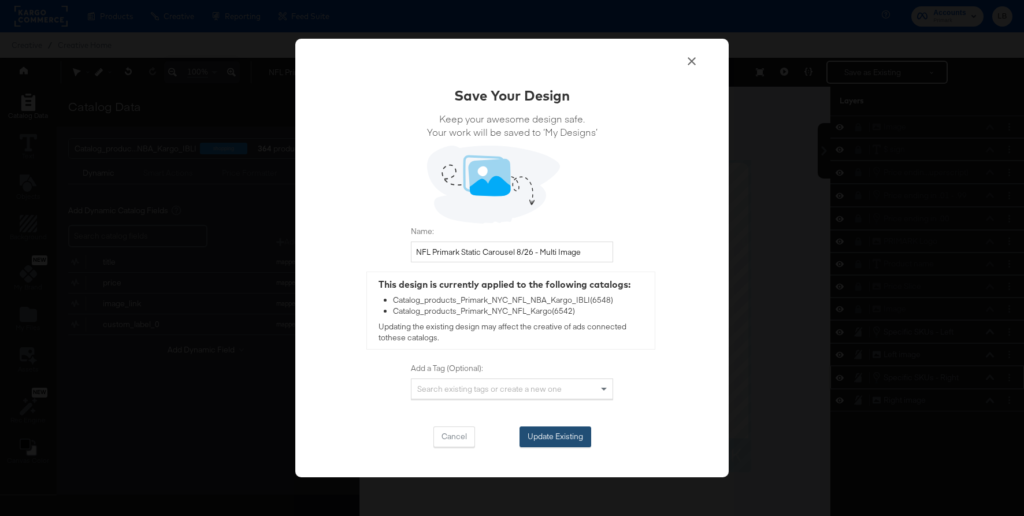
click at [554, 434] on button "Update Existing" at bounding box center [556, 437] width 72 height 21
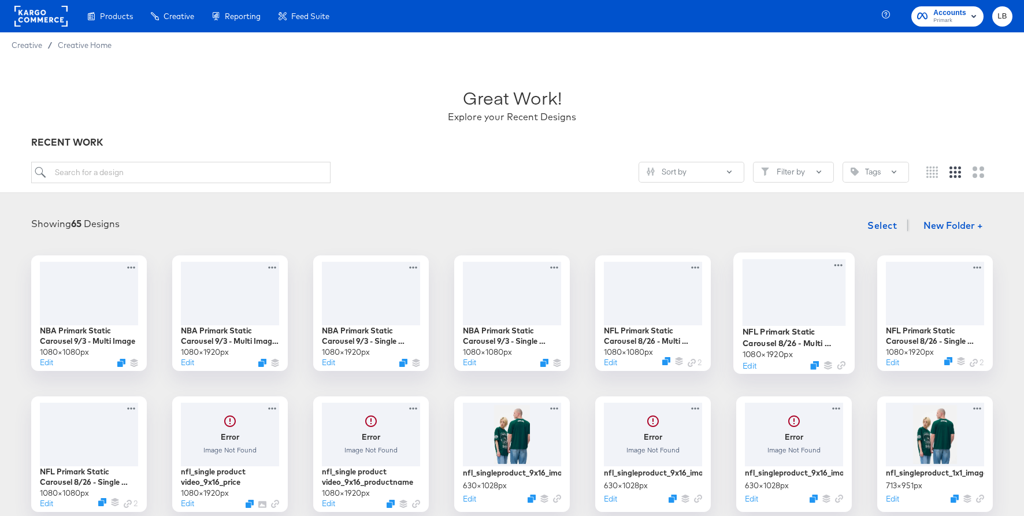
click at [787, 287] on div at bounding box center [794, 292] width 103 height 66
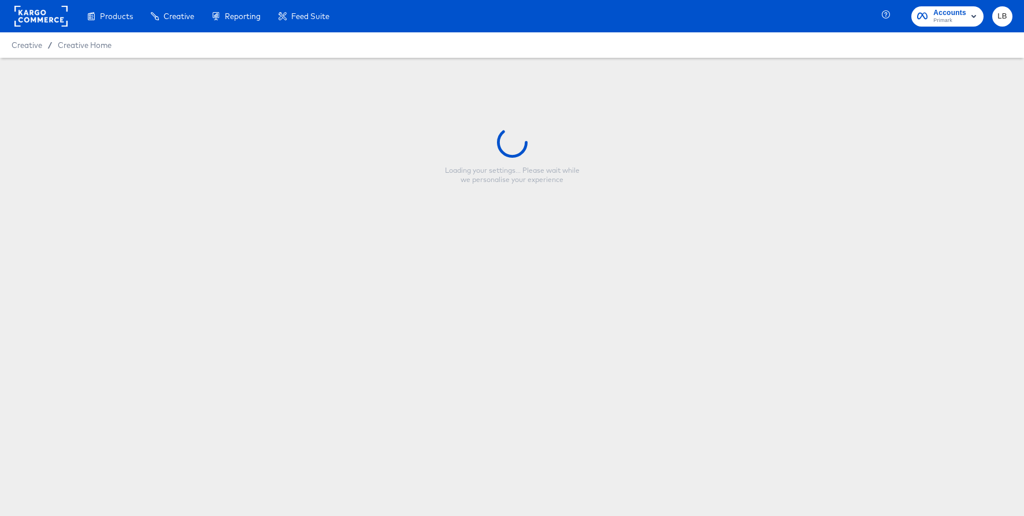
type input "NFL Primark Static Carousel 8/26 - Multi Image 9:16"
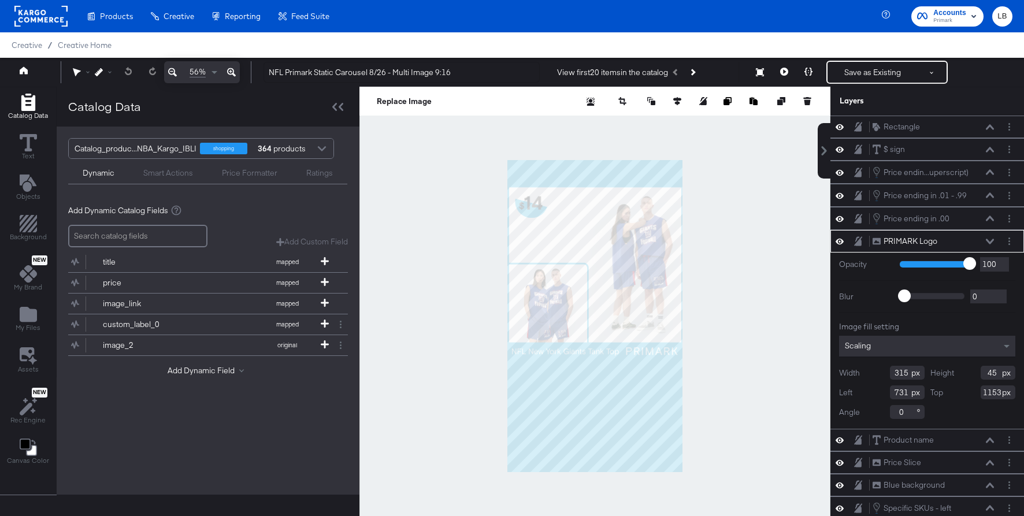
scroll to position [60, 0]
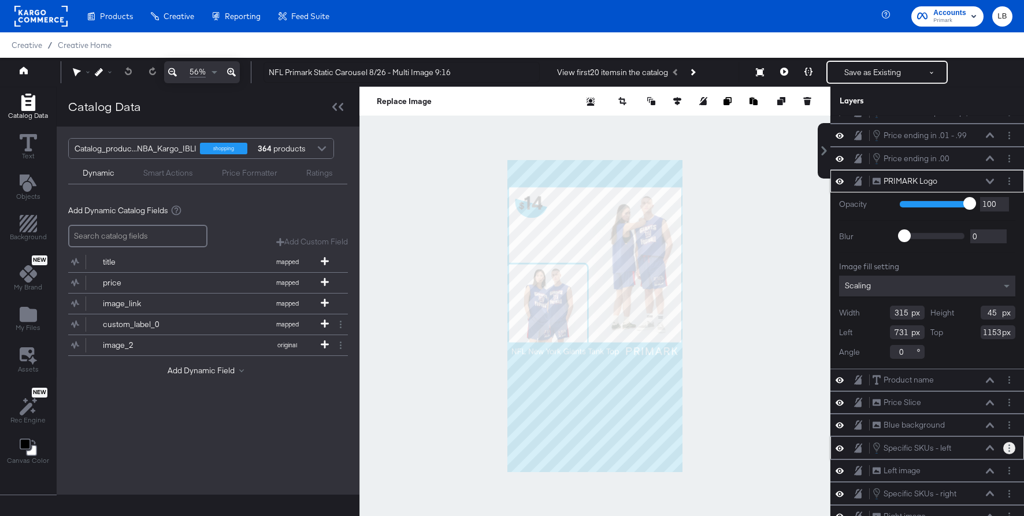
click at [1013, 446] on button "Layer Options" at bounding box center [1009, 448] width 12 height 12
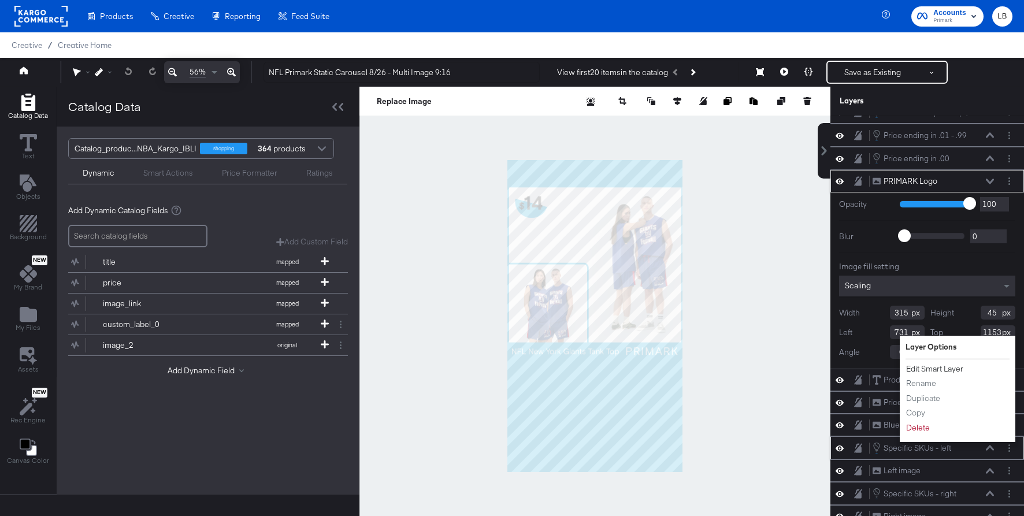
click at [936, 367] on button "Edit Smart Layer" at bounding box center [935, 369] width 58 height 12
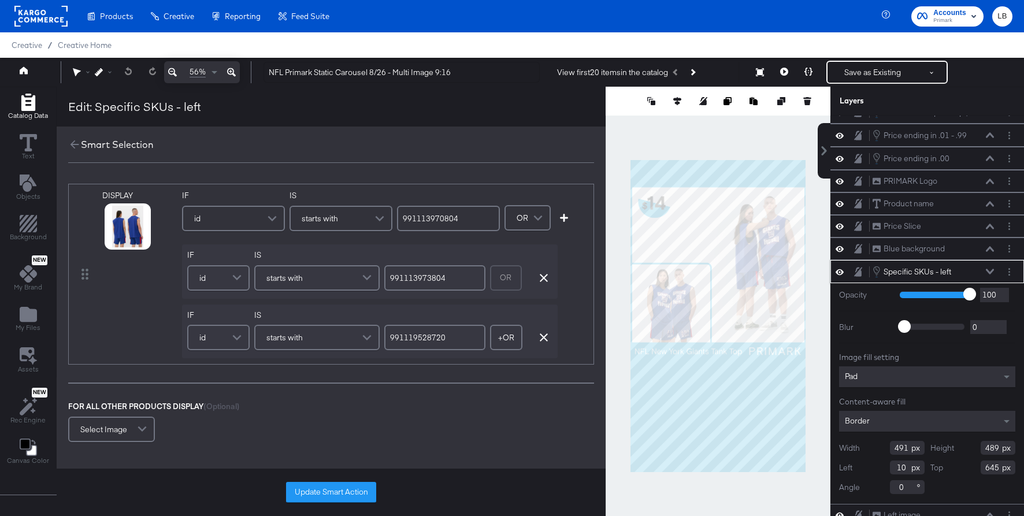
click at [240, 220] on div "id" at bounding box center [233, 218] width 101 height 23
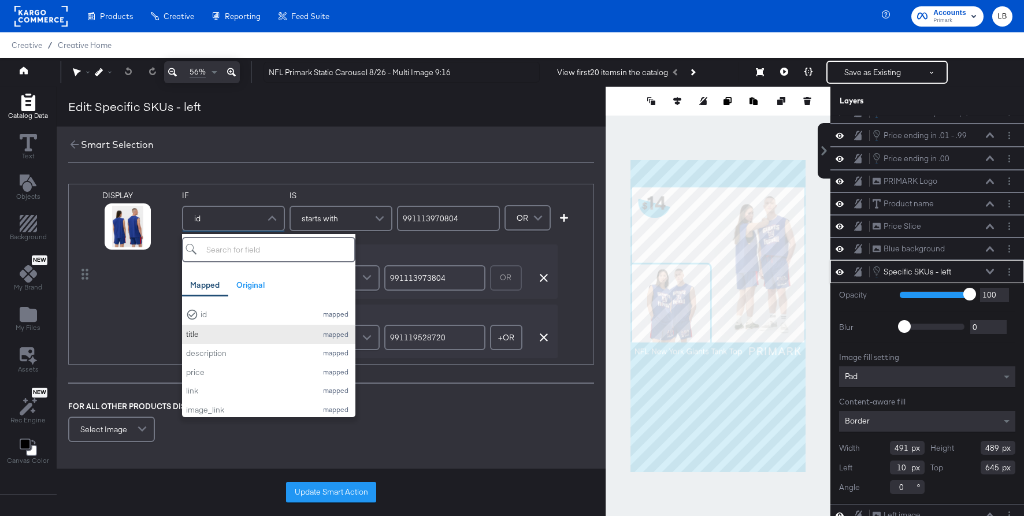
click at [214, 338] on div "title" at bounding box center [248, 334] width 125 height 11
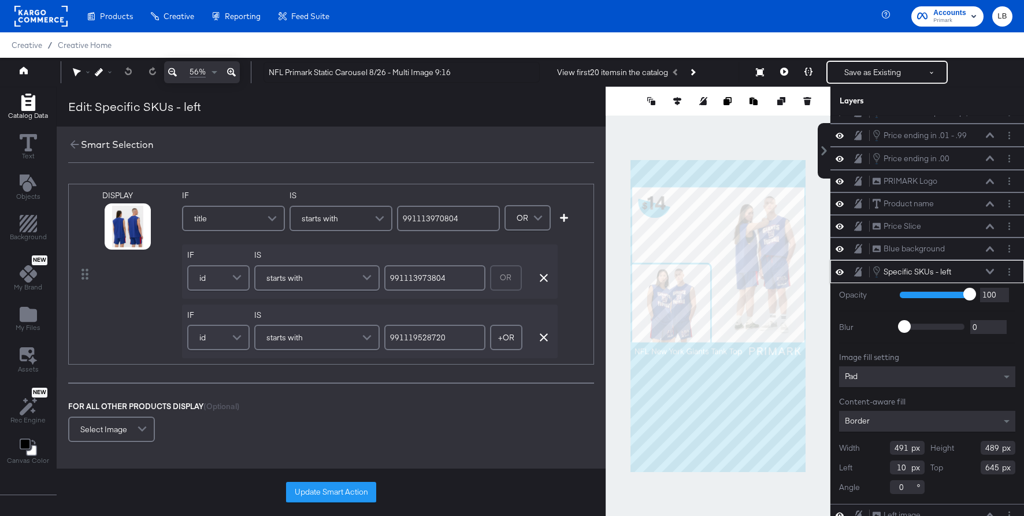
click at [381, 224] on span at bounding box center [381, 218] width 20 height 23
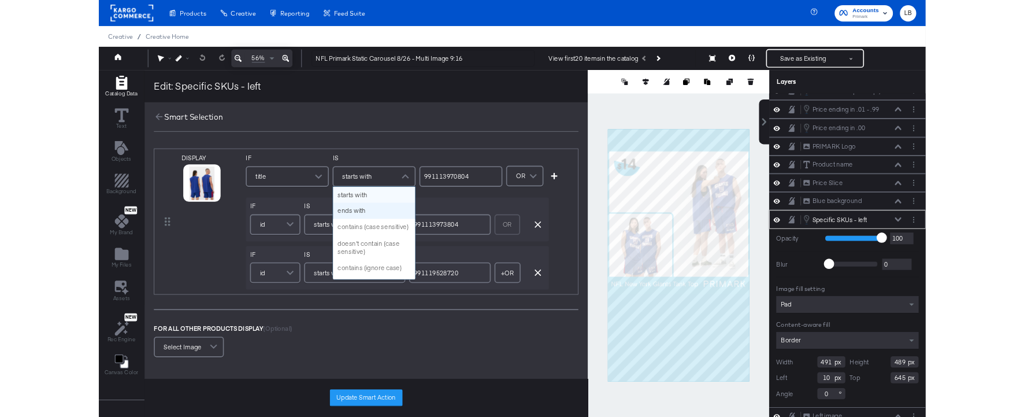
scroll to position [0, 0]
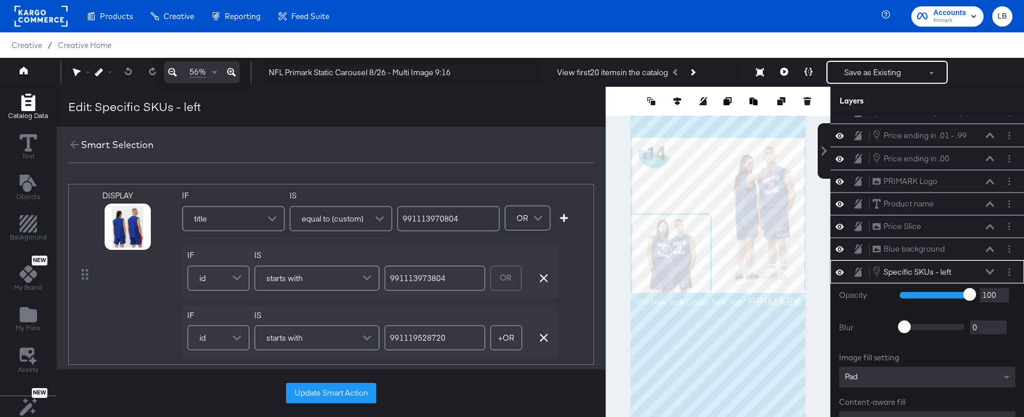
drag, startPoint x: 471, startPoint y: 214, endPoint x: 229, endPoint y: 214, distance: 242.2
click at [229, 214] on div "IF title IS equal to (custom) 991113970804" at bounding box center [341, 214] width 318 height 49
type input "NFL [US_STATE] Jets T-Shirt"
click at [221, 274] on div "id" at bounding box center [218, 277] width 60 height 23
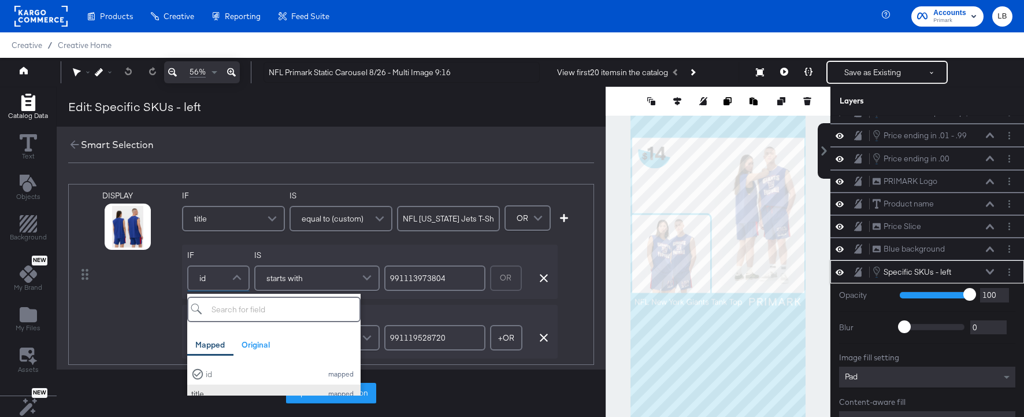
click at [218, 386] on button "title mapped" at bounding box center [273, 393] width 173 height 19
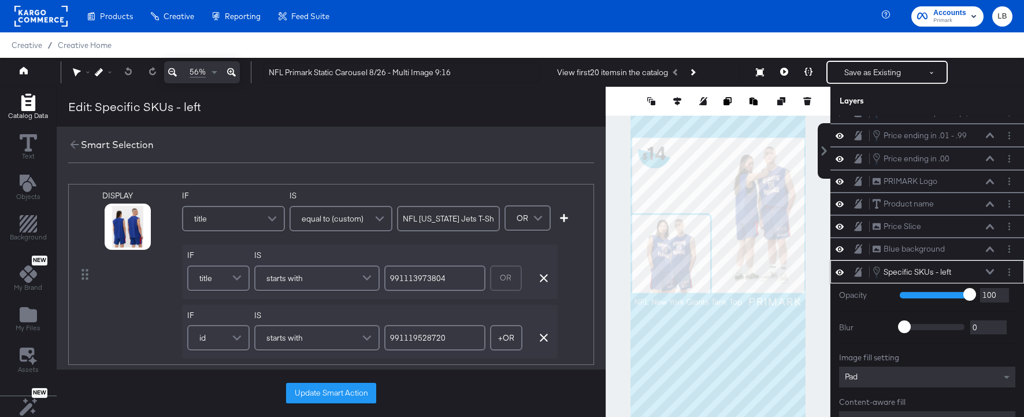
click at [319, 279] on div "starts with" at bounding box center [316, 277] width 123 height 23
drag, startPoint x: 447, startPoint y: 279, endPoint x: 285, endPoint y: 279, distance: 161.8
click at [285, 279] on div "IF title IS equal to (custom) 991113973804 OR Remove Condition" at bounding box center [370, 271] width 376 height 54
type input "NFL [US_STATE] Giants T-Shirt"
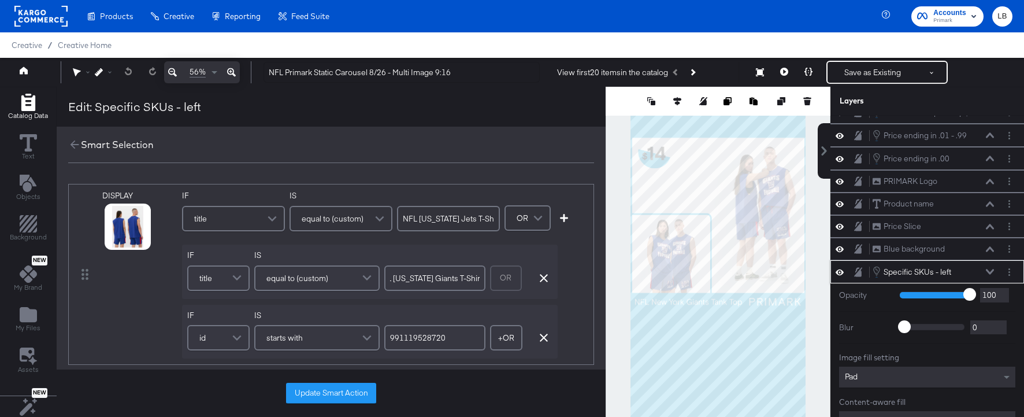
click at [217, 339] on div "id" at bounding box center [218, 337] width 60 height 23
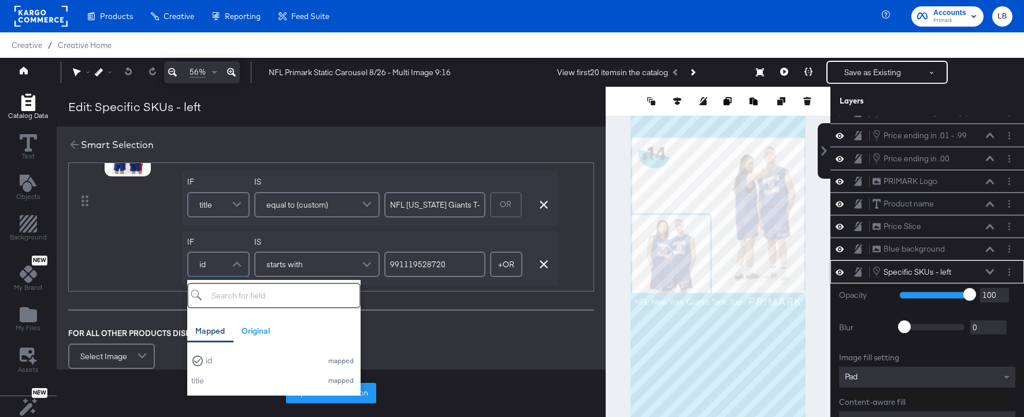
scroll to position [77, 0]
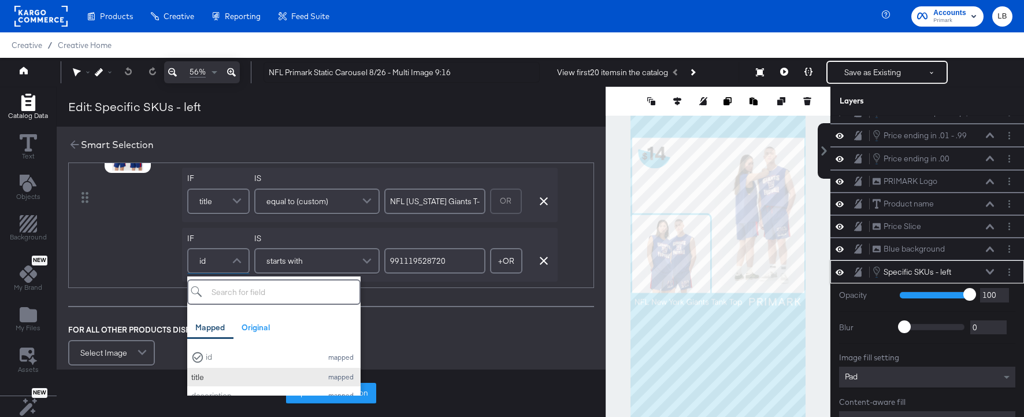
click at [238, 373] on div "title" at bounding box center [253, 377] width 125 height 11
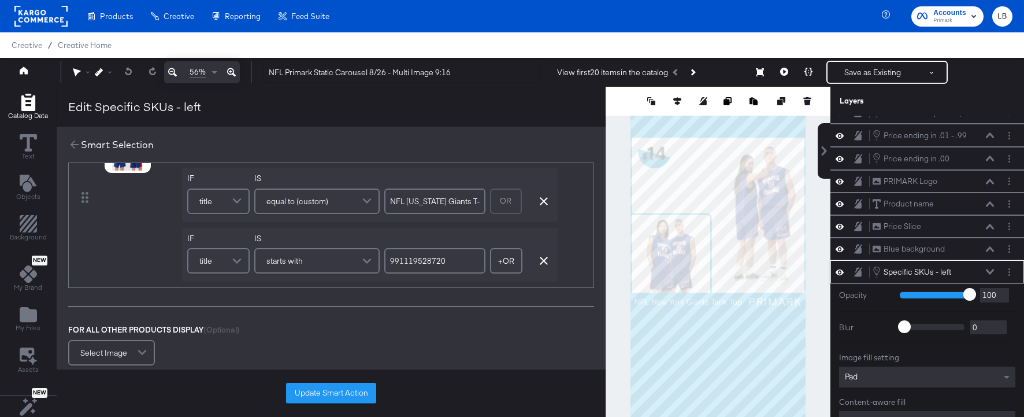
drag, startPoint x: 460, startPoint y: 262, endPoint x: 100, endPoint y: 262, distance: 360.1
click at [100, 262] on div "DISPLAY link mapped image_link mapped video[0].url mapped video[1].url mapped v…" at bounding box center [331, 197] width 526 height 181
type input "NFL New England Patriots Team Hoodie"
click at [327, 390] on button "Update Smart Action" at bounding box center [331, 393] width 90 height 21
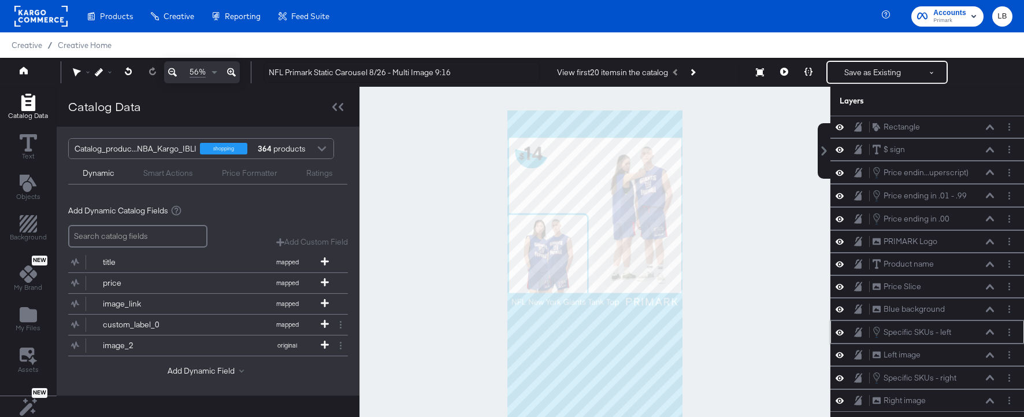
scroll to position [0, 0]
click at [784, 75] on icon at bounding box center [784, 72] width 8 height 8
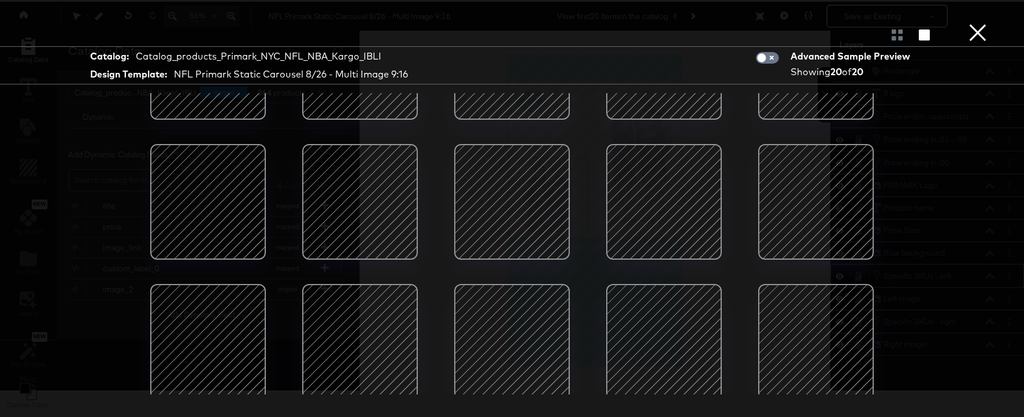
scroll to position [234, 0]
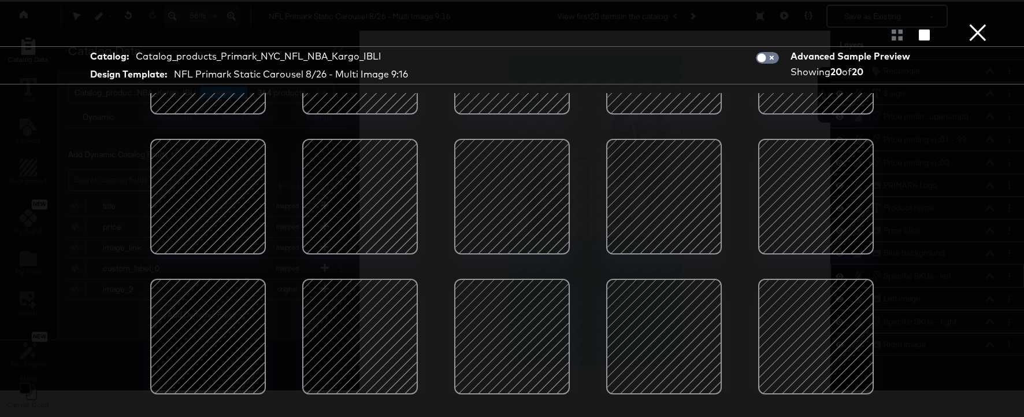
click at [982, 23] on button "×" at bounding box center [977, 11] width 23 height 23
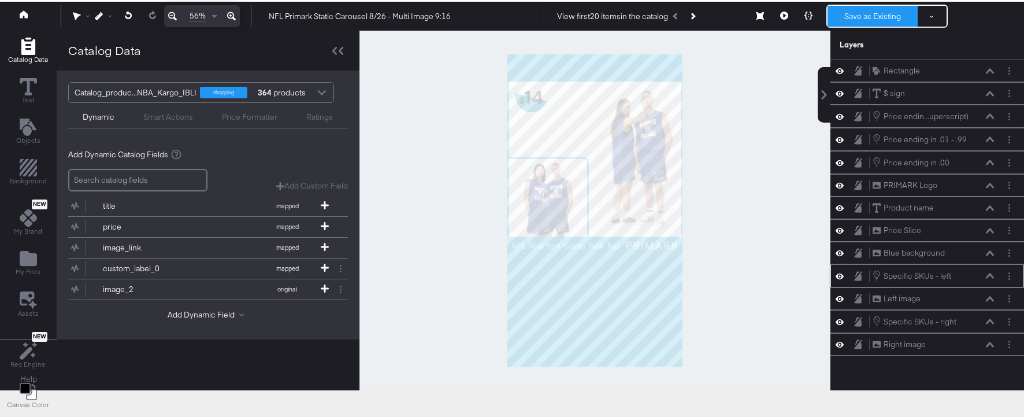
click at [889, 16] on button "Save as Existing" at bounding box center [873, 16] width 90 height 21
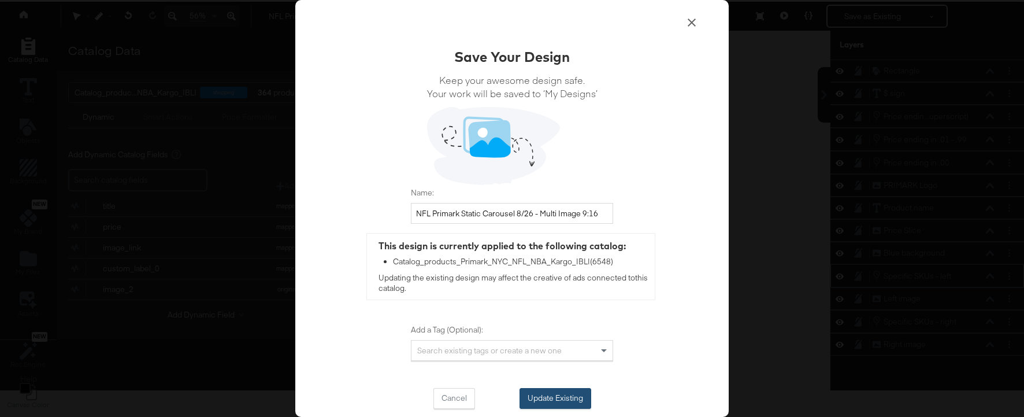
click at [549, 394] on button "Update Existing" at bounding box center [556, 398] width 72 height 21
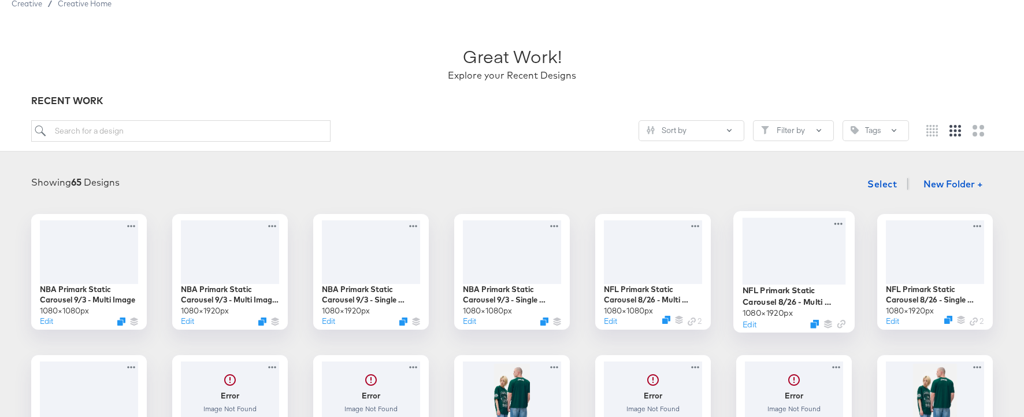
scroll to position [50, 0]
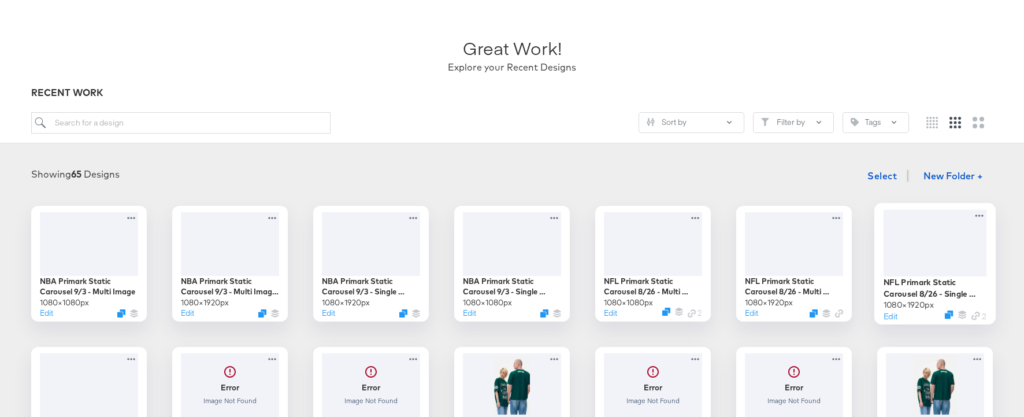
click at [931, 239] on div at bounding box center [935, 242] width 103 height 66
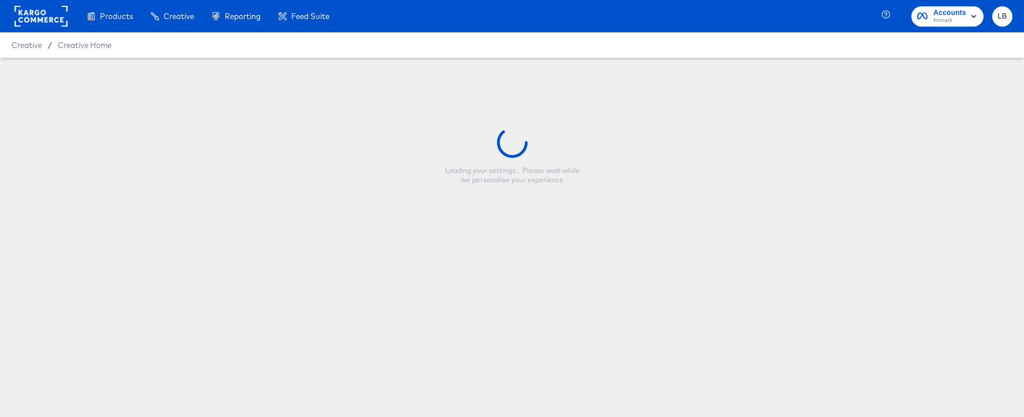
type input "NFL Primark Static Carousel 8/26 - Single Image 9:16"
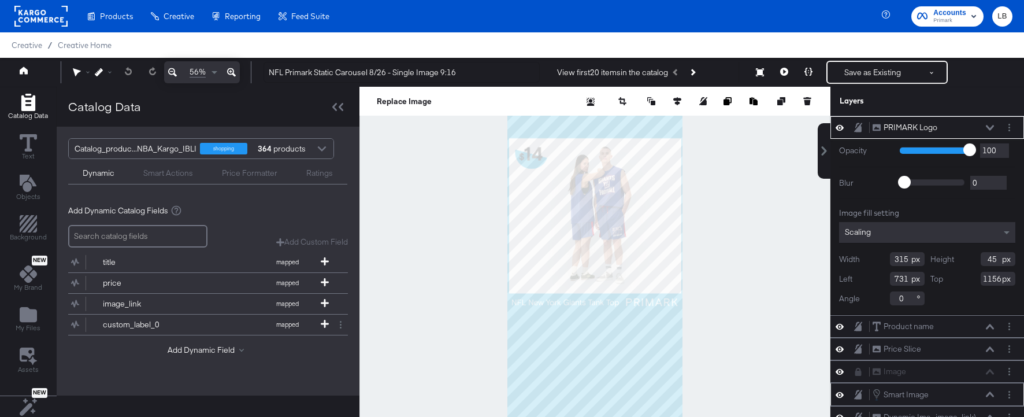
scroll to position [56, 0]
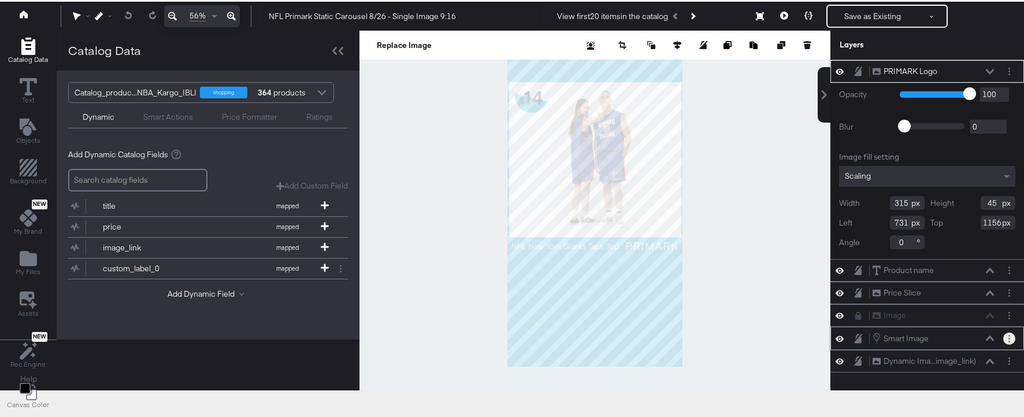
click at [1013, 338] on button "Layer Options" at bounding box center [1009, 338] width 12 height 12
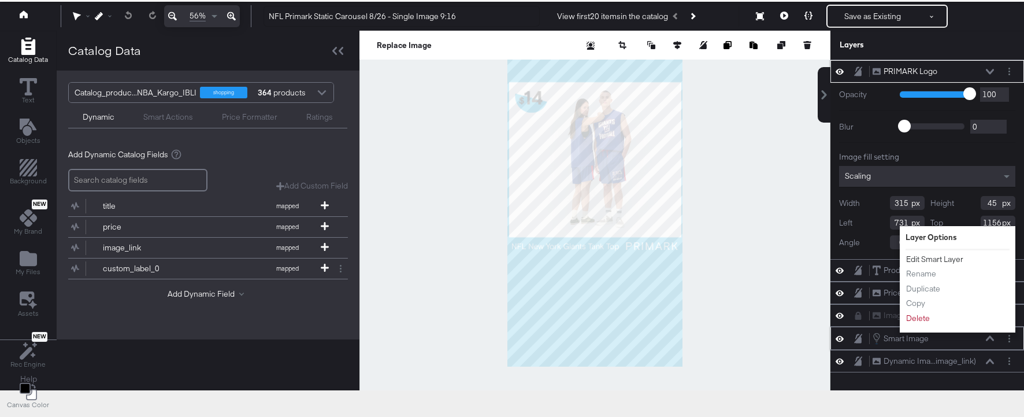
click at [944, 254] on button "Edit Smart Layer" at bounding box center [935, 259] width 58 height 12
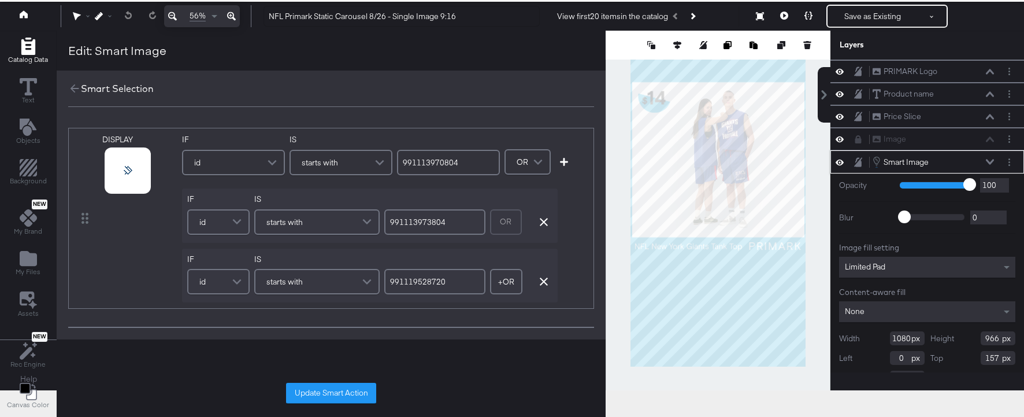
scroll to position [136, 0]
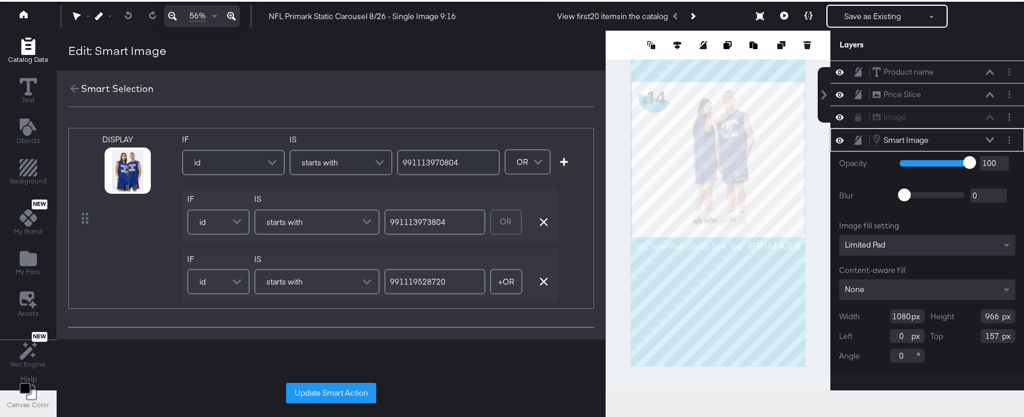
click at [269, 162] on span at bounding box center [274, 162] width 20 height 23
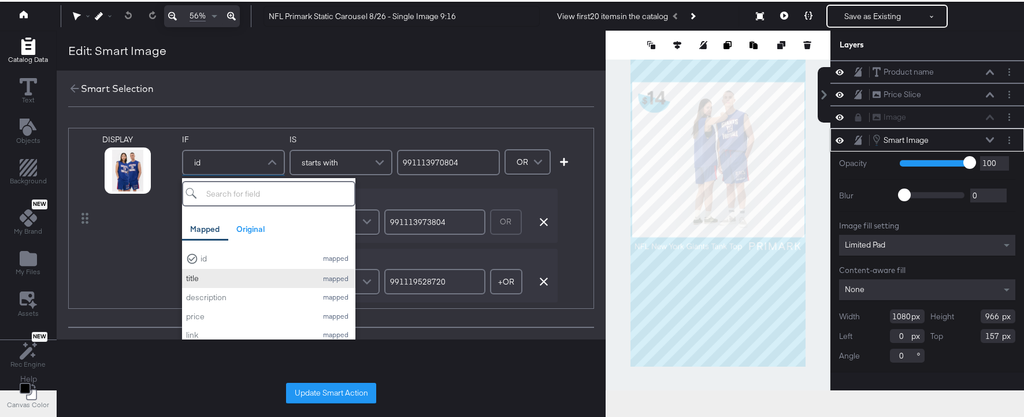
click at [241, 275] on div "title" at bounding box center [248, 278] width 125 height 11
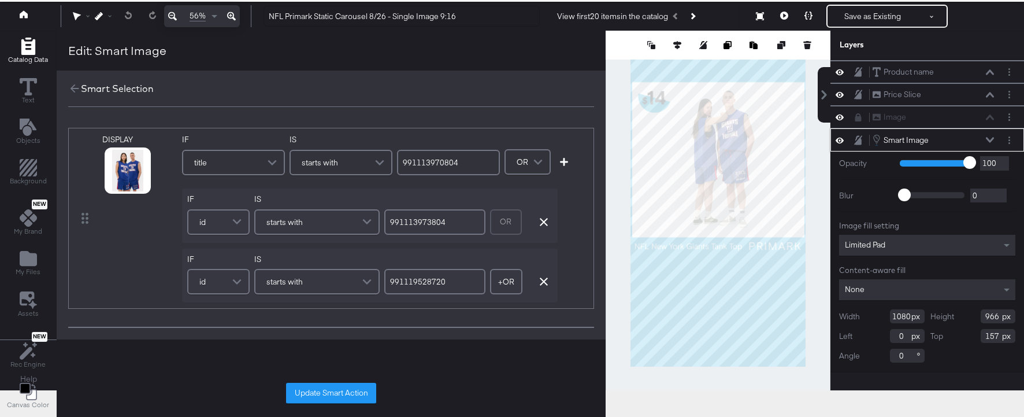
click at [359, 161] on div "starts with" at bounding box center [341, 162] width 101 height 23
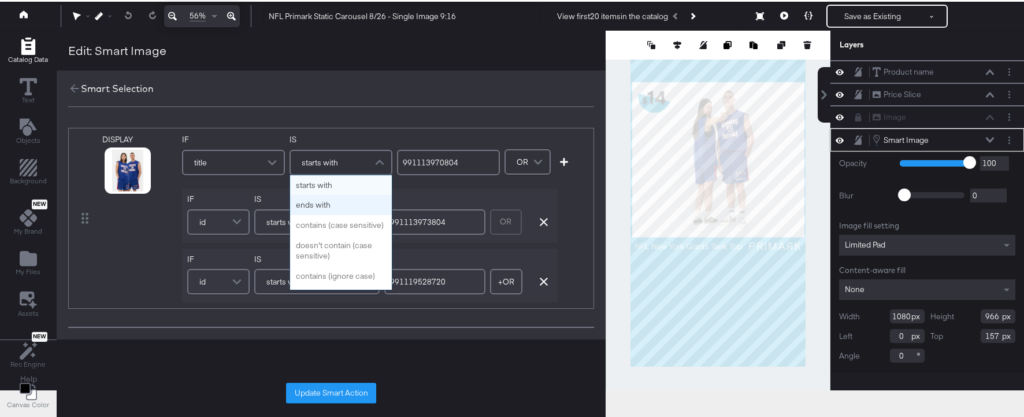
scroll to position [0, 0]
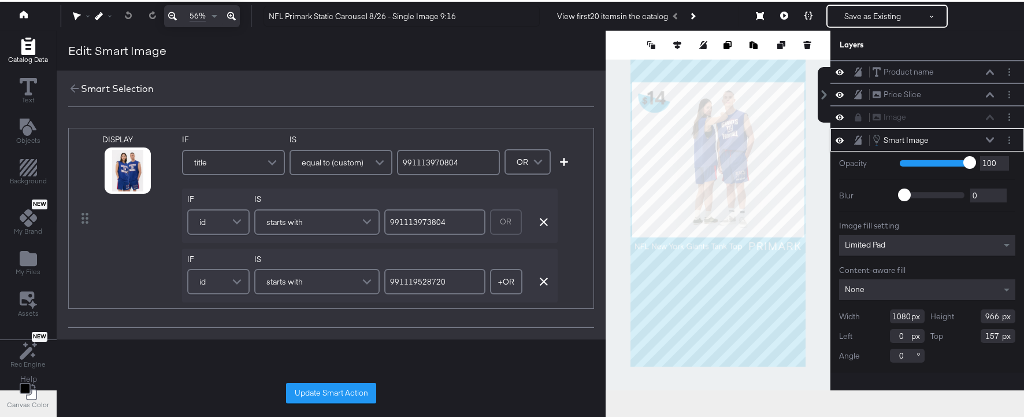
drag, startPoint x: 480, startPoint y: 164, endPoint x: 240, endPoint y: 164, distance: 239.3
click at [240, 164] on div "IF title IS equal to (custom) 991113970804" at bounding box center [341, 158] width 318 height 49
type input "NFL New York Jets T-Shirt"
click at [240, 221] on span at bounding box center [238, 221] width 20 height 23
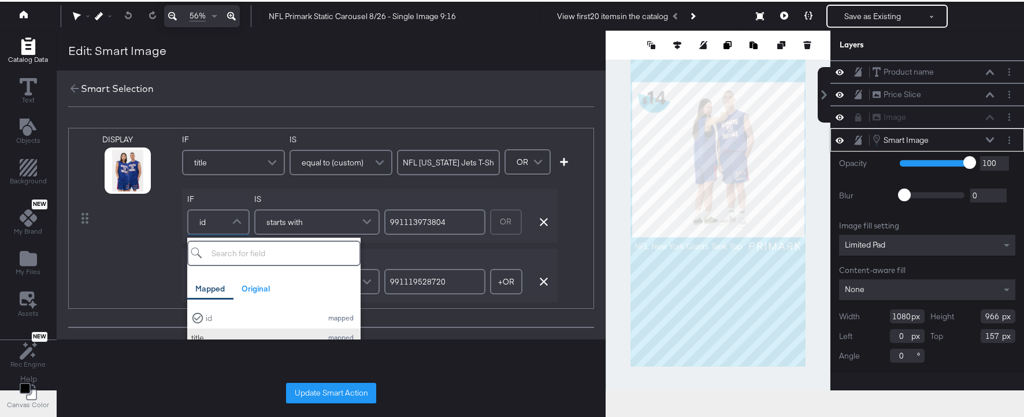
click at [218, 332] on button "title mapped" at bounding box center [273, 337] width 173 height 19
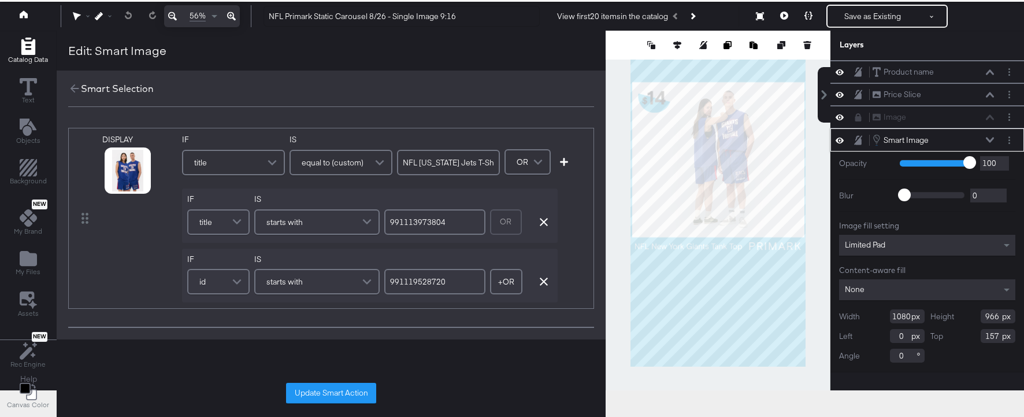
click at [332, 221] on div "starts with" at bounding box center [316, 221] width 123 height 23
drag, startPoint x: 473, startPoint y: 221, endPoint x: 203, endPoint y: 221, distance: 270.5
click at [203, 221] on div "IF title IS equal to (custom) 991113973804 OR Remove Condition" at bounding box center [370, 215] width 376 height 54
type input "NFL New York Giants T-Shirt"
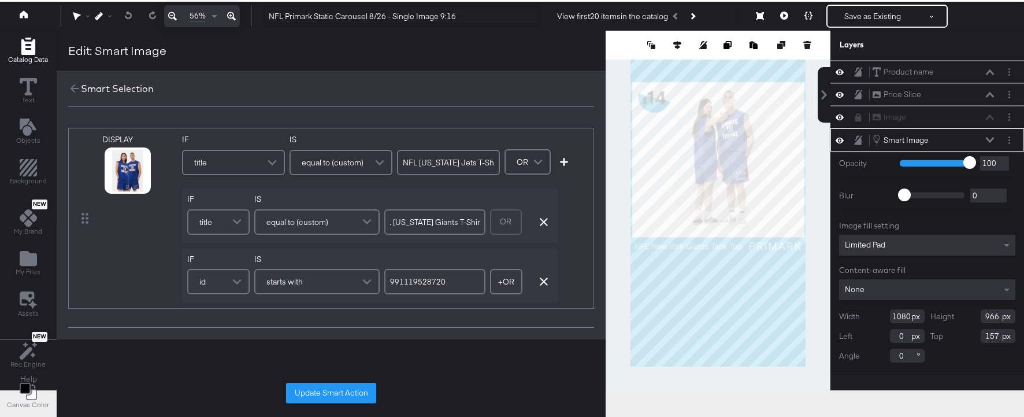
click at [210, 289] on div "id" at bounding box center [218, 281] width 60 height 23
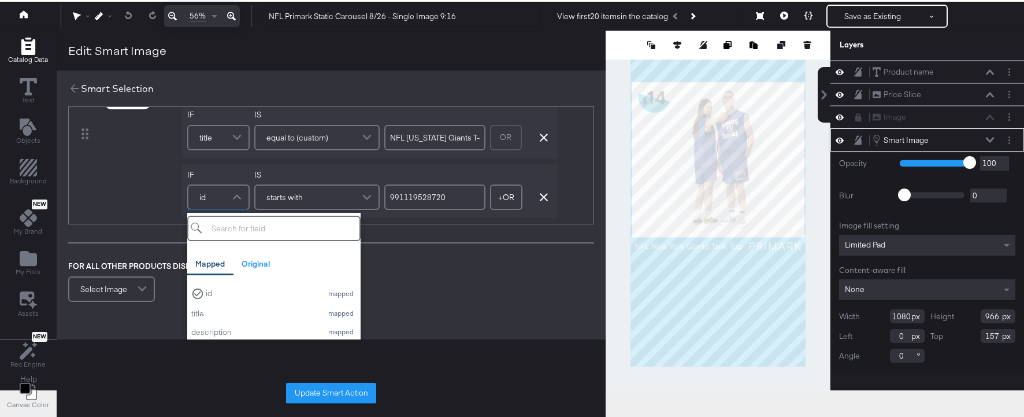
scroll to position [88, 0]
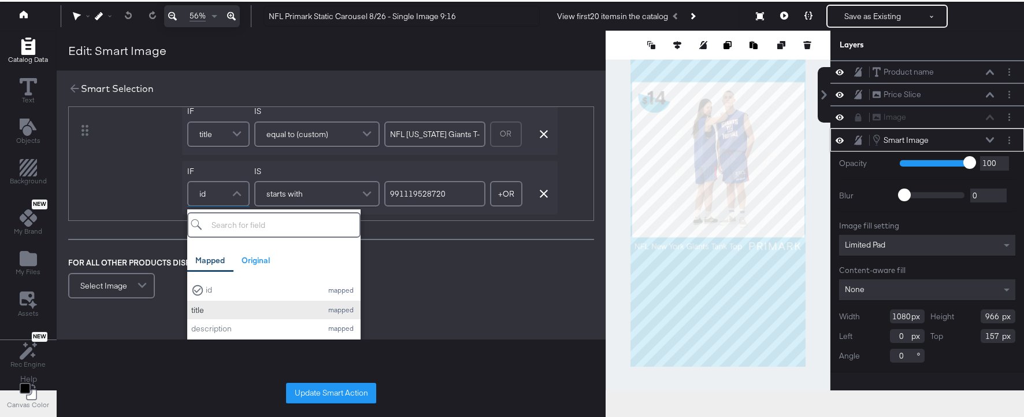
click at [222, 312] on div "title" at bounding box center [253, 310] width 125 height 11
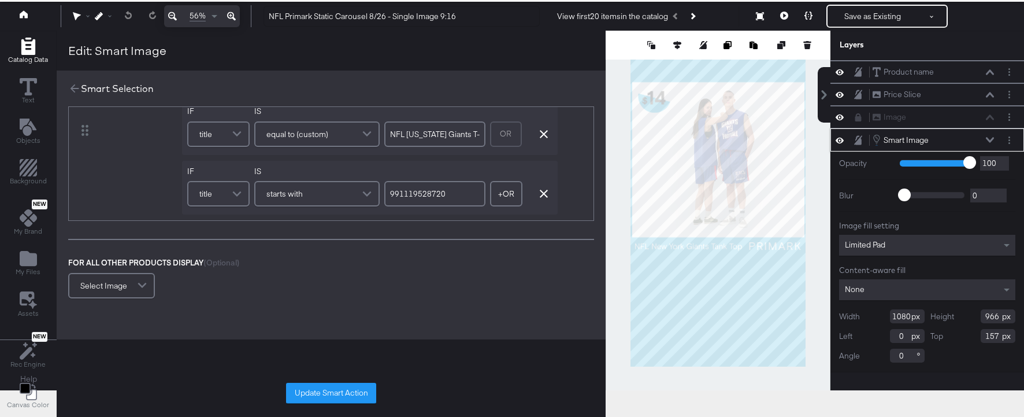
drag, startPoint x: 450, startPoint y: 195, endPoint x: 223, endPoint y: 187, distance: 227.3
click at [223, 187] on div "IF title IS starts with 991119528720 + OR Add OR Condition Remove Condition" at bounding box center [370, 188] width 376 height 54
type input "NFL New England Patriots Team Hoodie"
click at [339, 388] on button "Update Smart Action" at bounding box center [331, 393] width 90 height 21
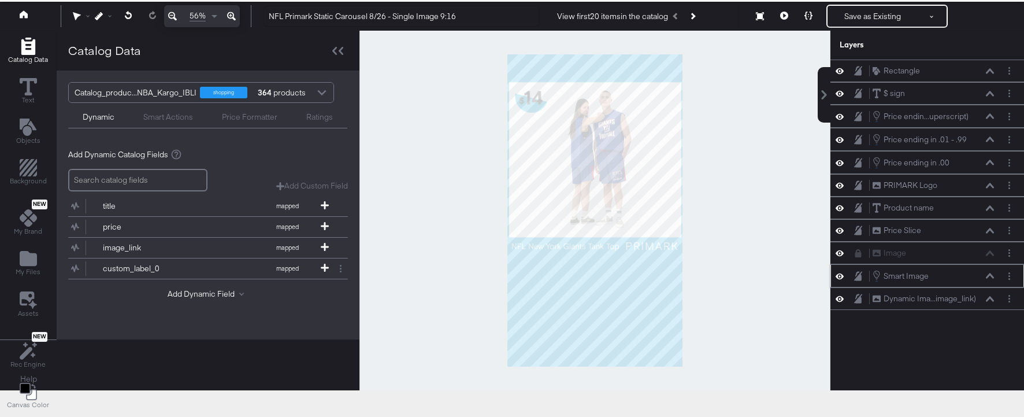
scroll to position [0, 0]
click at [786, 9] on button at bounding box center [784, 16] width 24 height 23
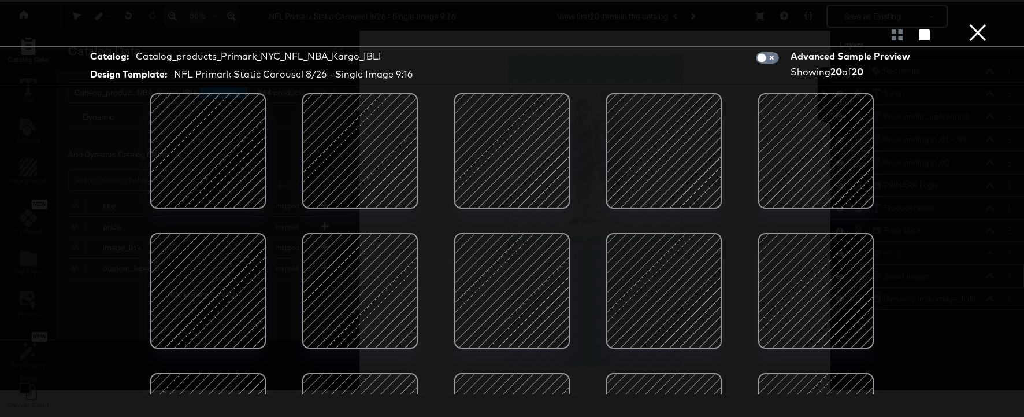
click at [976, 23] on button "×" at bounding box center [977, 11] width 23 height 23
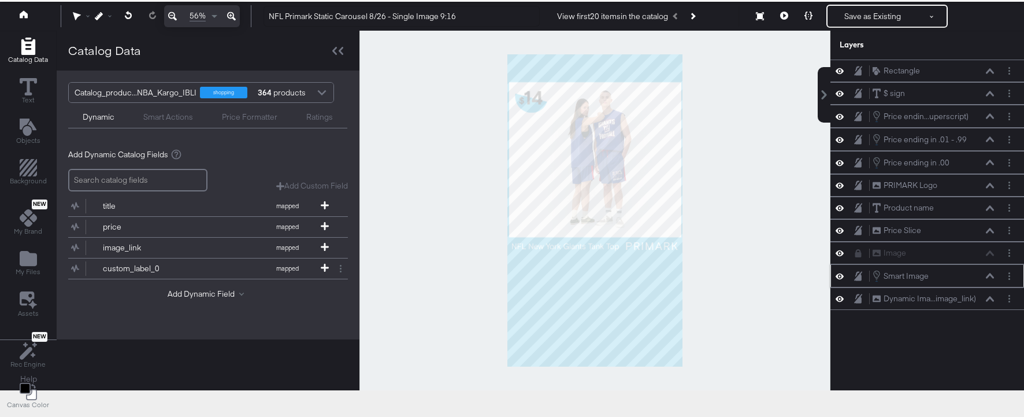
click at [989, 273] on icon at bounding box center [990, 276] width 8 height 6
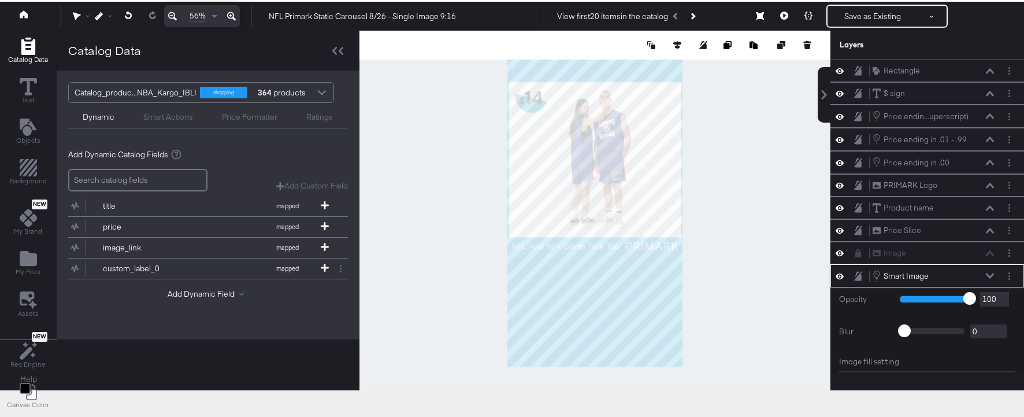
scroll to position [136, 0]
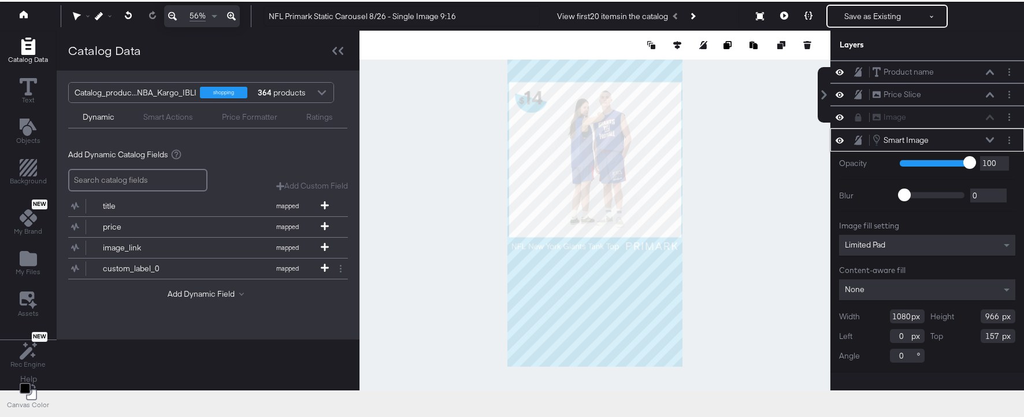
click at [954, 285] on div "None" at bounding box center [927, 289] width 176 height 21
click at [786, 13] on icon at bounding box center [784, 16] width 8 height 8
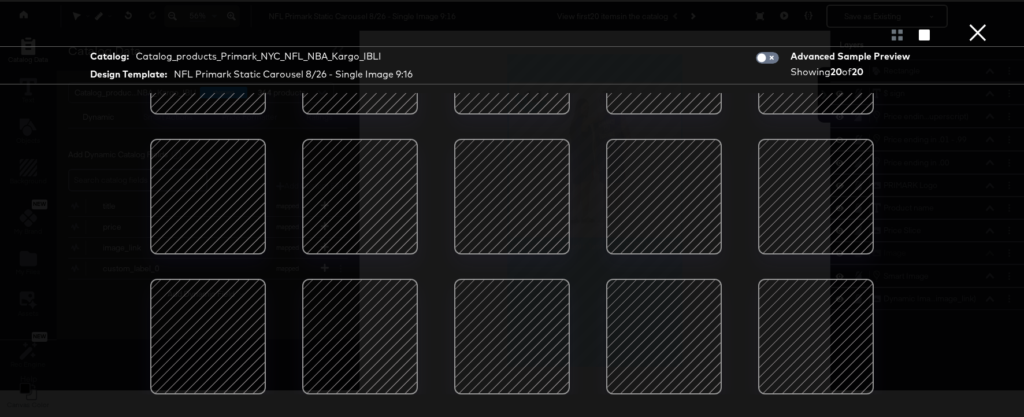
scroll to position [0, 0]
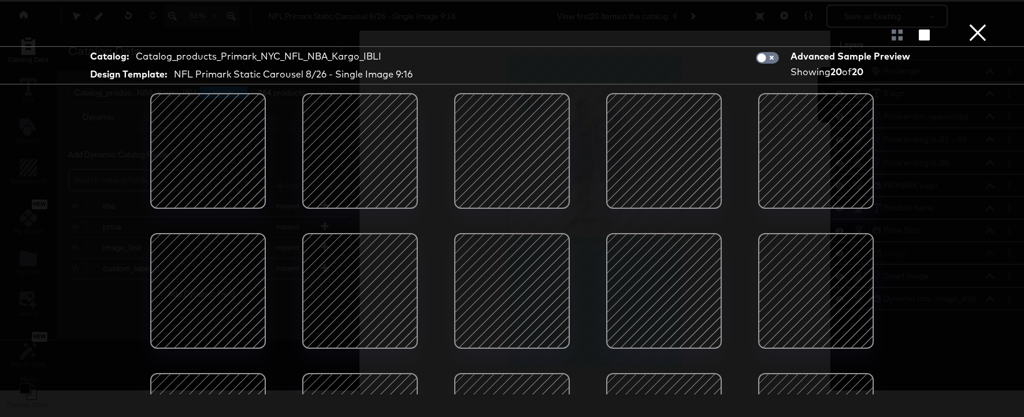
click at [985, 23] on button "×" at bounding box center [977, 11] width 23 height 23
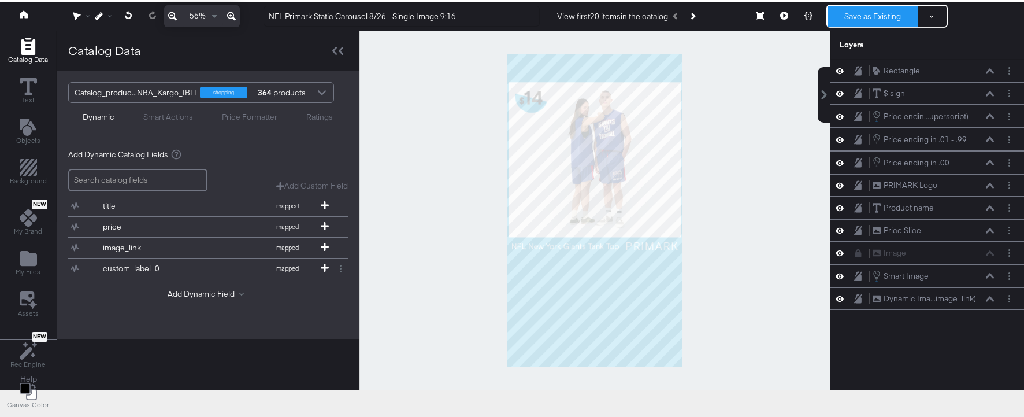
click at [889, 14] on button "Save as Existing" at bounding box center [873, 16] width 90 height 21
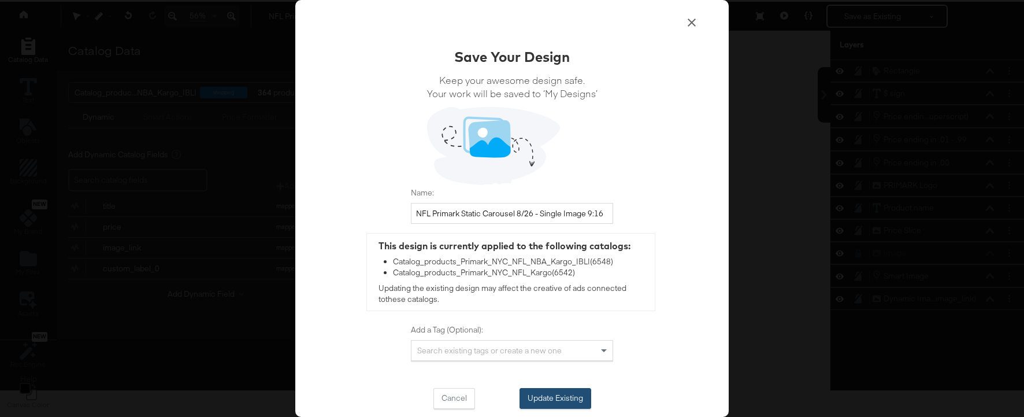
click at [562, 395] on button "Update Existing" at bounding box center [556, 398] width 72 height 21
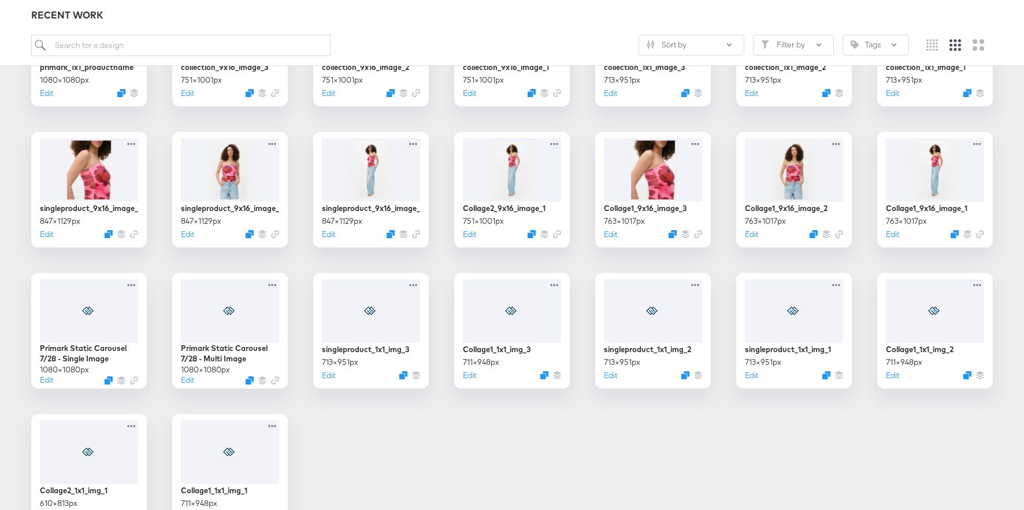
scroll to position [1112, 0]
click at [115, 316] on div at bounding box center [89, 309] width 103 height 66
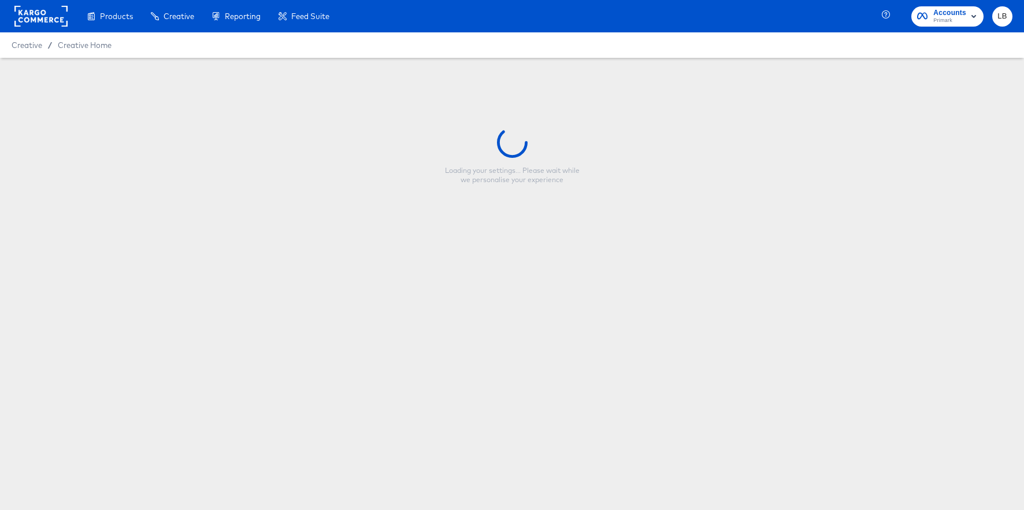
type input "Primark Static Carousel 7/28 - Single Image"
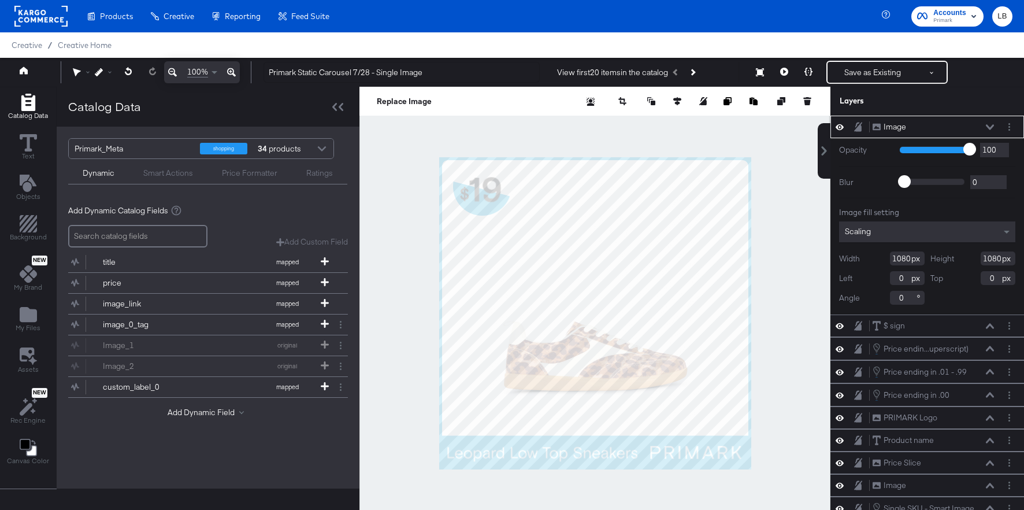
click at [990, 124] on button at bounding box center [989, 127] width 9 height 7
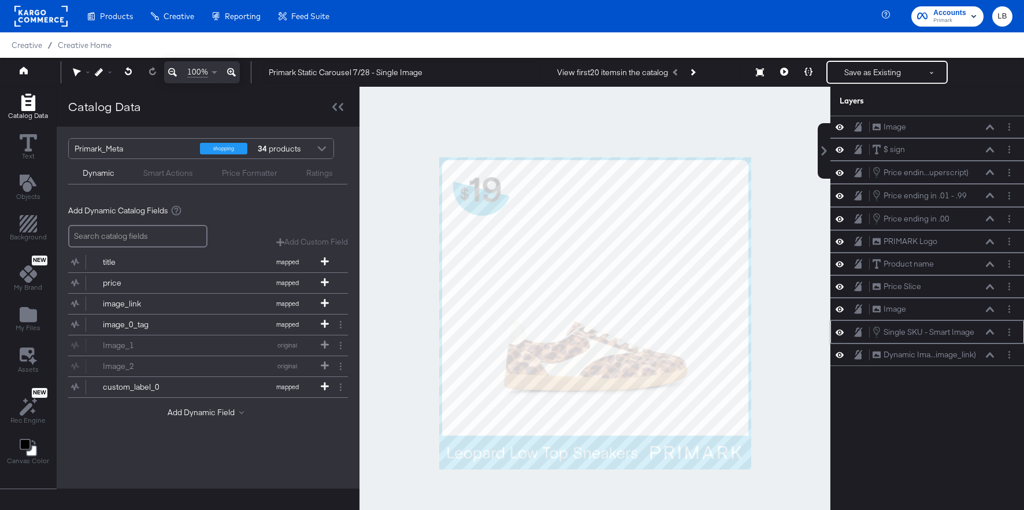
click at [985, 331] on button at bounding box center [989, 331] width 9 height 7
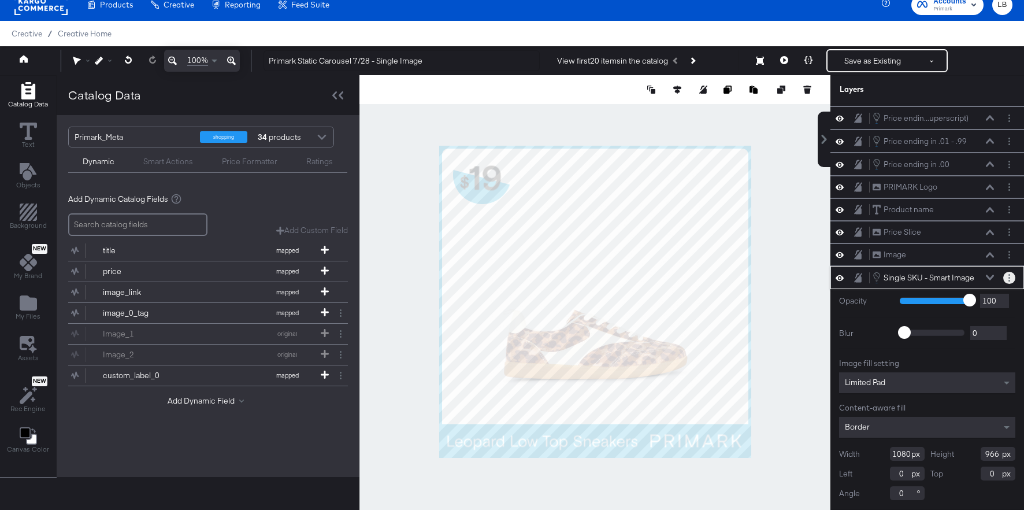
click at [1013, 275] on button "Layer Options" at bounding box center [1009, 278] width 12 height 12
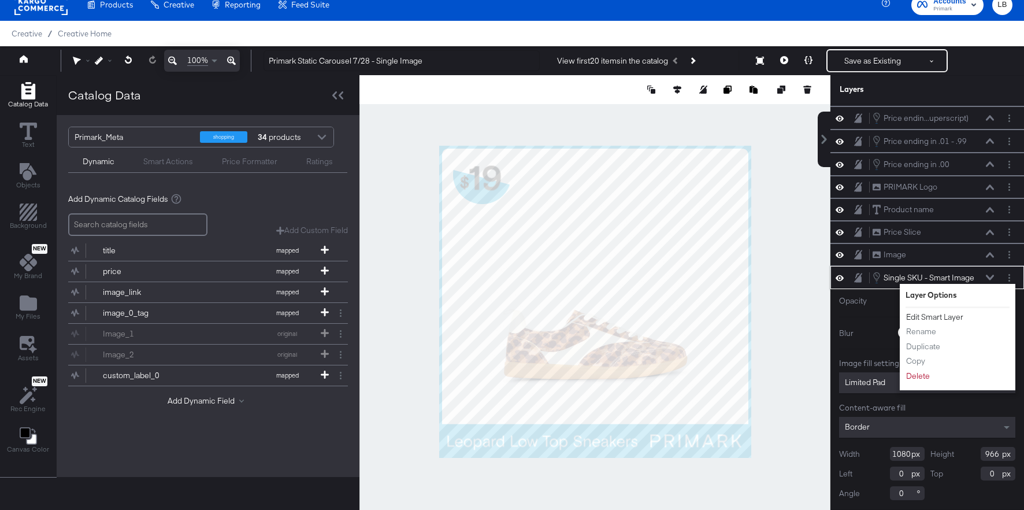
click at [936, 316] on button "Edit Smart Layer" at bounding box center [935, 317] width 58 height 12
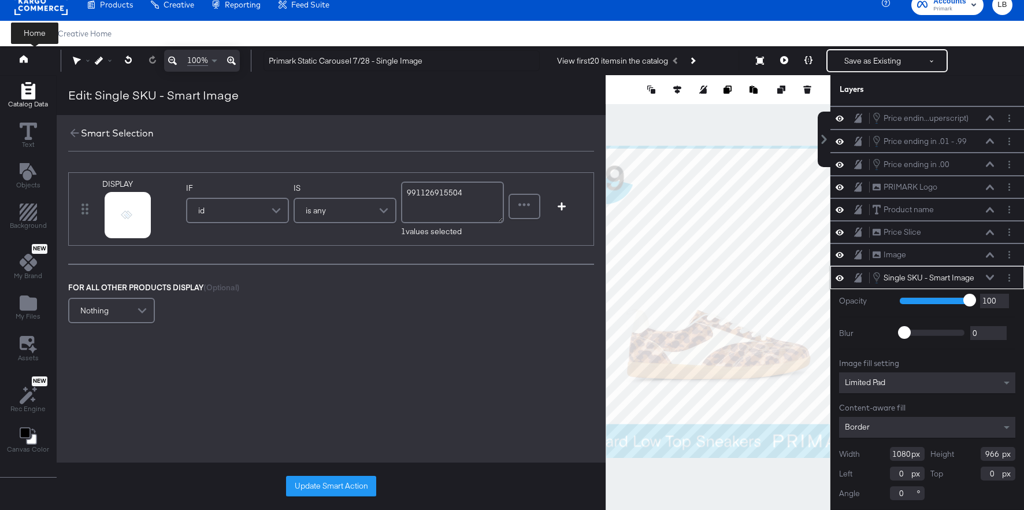
click at [24, 61] on icon at bounding box center [24, 59] width 8 height 8
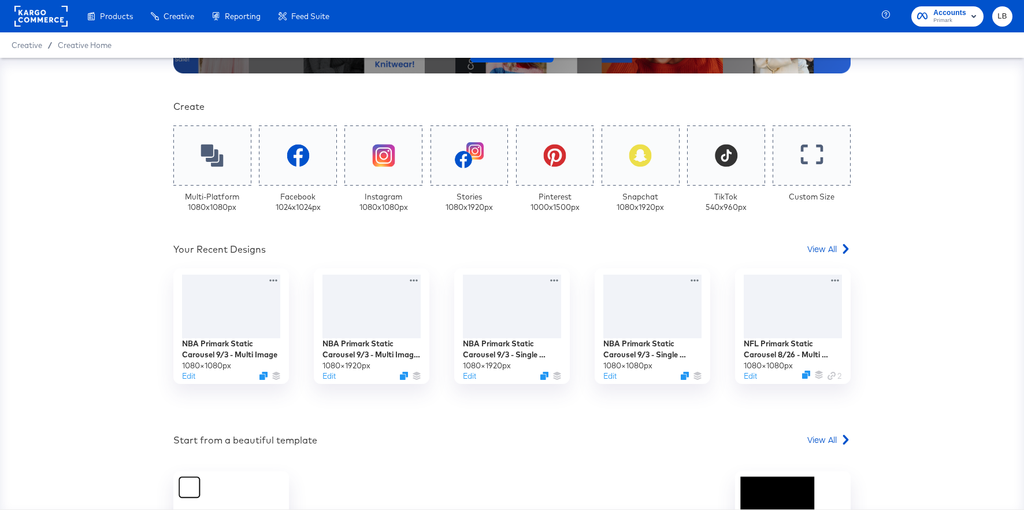
scroll to position [222, 0]
click at [820, 247] on span "View All" at bounding box center [821, 248] width 29 height 12
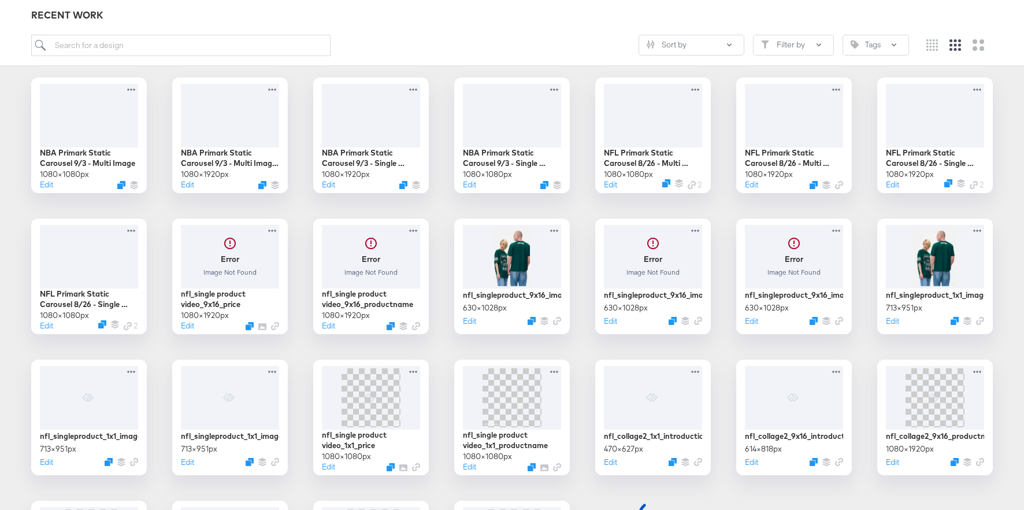
scroll to position [192, 0]
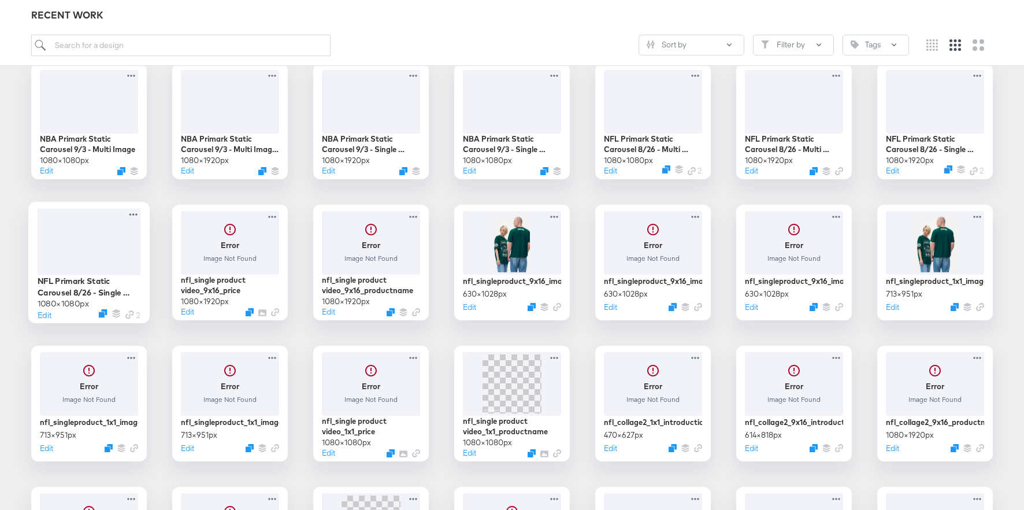
click at [133, 255] on div at bounding box center [89, 241] width 103 height 66
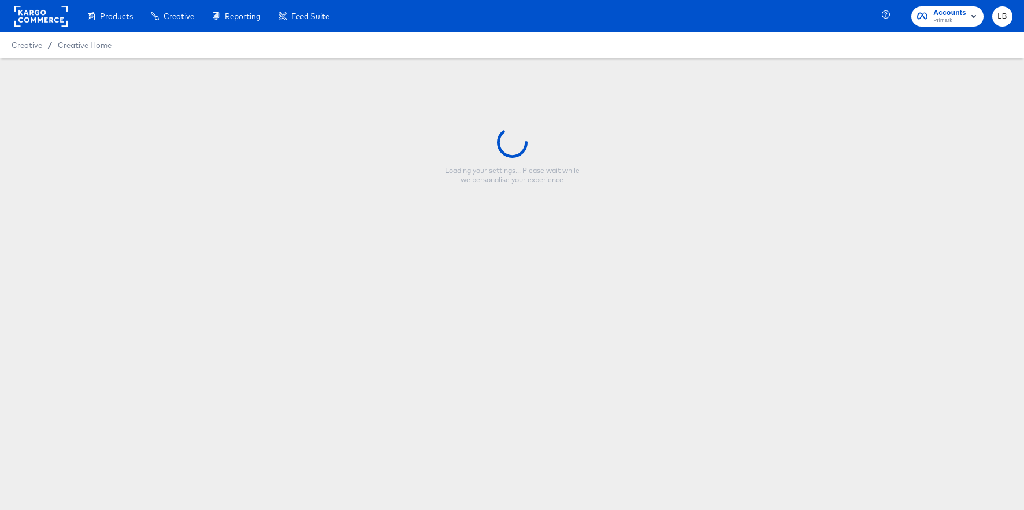
type input "NFL Primark Static Carousel 8/26 - Single Image"
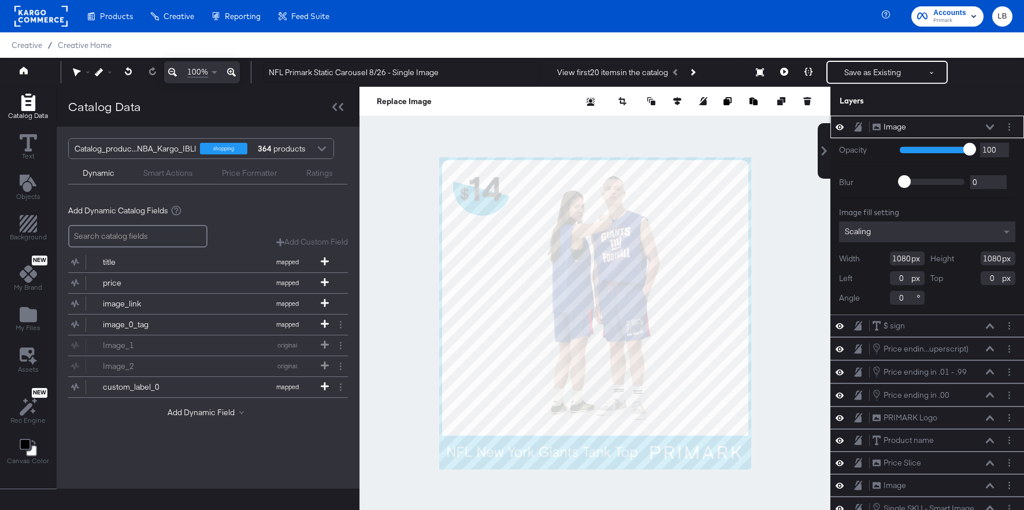
click at [992, 126] on icon at bounding box center [990, 126] width 8 height 5
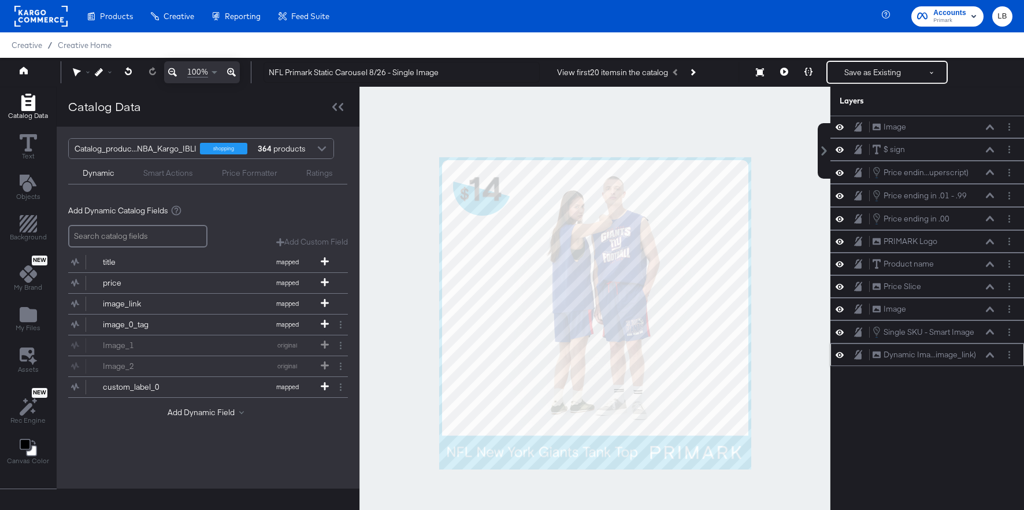
click at [991, 353] on icon at bounding box center [990, 354] width 8 height 5
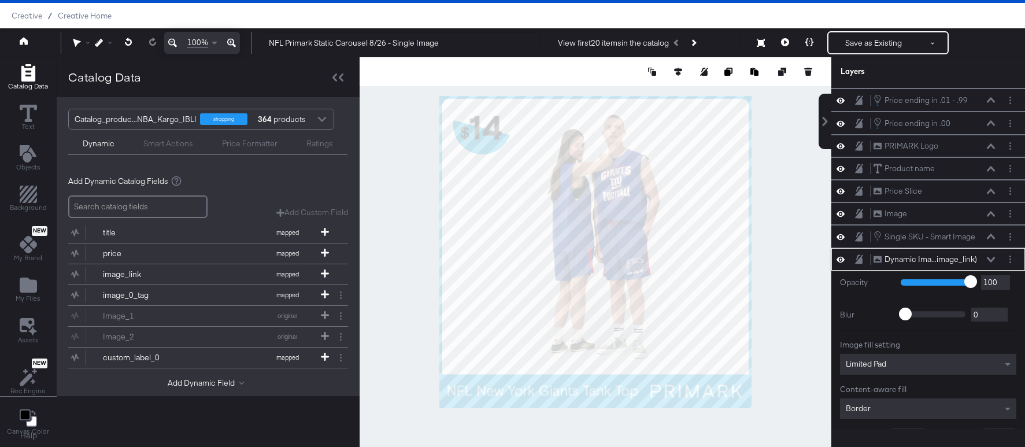
scroll to position [128, 0]
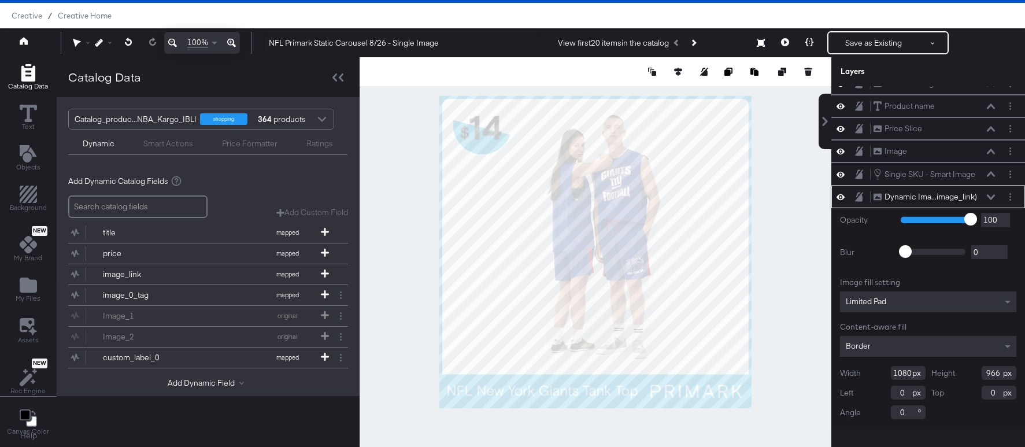
click at [840, 197] on icon at bounding box center [840, 197] width 8 height 10
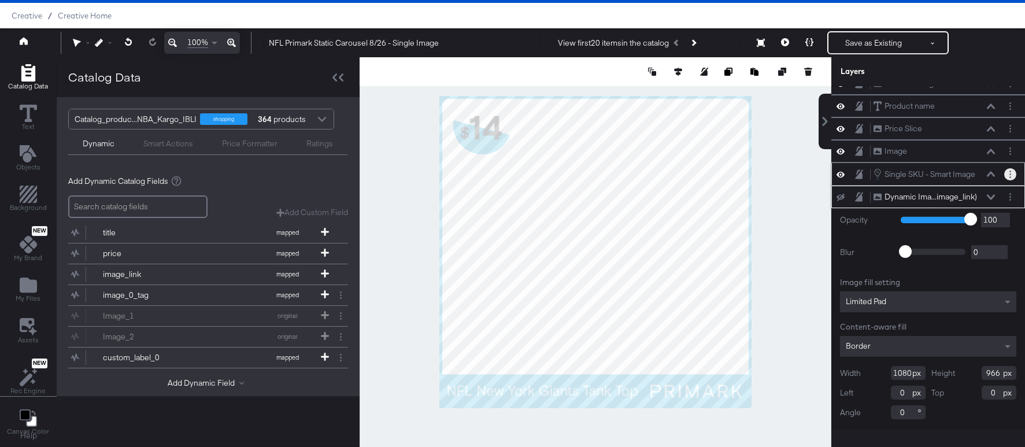
click at [1008, 173] on button "Layer Options" at bounding box center [1010, 174] width 12 height 12
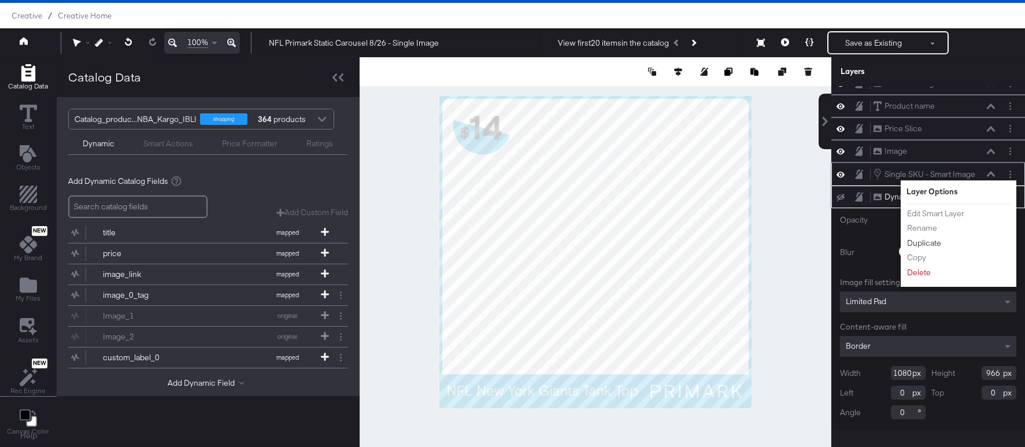
click at [927, 242] on button "Duplicate" at bounding box center [923, 243] width 35 height 12
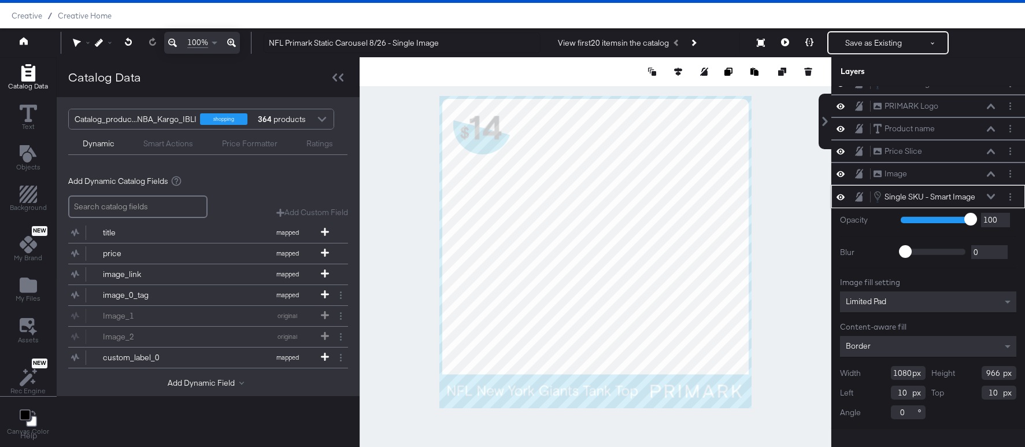
scroll to position [151, 0]
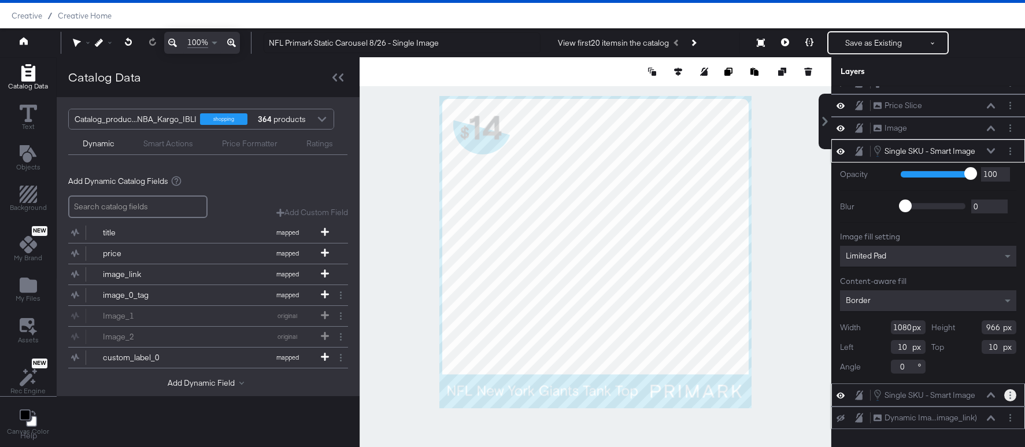
click at [1010, 393] on icon "Layer Options" at bounding box center [1010, 395] width 2 height 8
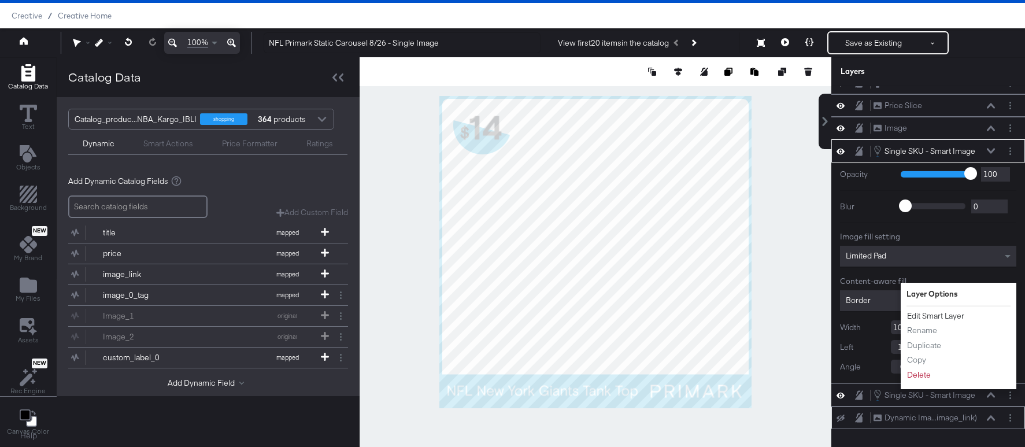
click at [933, 314] on button "Edit Smart Layer" at bounding box center [935, 316] width 58 height 12
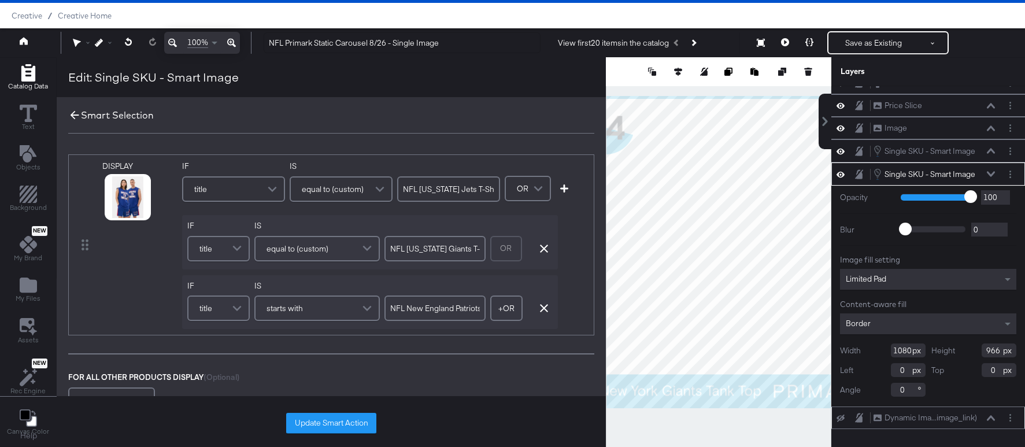
click at [72, 113] on icon at bounding box center [74, 115] width 13 height 13
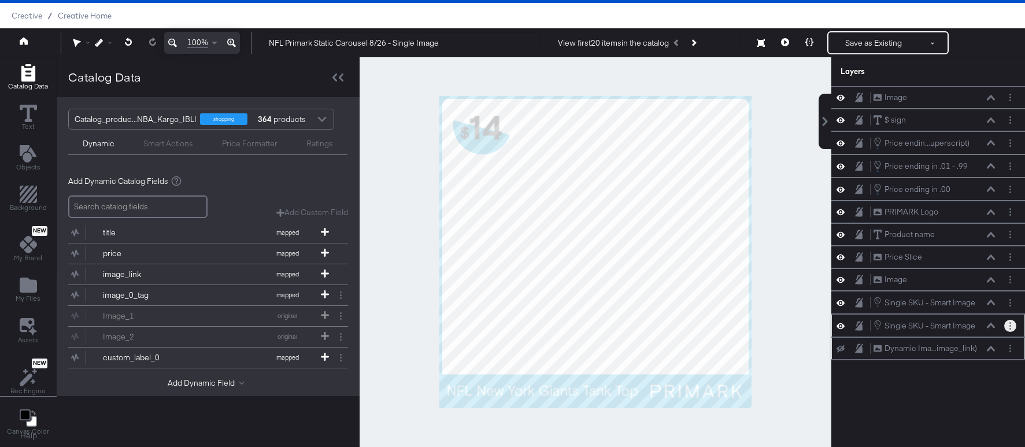
click at [1007, 326] on button "Layer Options" at bounding box center [1010, 326] width 12 height 12
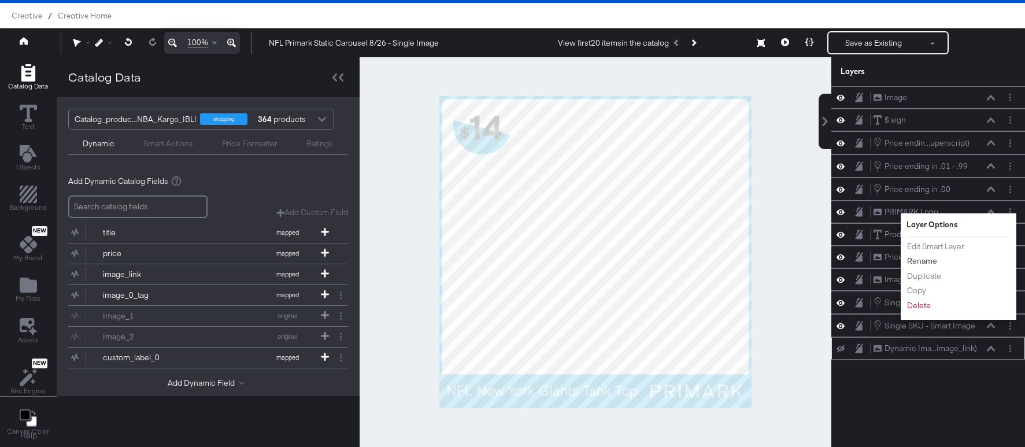
click at [929, 257] on button "Rename" at bounding box center [921, 261] width 31 height 12
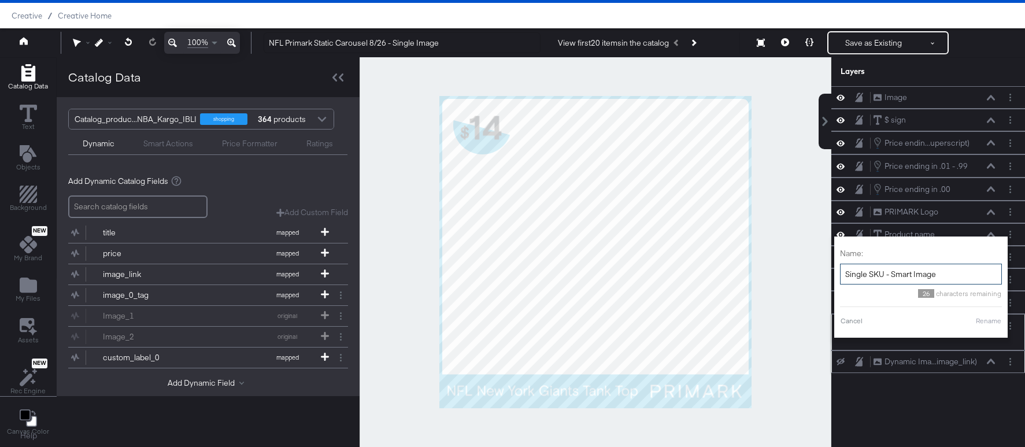
drag, startPoint x: 951, startPoint y: 278, endPoint x: 846, endPoint y: 266, distance: 105.3
click at [846, 266] on input "Single SKU - Smart Image" at bounding box center [921, 274] width 162 height 21
click at [890, 275] on input "Single SKU - Smart Image" at bounding box center [921, 274] width 162 height 21
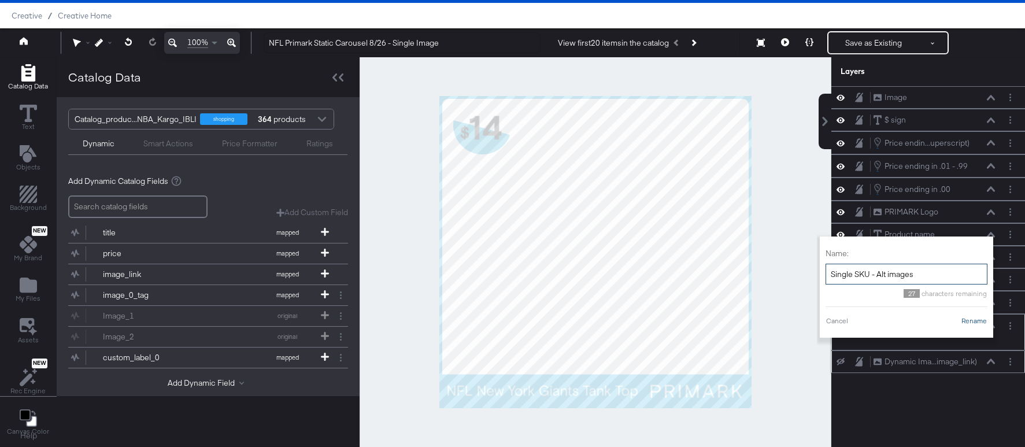
type input "Single SKU - Alt images"
click at [977, 322] on button "Rename" at bounding box center [974, 321] width 27 height 10
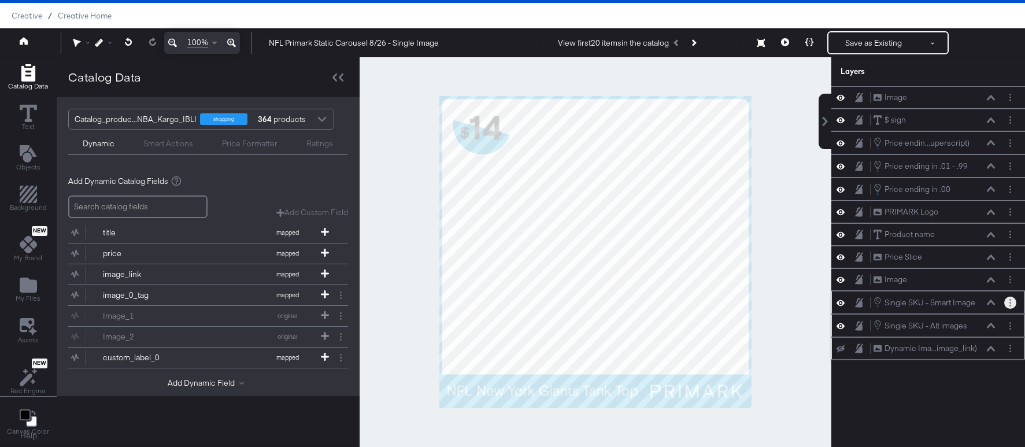
click at [1009, 302] on icon "Layer Options" at bounding box center [1010, 303] width 2 height 8
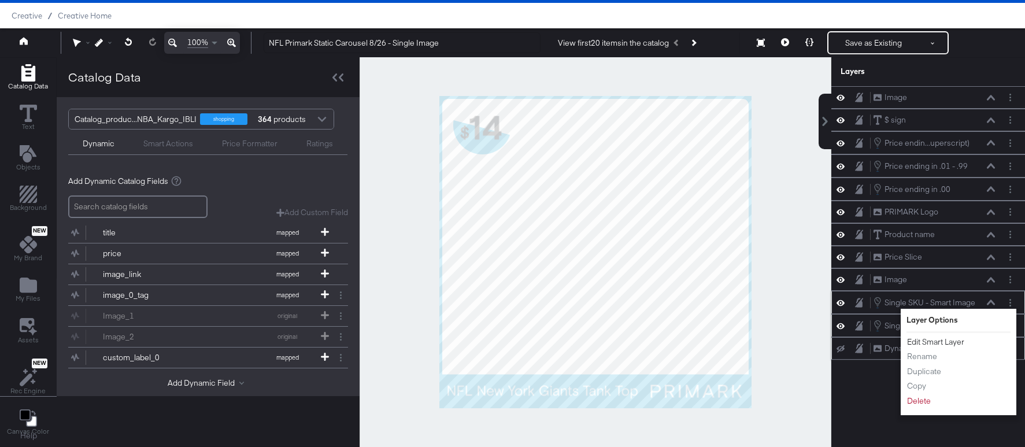
click at [952, 338] on button "Edit Smart Layer" at bounding box center [935, 342] width 58 height 12
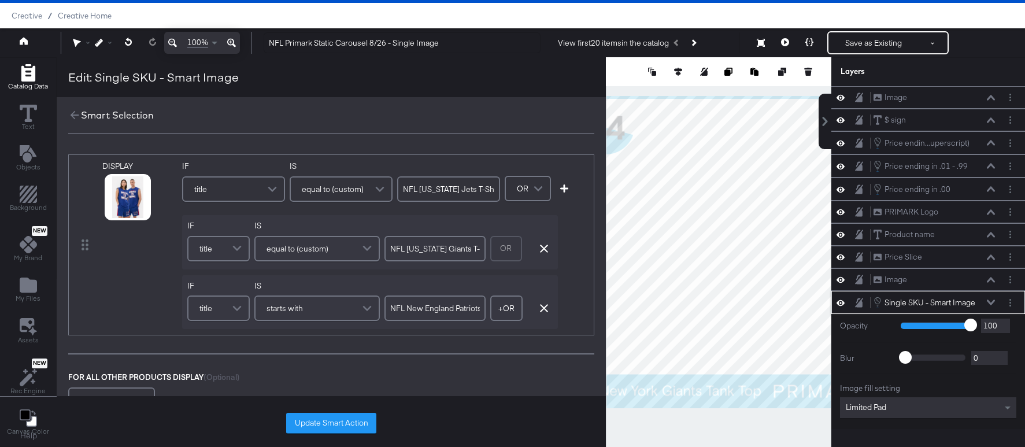
scroll to position [106, 0]
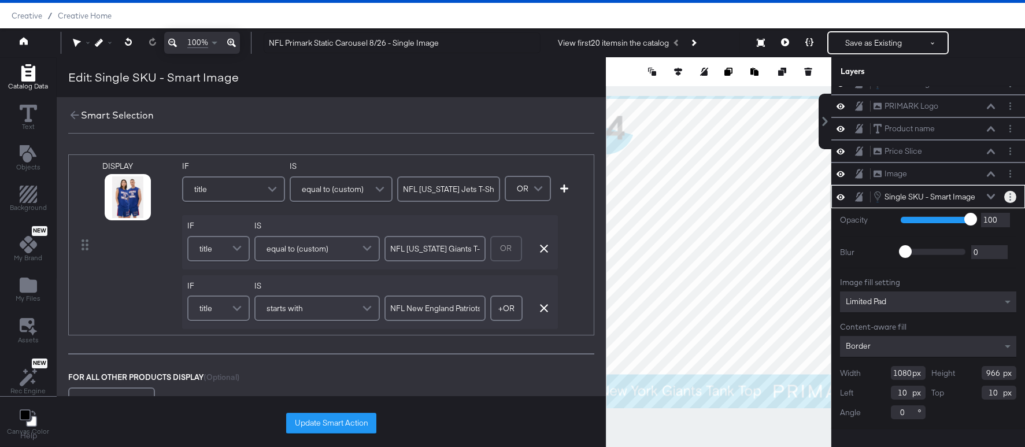
click at [1009, 197] on circle "Layer Options" at bounding box center [1010, 197] width 2 height 2
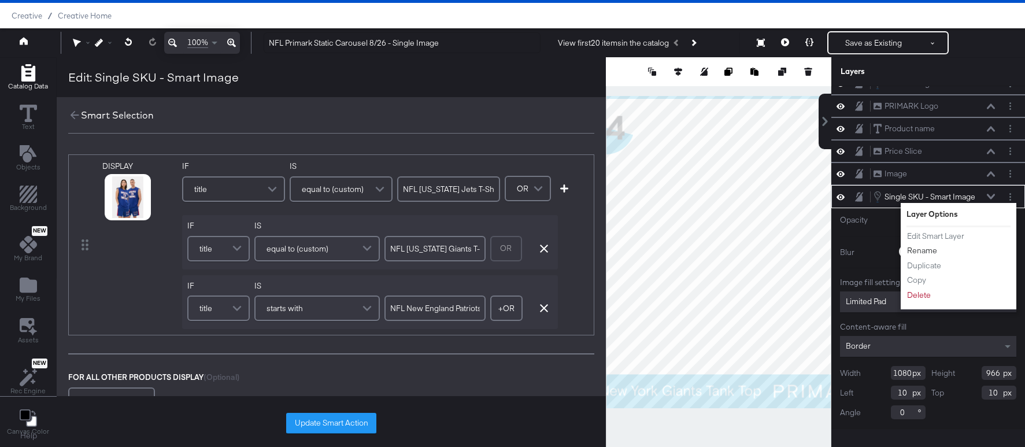
click at [929, 247] on button "Rename" at bounding box center [921, 250] width 31 height 12
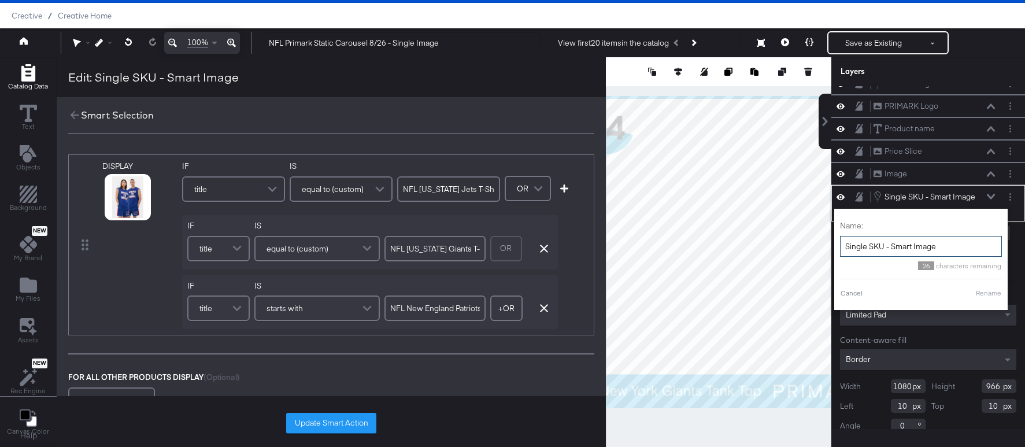
drag, startPoint x: 946, startPoint y: 249, endPoint x: 844, endPoint y: 247, distance: 101.2
click at [844, 247] on input "Single SKU - Smart Image" at bounding box center [921, 246] width 162 height 21
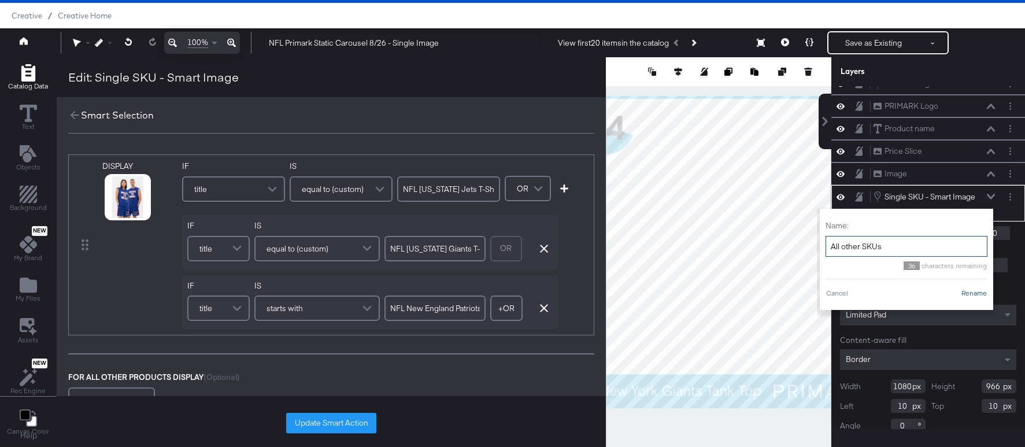
type input "All other SKUs"
click at [977, 294] on button "Rename" at bounding box center [974, 293] width 27 height 10
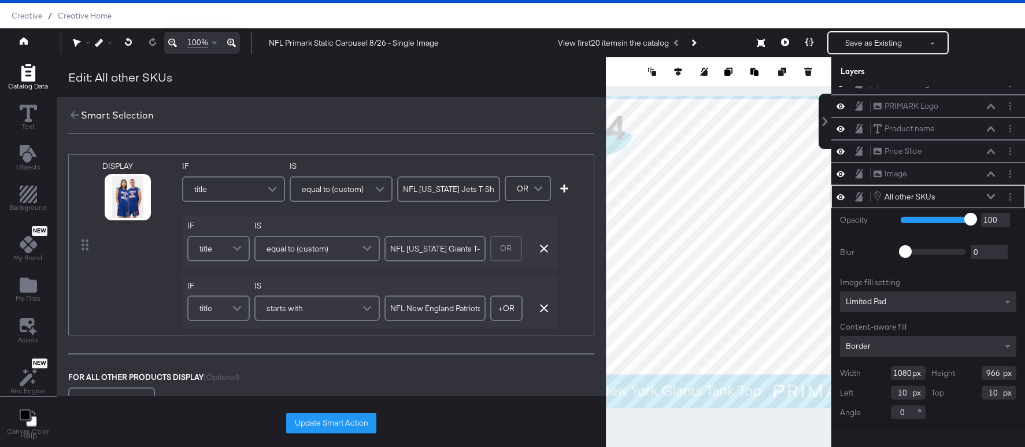
click at [985, 194] on div "All other SKUs All other SKUs" at bounding box center [934, 196] width 123 height 13
click at [991, 197] on icon at bounding box center [991, 197] width 8 height 6
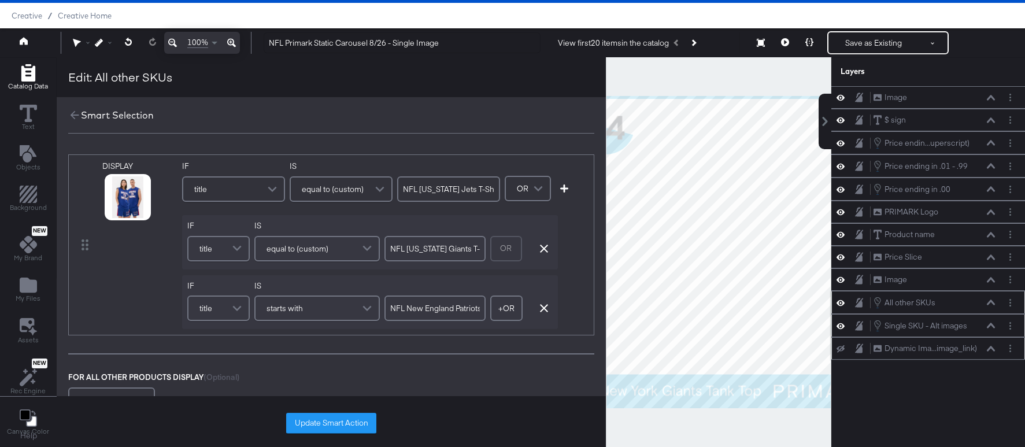
scroll to position [0, 0]
drag, startPoint x: 927, startPoint y: 298, endPoint x: 925, endPoint y: 304, distance: 5.9
click at [925, 304] on div "All other SKUs" at bounding box center [909, 302] width 51 height 11
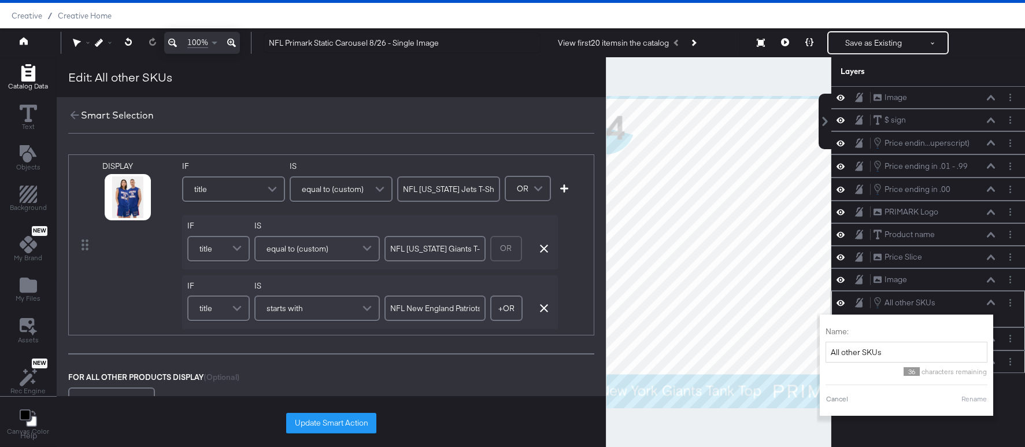
click at [951, 298] on div "All other SKUs All other SKUs" at bounding box center [934, 302] width 123 height 13
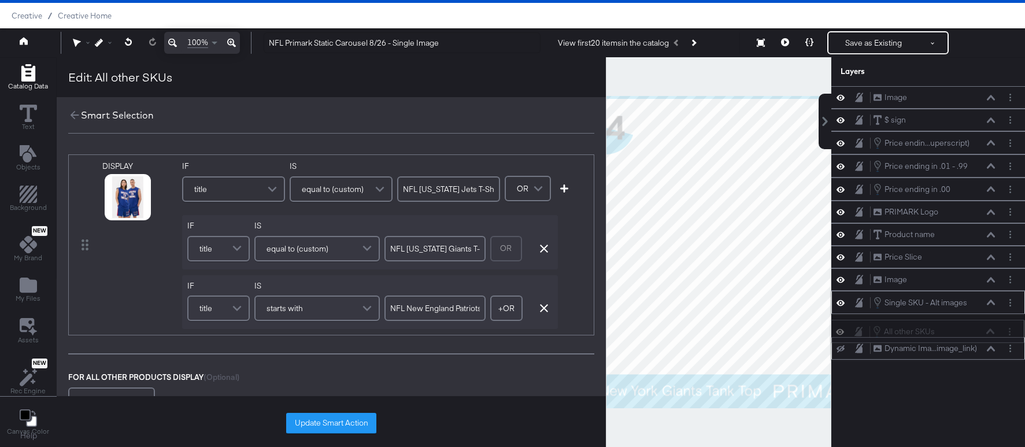
drag, startPoint x: 951, startPoint y: 298, endPoint x: 950, endPoint y: 329, distance: 31.2
click at [950, 329] on div "All other SKUs All other SKUs" at bounding box center [933, 331] width 123 height 13
click at [72, 114] on icon at bounding box center [74, 115] width 13 height 13
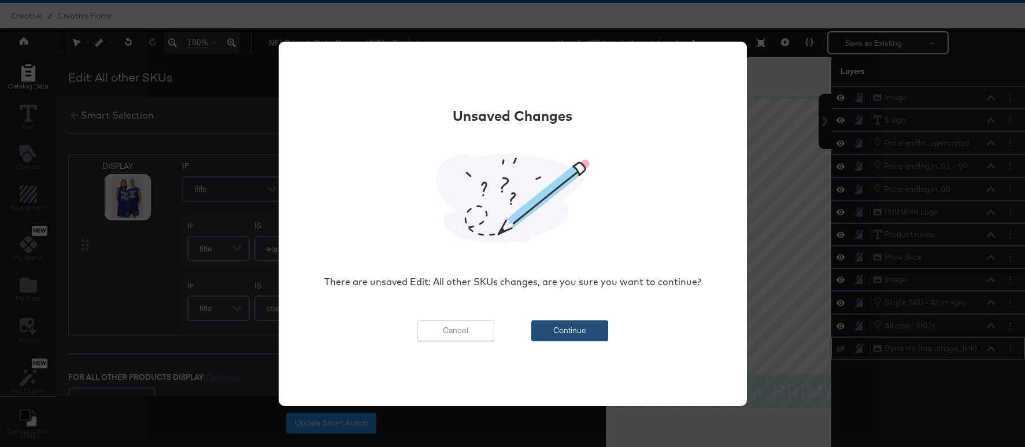
click at [572, 324] on button "Continue" at bounding box center [569, 330] width 77 height 21
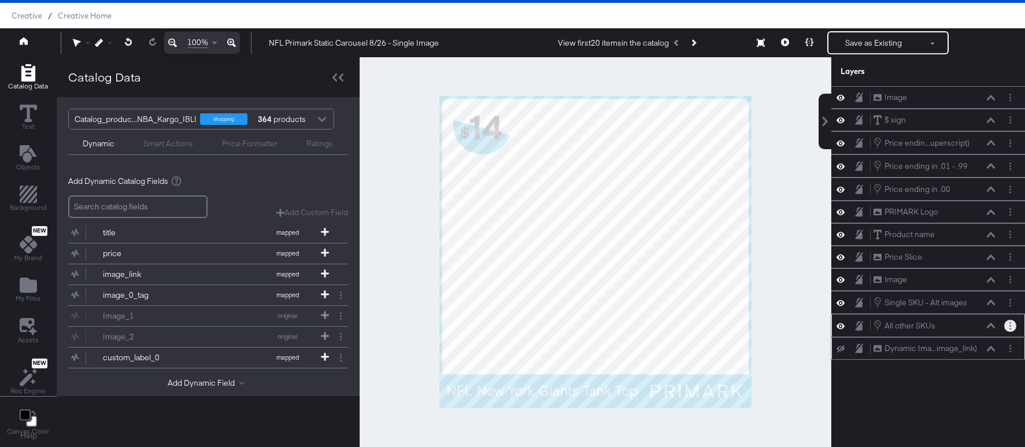
click at [1007, 323] on button "Layer Options" at bounding box center [1010, 326] width 12 height 12
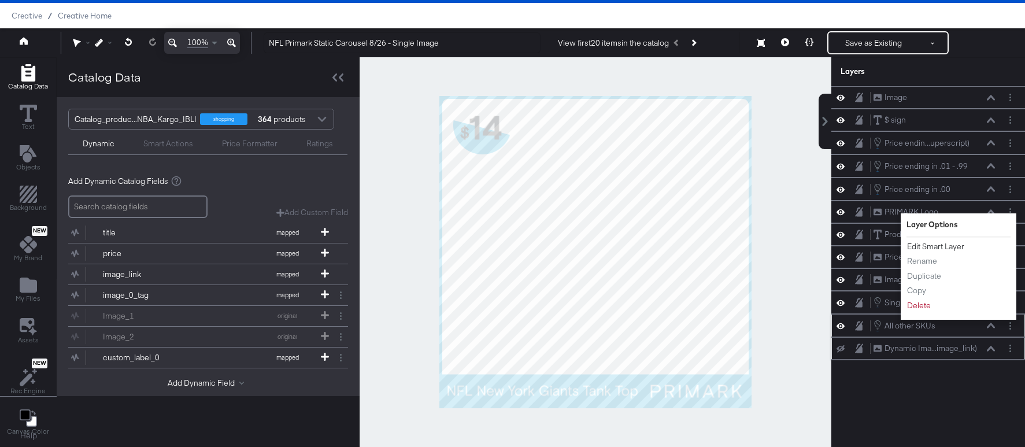
click at [939, 244] on button "Edit Smart Layer" at bounding box center [935, 246] width 58 height 12
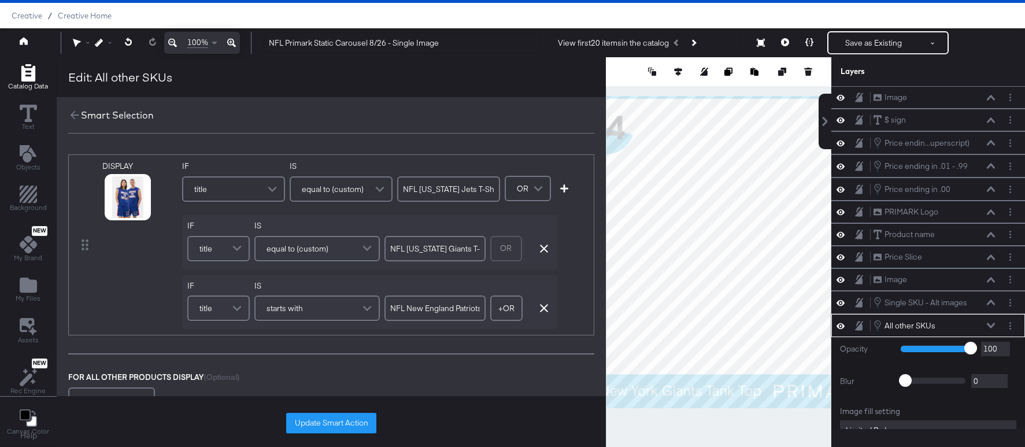
scroll to position [129, 0]
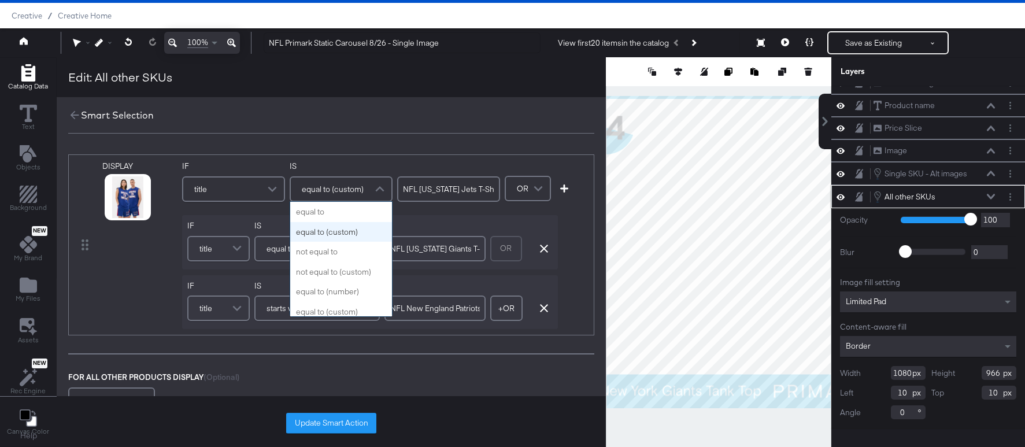
click at [373, 190] on span at bounding box center [381, 188] width 20 height 23
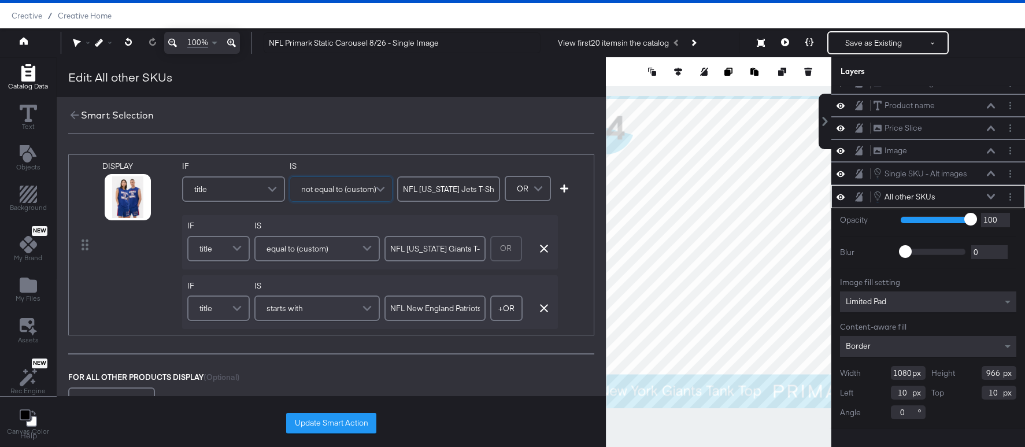
click at [370, 251] on span at bounding box center [368, 248] width 20 height 23
click at [372, 313] on span at bounding box center [368, 308] width 20 height 23
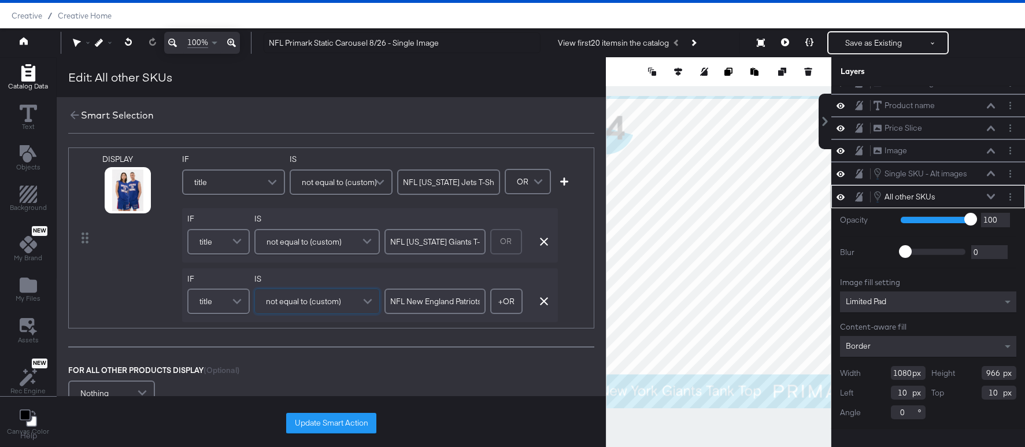
scroll to position [0, 0]
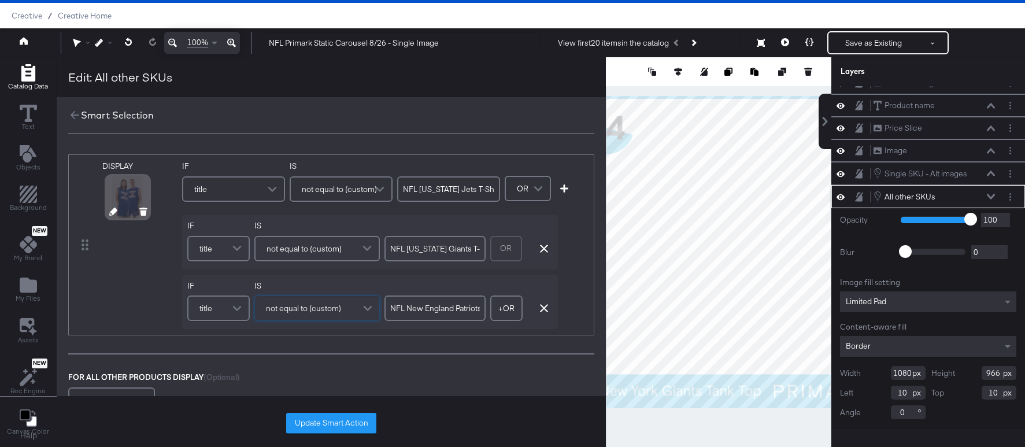
click at [113, 210] on icon at bounding box center [113, 212] width 8 height 8
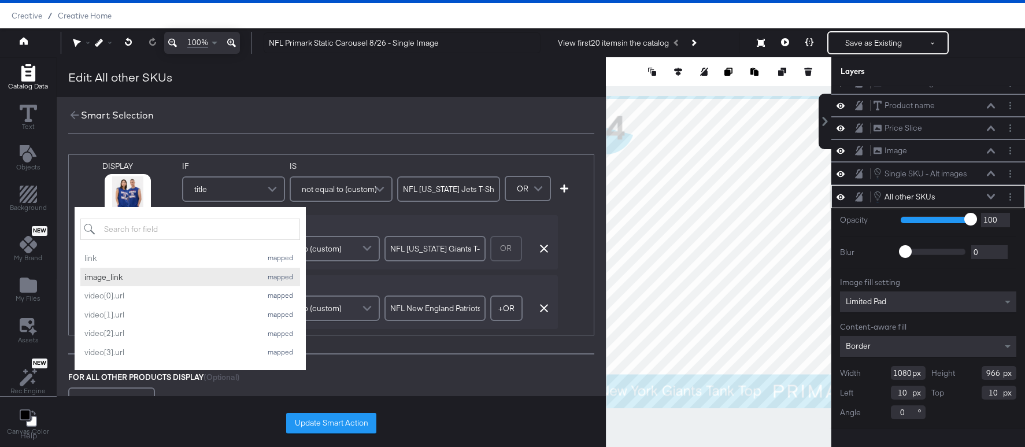
click at [157, 276] on div "image_link" at bounding box center [169, 277] width 171 height 11
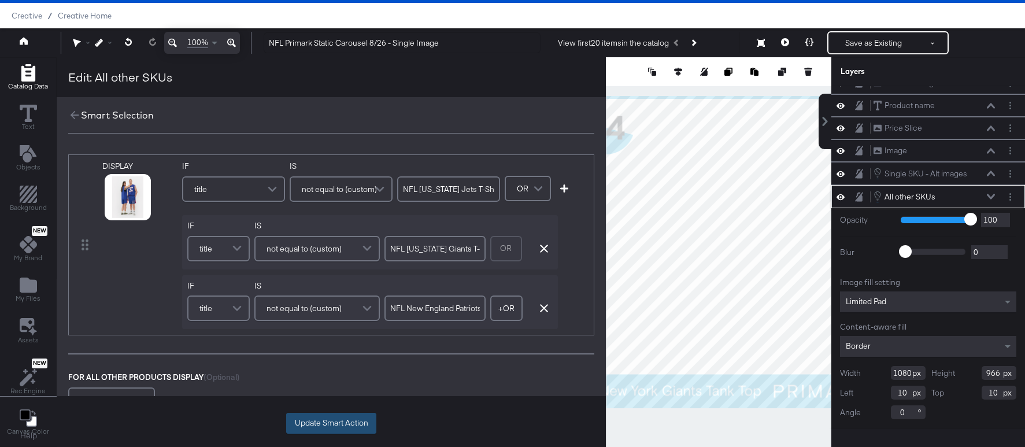
click at [328, 420] on button "Update Smart Action" at bounding box center [331, 423] width 90 height 21
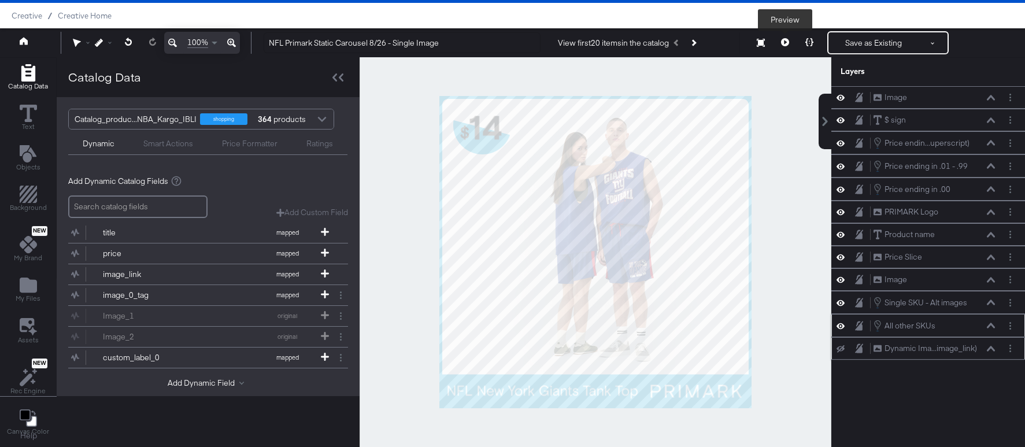
click at [788, 42] on icon at bounding box center [785, 42] width 8 height 8
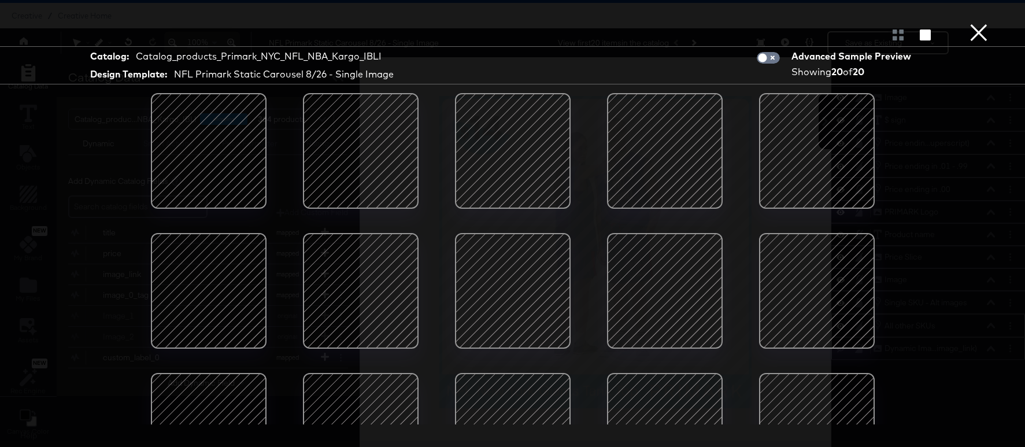
click at [977, 23] on button "×" at bounding box center [978, 11] width 23 height 23
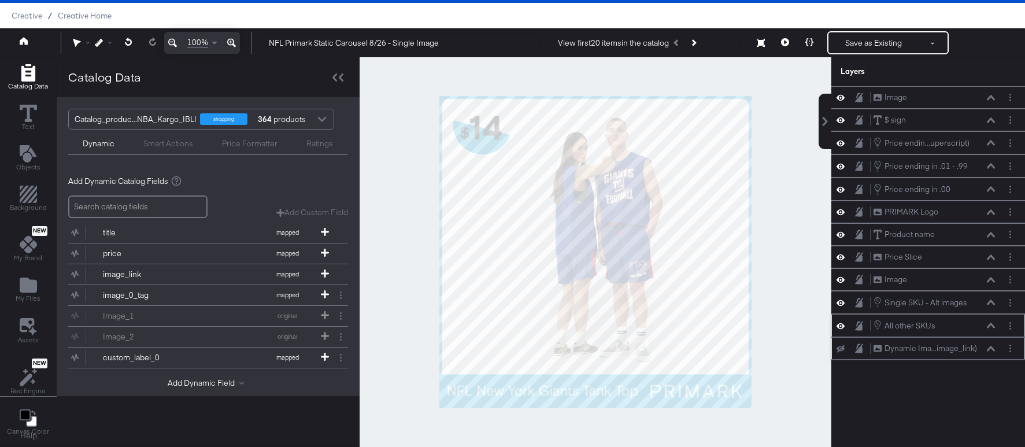
click at [989, 346] on icon at bounding box center [991, 349] width 8 height 6
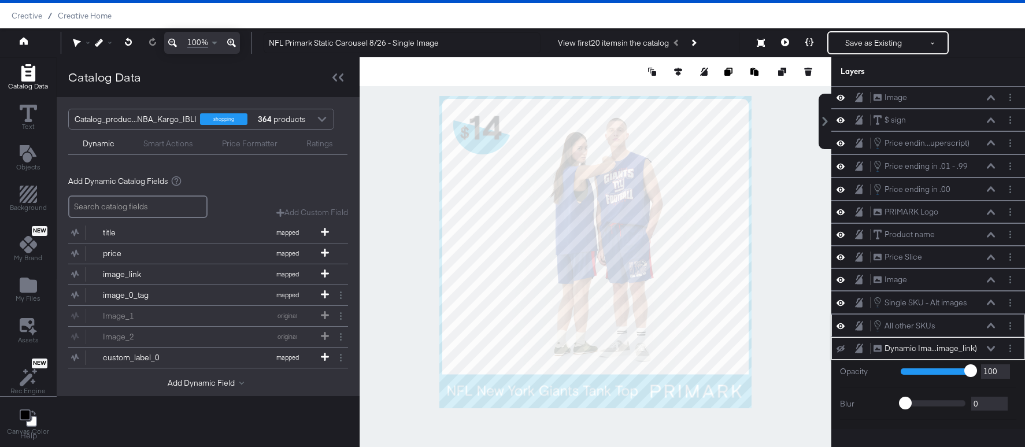
scroll to position [151, 0]
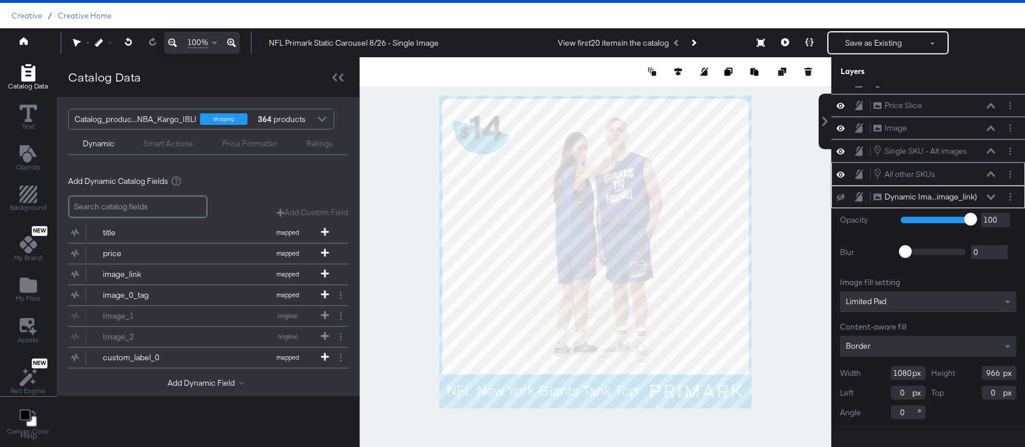
click at [991, 173] on icon at bounding box center [991, 173] width 8 height 5
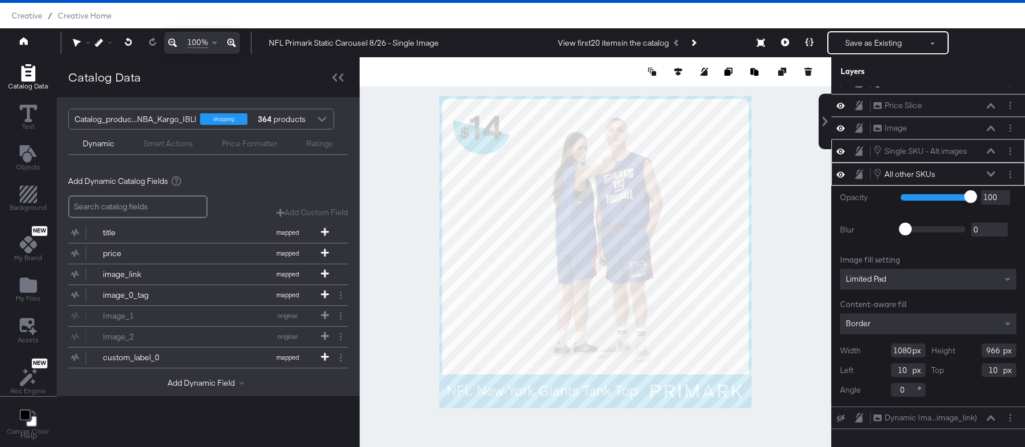
click at [989, 152] on icon at bounding box center [991, 151] width 8 height 6
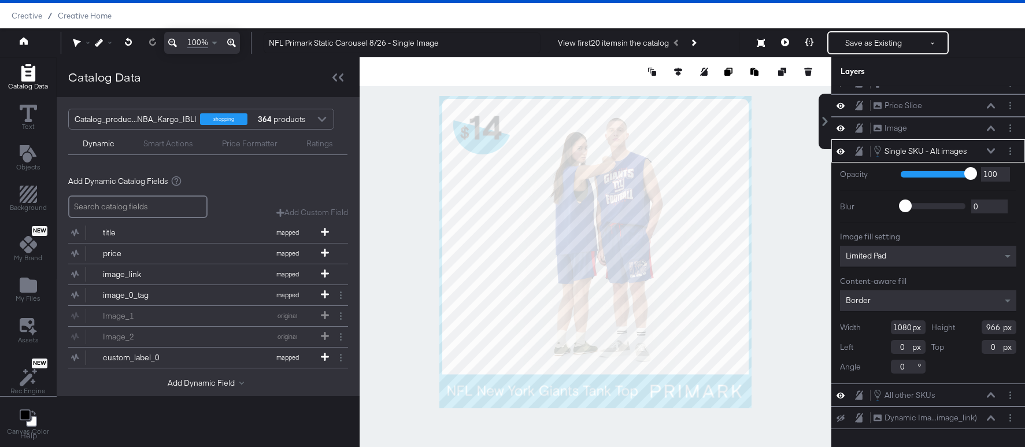
click at [990, 153] on icon at bounding box center [991, 150] width 8 height 5
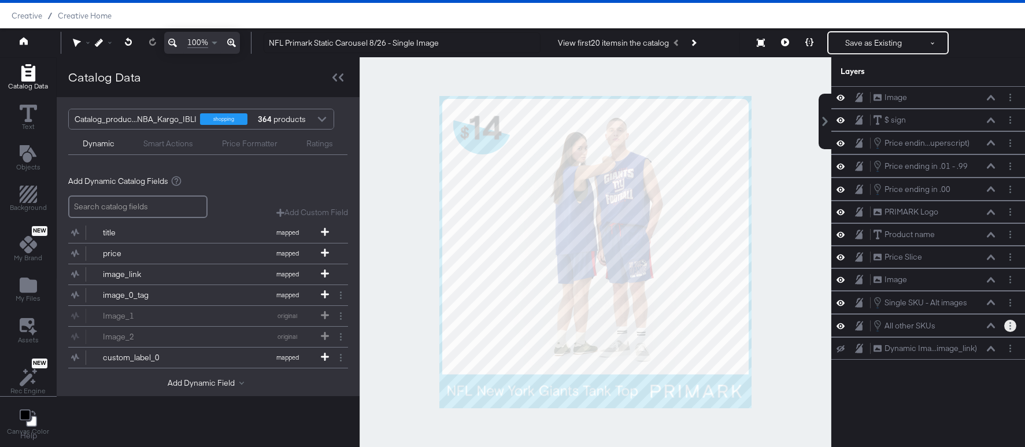
click at [1008, 323] on button "Layer Options" at bounding box center [1010, 326] width 12 height 12
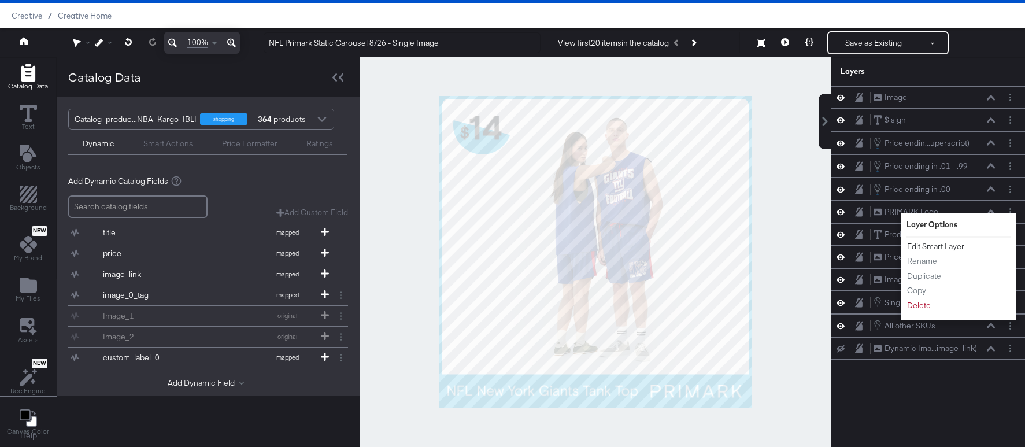
click at [931, 246] on button "Edit Smart Layer" at bounding box center [935, 246] width 58 height 12
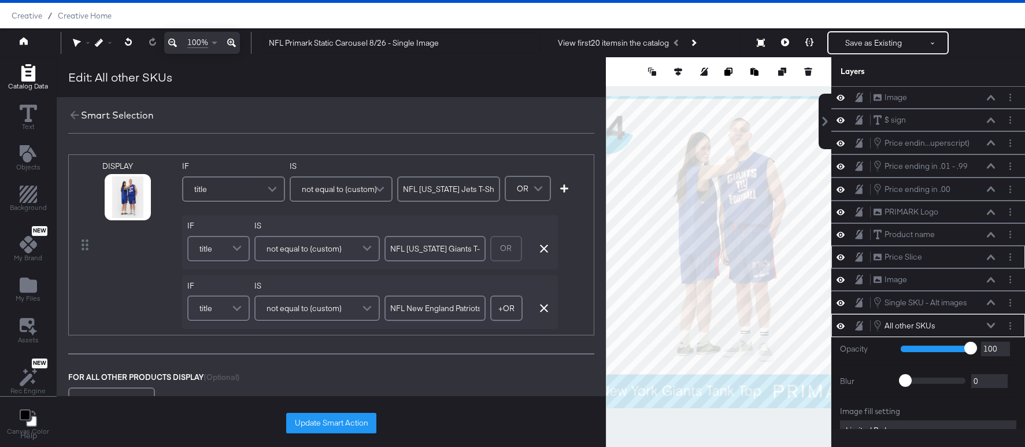
scroll to position [129, 0]
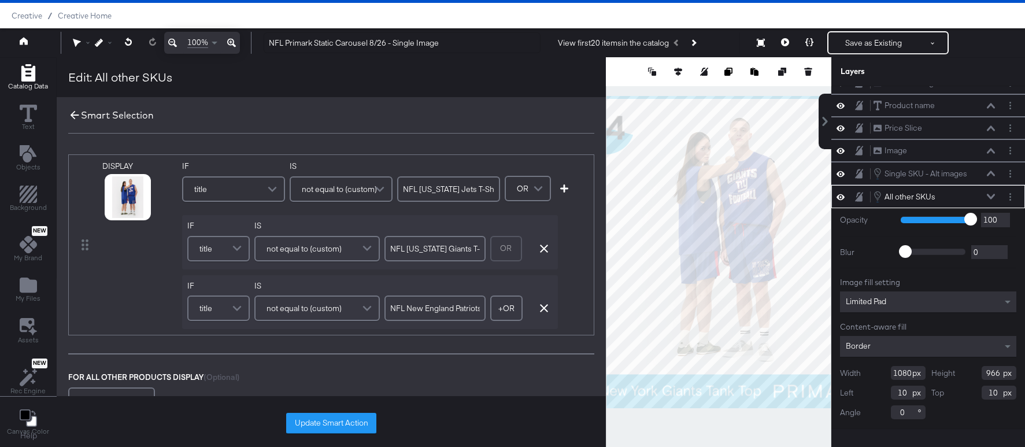
click at [73, 111] on icon at bounding box center [74, 115] width 13 height 13
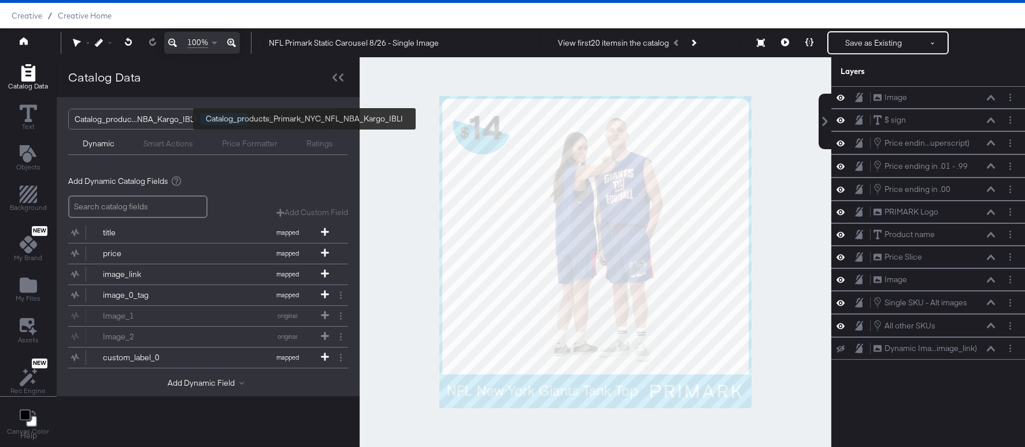
scroll to position [0, 0]
click at [1007, 301] on button "Layer Options" at bounding box center [1010, 303] width 12 height 12
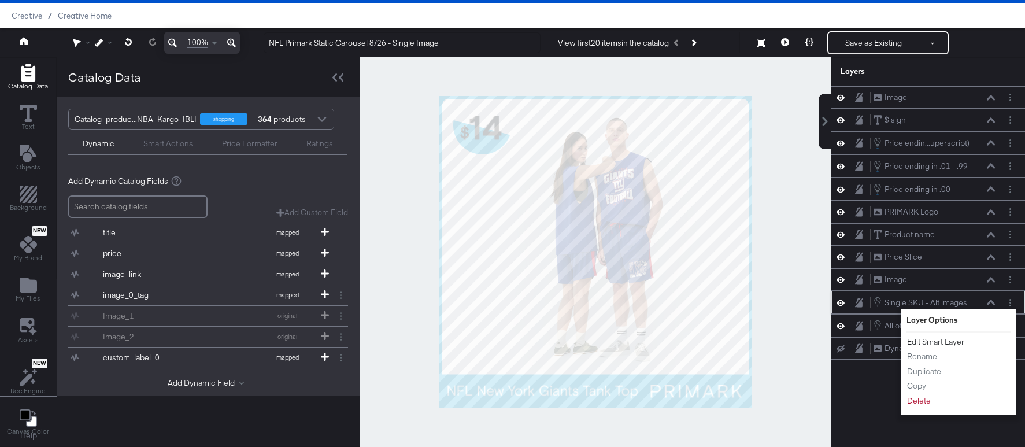
click at [951, 338] on button "Edit Smart Layer" at bounding box center [935, 342] width 58 height 12
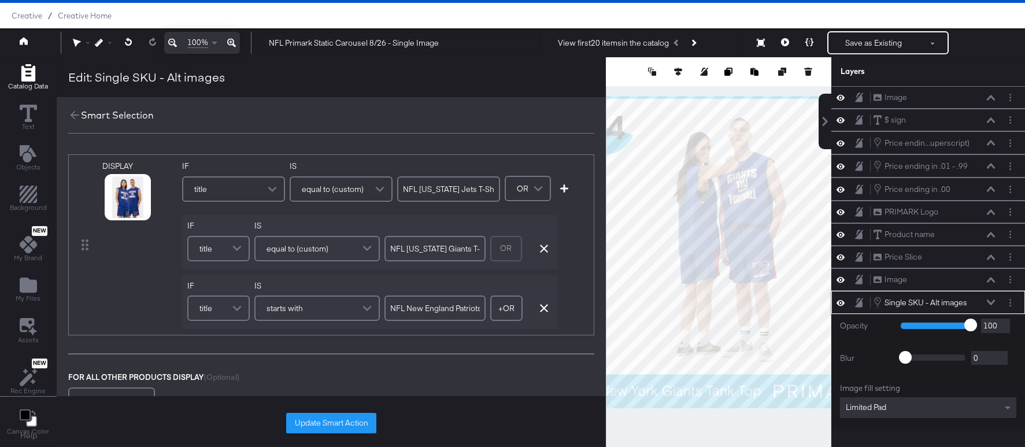
scroll to position [106, 0]
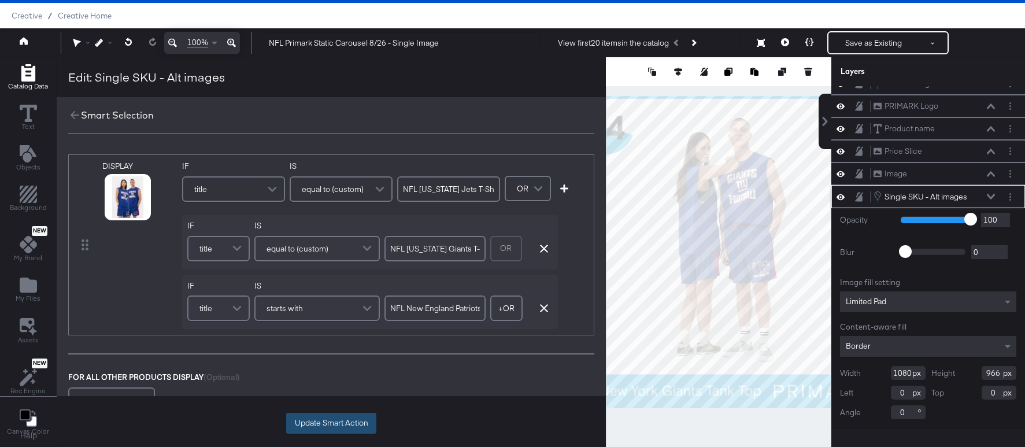
click at [325, 417] on button "Update Smart Action" at bounding box center [331, 423] width 90 height 21
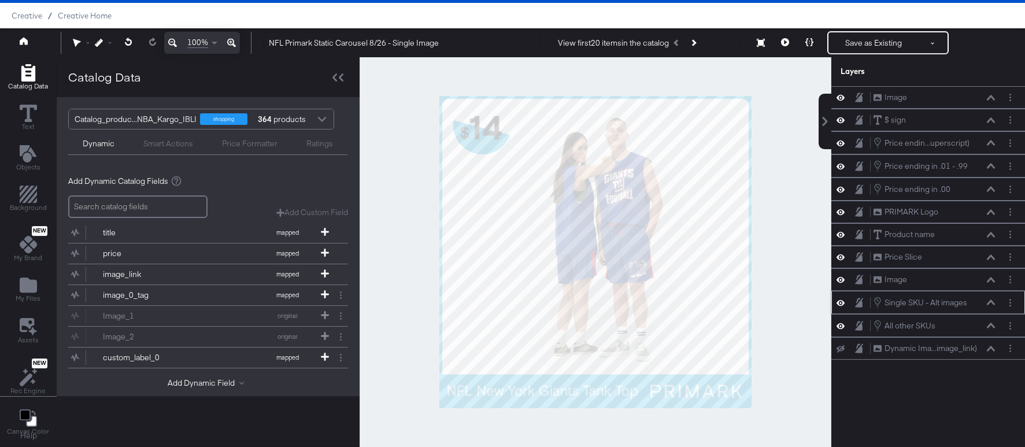
scroll to position [0, 0]
click at [880, 45] on button "Save as Existing" at bounding box center [873, 42] width 90 height 21
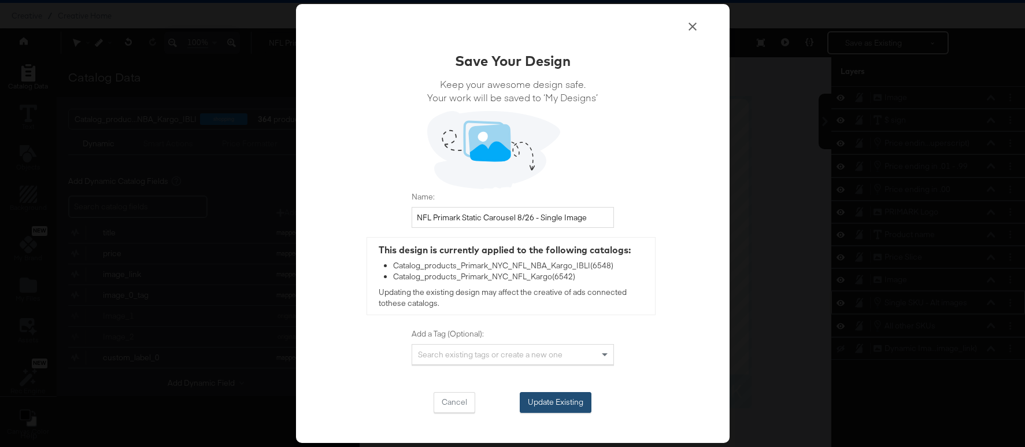
click at [554, 402] on button "Update Existing" at bounding box center [556, 402] width 72 height 21
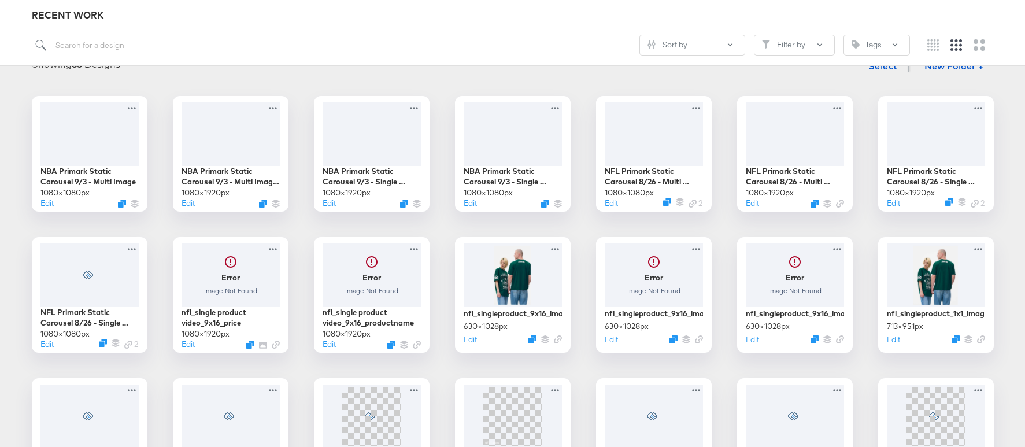
scroll to position [161, 0]
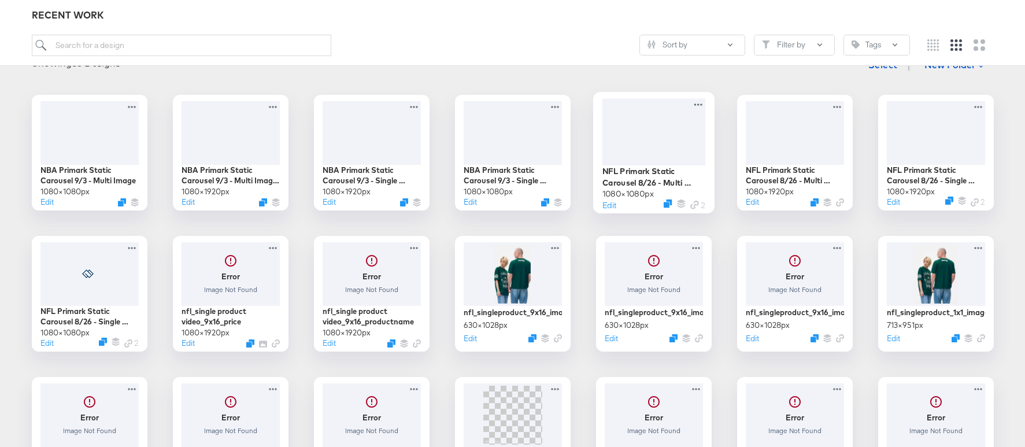
click at [658, 141] on div at bounding box center [653, 131] width 103 height 66
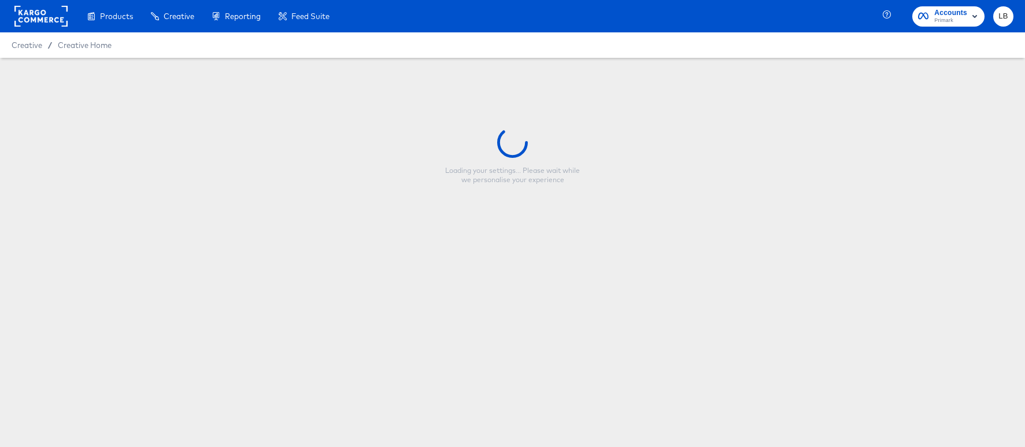
type input "NFL Primark Static Carousel 8/26 - Multi Image"
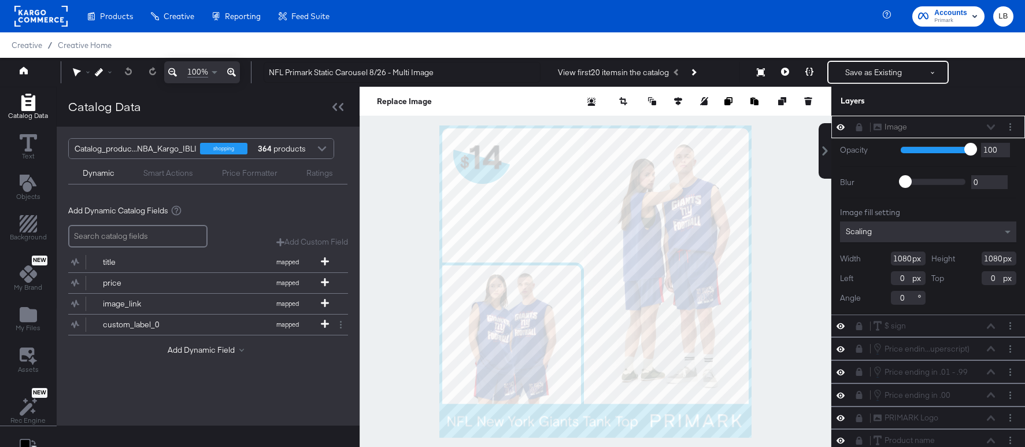
click at [990, 125] on div "Image Image" at bounding box center [934, 127] width 123 height 12
click at [990, 128] on div "Image Image" at bounding box center [934, 127] width 123 height 12
click at [991, 127] on div "Image Image" at bounding box center [934, 127] width 123 height 12
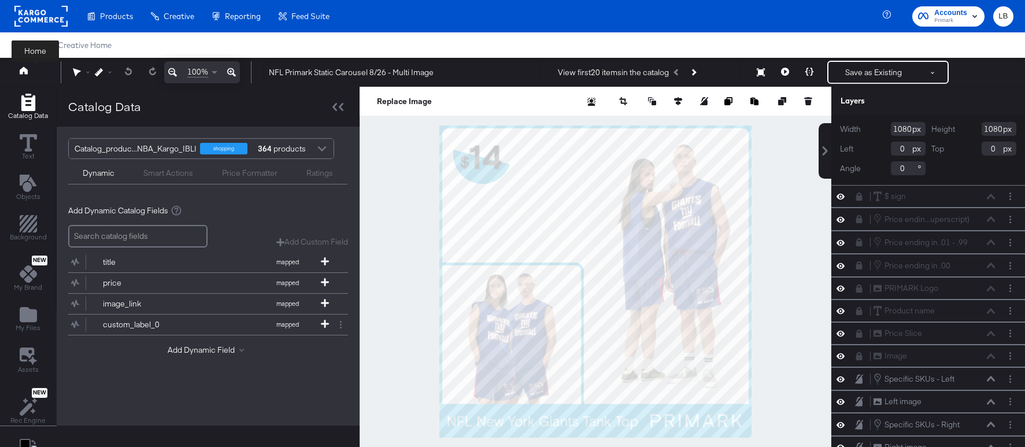
click at [32, 73] on button at bounding box center [35, 72] width 46 height 21
click at [27, 59] on div "Home 100% NFL Primark Static Carousel 8/26 - Multi Image View first 20 items in…" at bounding box center [512, 72] width 1025 height 29
click at [27, 68] on icon at bounding box center [24, 70] width 8 height 8
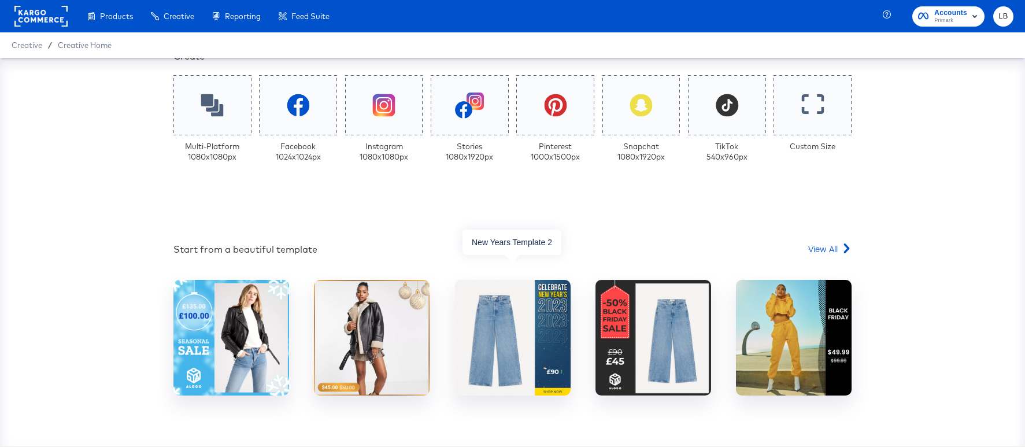
scroll to position [285, 0]
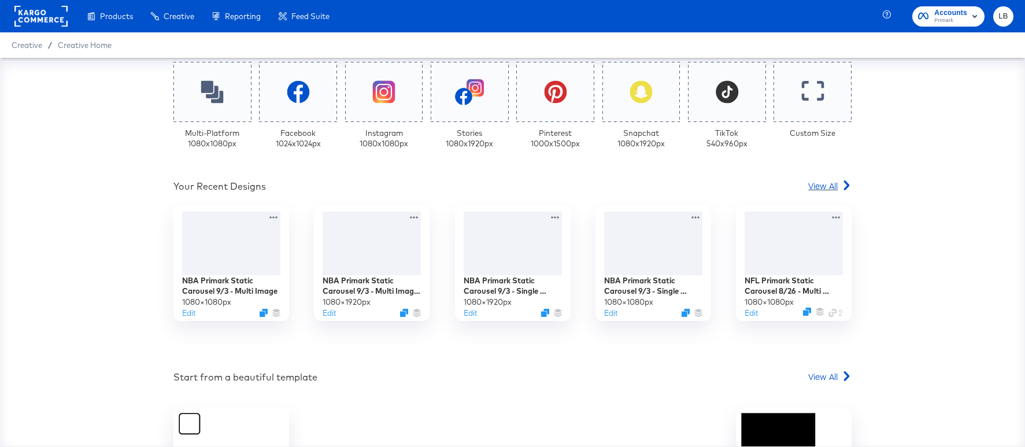
click at [824, 187] on span "View All" at bounding box center [822, 186] width 29 height 12
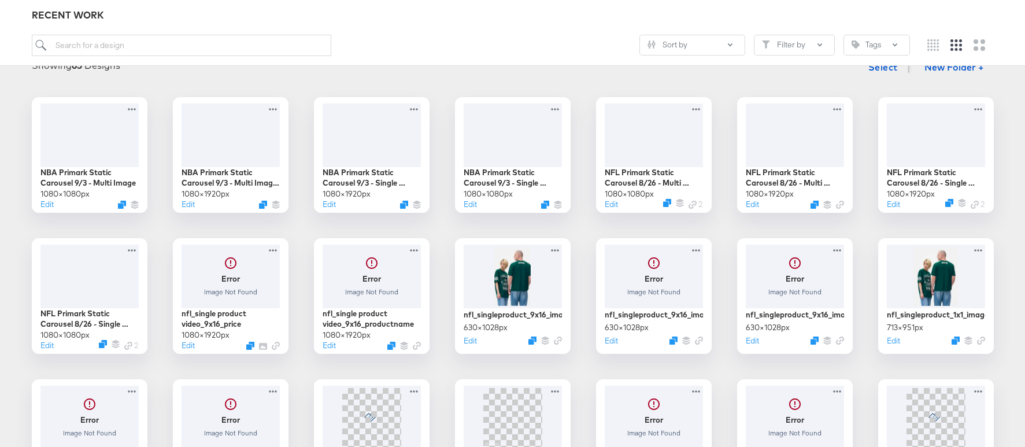
scroll to position [166, 0]
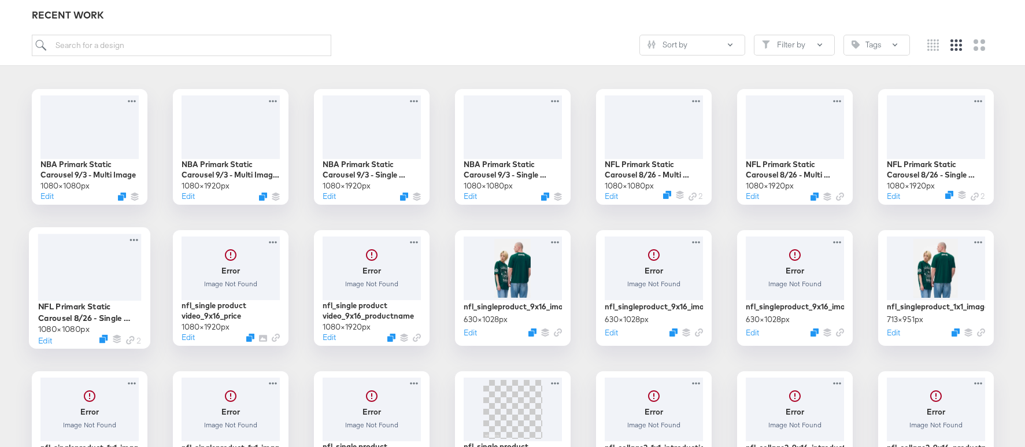
click at [105, 281] on div at bounding box center [89, 267] width 103 height 66
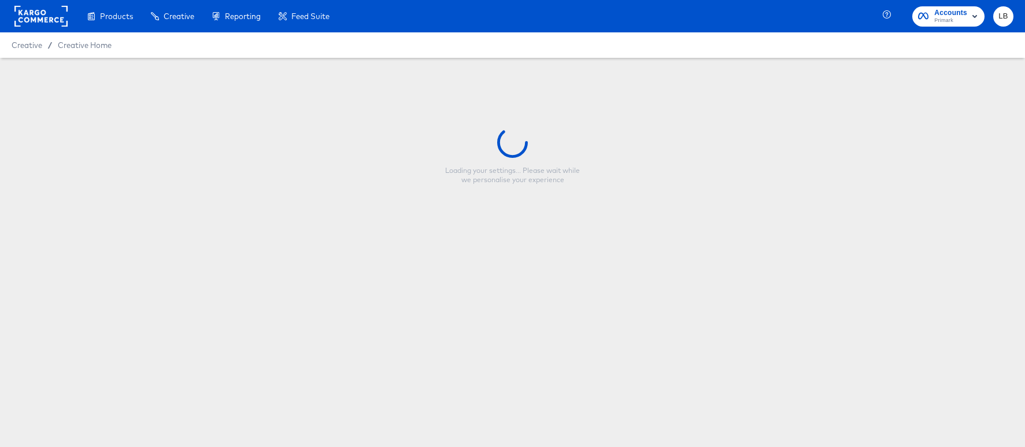
type input "NFL Primark Static Carousel 8/26 - Single Image"
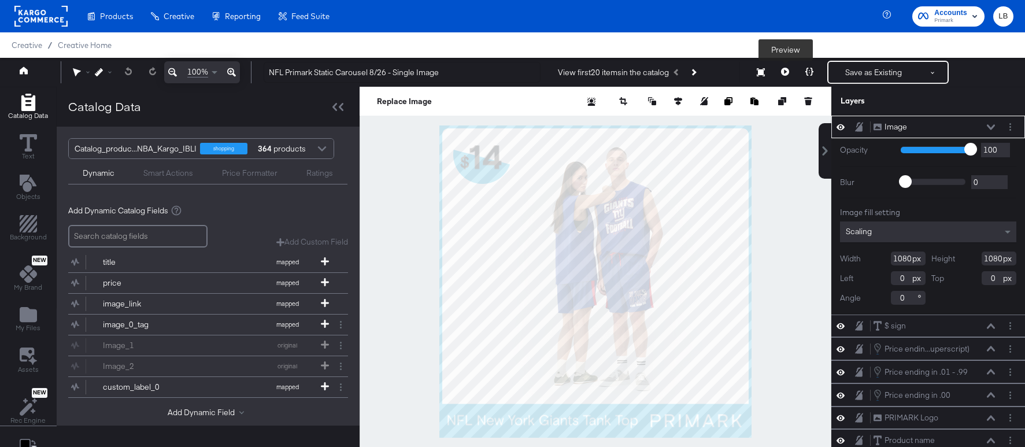
click at [786, 66] on button at bounding box center [785, 72] width 24 height 23
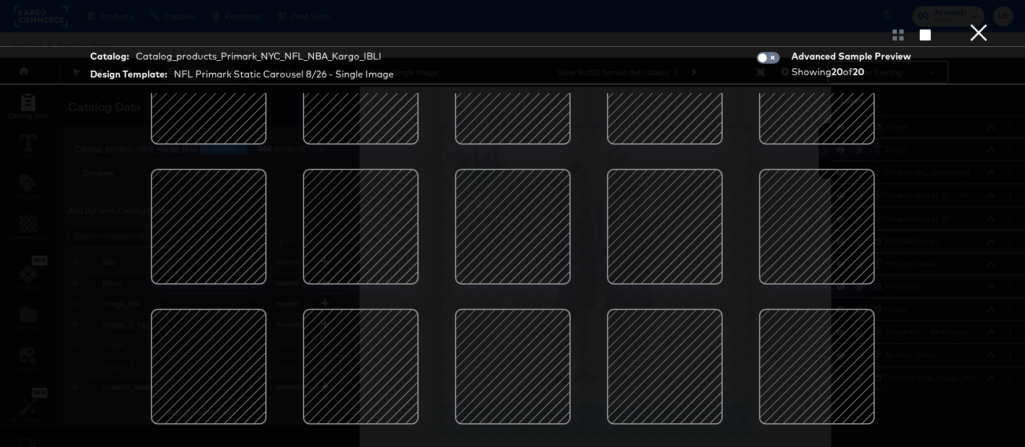
scroll to position [29, 0]
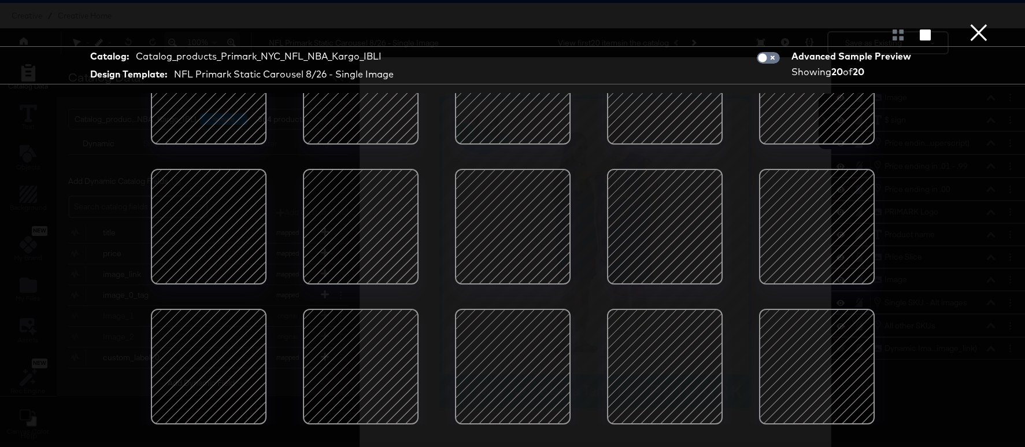
click at [958, 106] on div "Catalog: Catalog_products_Primark_NYC_NFL_NBA_Kargo_IBLI Design Template: NFL P…" at bounding box center [512, 223] width 1025 height 401
click at [986, 23] on button "×" at bounding box center [978, 11] width 23 height 23
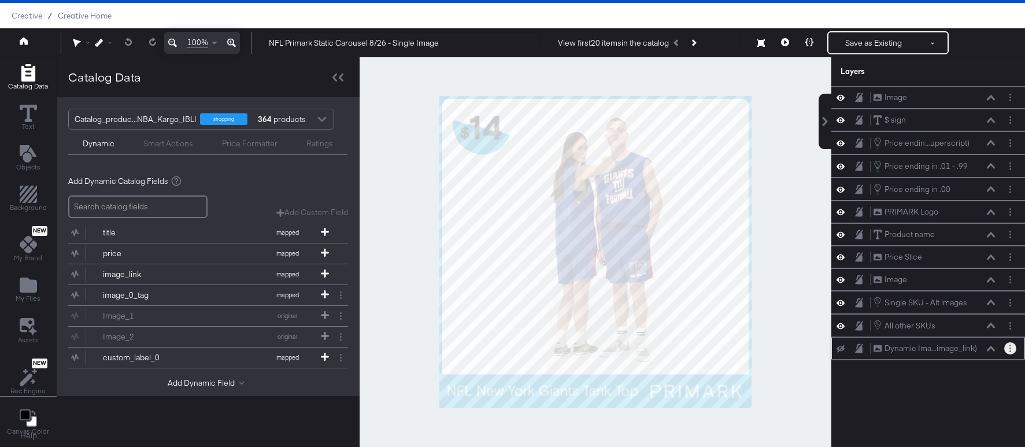
click at [1016, 347] on button "Layer Options" at bounding box center [1010, 348] width 12 height 12
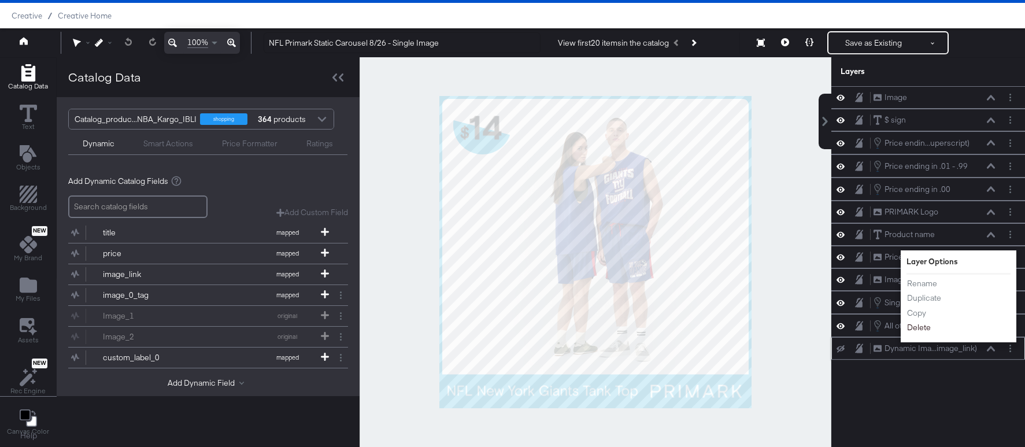
click at [927, 324] on button "Delete" at bounding box center [918, 327] width 25 height 12
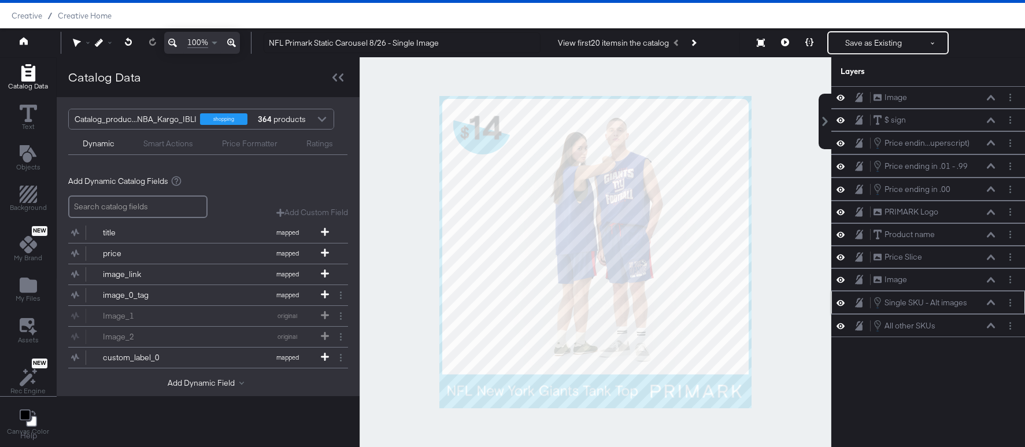
click at [992, 300] on icon at bounding box center [991, 302] width 8 height 6
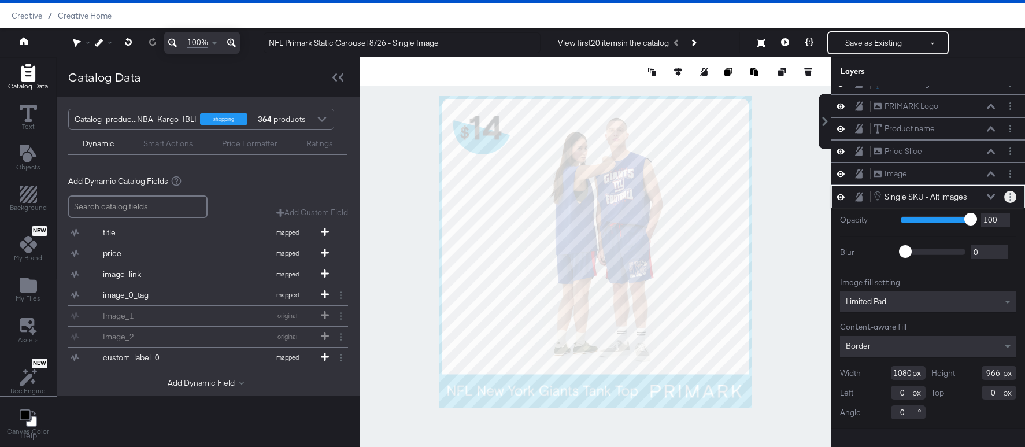
click at [1012, 196] on button "Layer Options" at bounding box center [1010, 197] width 12 height 12
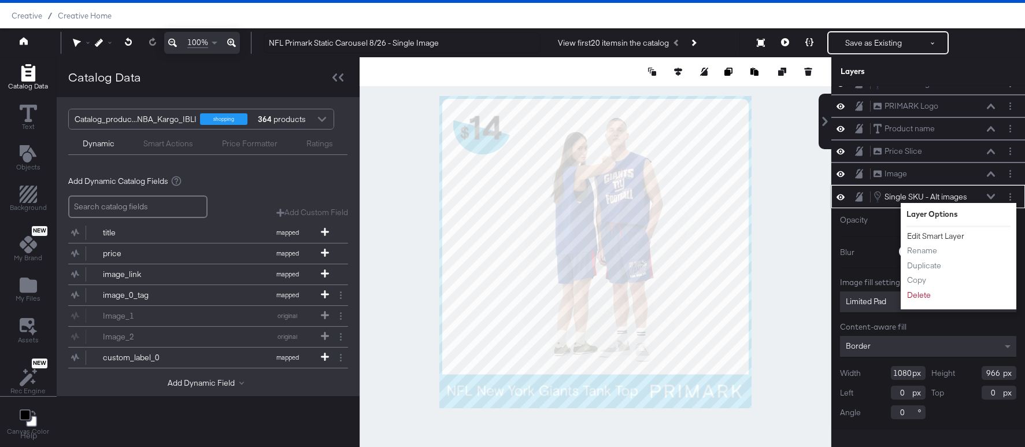
click at [953, 235] on button "Edit Smart Layer" at bounding box center [935, 236] width 58 height 12
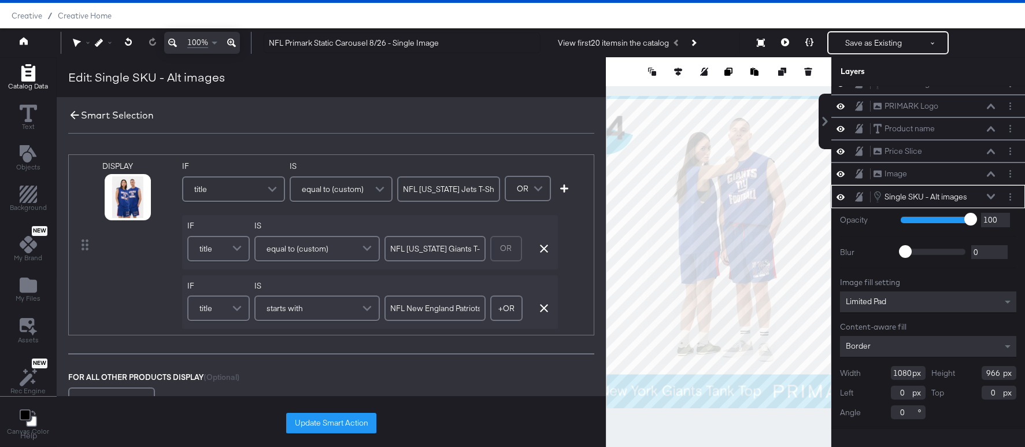
click at [75, 115] on icon at bounding box center [75, 115] width 9 height 9
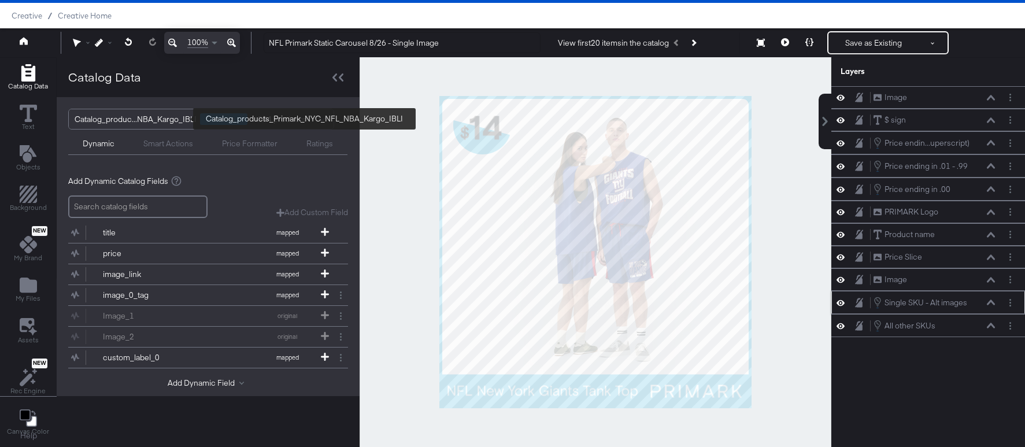
scroll to position [0, 0]
click at [1013, 323] on button "Layer Options" at bounding box center [1010, 326] width 12 height 12
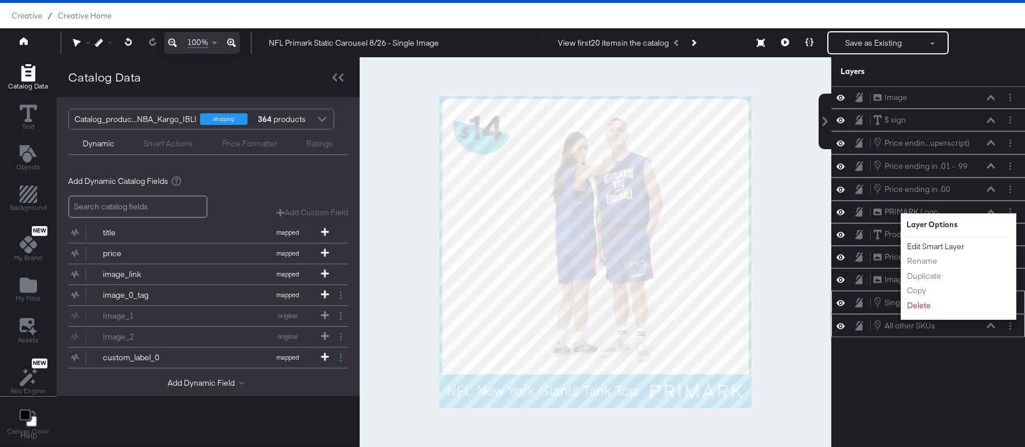
click at [949, 243] on button "Edit Smart Layer" at bounding box center [935, 246] width 58 height 12
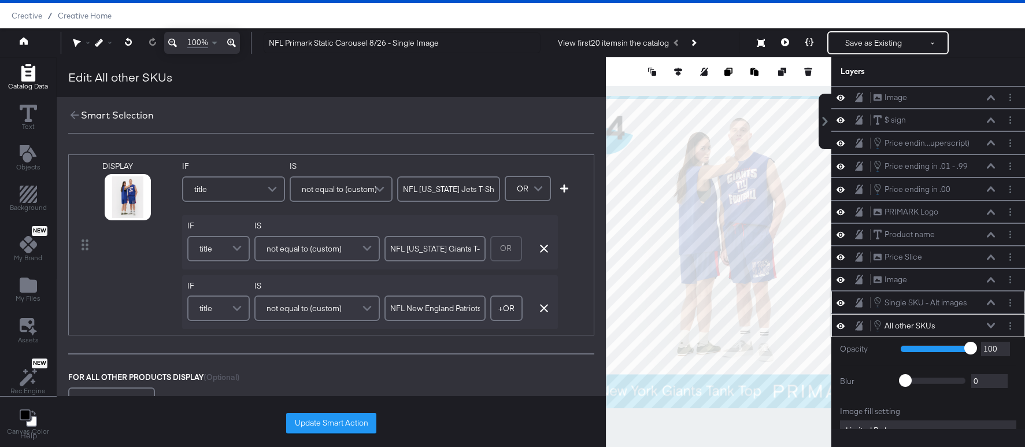
scroll to position [129, 0]
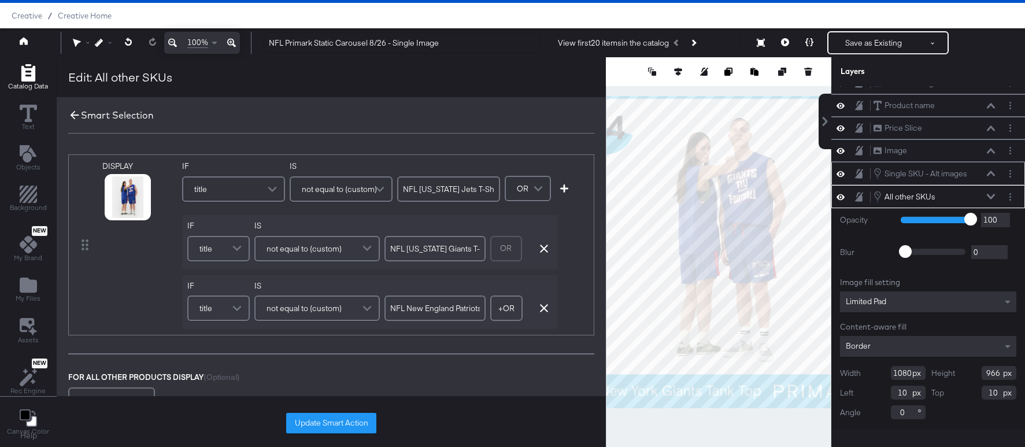
click at [73, 114] on icon at bounding box center [74, 115] width 13 height 13
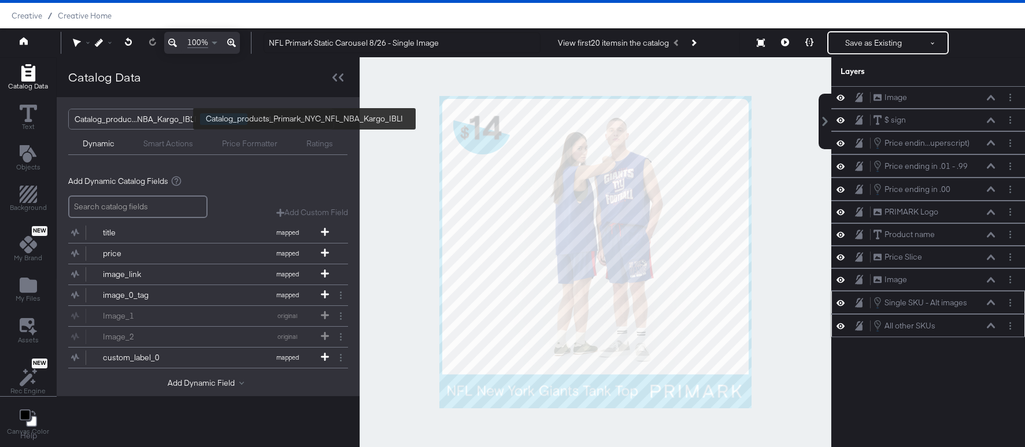
scroll to position [0, 0]
click at [1013, 302] on button "Layer Options" at bounding box center [1010, 303] width 12 height 12
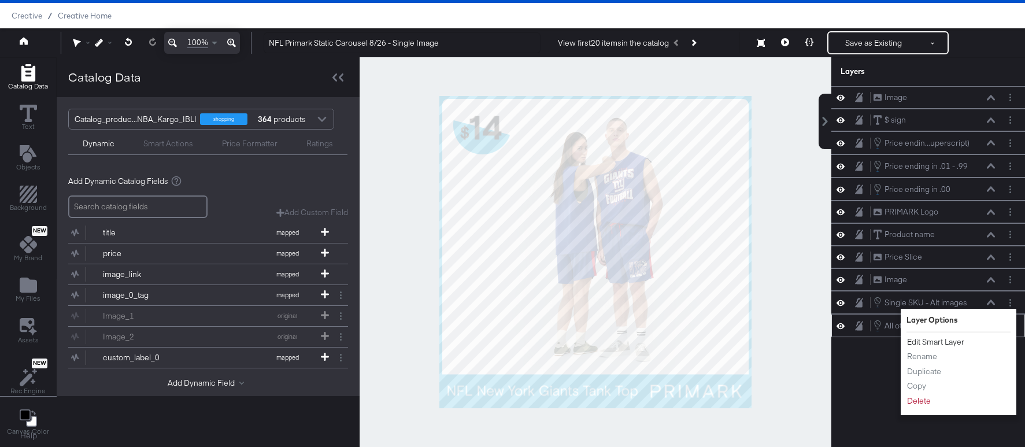
click at [939, 339] on button "Edit Smart Layer" at bounding box center [935, 342] width 58 height 12
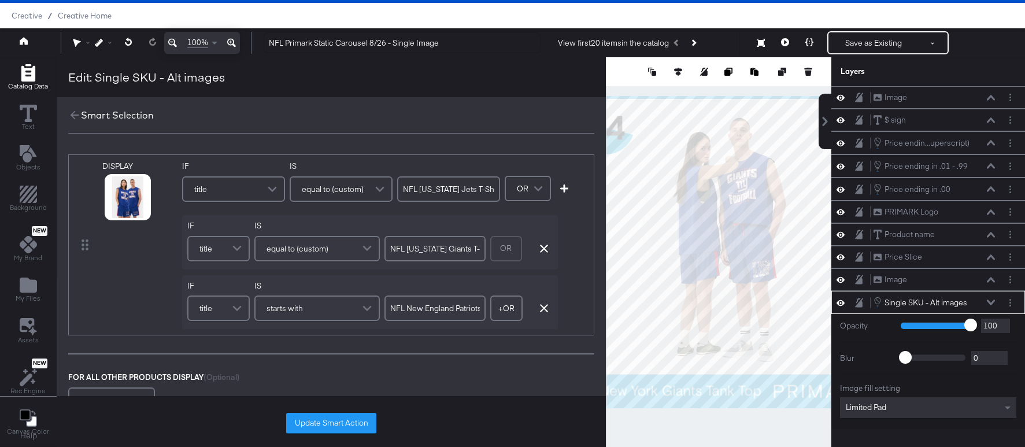
scroll to position [106, 0]
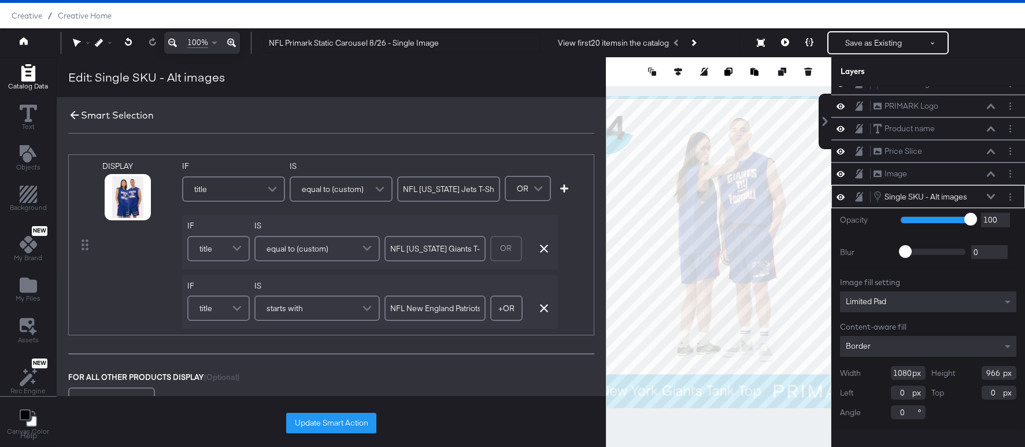
click at [73, 112] on icon at bounding box center [74, 115] width 13 height 13
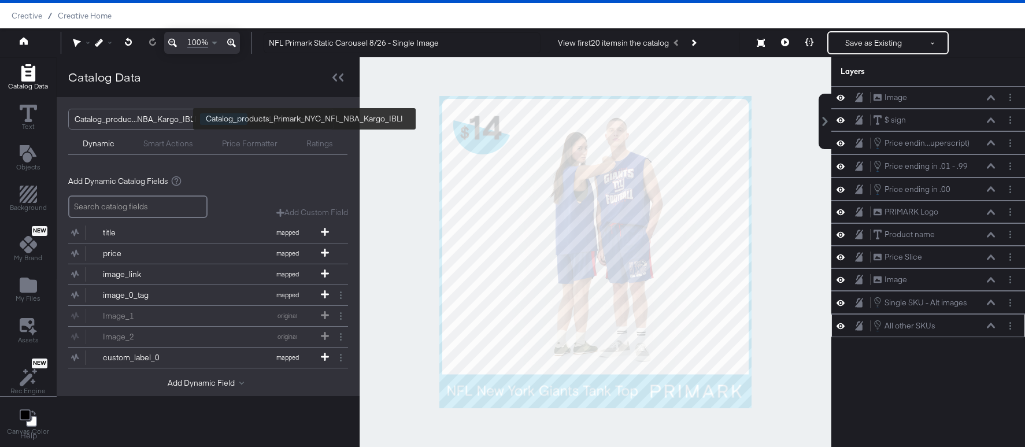
scroll to position [0, 0]
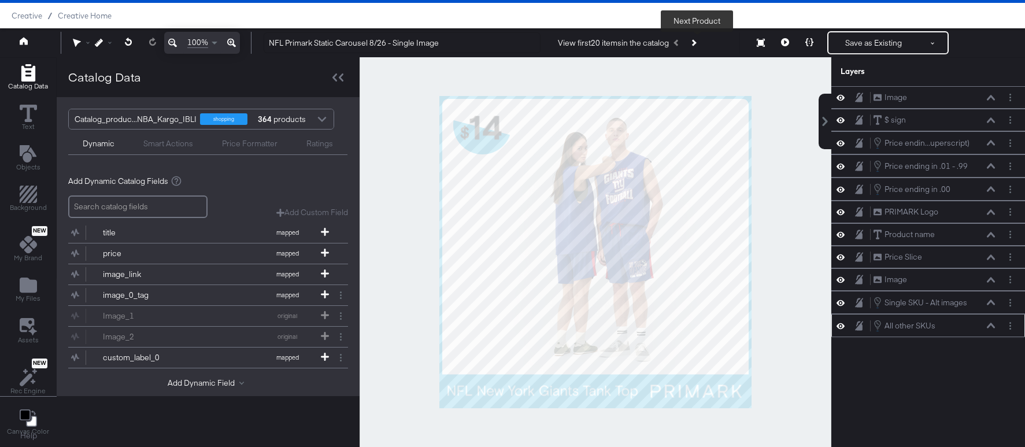
click at [696, 42] on icon "Next Product" at bounding box center [693, 42] width 6 height 6
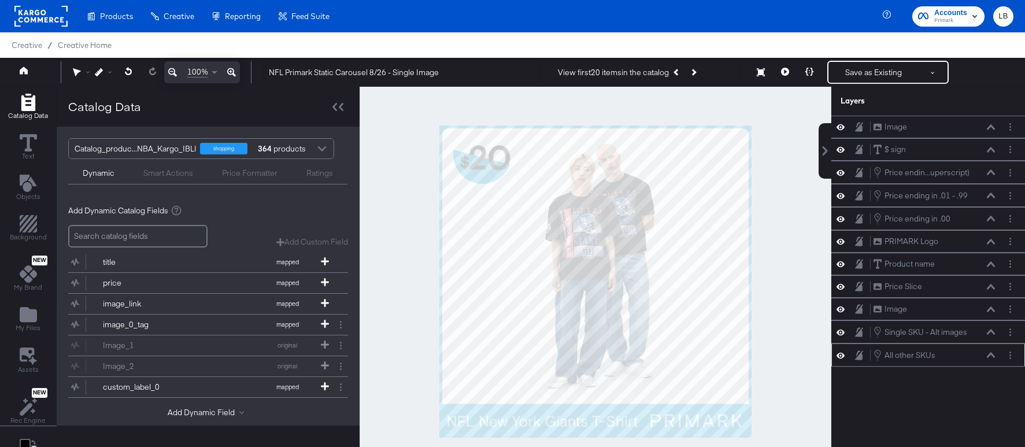
scroll to position [29, 0]
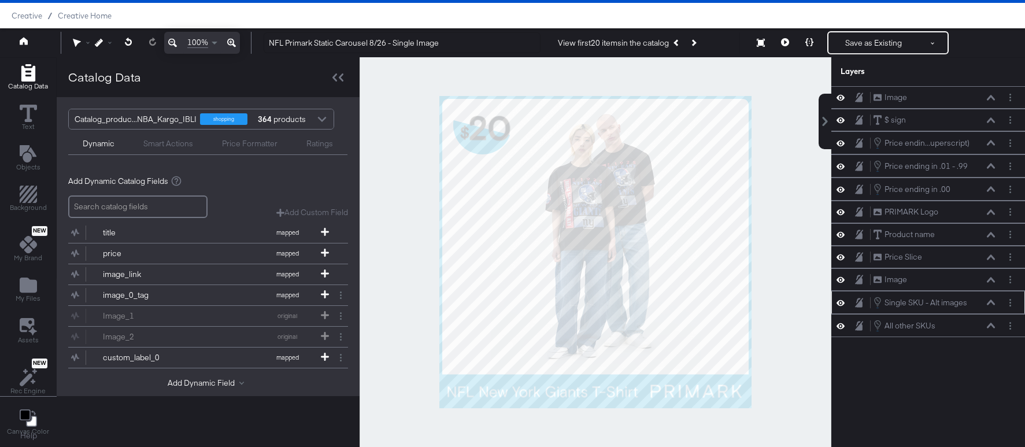
click at [1017, 299] on div at bounding box center [1012, 303] width 16 height 12
click at [840, 301] on icon at bounding box center [840, 303] width 8 height 10
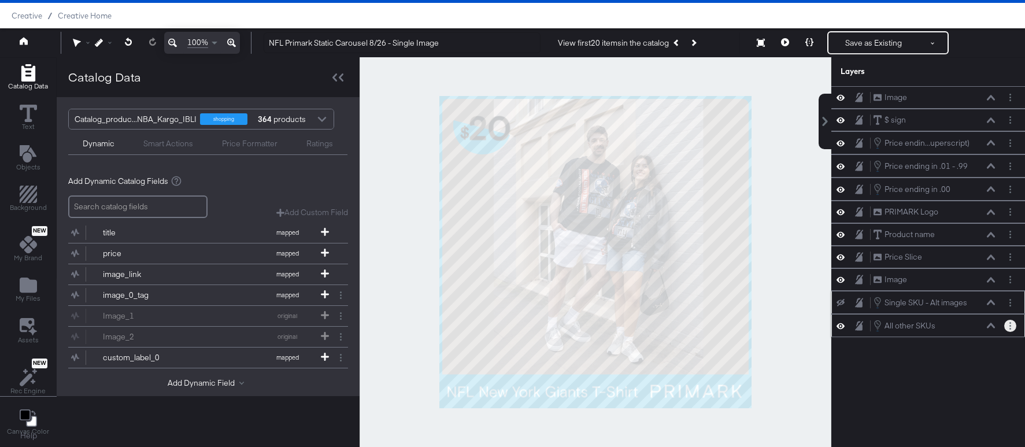
click at [1012, 325] on button "Layer Options" at bounding box center [1010, 326] width 12 height 12
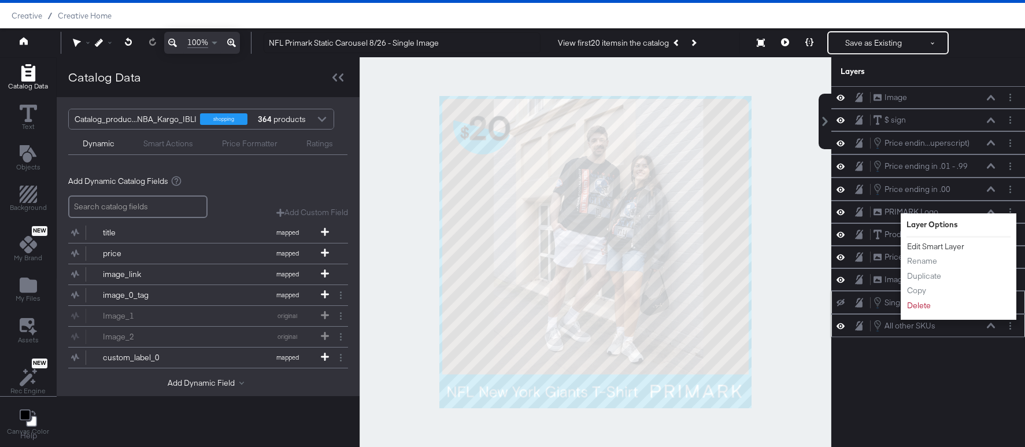
click at [941, 246] on button "Edit Smart Layer" at bounding box center [935, 246] width 58 height 12
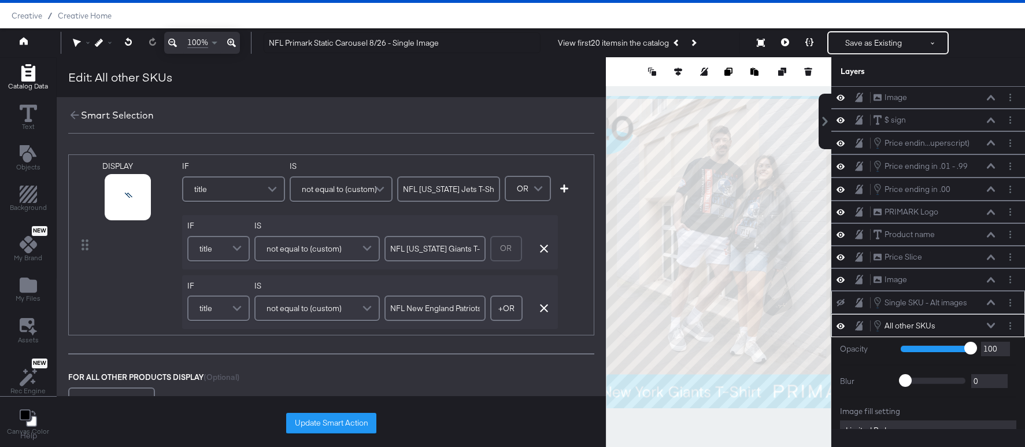
scroll to position [129, 0]
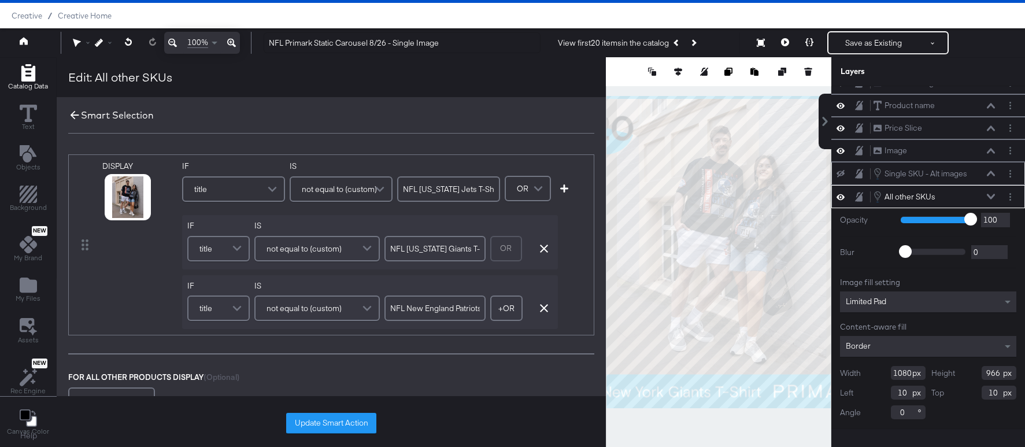
click at [73, 112] on icon at bounding box center [75, 115] width 9 height 9
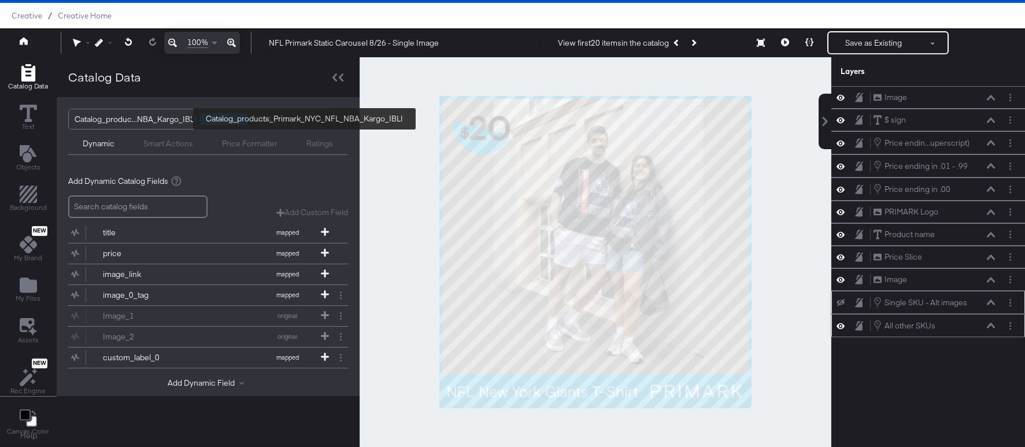
scroll to position [0, 0]
click at [842, 298] on div at bounding box center [844, 302] width 16 height 9
click at [841, 299] on icon at bounding box center [840, 303] width 8 height 8
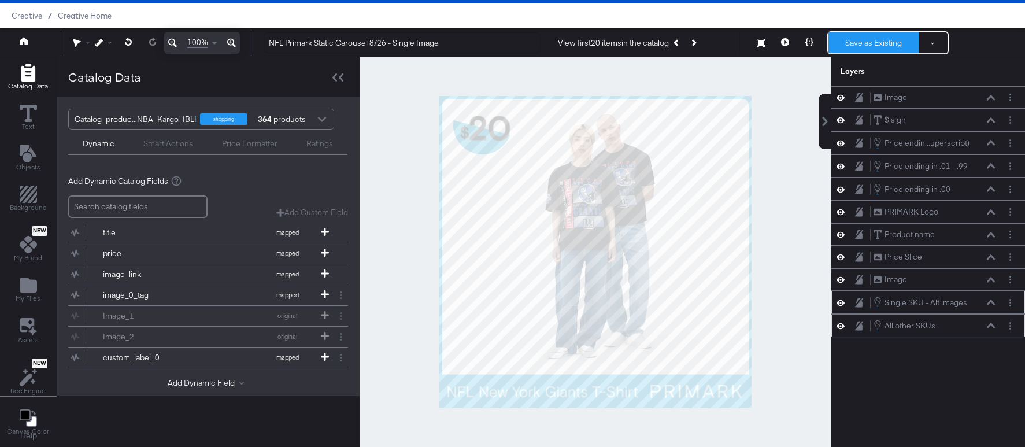
click at [853, 40] on button "Save as Existing" at bounding box center [873, 42] width 90 height 21
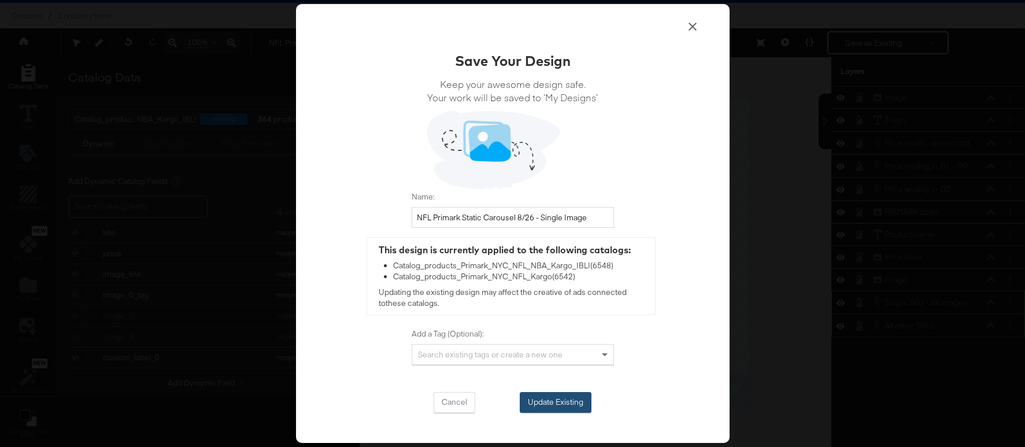
click at [539, 404] on button "Update Existing" at bounding box center [556, 402] width 72 height 21
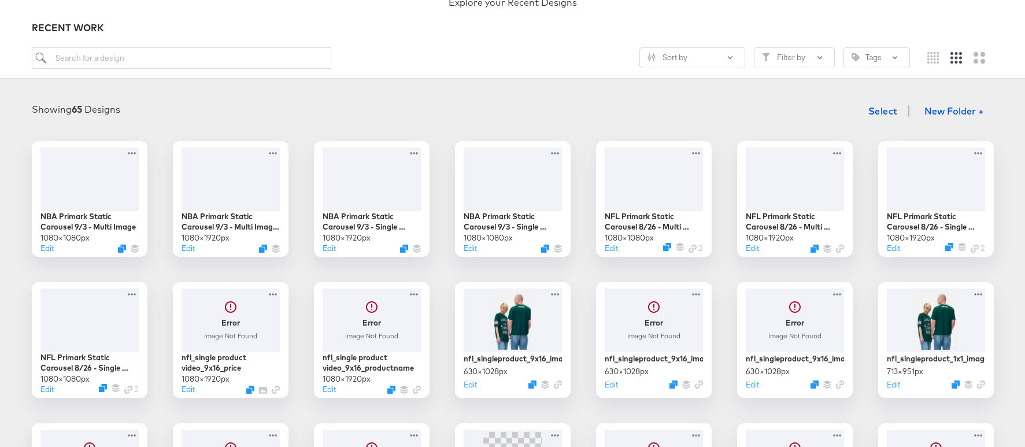
scroll to position [138, 0]
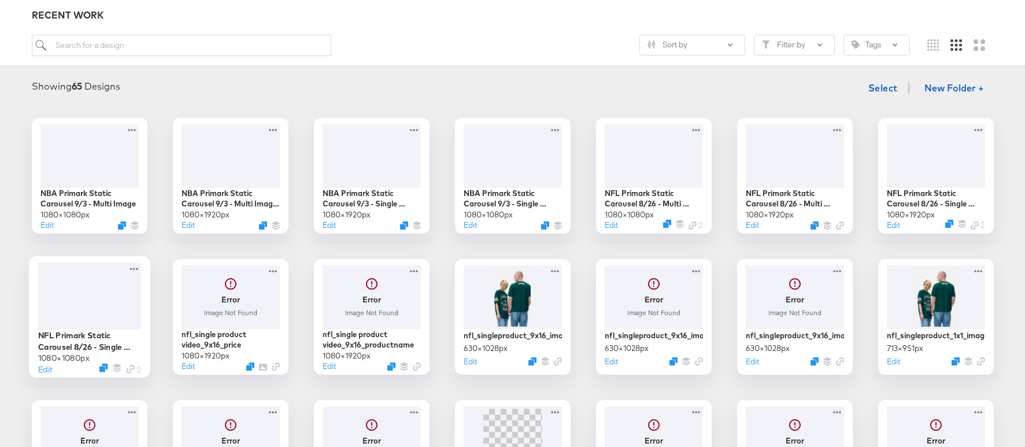
click at [98, 289] on div at bounding box center [89, 295] width 103 height 66
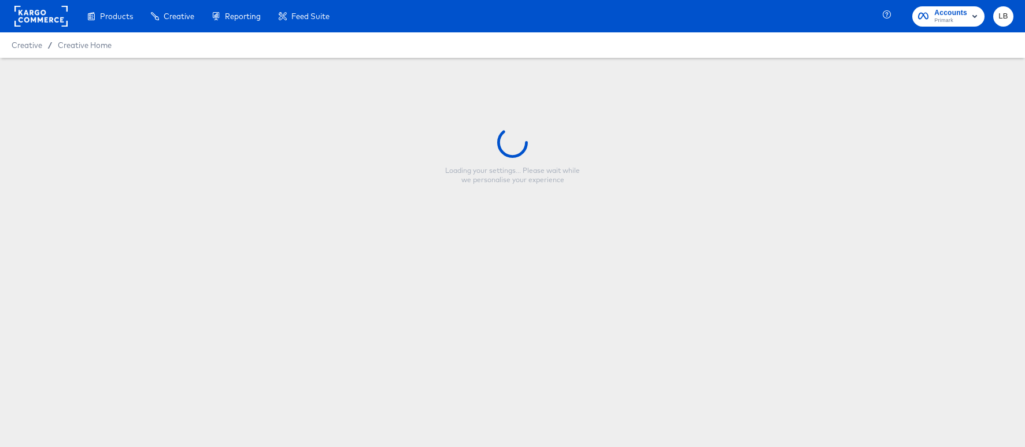
type input "NFL Primark Static Carousel 8/26 - Single Image"
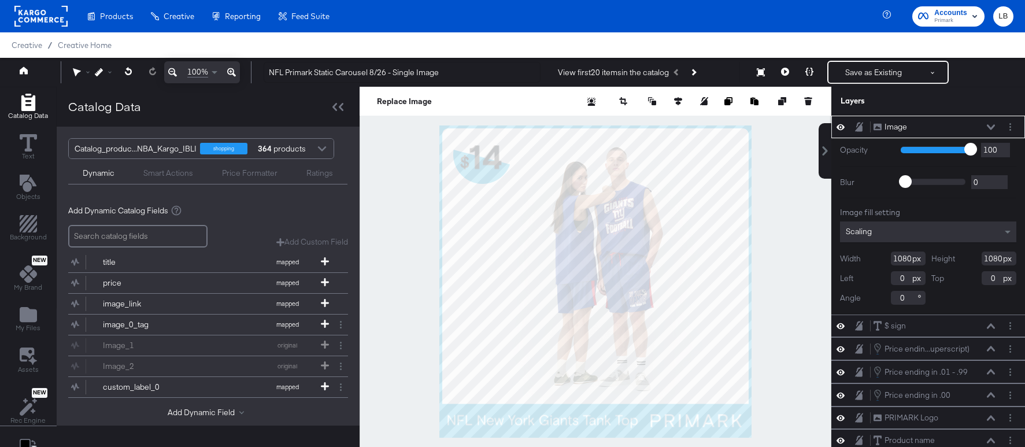
click at [991, 127] on icon at bounding box center [991, 127] width 8 height 6
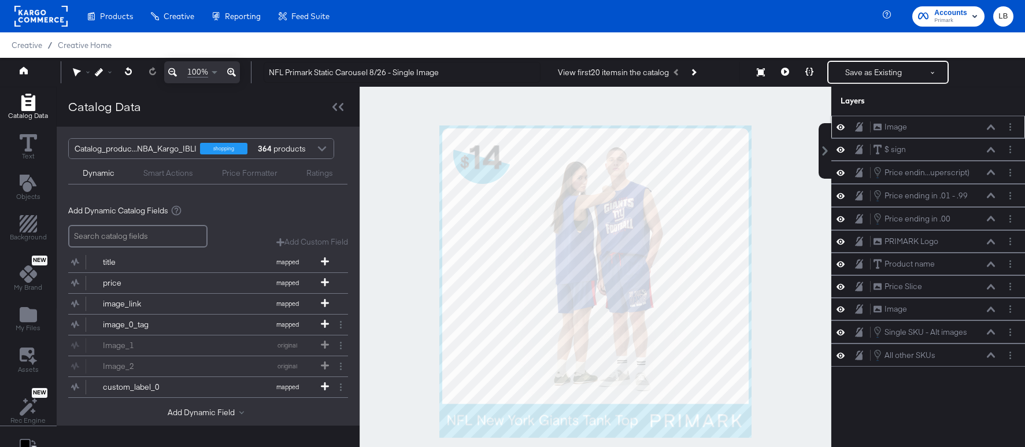
click at [839, 121] on div at bounding box center [844, 126] width 16 height 11
click at [841, 123] on icon at bounding box center [840, 127] width 8 height 10
click at [841, 123] on button at bounding box center [840, 127] width 9 height 9
click at [171, 299] on div "image_link" at bounding box center [145, 303] width 84 height 11
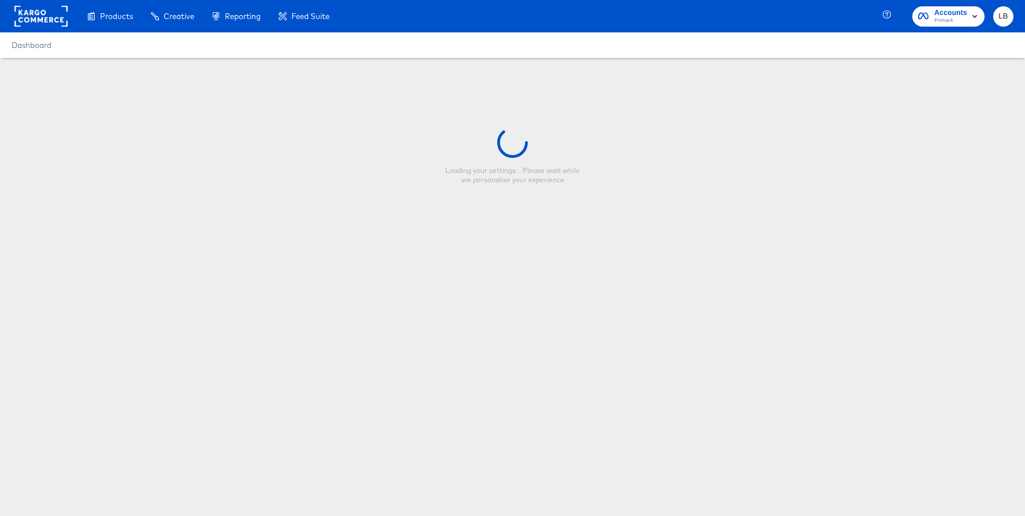
type input "NFL Primark Static Carousel 8/26 - Single Image"
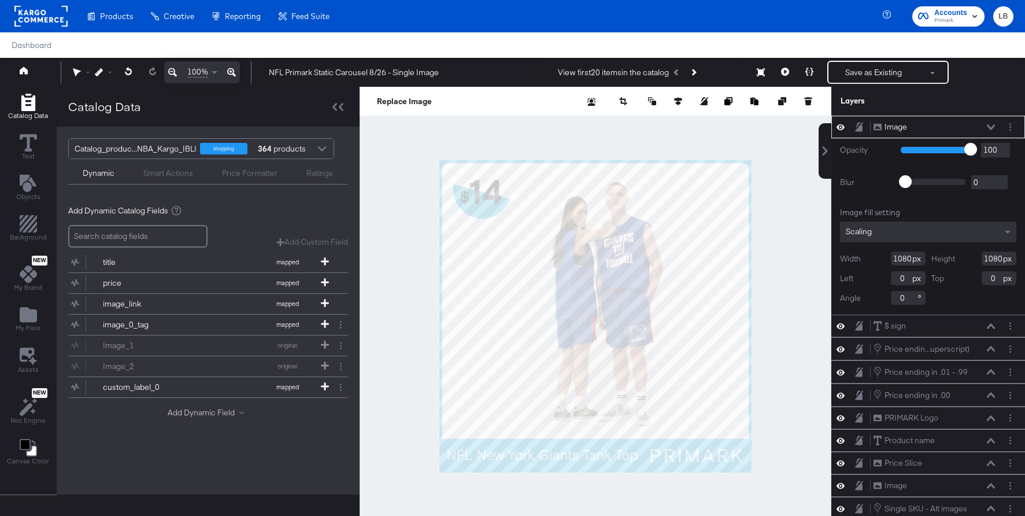
click at [213, 409] on button "Add Dynamic Field" at bounding box center [208, 412] width 81 height 11
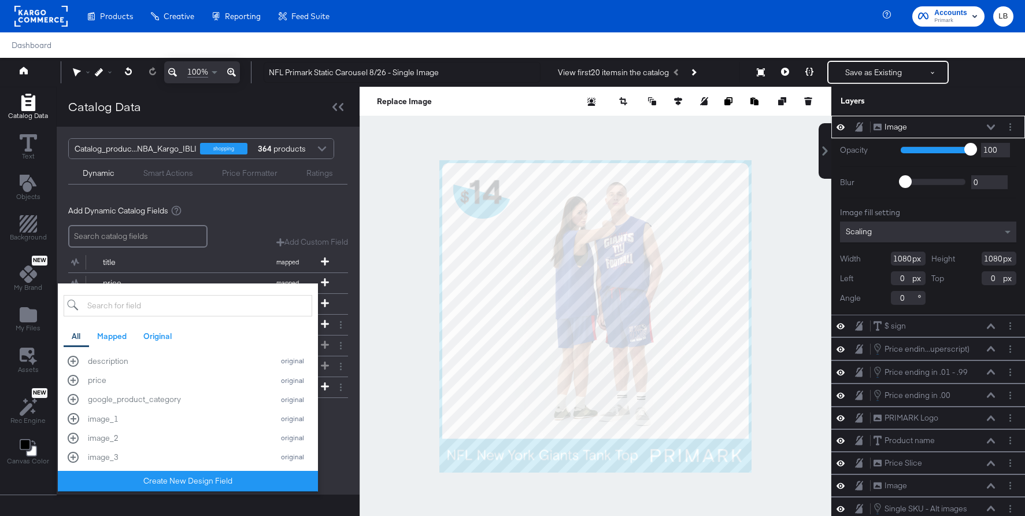
scroll to position [581, 0]
click at [176, 413] on div "image_1" at bounding box center [178, 416] width 180 height 11
click at [143, 433] on div "image_2" at bounding box center [178, 435] width 180 height 11
click at [134, 454] on div "image_3" at bounding box center [178, 454] width 180 height 11
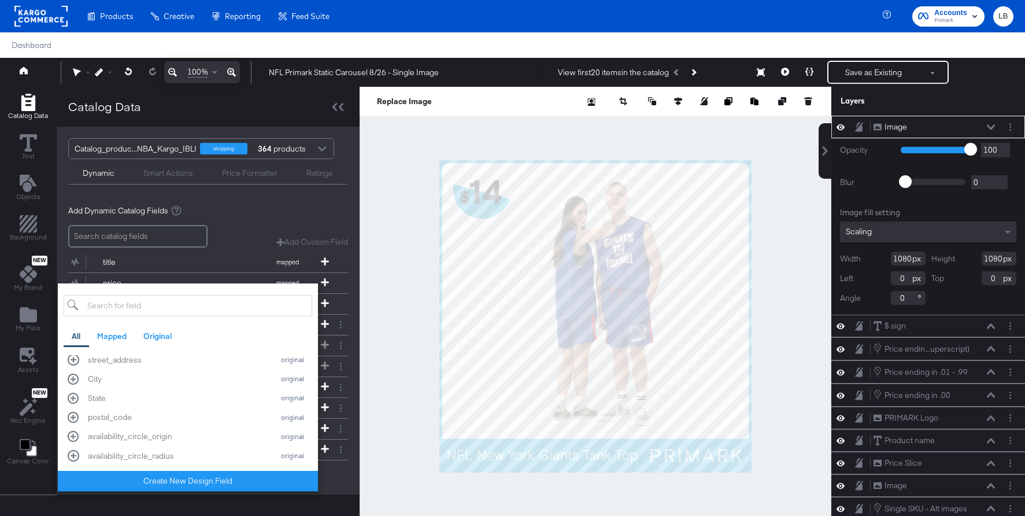
click at [343, 468] on div "title mapped Catalog Value Loading price mapped Catalog Value Loading image_lin…" at bounding box center [208, 366] width 280 height 238
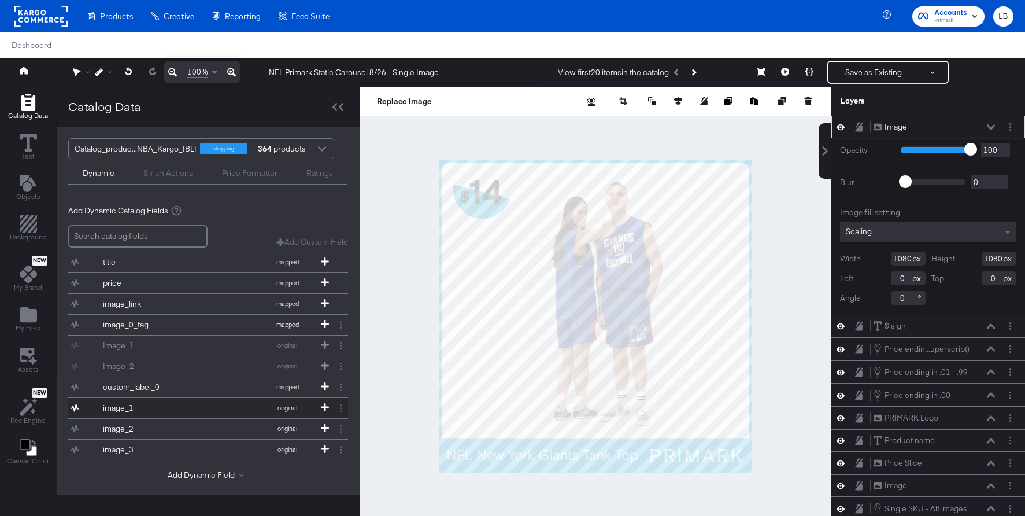
click at [220, 404] on button "image_1 original" at bounding box center [200, 408] width 265 height 20
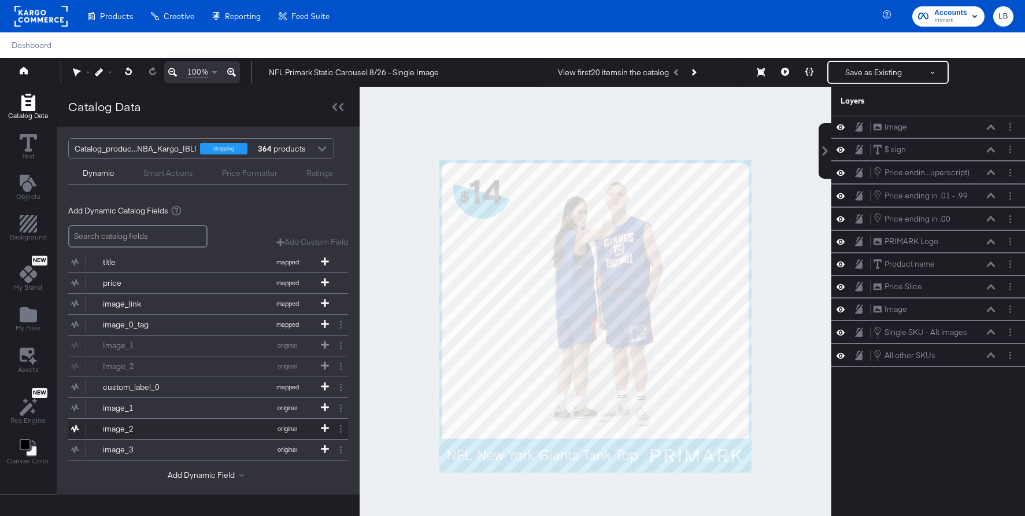
click at [192, 421] on button "image_2 original" at bounding box center [200, 428] width 265 height 20
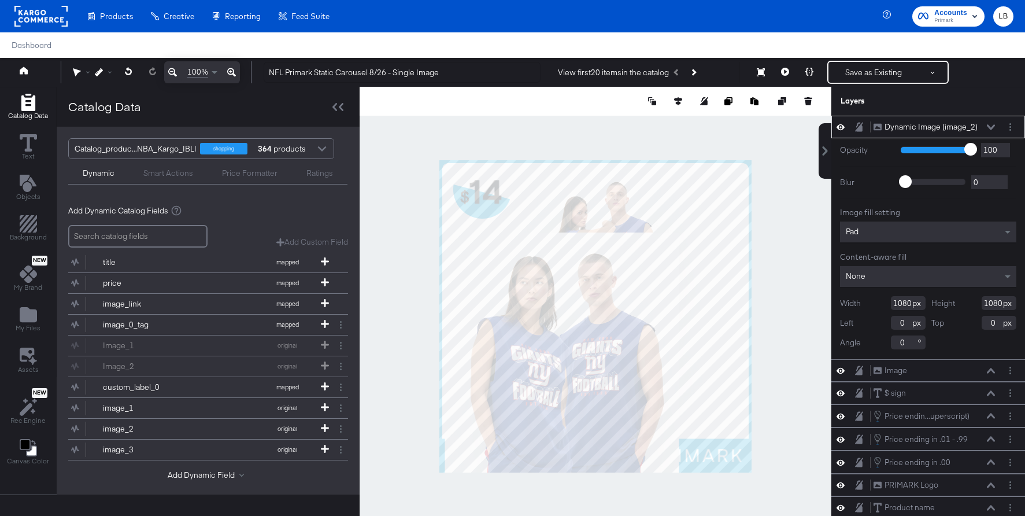
type input "-94"
type input "316"
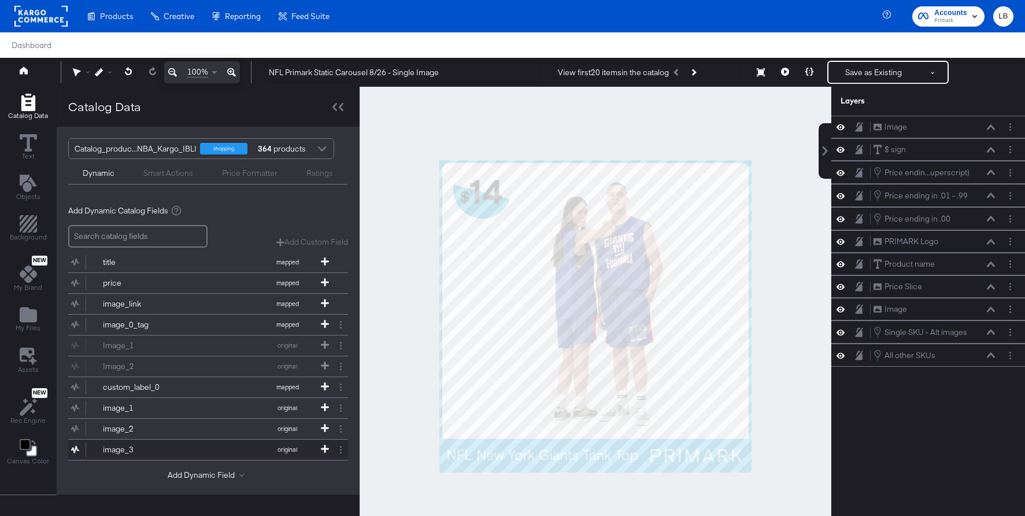
click at [210, 447] on button "image_3 original" at bounding box center [200, 449] width 265 height 20
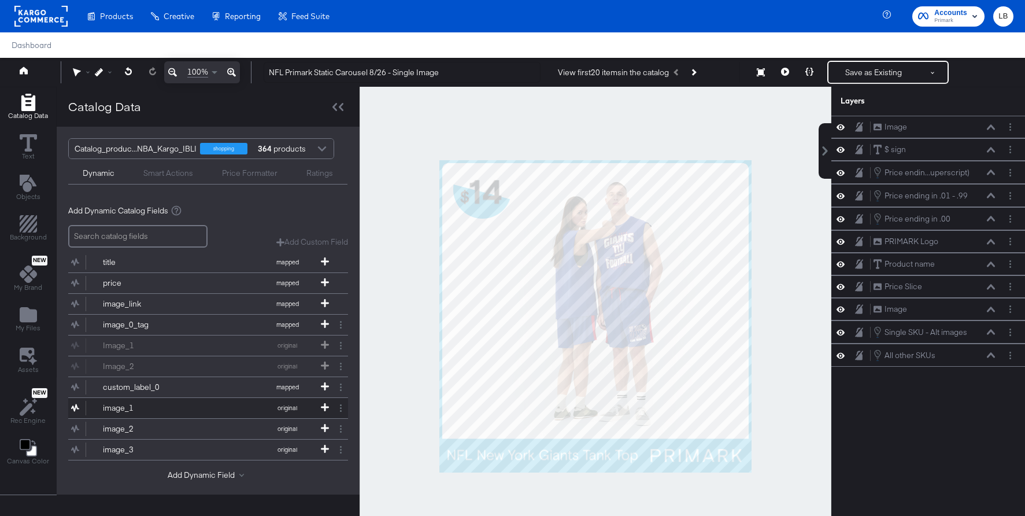
click at [160, 409] on div "image_1" at bounding box center [145, 407] width 84 height 11
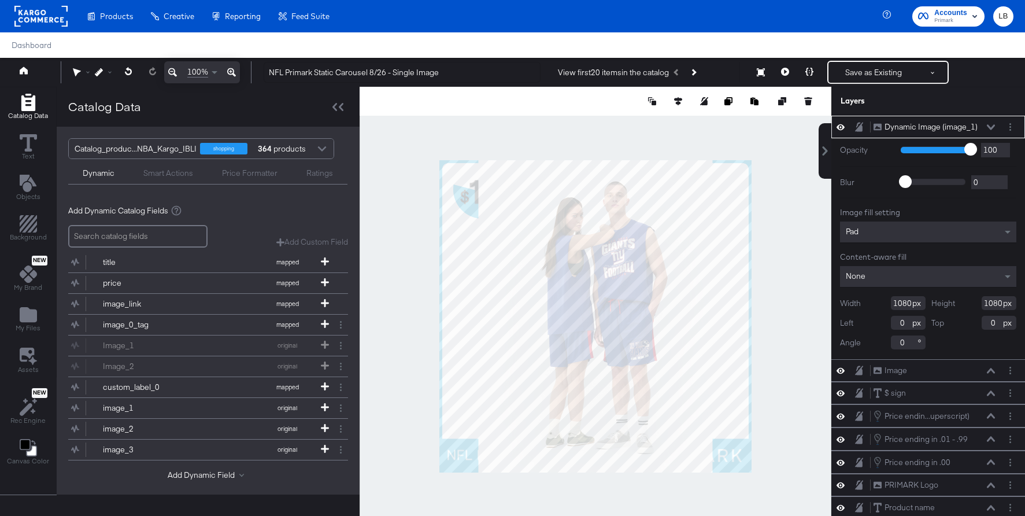
type input "-214"
type input "390"
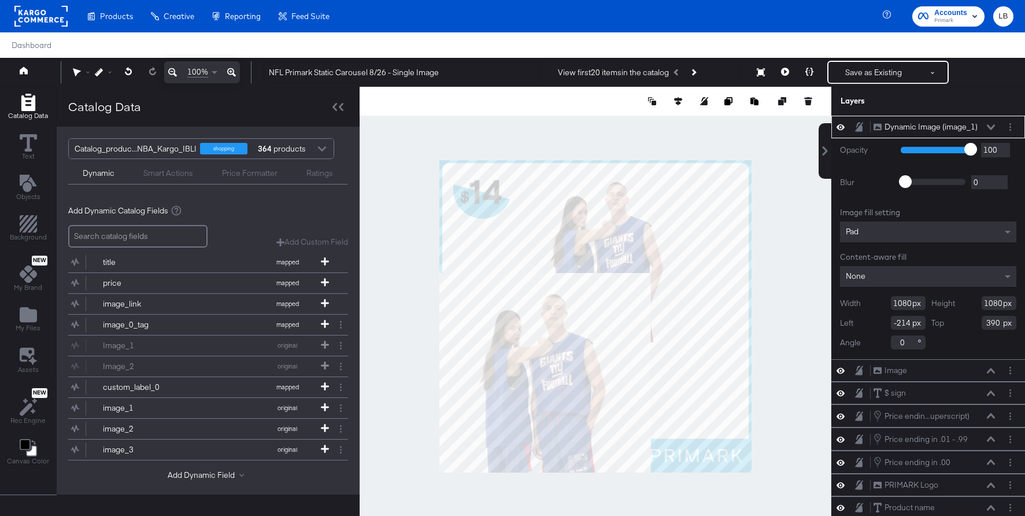
type input "319"
type input "325"
type input "1145"
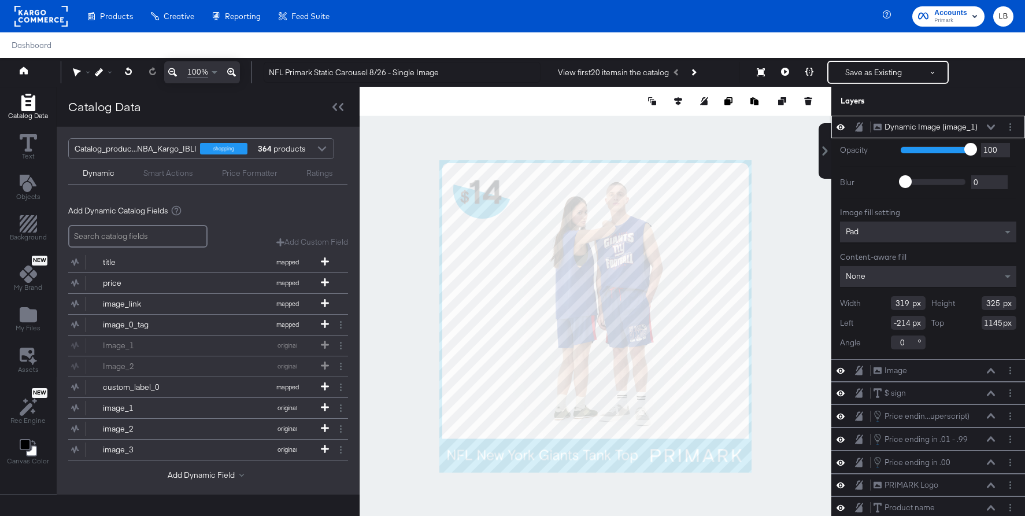
drag, startPoint x: 909, startPoint y: 321, endPoint x: 858, endPoint y: 321, distance: 50.9
click at [858, 321] on div "Left -214" at bounding box center [883, 323] width 86 height 14
type input "0"
click at [999, 321] on input "1145" at bounding box center [998, 323] width 35 height 14
drag, startPoint x: 1003, startPoint y: 321, endPoint x: 887, endPoint y: 321, distance: 116.8
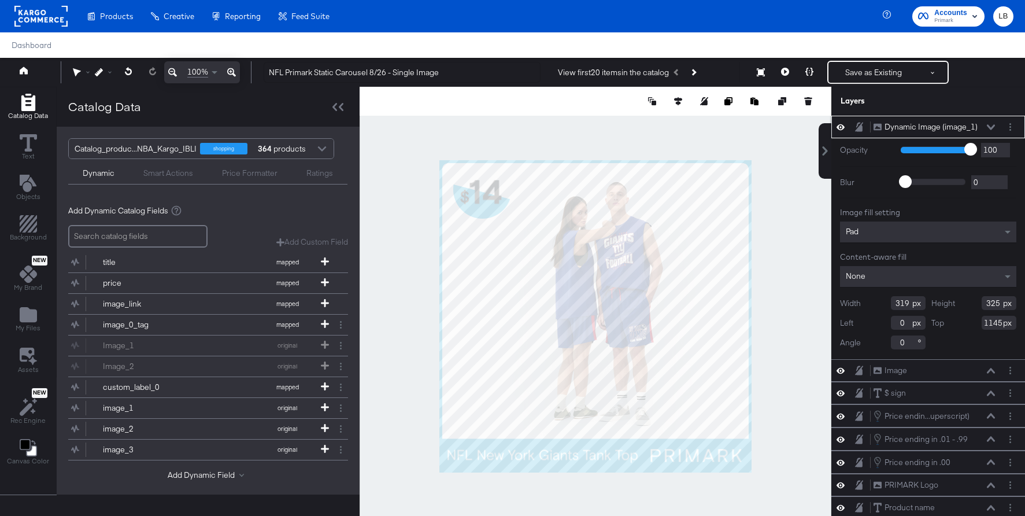
click at [887, 321] on div "Width 319 Height 325 Left 0 Top 1145 Angle 0" at bounding box center [928, 322] width 176 height 53
type input "0"
type input "598"
click at [797, 228] on div at bounding box center [596, 316] width 472 height 458
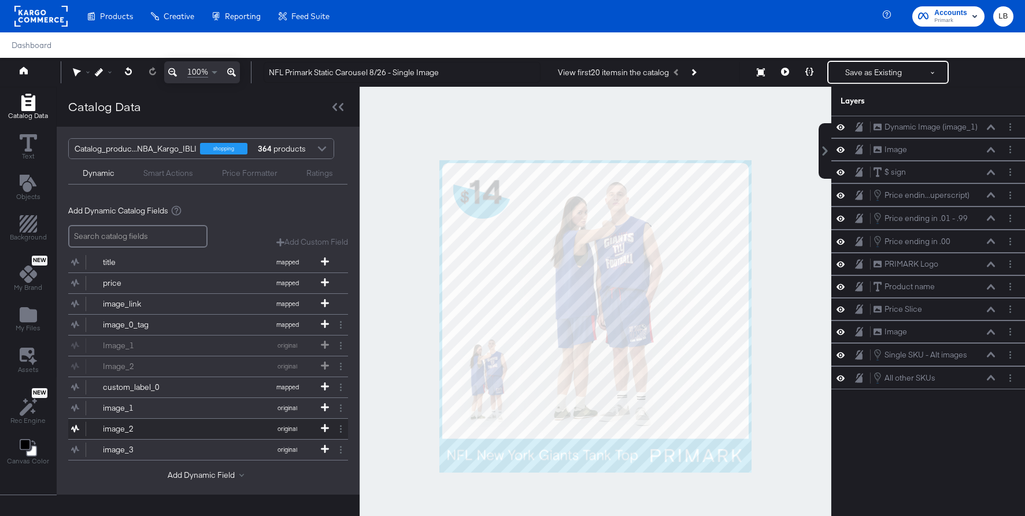
click at [164, 421] on button "image_2 original" at bounding box center [200, 428] width 265 height 20
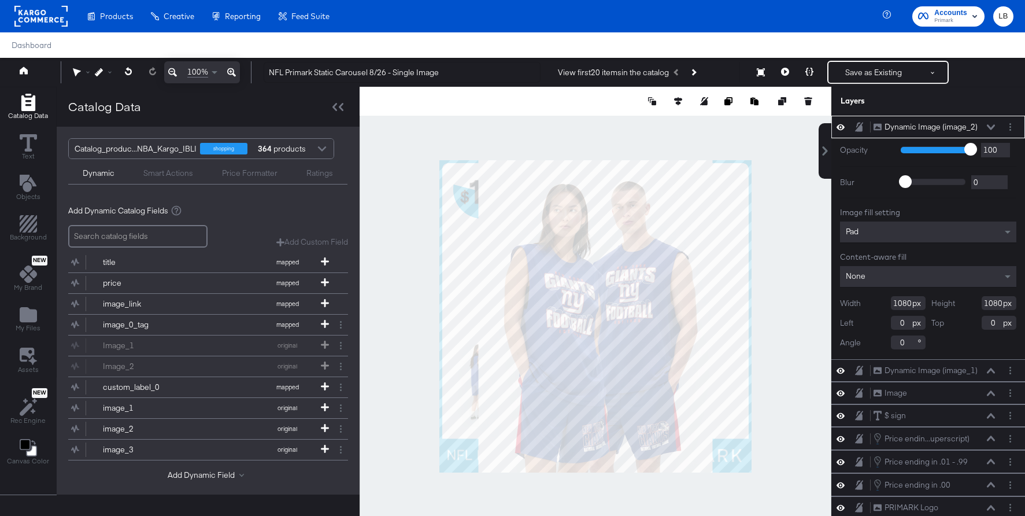
type input "116"
type input "392"
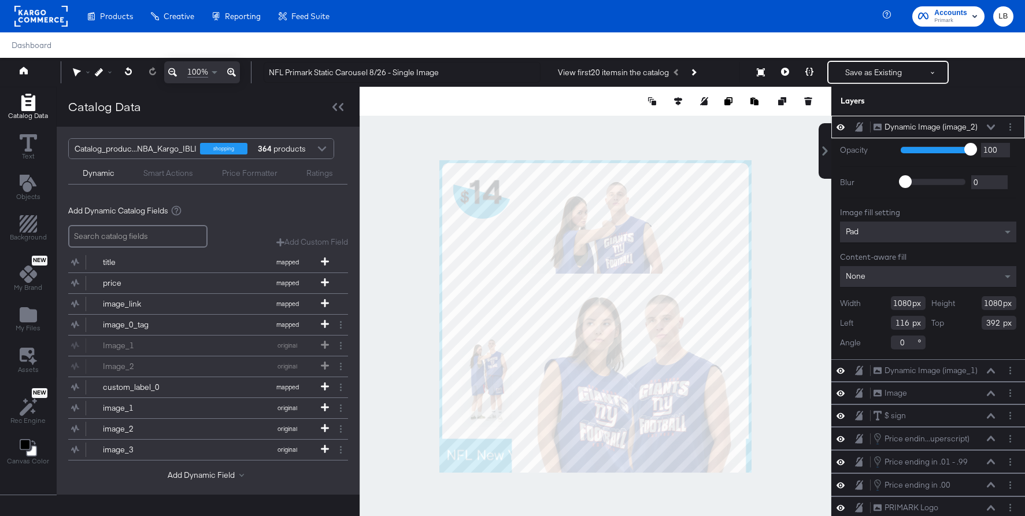
type input "655"
type input "541"
type input "817"
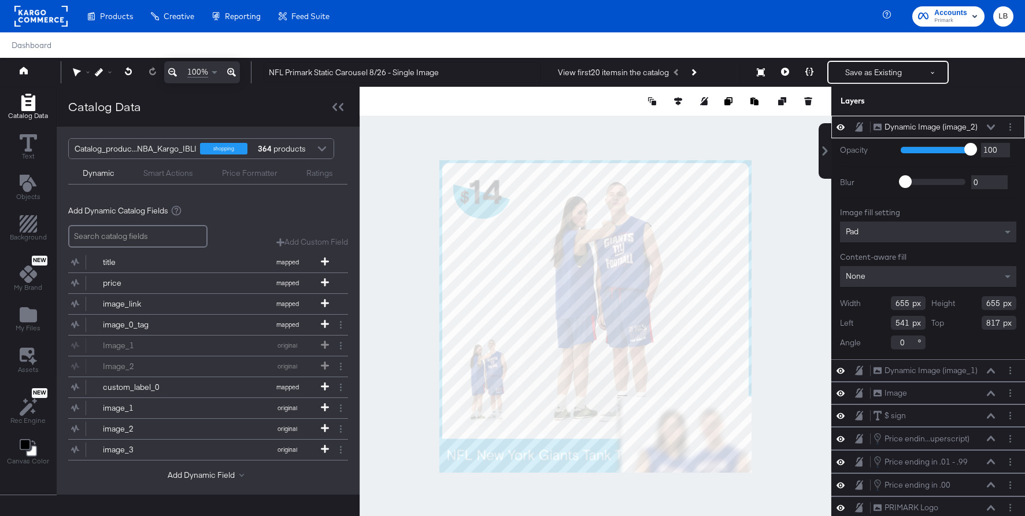
type input "237"
type input "161"
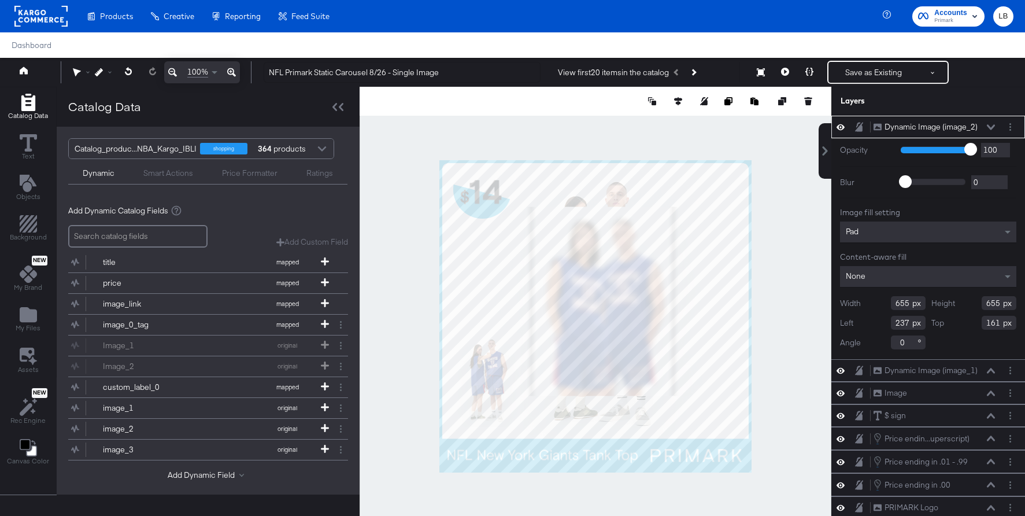
type input "354"
type input "538"
type input "462"
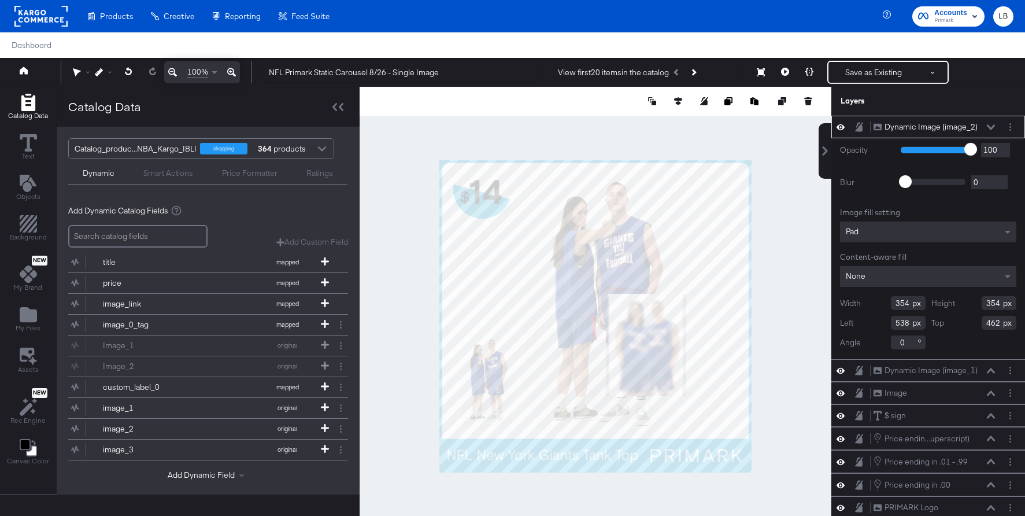
type input "319"
type input "572"
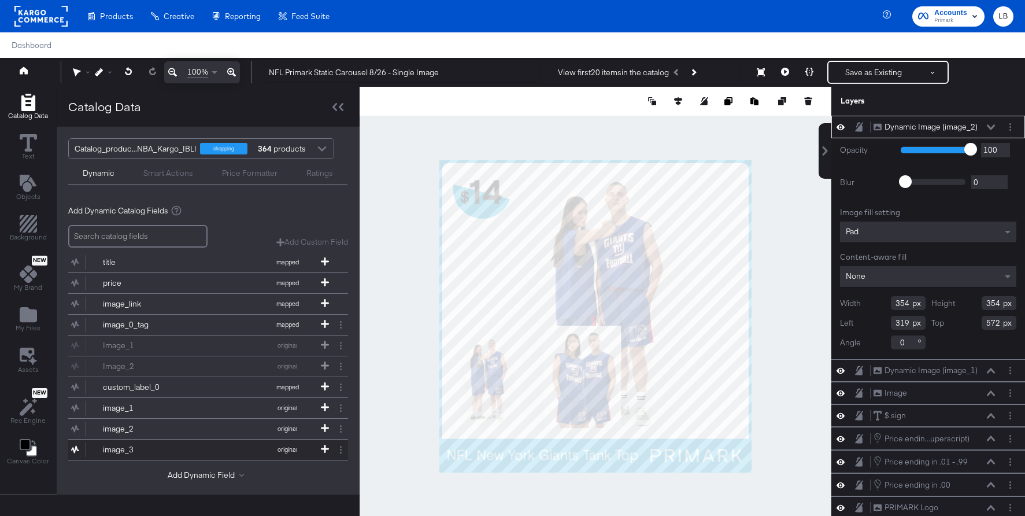
click at [137, 446] on div "image_3" at bounding box center [145, 449] width 84 height 11
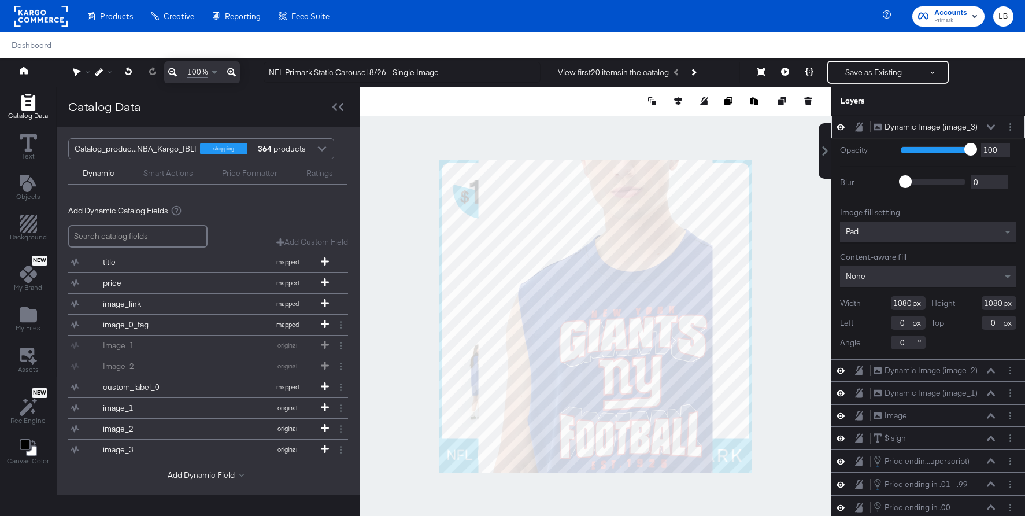
type input "48"
type input "296"
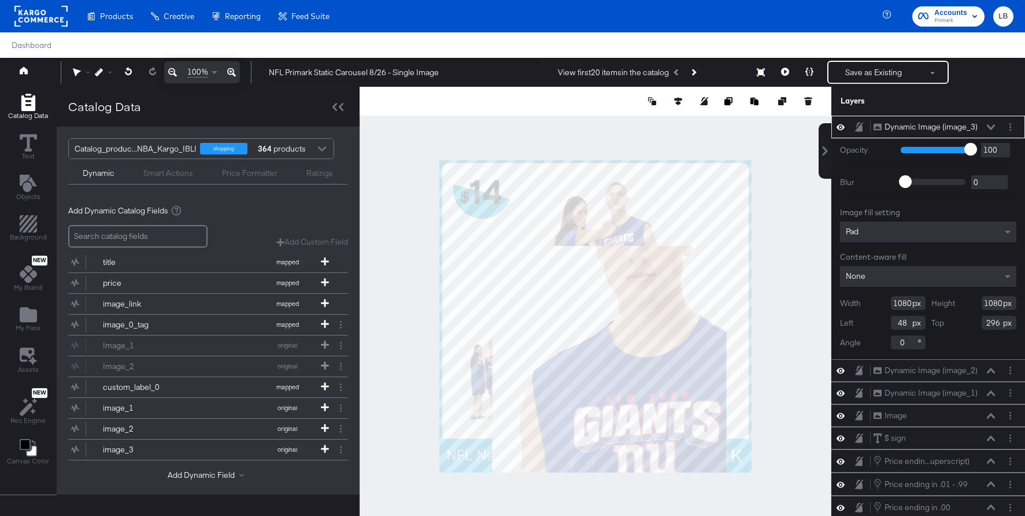
type input "612"
type input "516"
type input "764"
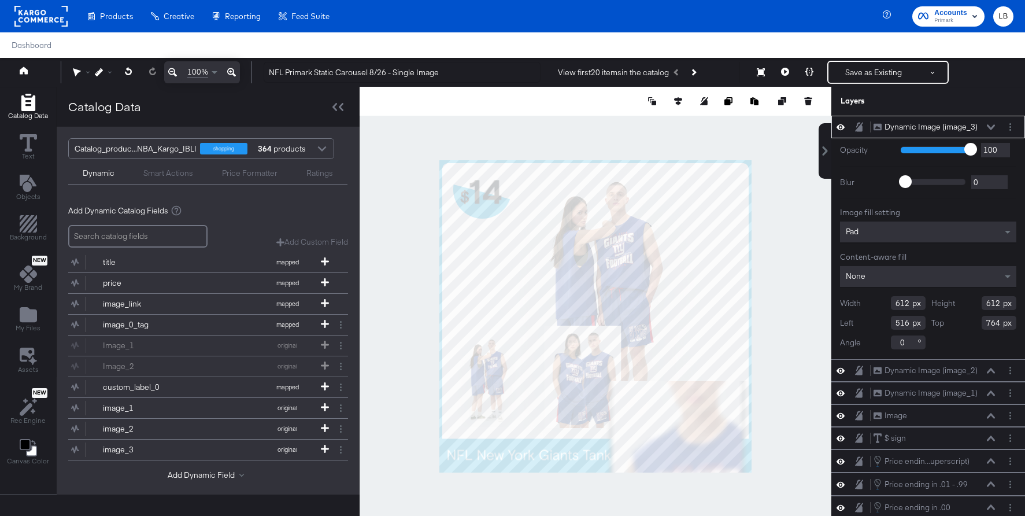
type input "254"
type input "200"
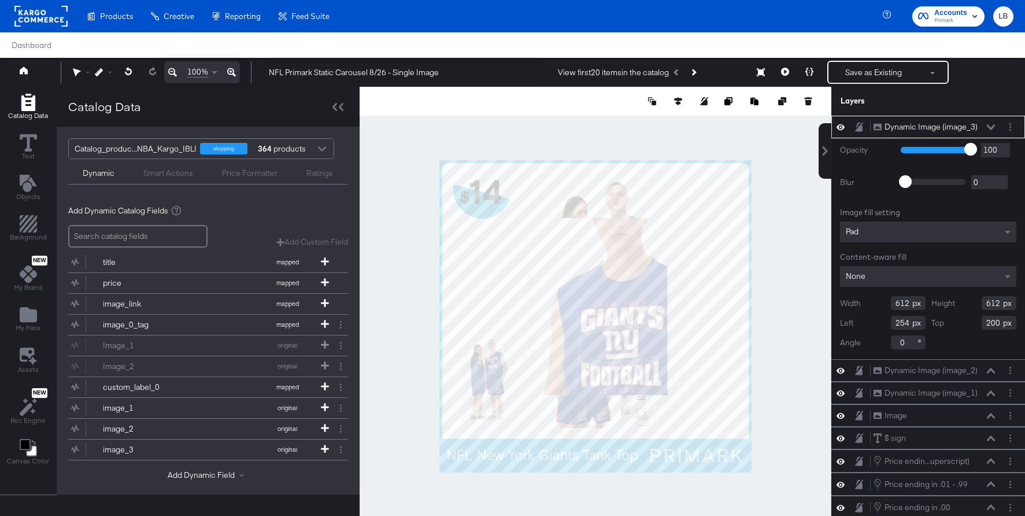
type input "292"
type input "574"
type input "520"
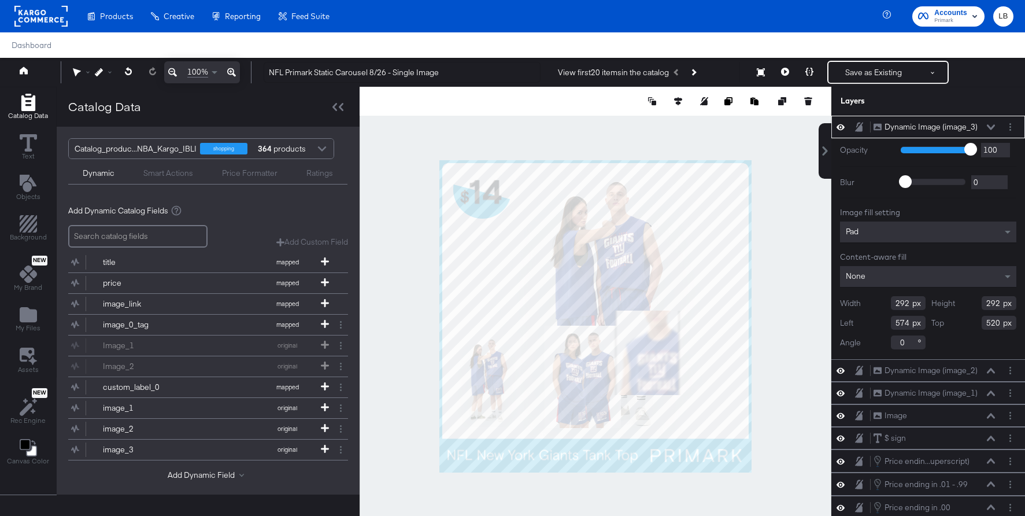
type input "724"
type input "603"
click at [988, 126] on icon at bounding box center [991, 126] width 8 height 5
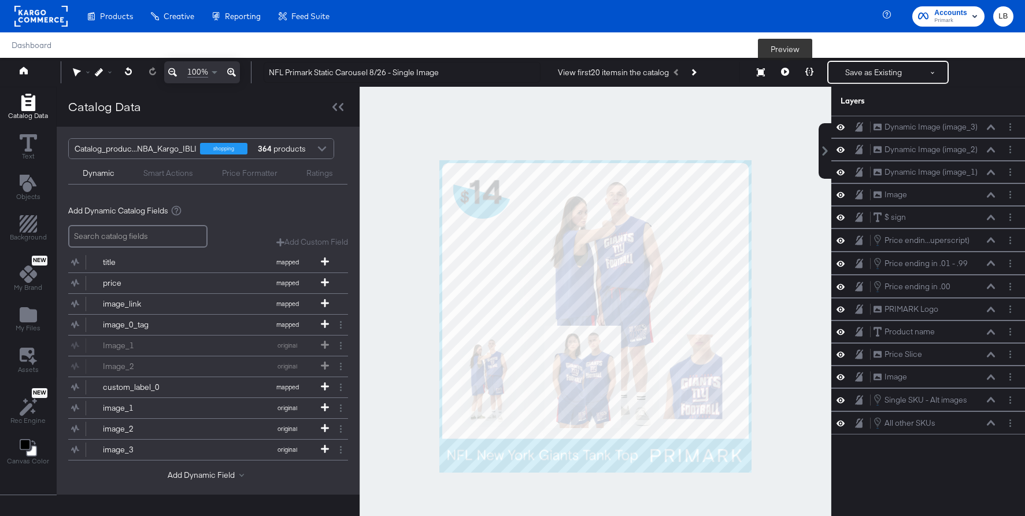
click at [787, 66] on button at bounding box center [785, 72] width 24 height 23
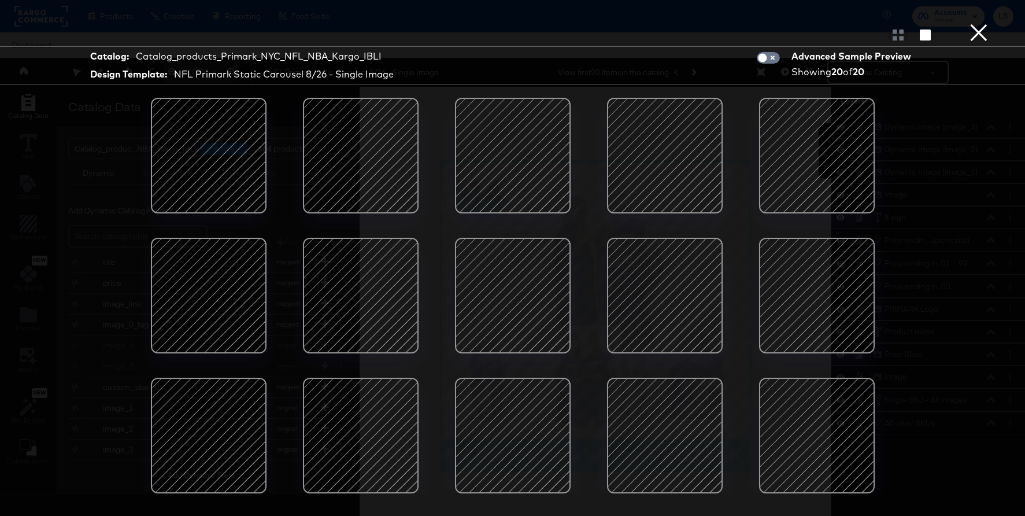
scroll to position [0, 0]
click at [979, 23] on button "×" at bounding box center [978, 11] width 23 height 23
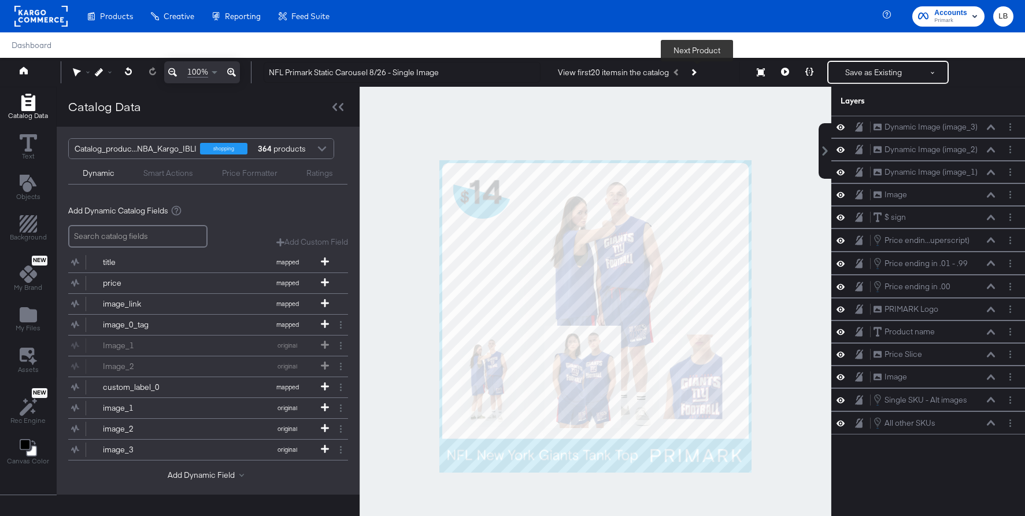
click at [700, 68] on button "Next Product" at bounding box center [693, 72] width 16 height 21
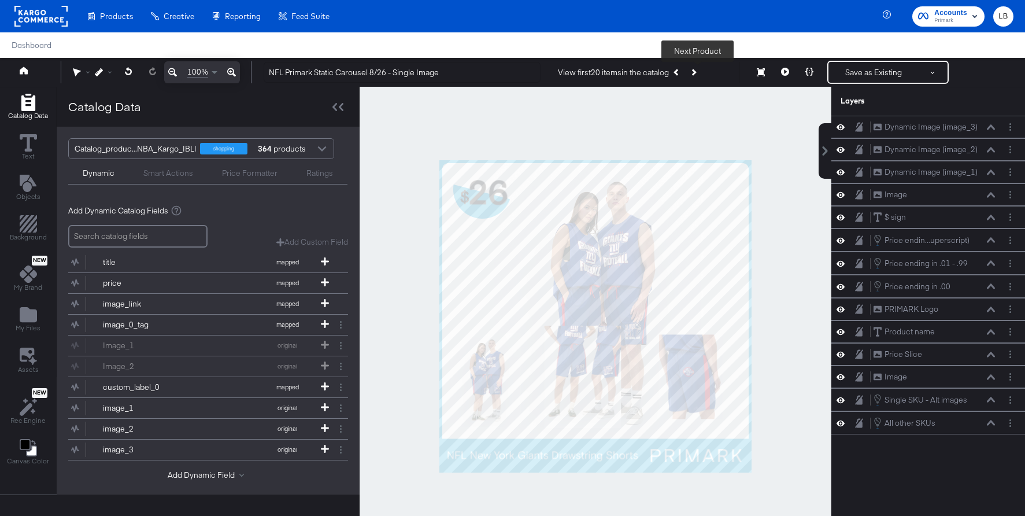
click at [700, 68] on button "Next Product" at bounding box center [693, 72] width 16 height 21
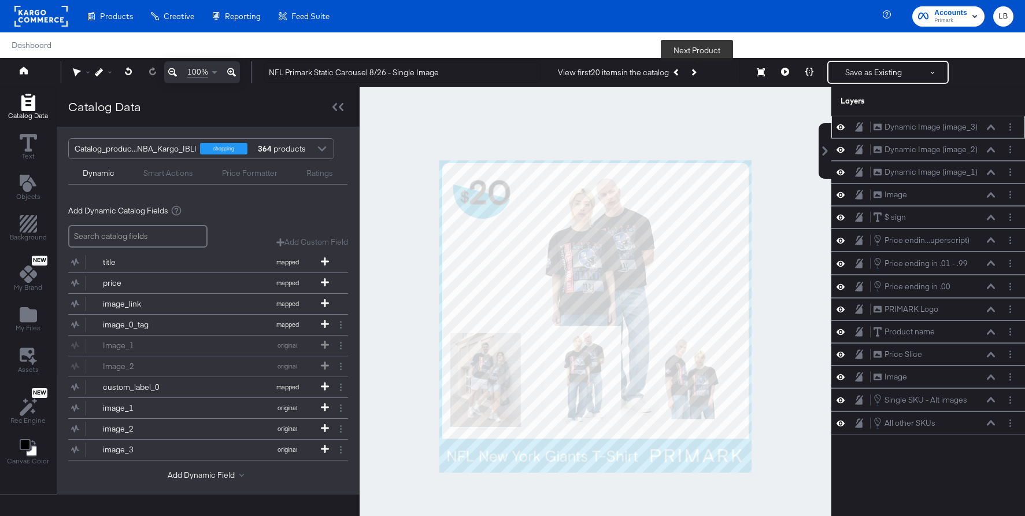
click at [843, 125] on icon at bounding box center [840, 127] width 8 height 10
click at [840, 146] on icon at bounding box center [840, 150] width 8 height 10
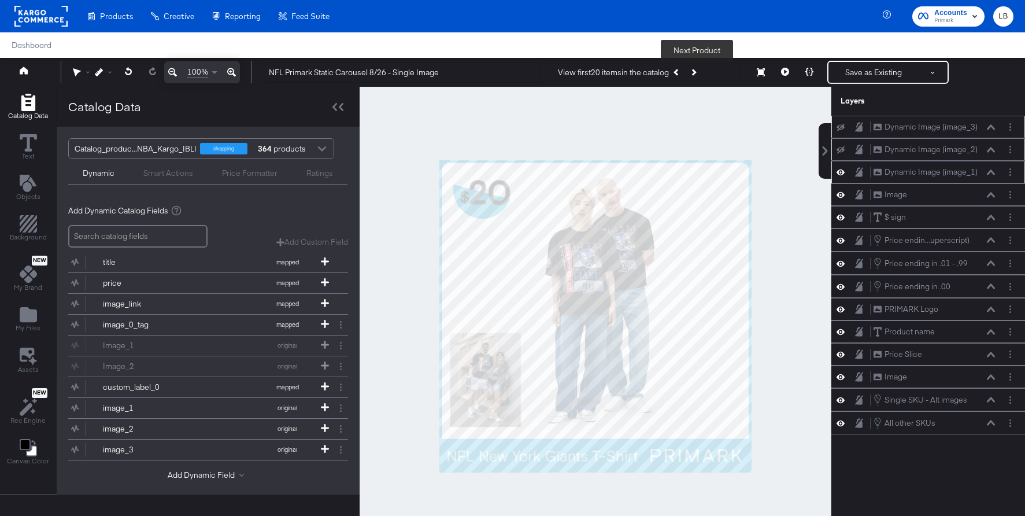
click at [839, 169] on icon at bounding box center [840, 172] width 8 height 10
click at [842, 418] on icon at bounding box center [840, 423] width 8 height 10
click at [840, 395] on icon at bounding box center [840, 400] width 8 height 10
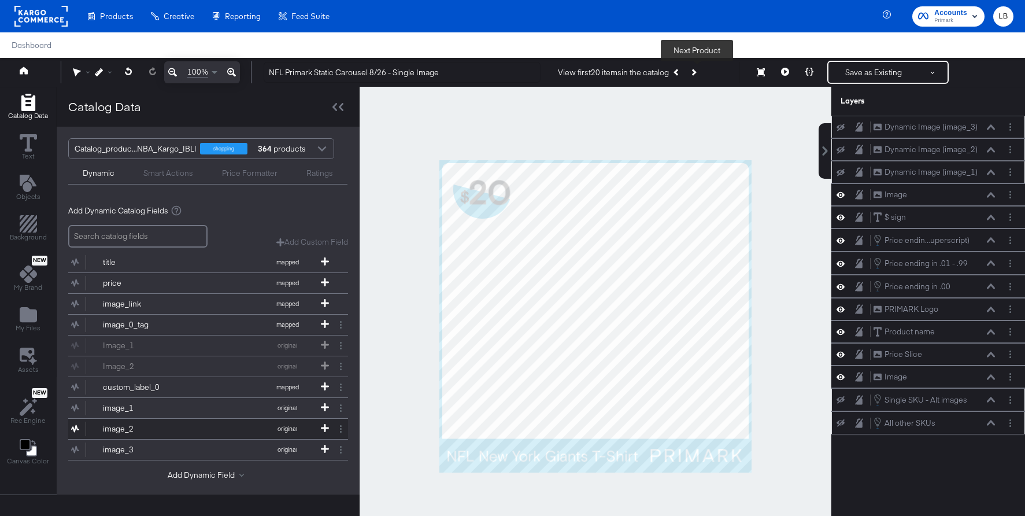
click at [132, 424] on div "image_2" at bounding box center [145, 428] width 84 height 11
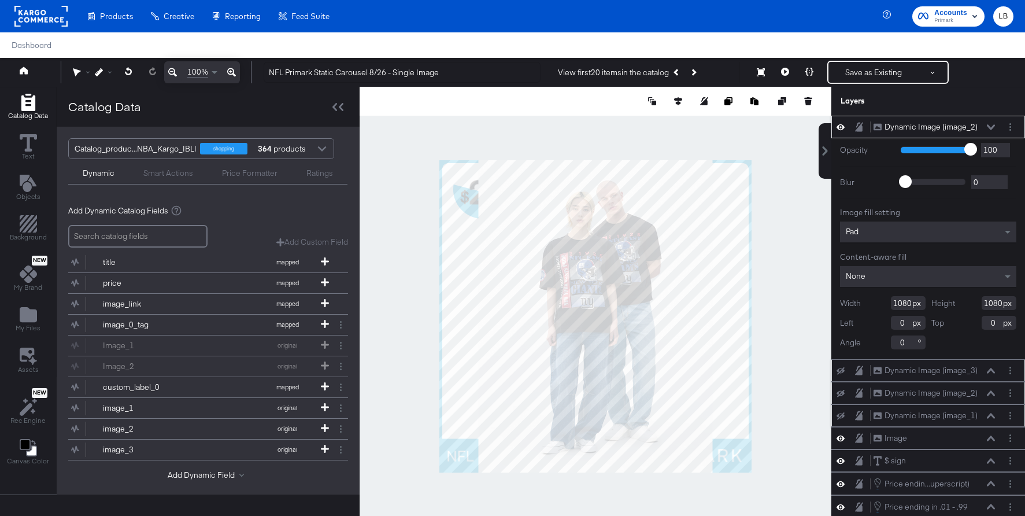
drag, startPoint x: 1002, startPoint y: 301, endPoint x: 927, endPoint y: 301, distance: 75.1
click at [927, 301] on div "Width 1080 Height 1080 Left 0 Top 0 Angle 0" at bounding box center [928, 322] width 176 height 53
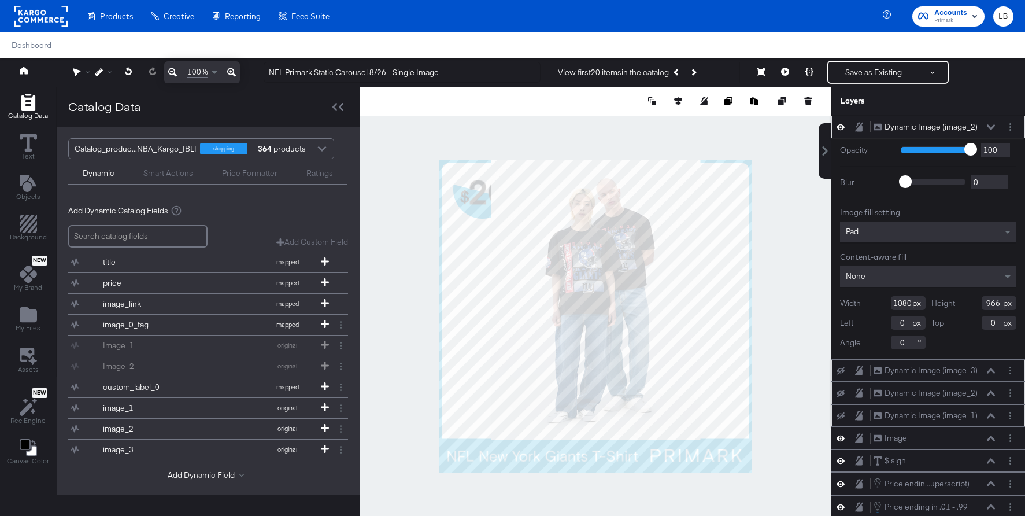
type input "966"
click at [896, 228] on div "Pad" at bounding box center [928, 231] width 176 height 21
click at [903, 275] on div "None" at bounding box center [928, 276] width 176 height 21
click at [990, 127] on icon at bounding box center [991, 126] width 8 height 5
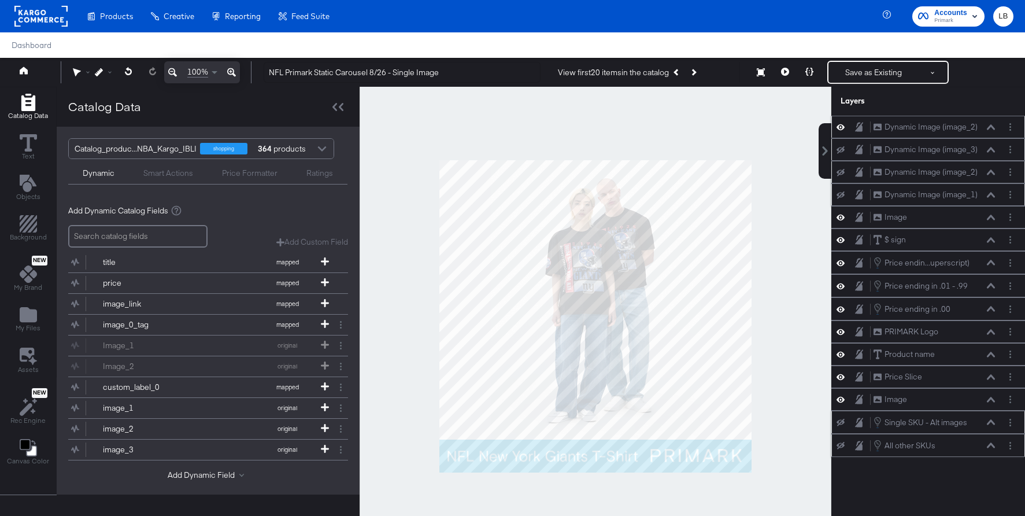
drag, startPoint x: 947, startPoint y: 124, endPoint x: 927, endPoint y: 115, distance: 22.2
click at [927, 116] on div "Dynamic Image (image_2) Dynamic Image (image_2)" at bounding box center [928, 127] width 194 height 23
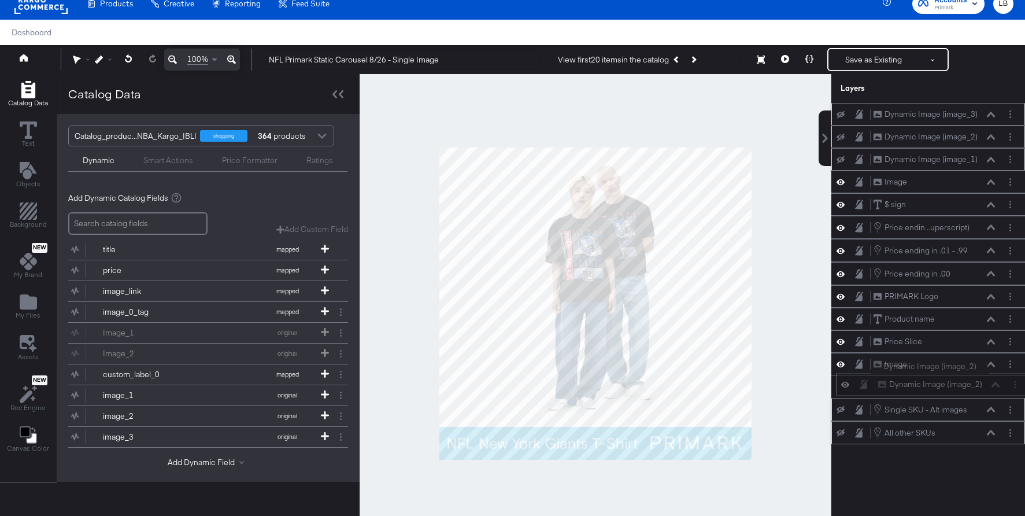
scroll to position [15, 0]
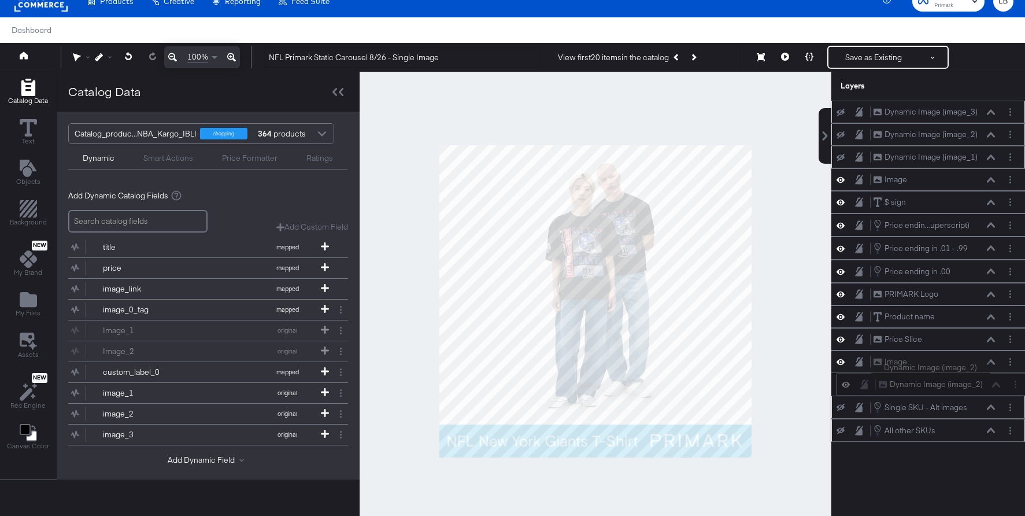
drag, startPoint x: 924, startPoint y: 119, endPoint x: 931, endPoint y: 380, distance: 260.8
click at [931, 380] on div "Dynamic Image (image_2) Dynamic Image (image_2)" at bounding box center [933, 384] width 194 height 23
click at [1013, 406] on button "Layer Options" at bounding box center [1010, 407] width 12 height 12
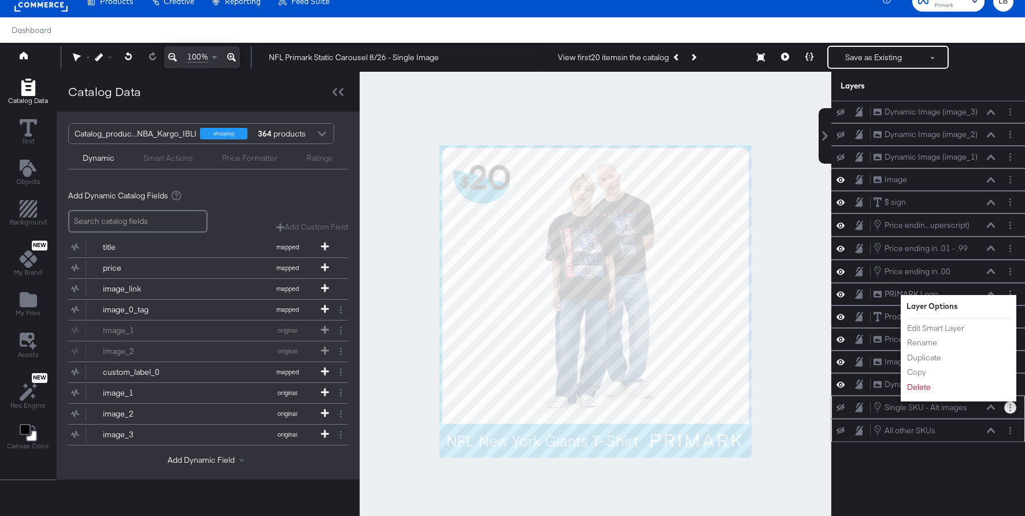
click at [953, 385] on li "Delete" at bounding box center [938, 387] width 64 height 12
click at [966, 479] on div "Dynamic Image (image_3) Dynamic Image (image_3) Dynamic Image (image_2) Dynamic…" at bounding box center [928, 307] width 194 height 412
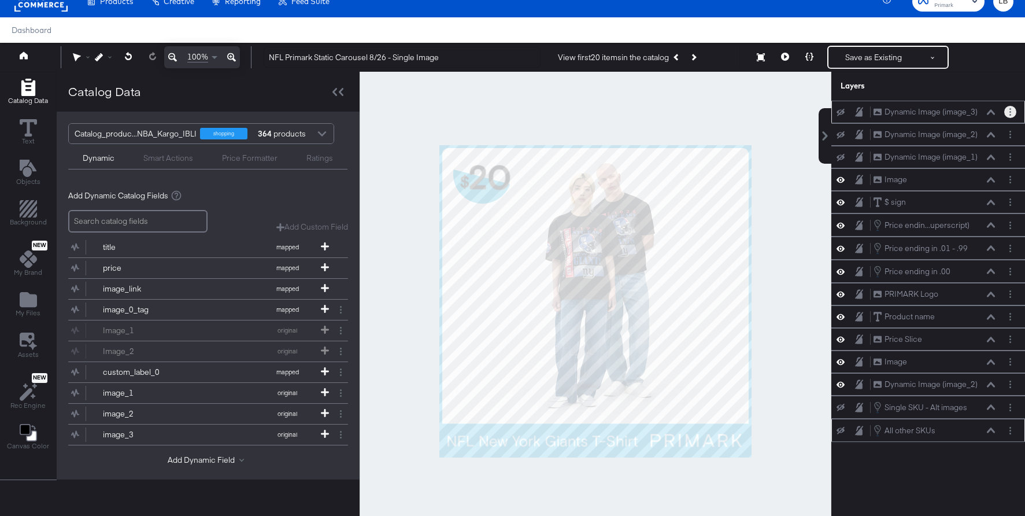
click at [1007, 113] on button "Layer Options" at bounding box center [1010, 112] width 12 height 12
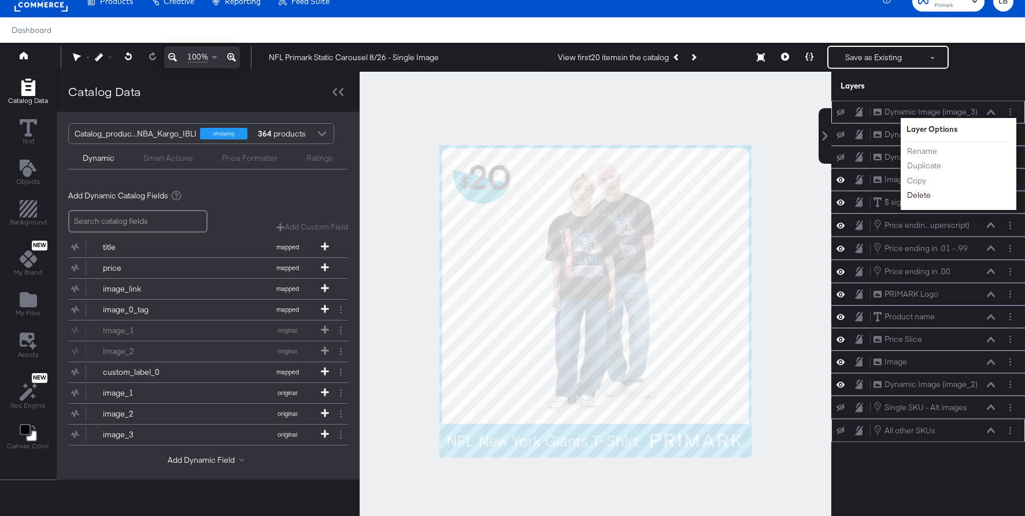
click at [917, 192] on button "Delete" at bounding box center [918, 195] width 25 height 12
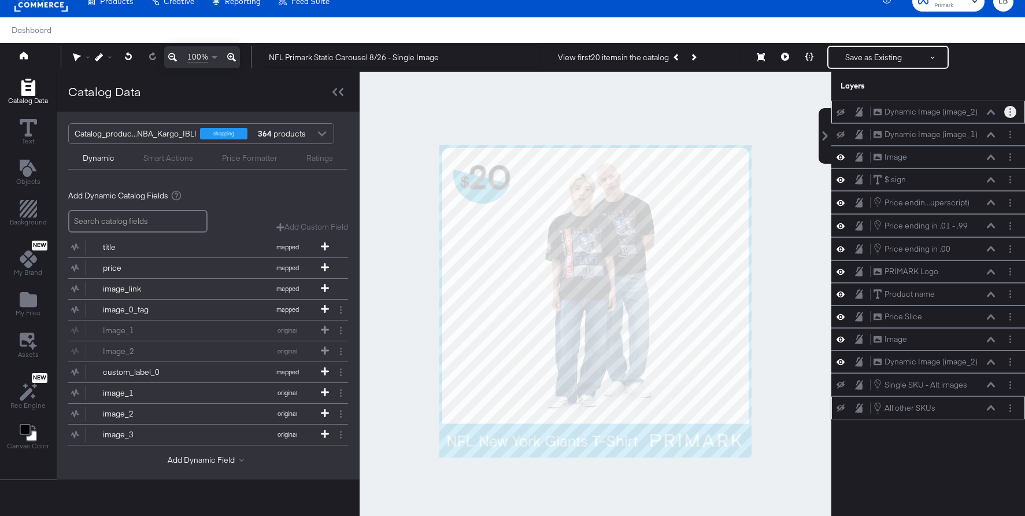
click at [1012, 109] on button "Layer Options" at bounding box center [1010, 112] width 12 height 12
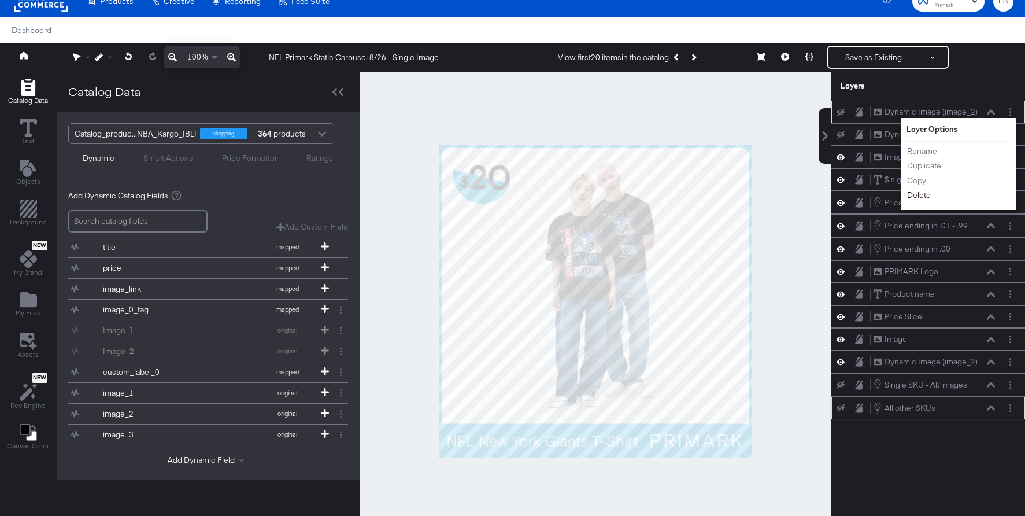
click at [919, 192] on button "Delete" at bounding box center [918, 195] width 25 height 12
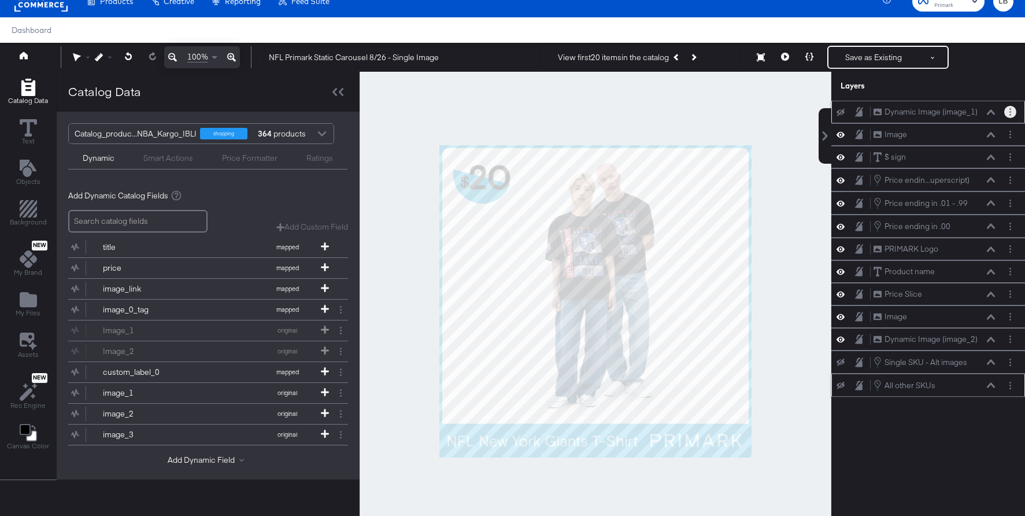
click at [1009, 111] on circle "Layer Options" at bounding box center [1010, 112] width 2 height 2
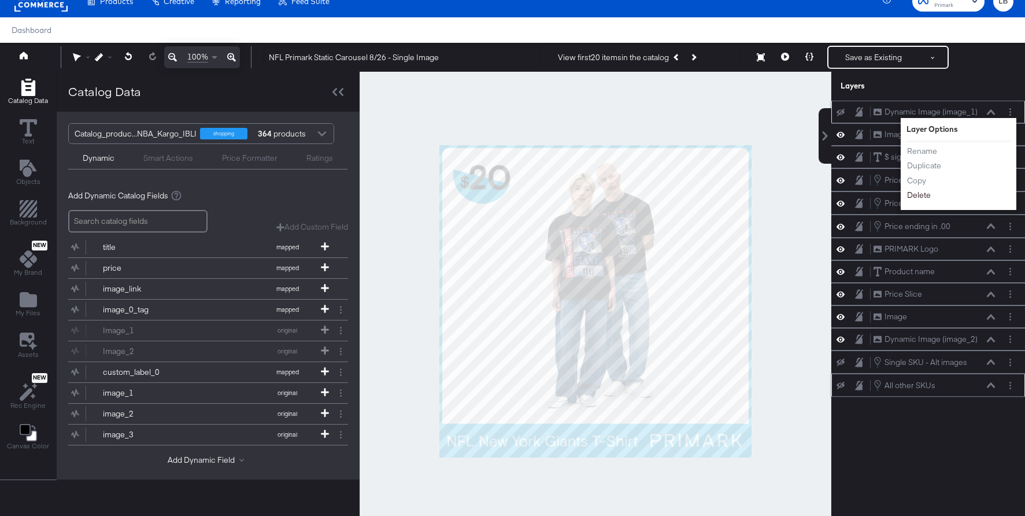
click at [924, 191] on button "Delete" at bounding box center [918, 195] width 25 height 12
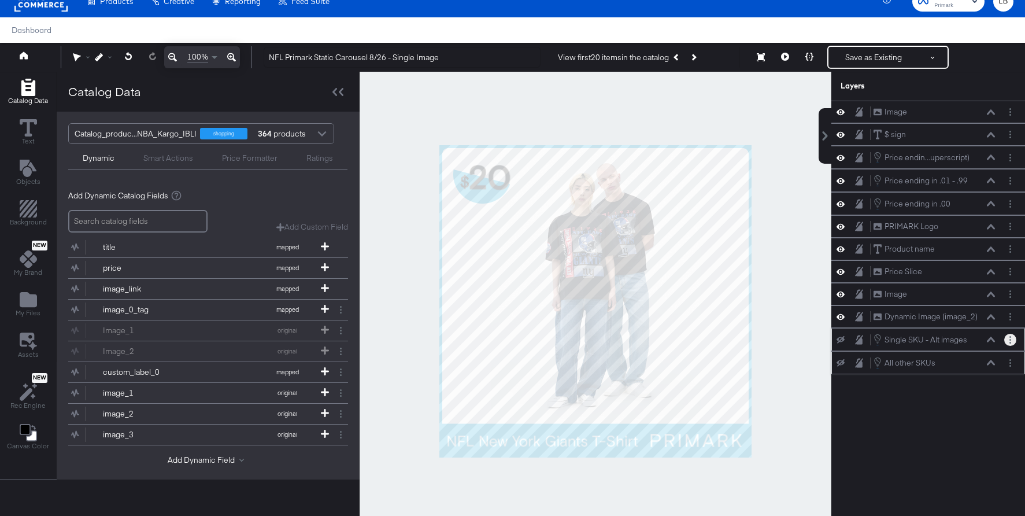
click at [1012, 338] on button "Layer Options" at bounding box center [1010, 340] width 12 height 12
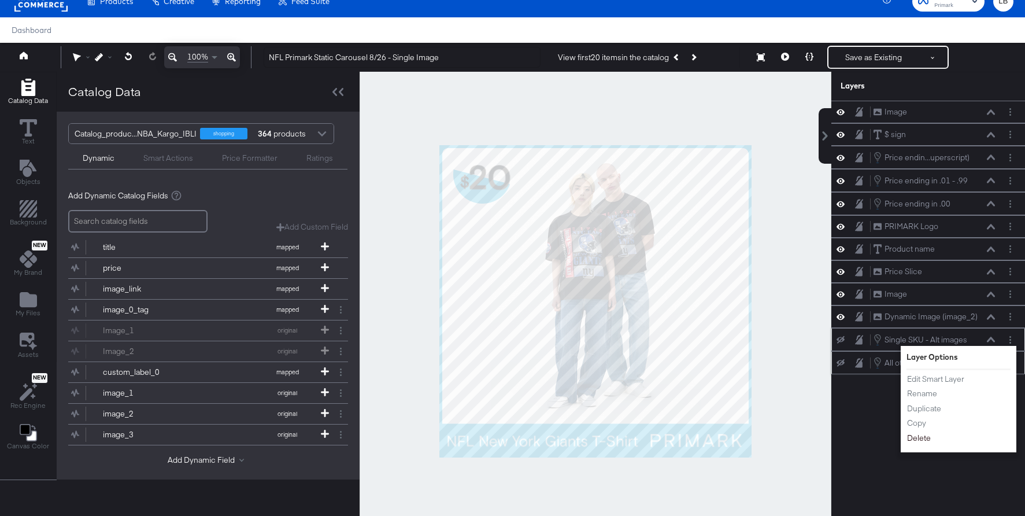
click at [917, 435] on button "Delete" at bounding box center [918, 438] width 25 height 12
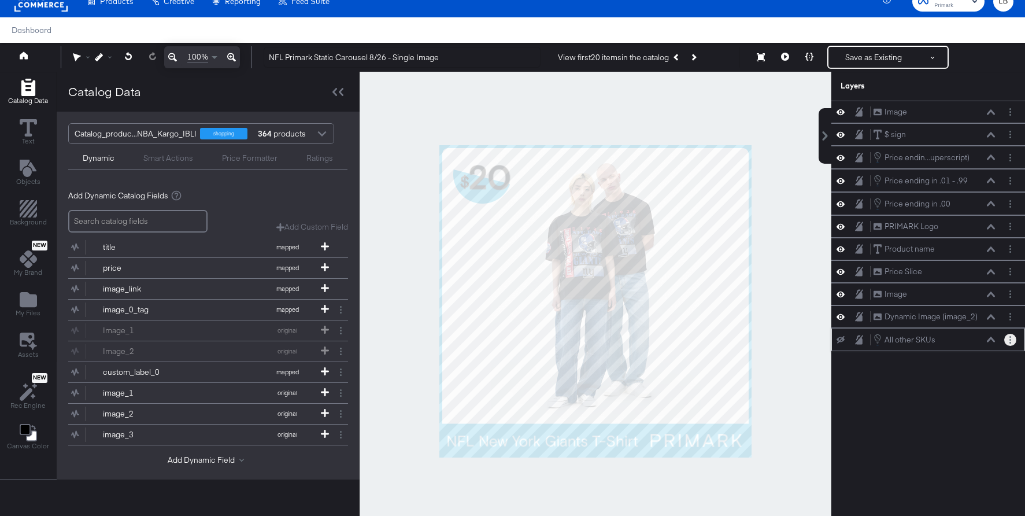
click at [1008, 340] on button "Layer Options" at bounding box center [1010, 340] width 12 height 12
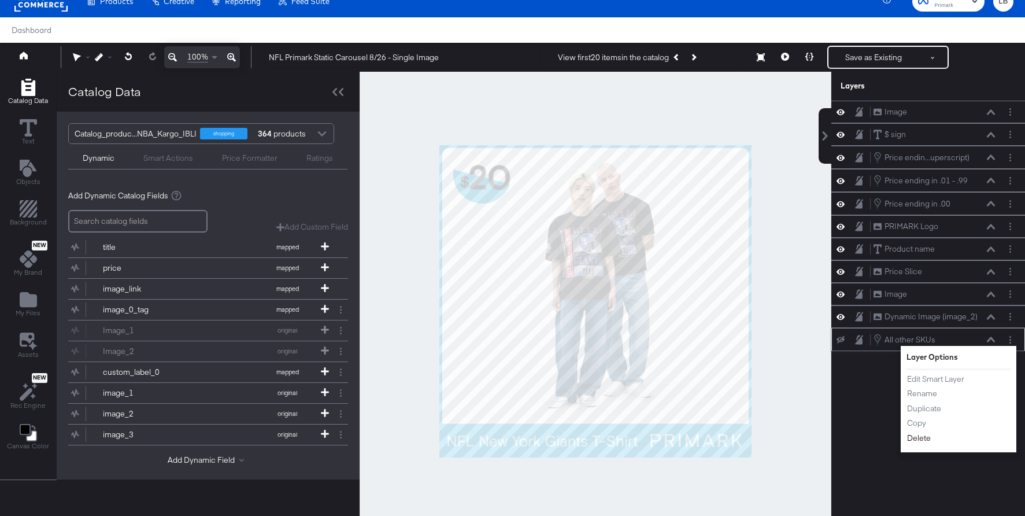
click at [916, 435] on button "Delete" at bounding box center [918, 438] width 25 height 12
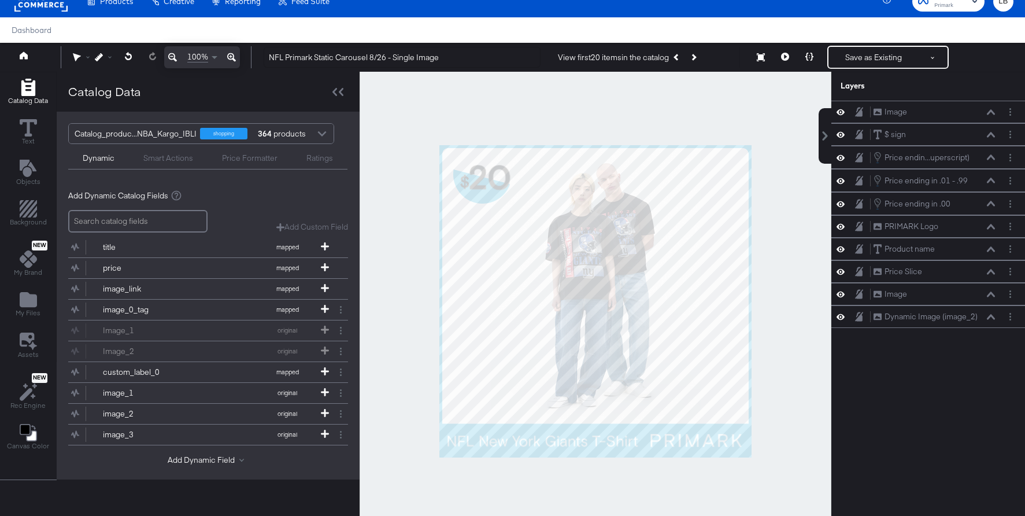
click at [916, 435] on div "Image Image $ sign $ sign Price endin...uperscript) Price ending in .01 - .99 (…" at bounding box center [921, 307] width 208 height 412
click at [784, 52] on button at bounding box center [785, 57] width 24 height 23
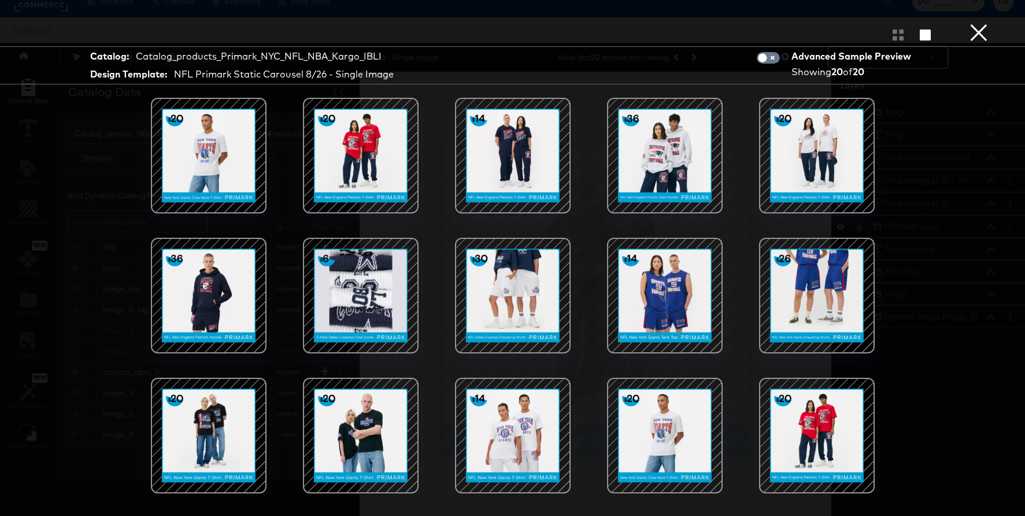
scroll to position [0, 0]
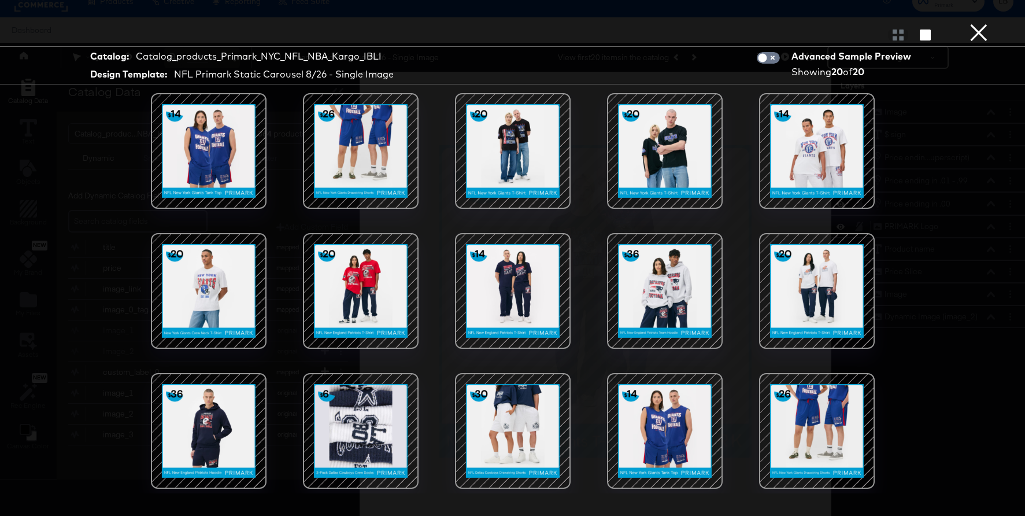
click at [980, 23] on button "×" at bounding box center [978, 11] width 23 height 23
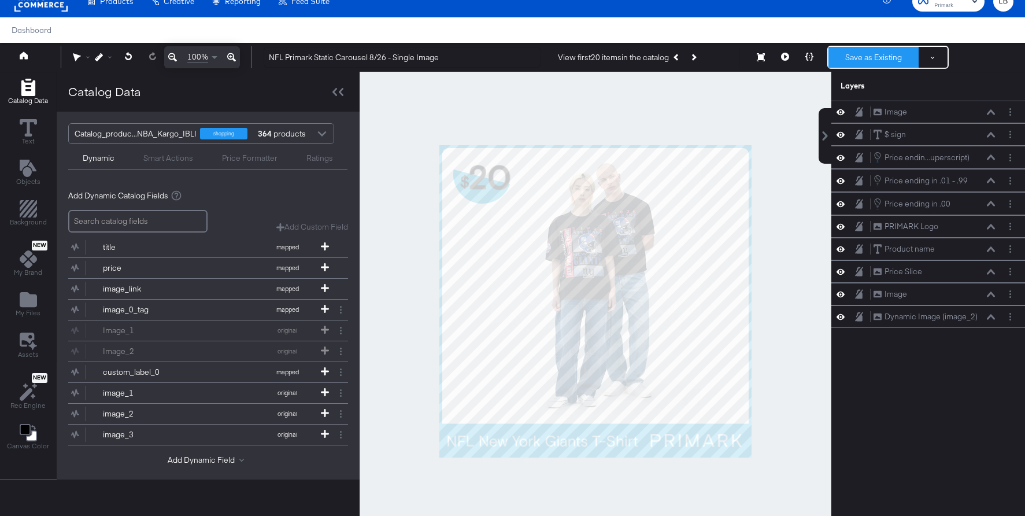
click at [854, 53] on button "Save as Existing" at bounding box center [873, 57] width 90 height 21
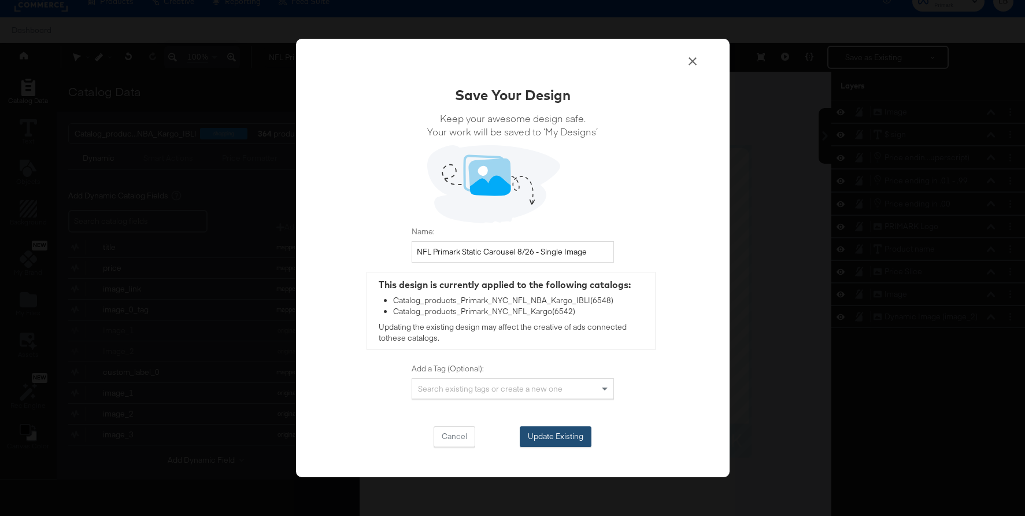
click at [551, 433] on button "Update Existing" at bounding box center [556, 436] width 72 height 21
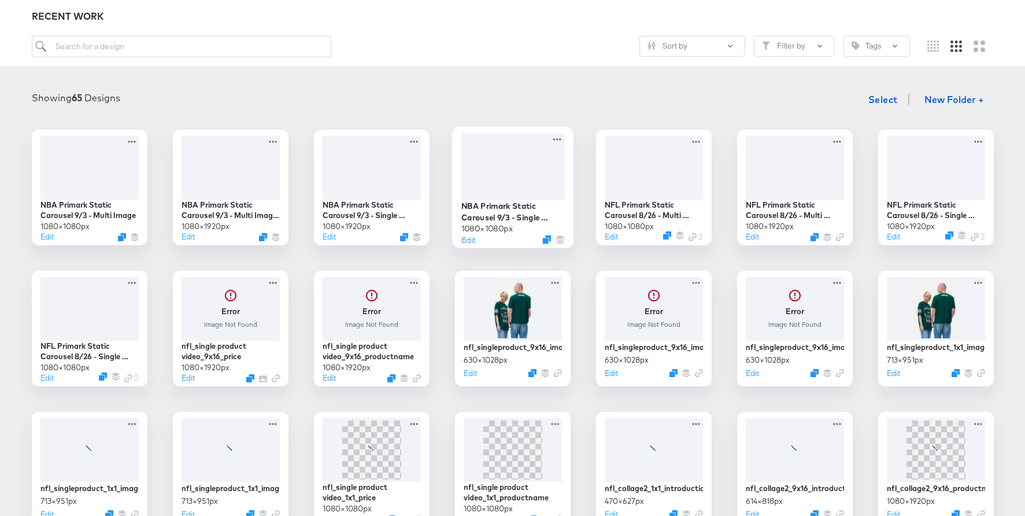
scroll to position [164, 0]
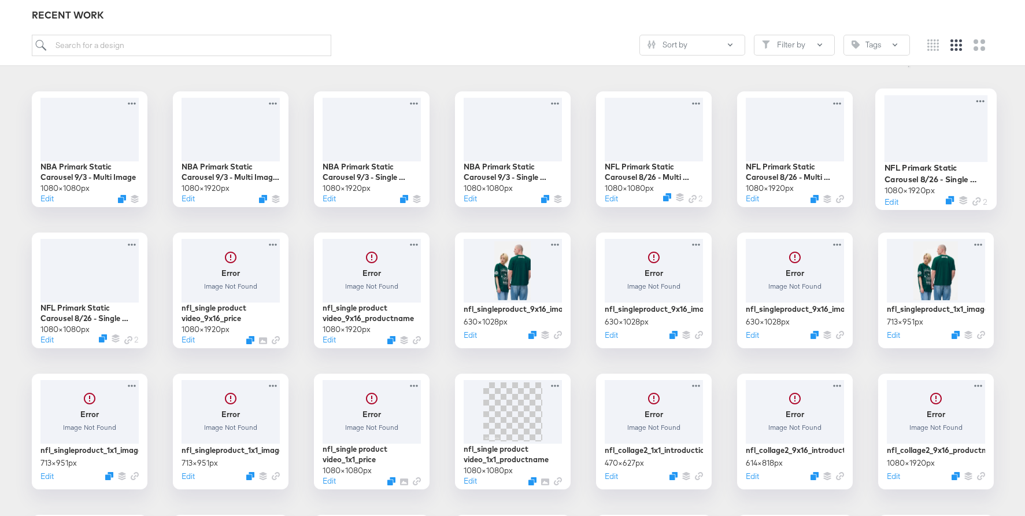
click at [943, 149] on div at bounding box center [935, 128] width 103 height 66
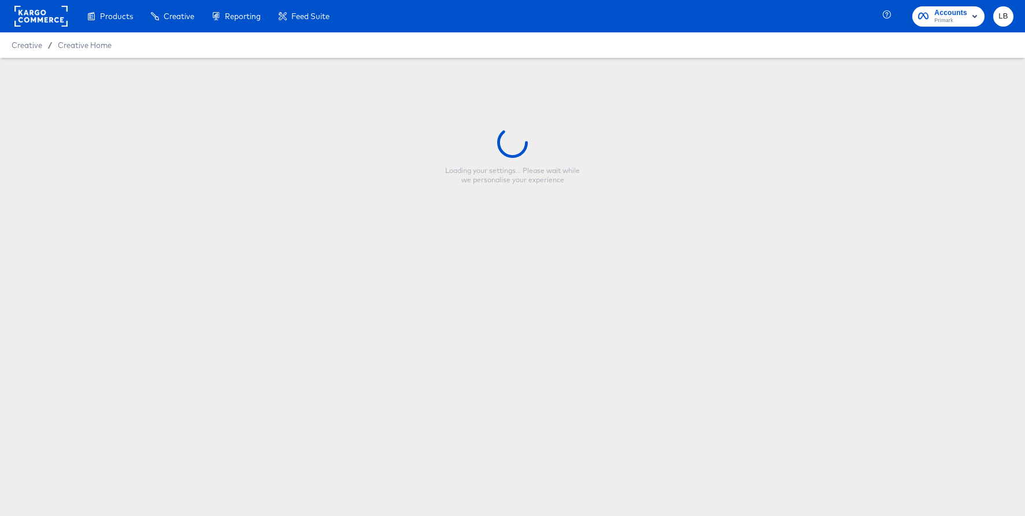
type input "NFL Primark Static Carousel 8/26 - Single Image 9:16"
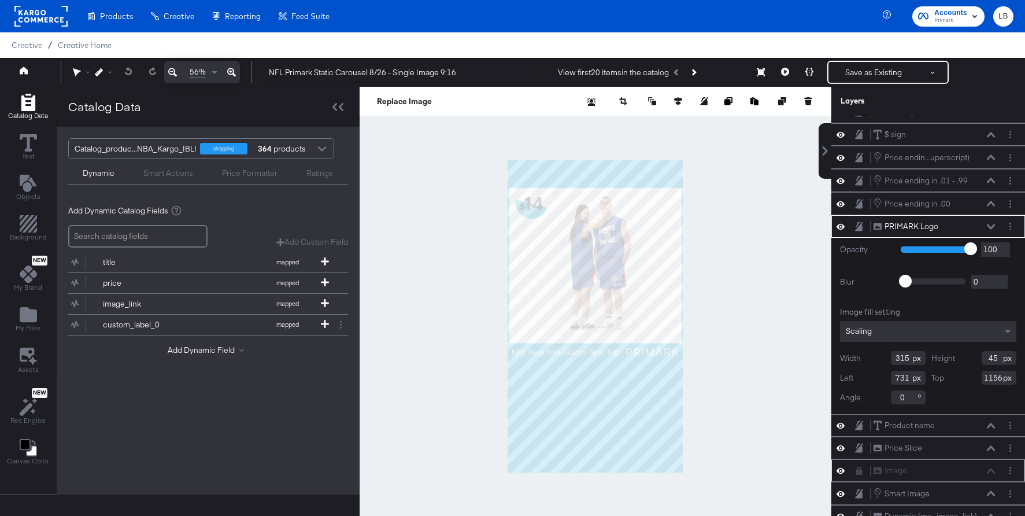
scroll to position [29, 0]
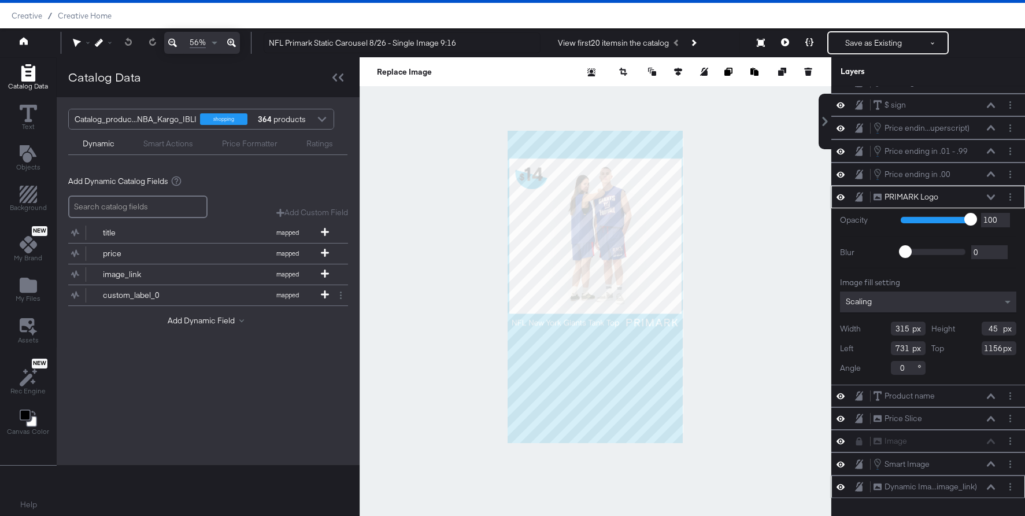
click at [992, 483] on button at bounding box center [990, 486] width 9 height 7
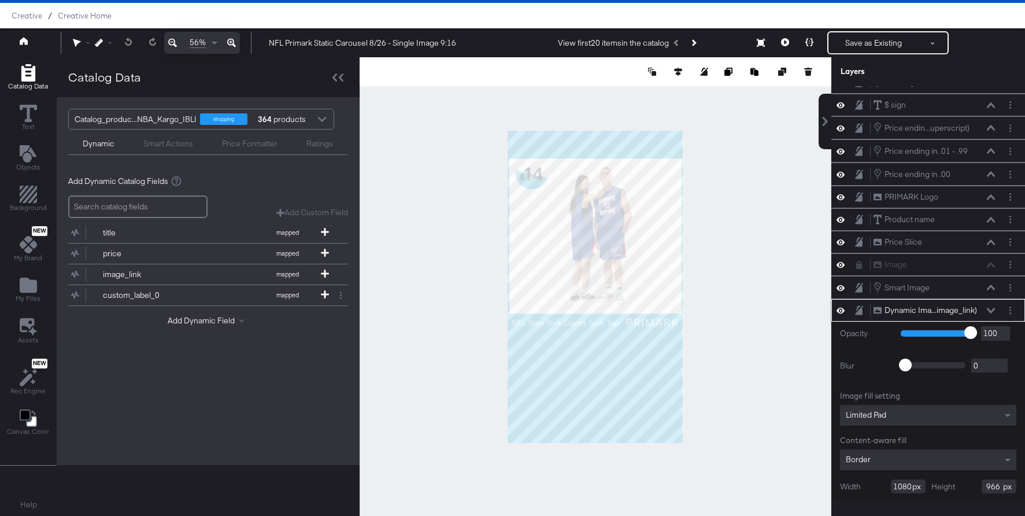
scroll to position [60, 0]
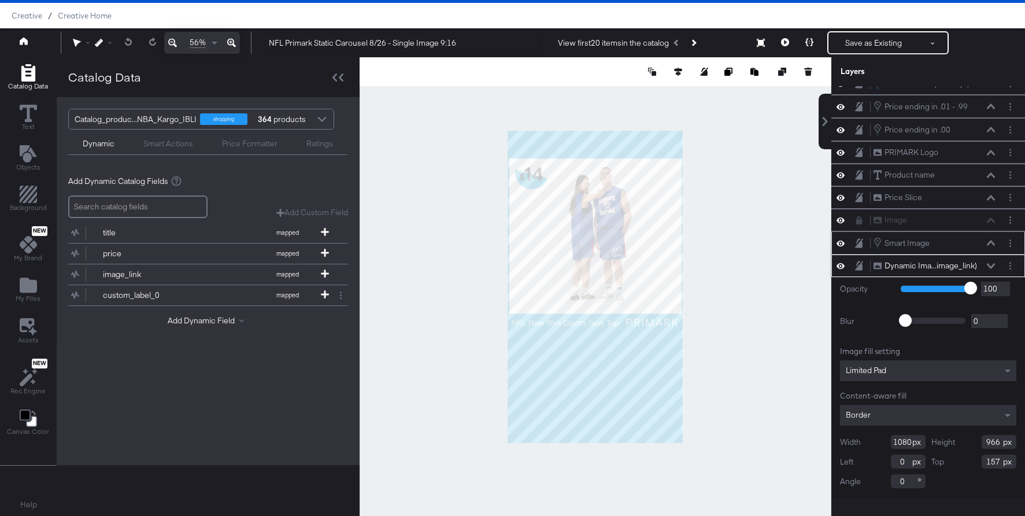
click at [992, 241] on icon at bounding box center [991, 243] width 8 height 6
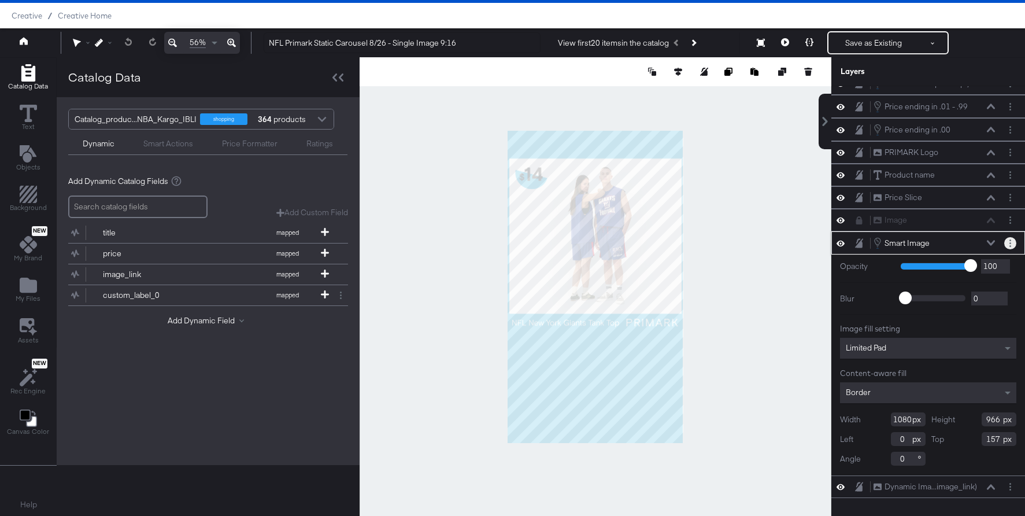
click at [1009, 246] on circle "Layer Options" at bounding box center [1010, 246] width 2 height 2
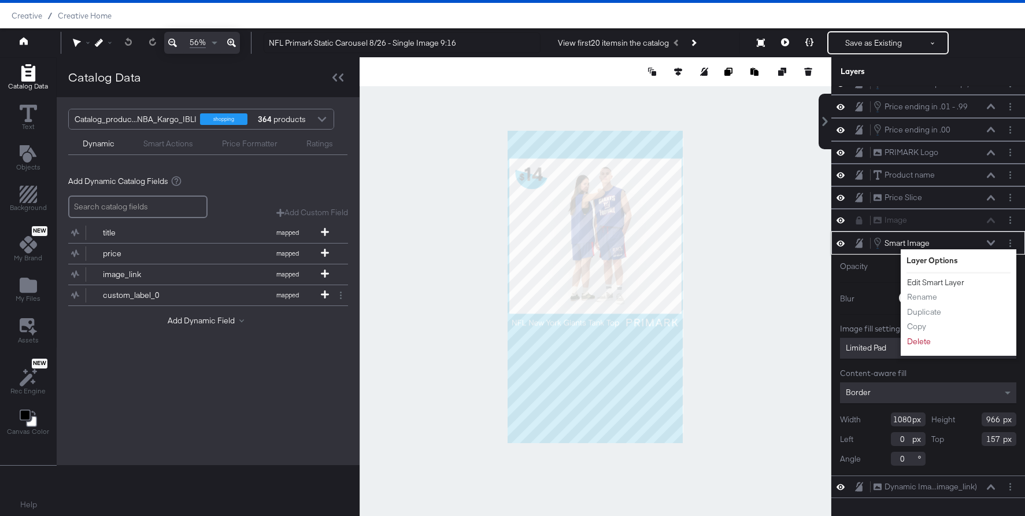
click at [958, 278] on button "Edit Smart Layer" at bounding box center [935, 282] width 58 height 12
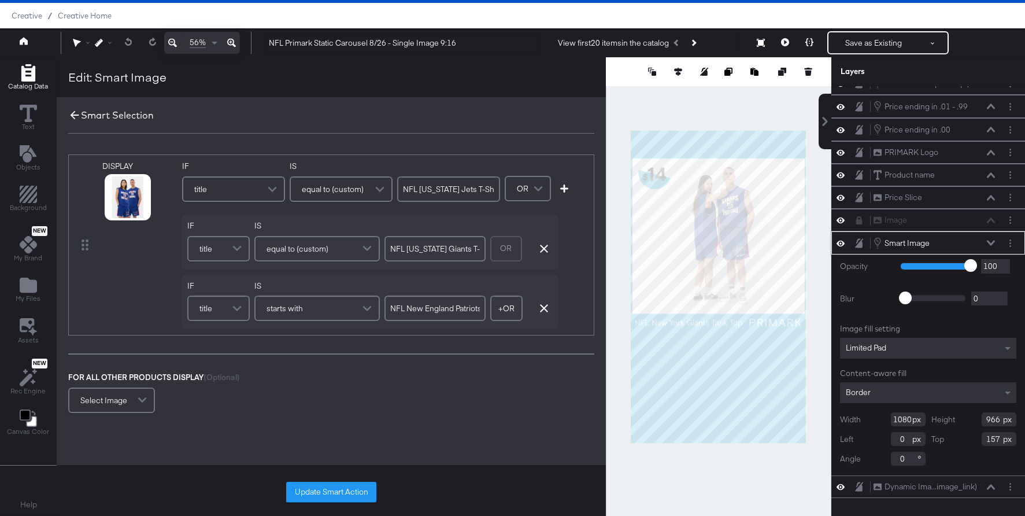
click at [73, 117] on icon at bounding box center [74, 115] width 13 height 13
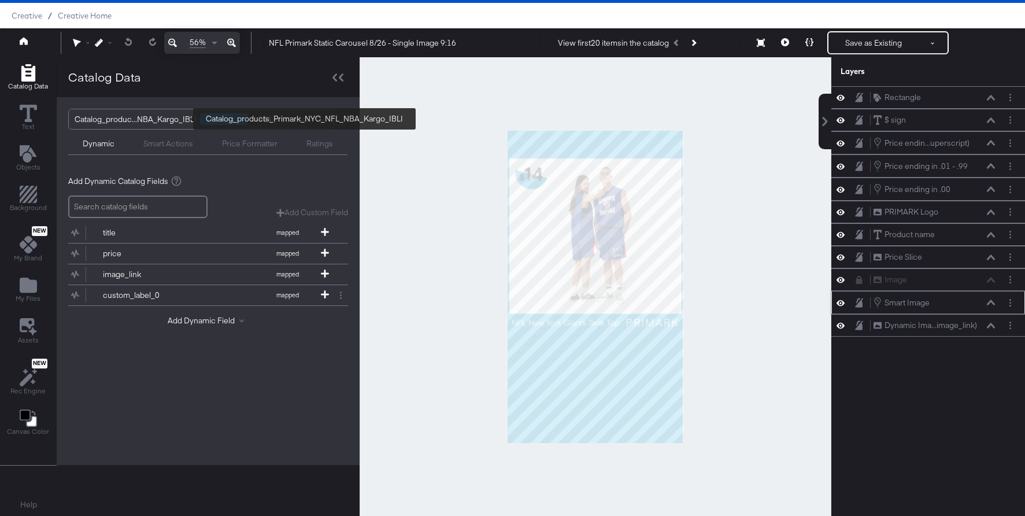
scroll to position [0, 0]
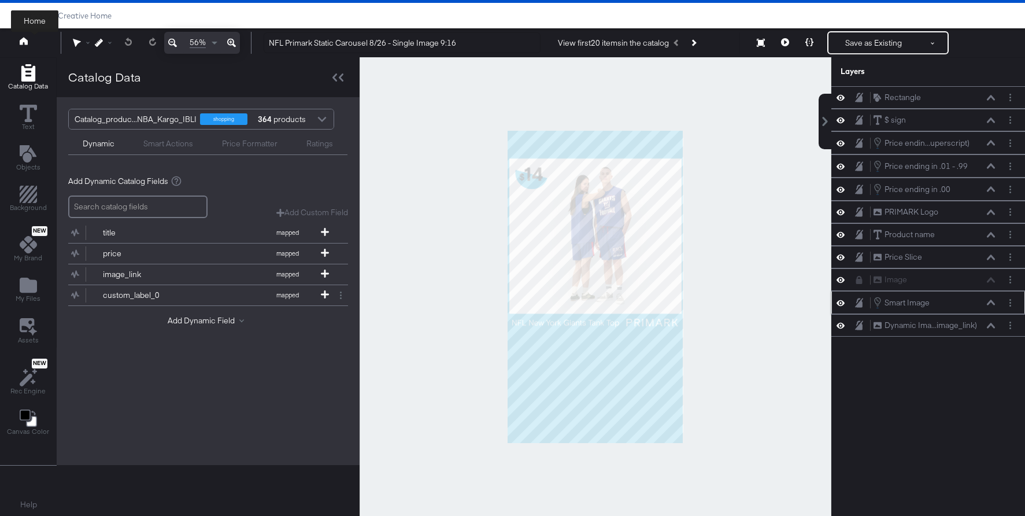
click at [28, 39] on button at bounding box center [35, 42] width 46 height 21
click at [859, 46] on button "Save as Existing" at bounding box center [873, 42] width 90 height 21
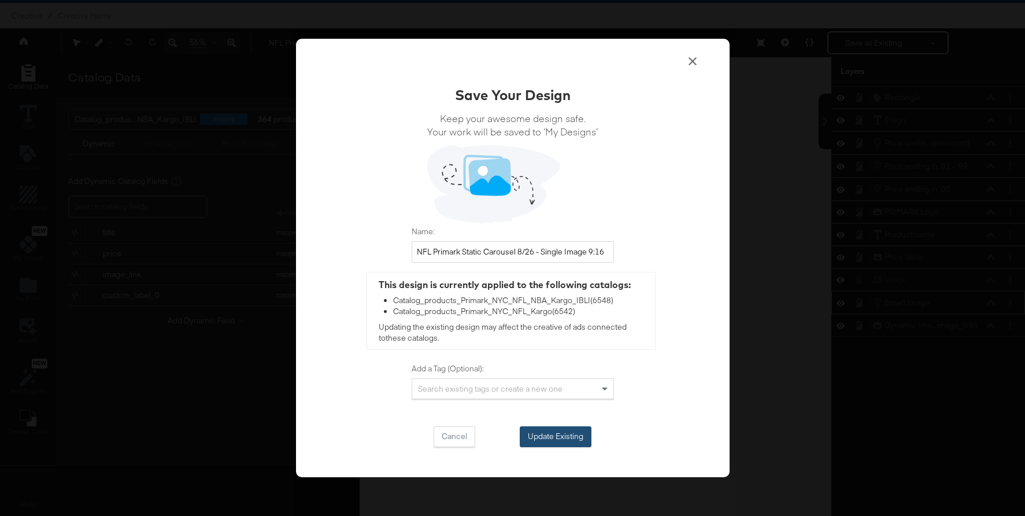
click at [557, 431] on button "Update Existing" at bounding box center [556, 436] width 72 height 21
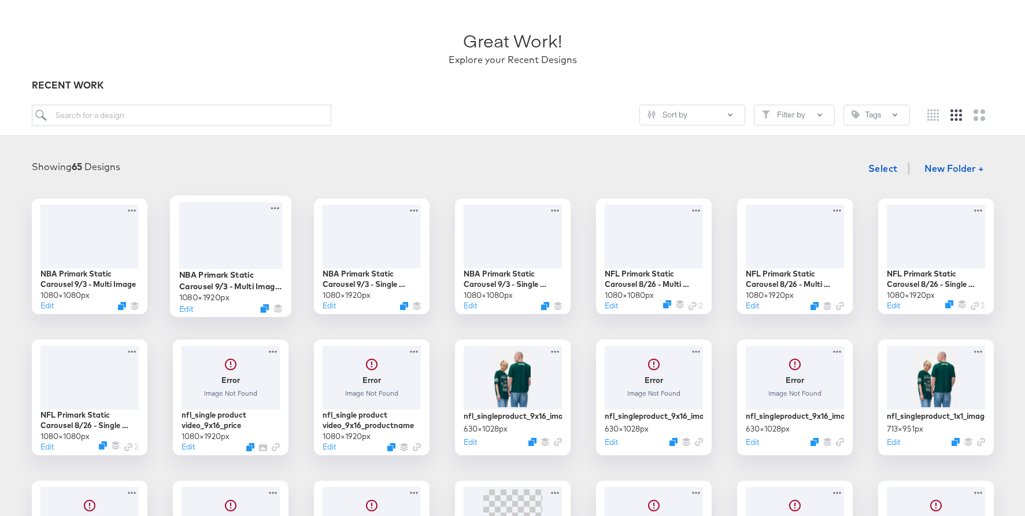
scroll to position [65, 0]
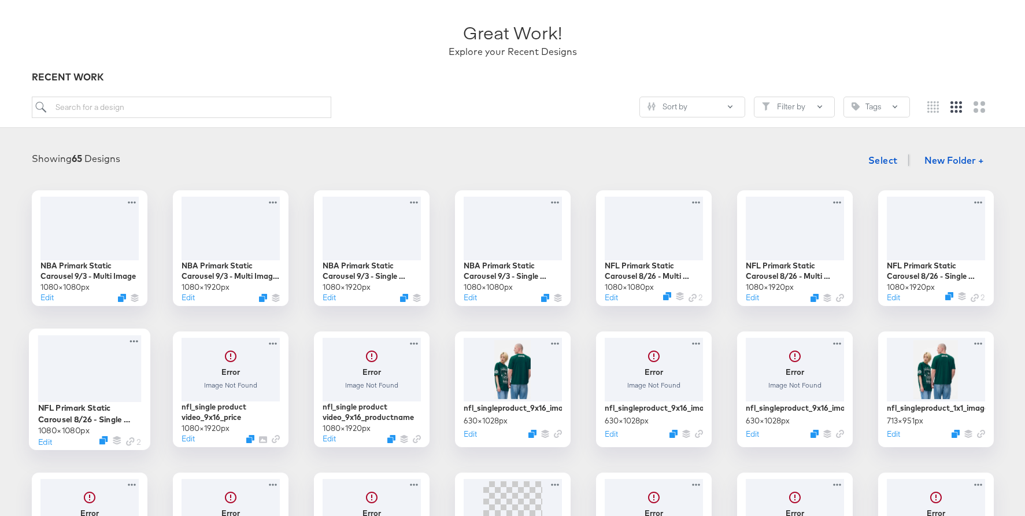
click at [95, 369] on div at bounding box center [89, 368] width 103 height 67
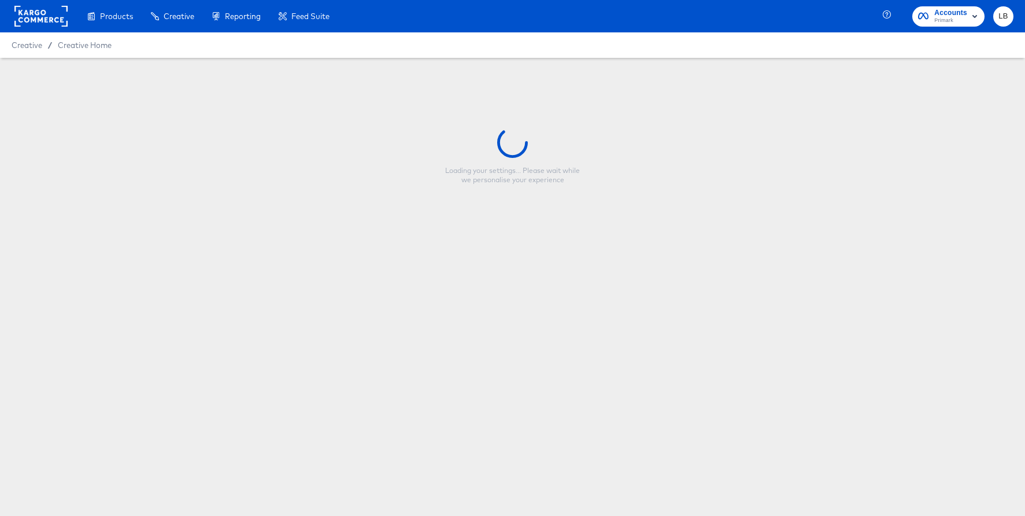
type input "NFL Primark Static Carousel 8/26 - Single Image"
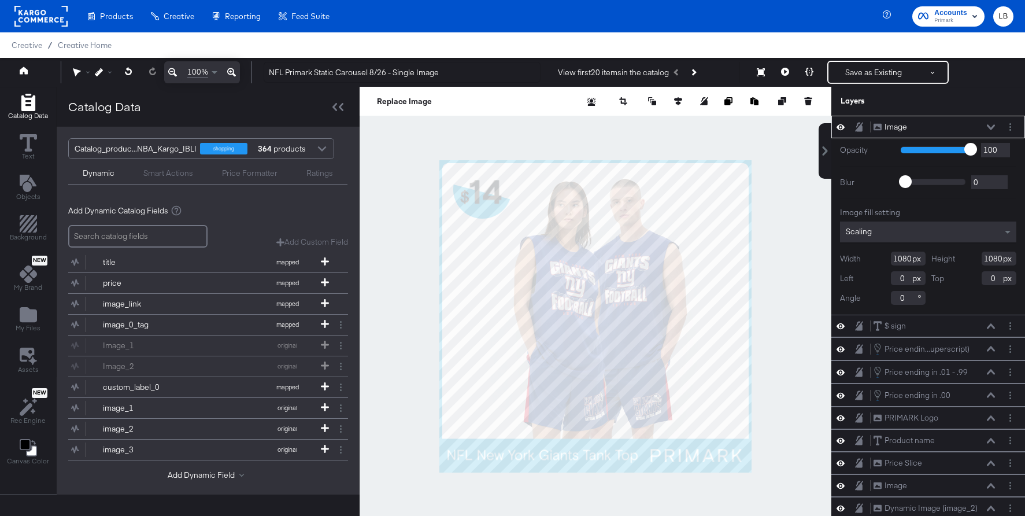
scroll to position [29, 0]
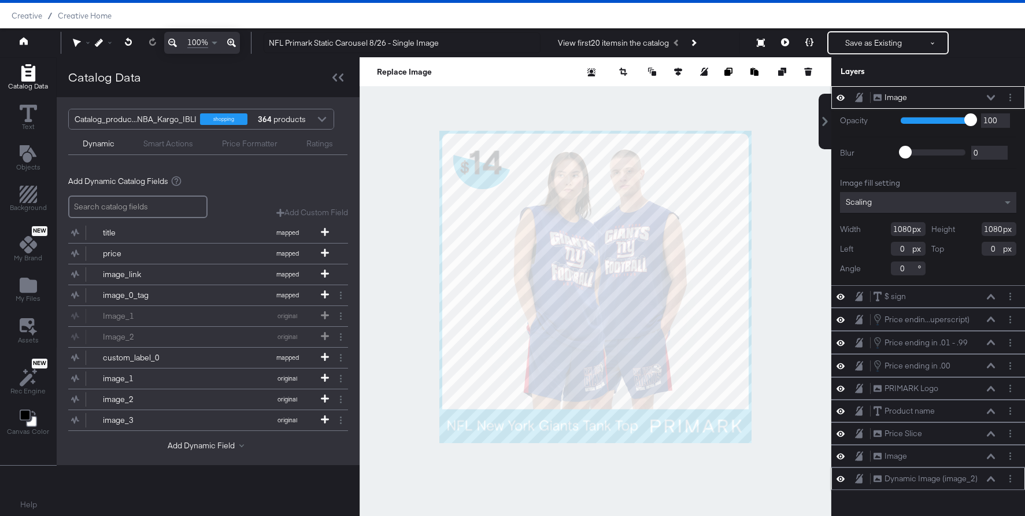
click at [991, 476] on icon at bounding box center [991, 479] width 8 height 6
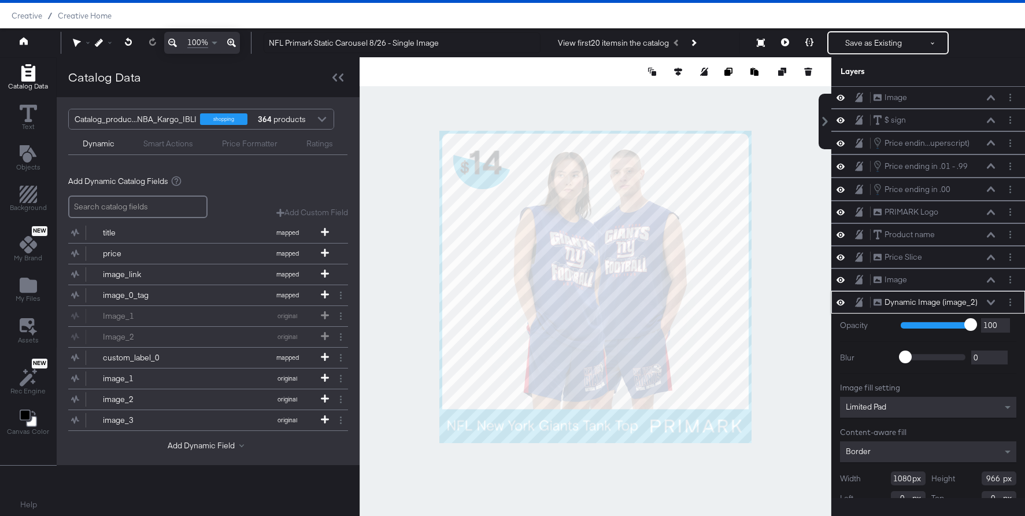
scroll to position [36, 0]
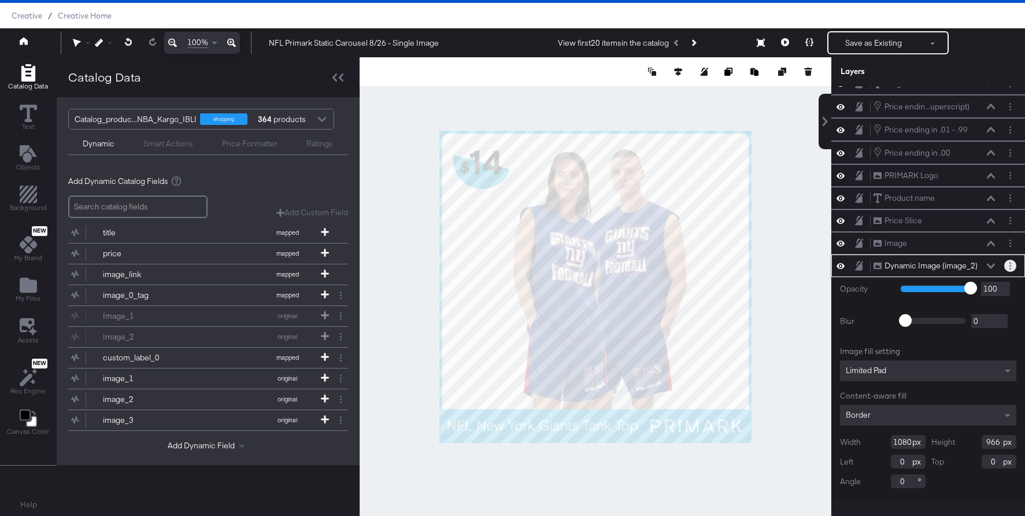
click at [1009, 264] on icon "Layer Options" at bounding box center [1010, 266] width 2 height 8
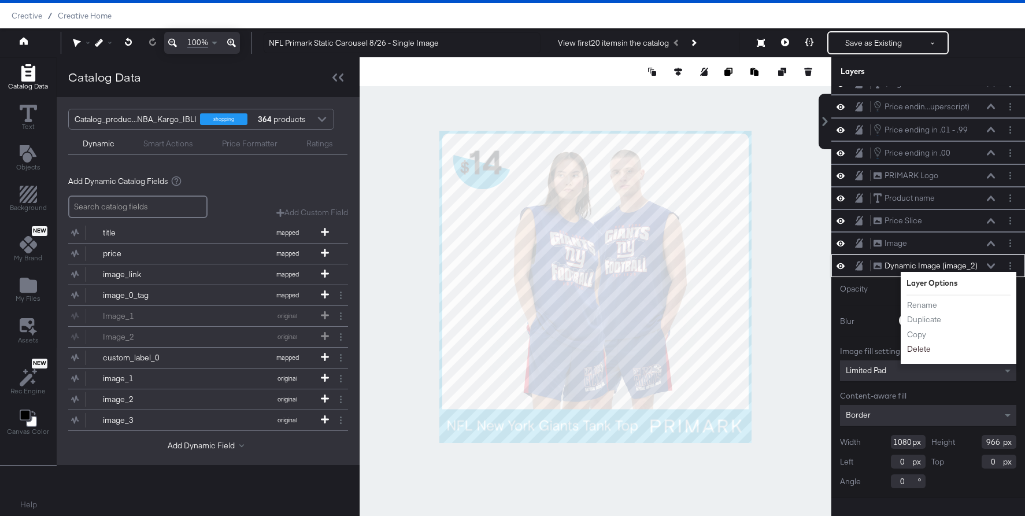
click at [921, 346] on button "Delete" at bounding box center [918, 349] width 25 height 12
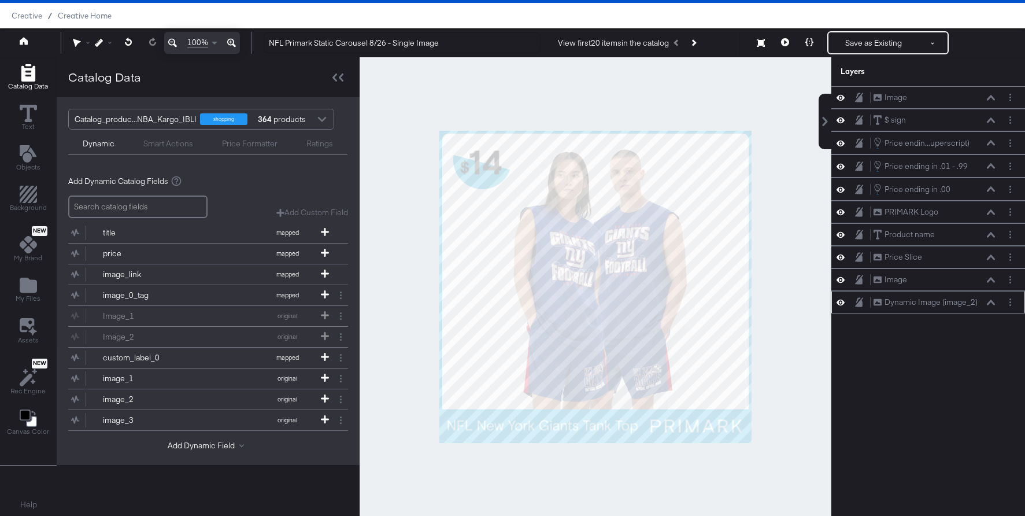
scroll to position [0, 0]
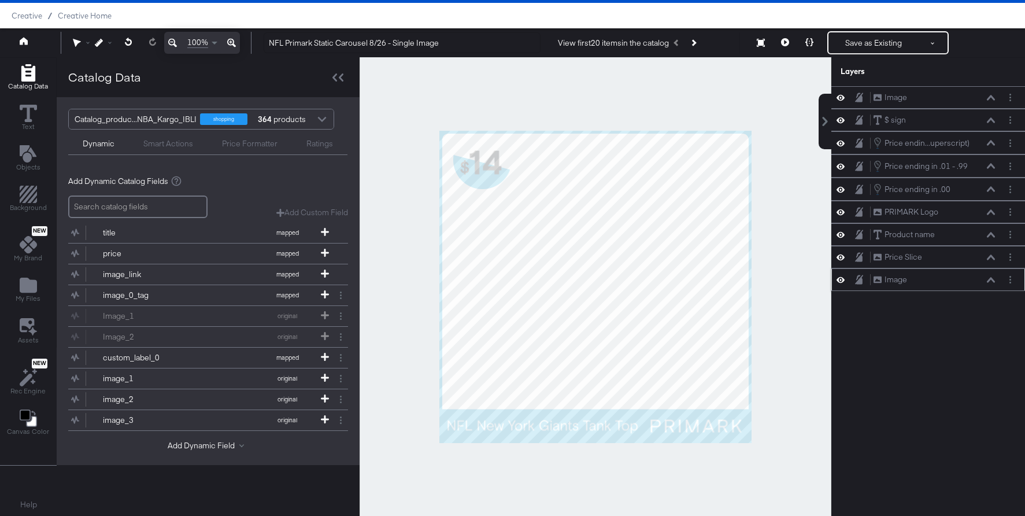
click at [843, 279] on icon at bounding box center [840, 280] width 8 height 6
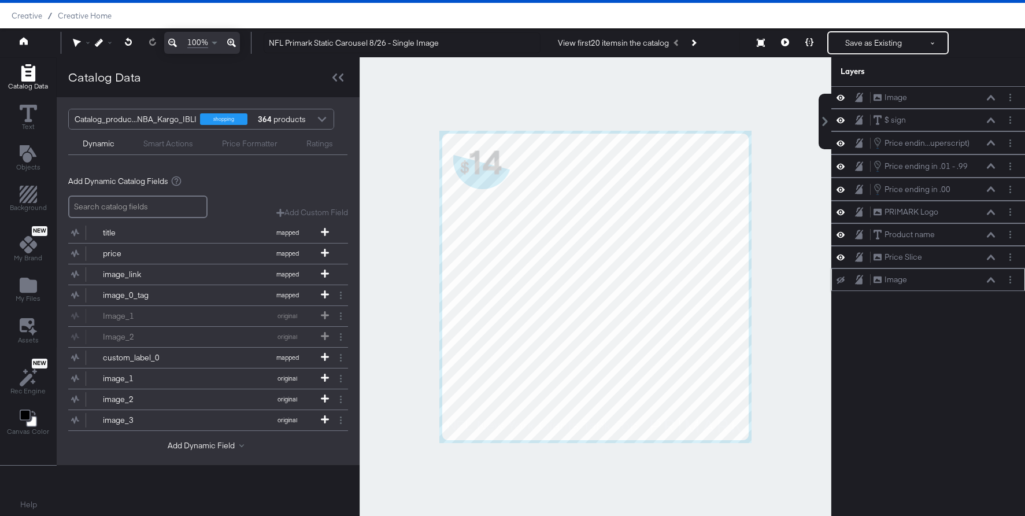
click at [843, 279] on icon at bounding box center [840, 280] width 8 height 8
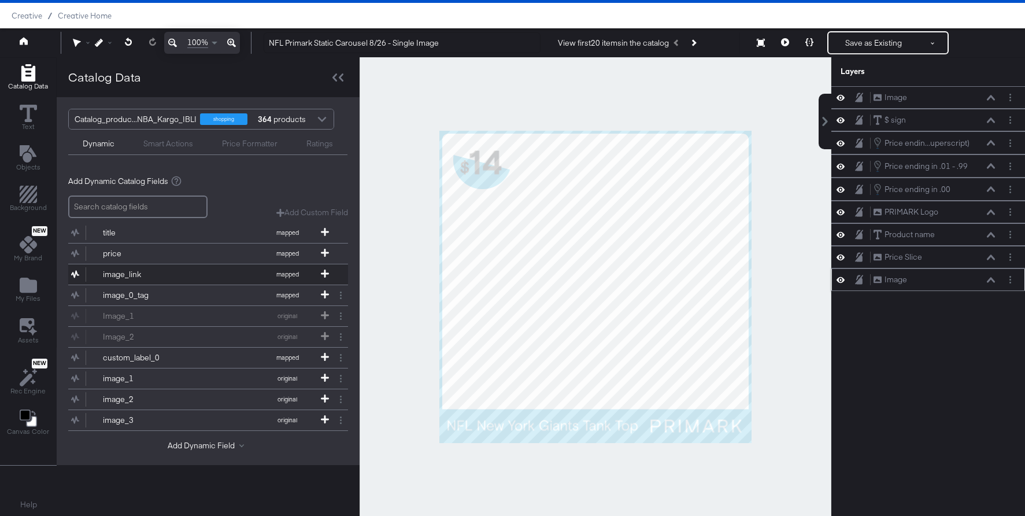
click at [191, 266] on button "image_link mapped" at bounding box center [200, 274] width 265 height 20
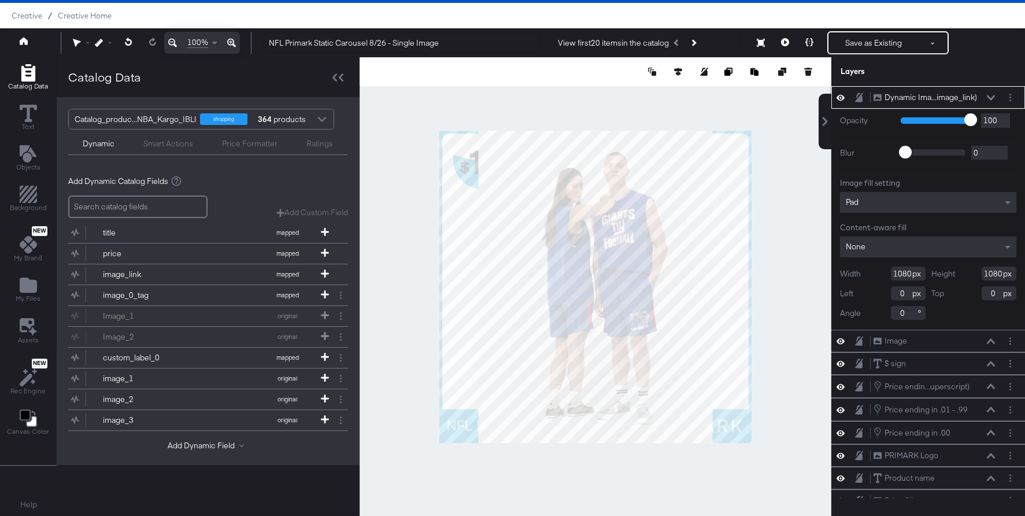
click at [989, 95] on icon at bounding box center [991, 98] width 8 height 6
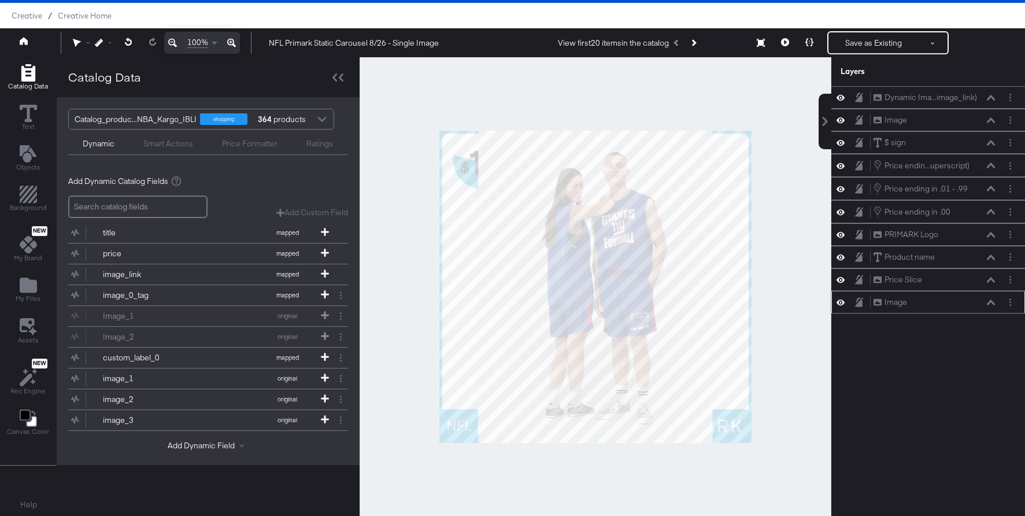
drag, startPoint x: 954, startPoint y: 94, endPoint x: 964, endPoint y: 308, distance: 214.1
click at [964, 308] on div "Dynamic Ima...image_link) Dynamic Image (image_link) Image Image $ sign $ sign …" at bounding box center [928, 199] width 194 height 227
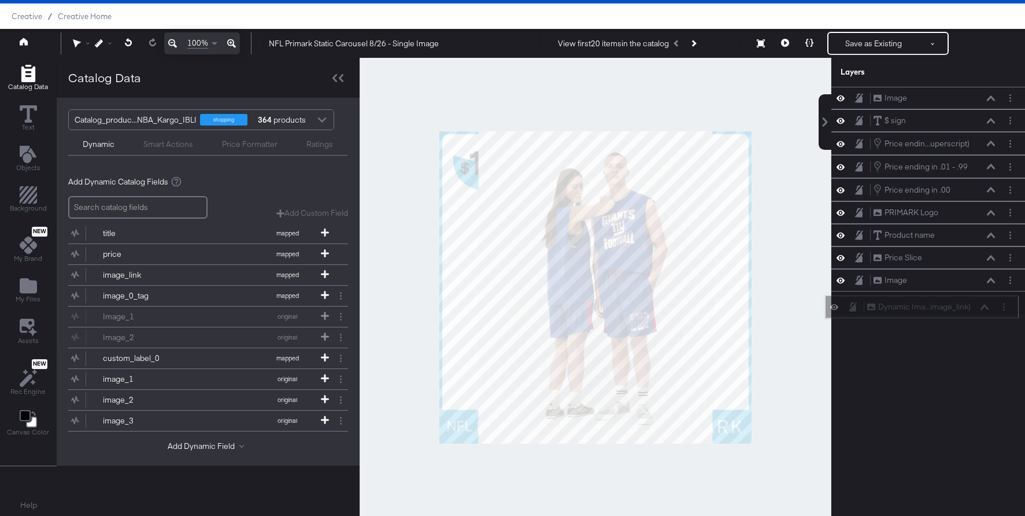
drag, startPoint x: 981, startPoint y: 90, endPoint x: 975, endPoint y: 305, distance: 215.1
click at [975, 305] on div "Dynamic Ima...image_link) Dynamic Image (image_link)" at bounding box center [922, 306] width 194 height 23
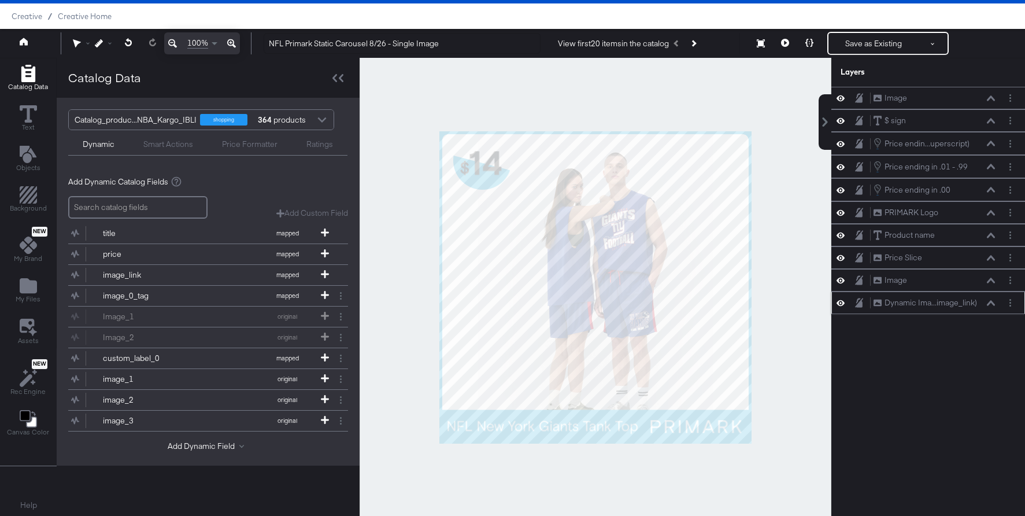
click at [994, 300] on icon at bounding box center [991, 303] width 8 height 6
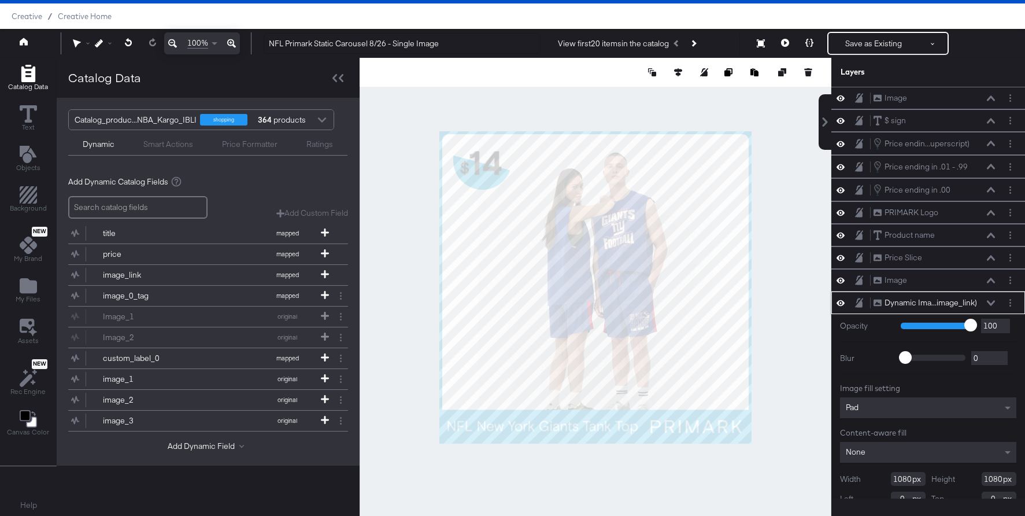
scroll to position [36, 0]
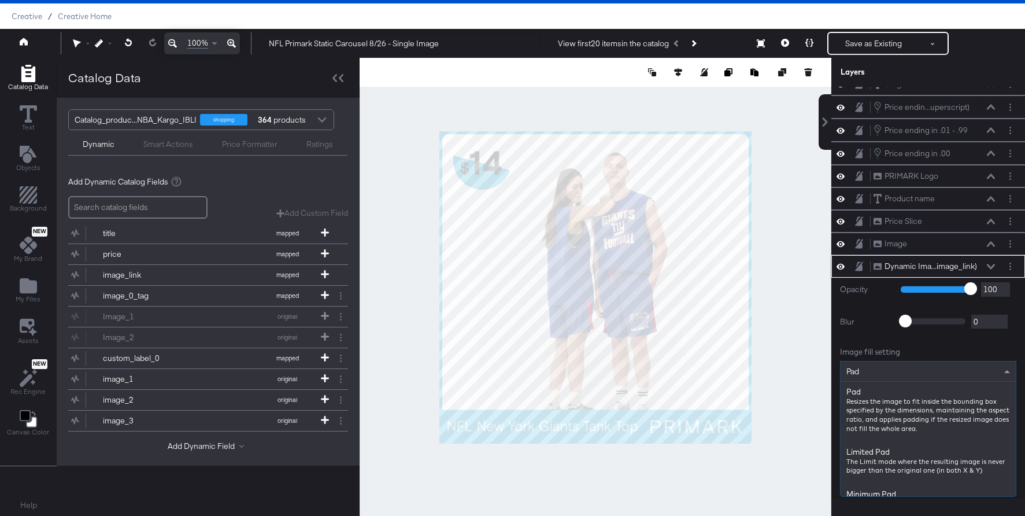
click at [941, 371] on div "Pad" at bounding box center [927, 371] width 175 height 20
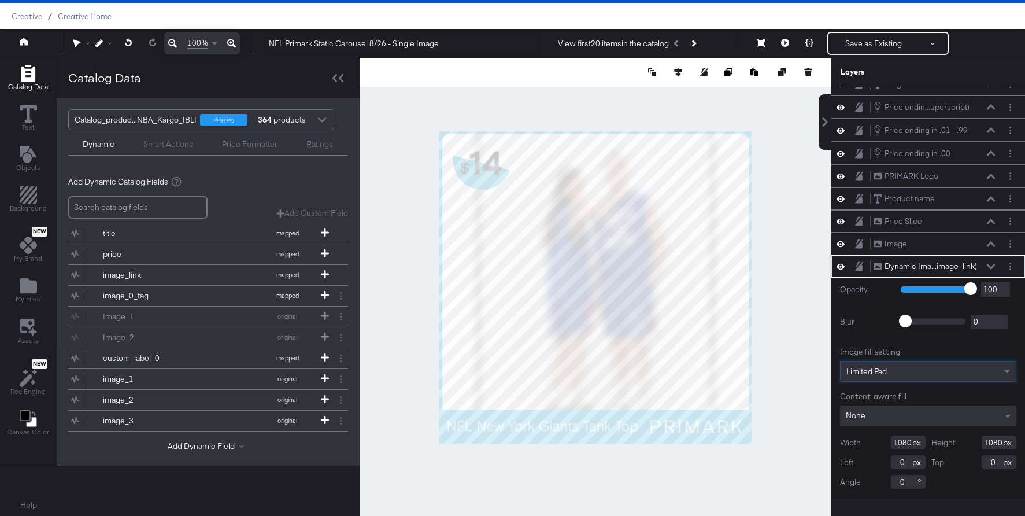
click at [932, 412] on div "None" at bounding box center [928, 415] width 176 height 21
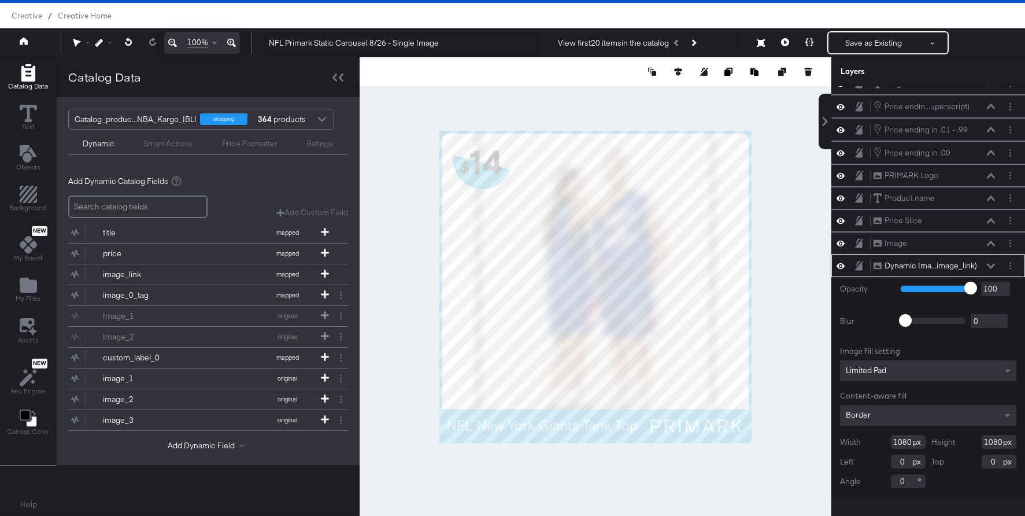
drag, startPoint x: 1001, startPoint y: 443, endPoint x: 984, endPoint y: 443, distance: 17.3
click at [984, 443] on div "Height 1080" at bounding box center [974, 442] width 86 height 14
type input "966"
click at [989, 264] on icon at bounding box center [991, 266] width 8 height 6
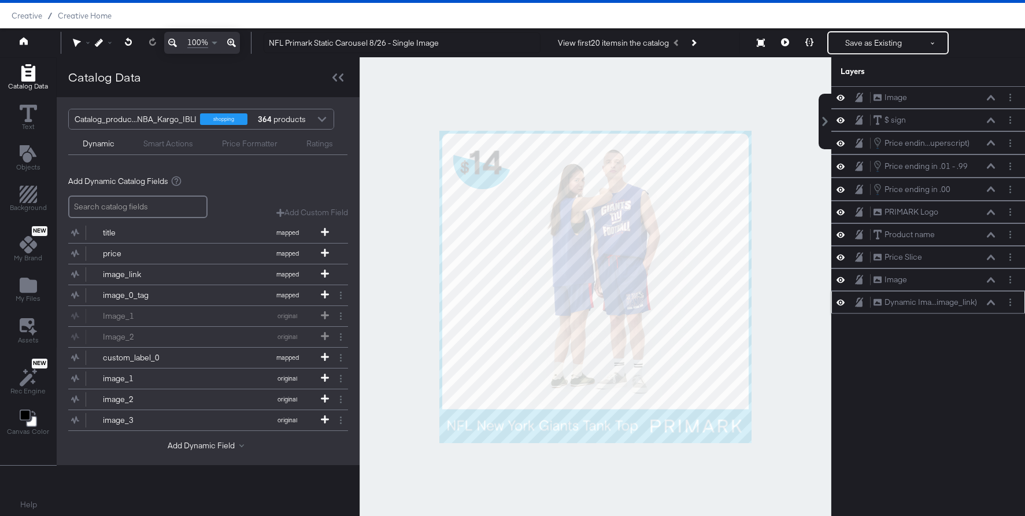
scroll to position [0, 0]
click at [950, 373] on div "Image Image $ sign $ sign Price endin...uperscript) Price ending in .01 - .99 (…" at bounding box center [928, 292] width 194 height 412
click at [174, 138] on div "Smart Actions" at bounding box center [168, 143] width 50 height 11
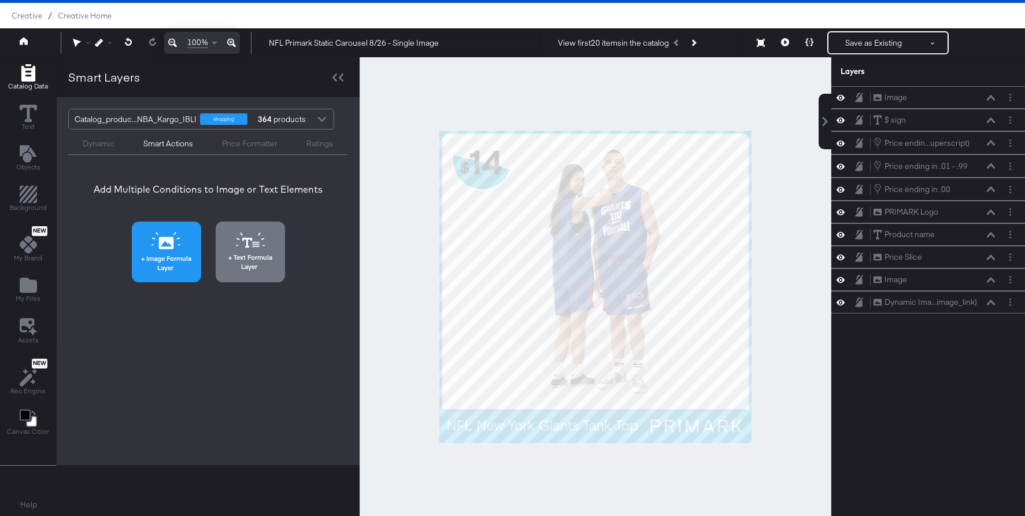
click at [178, 243] on icon at bounding box center [165, 240] width 29 height 17
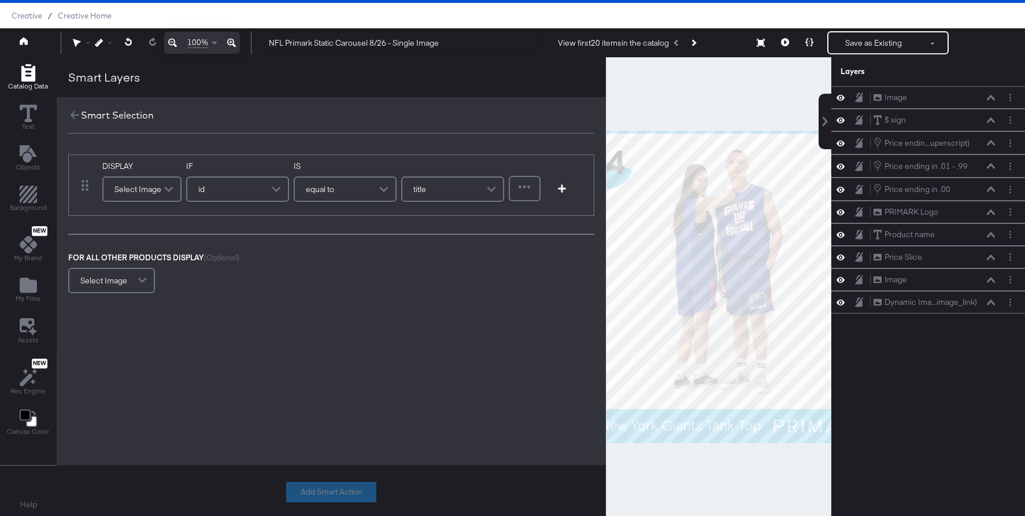
click at [169, 189] on span at bounding box center [170, 188] width 20 height 23
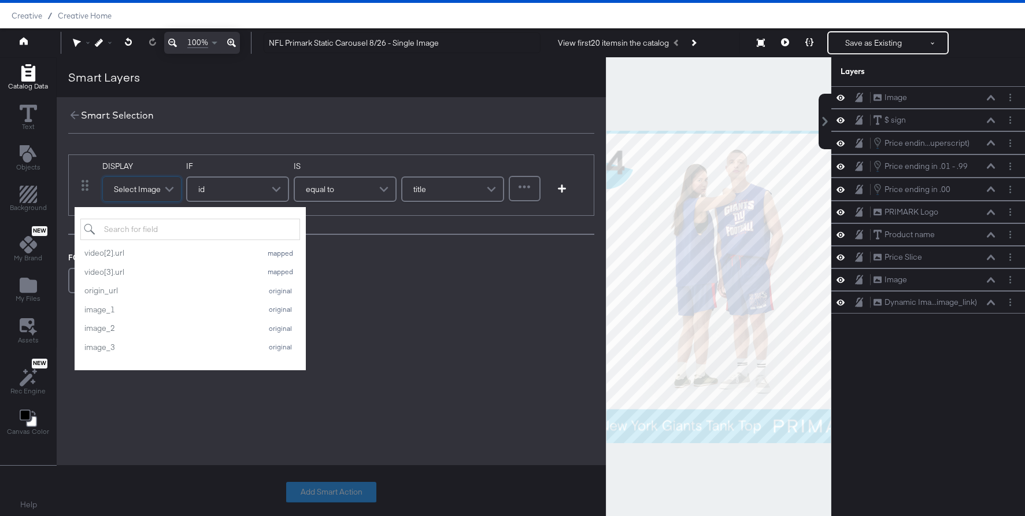
scroll to position [86, 0]
click at [146, 321] on div "image_2" at bounding box center [169, 322] width 171 height 11
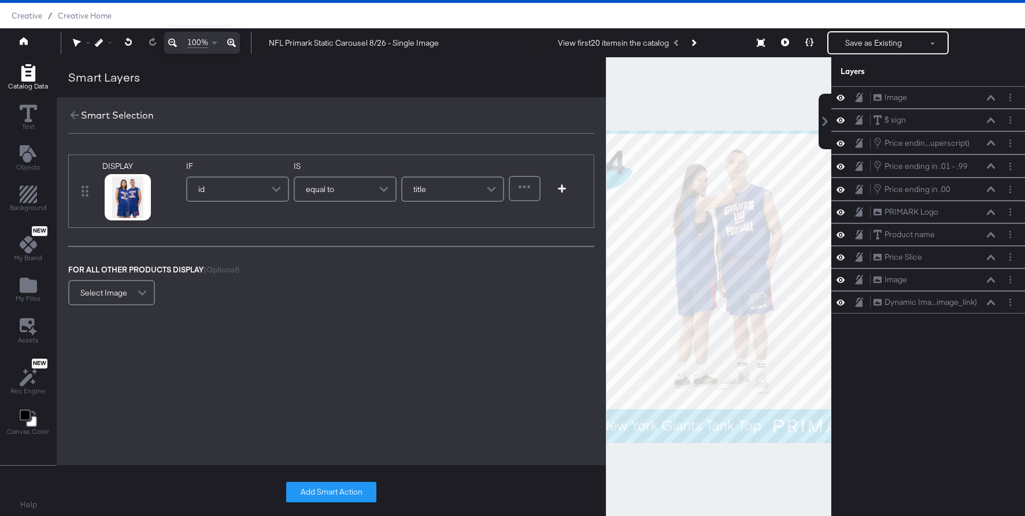
click at [273, 190] on span at bounding box center [278, 188] width 20 height 23
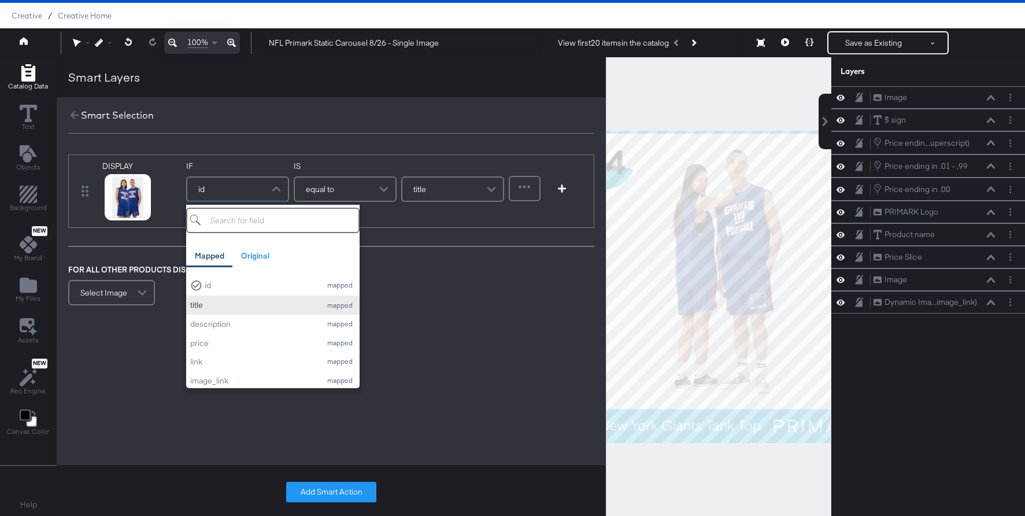
click at [258, 309] on div "title" at bounding box center [252, 304] width 125 height 11
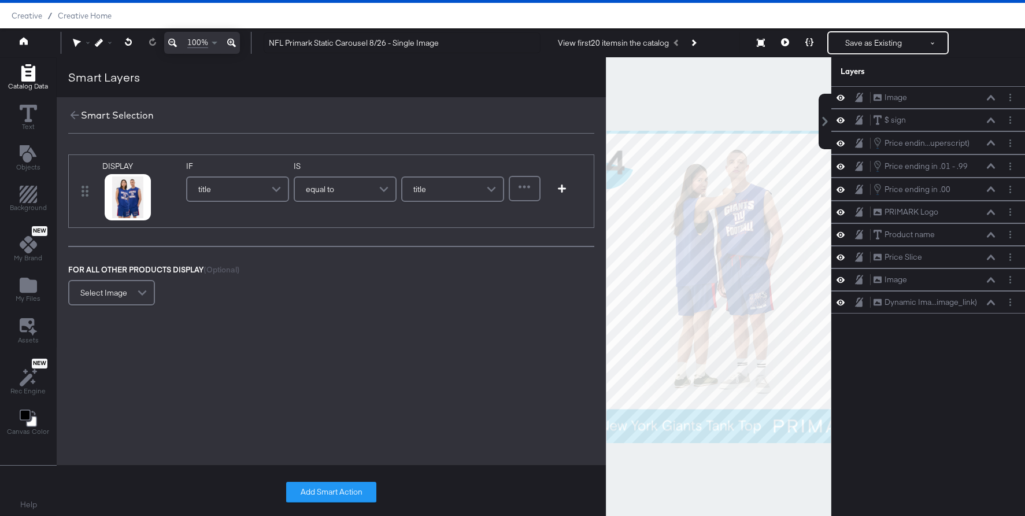
click at [357, 190] on div "equal to" at bounding box center [345, 188] width 101 height 23
click at [427, 195] on input "text" at bounding box center [452, 188] width 103 height 25
type input "NFL New York Jets T-Shirt"
click at [528, 193] on div at bounding box center [524, 188] width 29 height 23
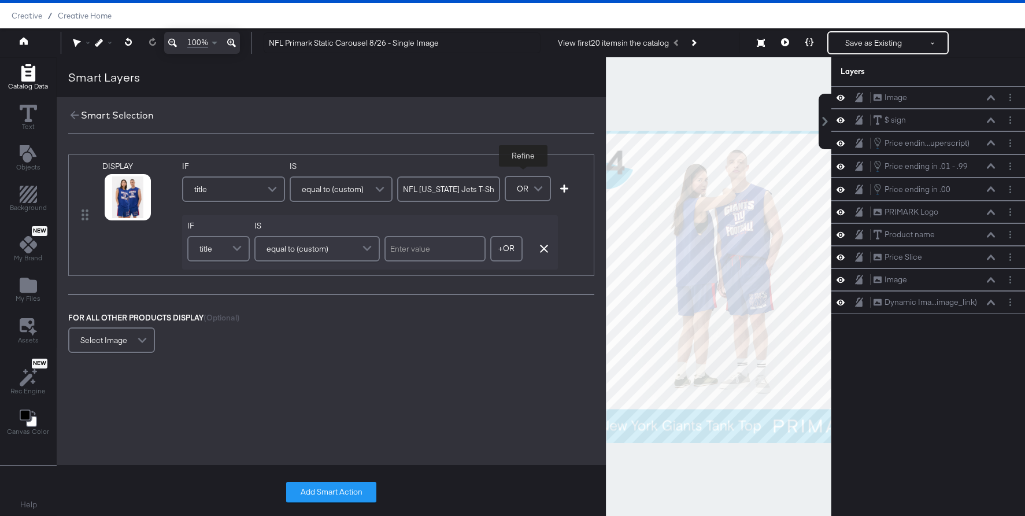
click at [406, 258] on input "text" at bounding box center [434, 248] width 101 height 25
type input "NFL New York Giants T-Shirt"
click at [504, 246] on button "+ OR" at bounding box center [506, 248] width 32 height 25
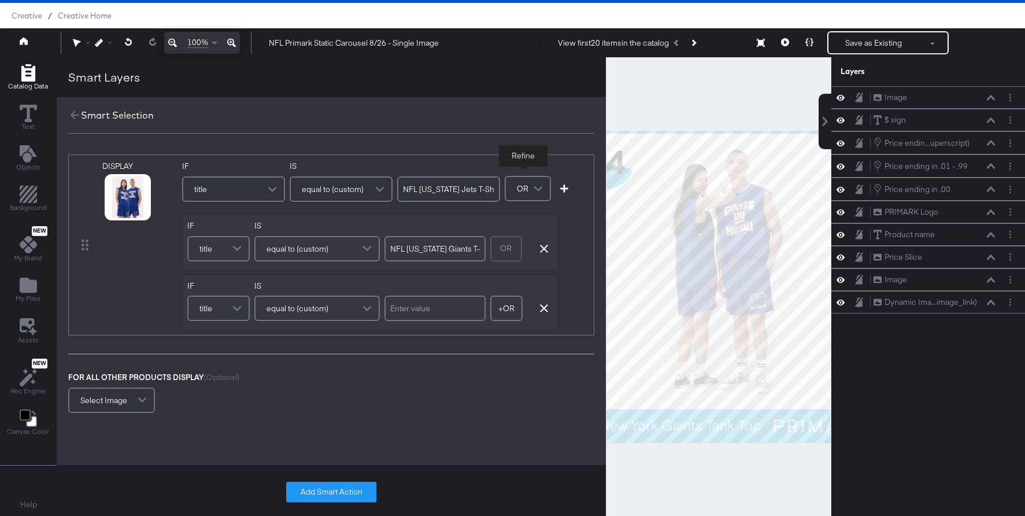
click at [334, 304] on div "equal to (custom)" at bounding box center [316, 308] width 123 height 23
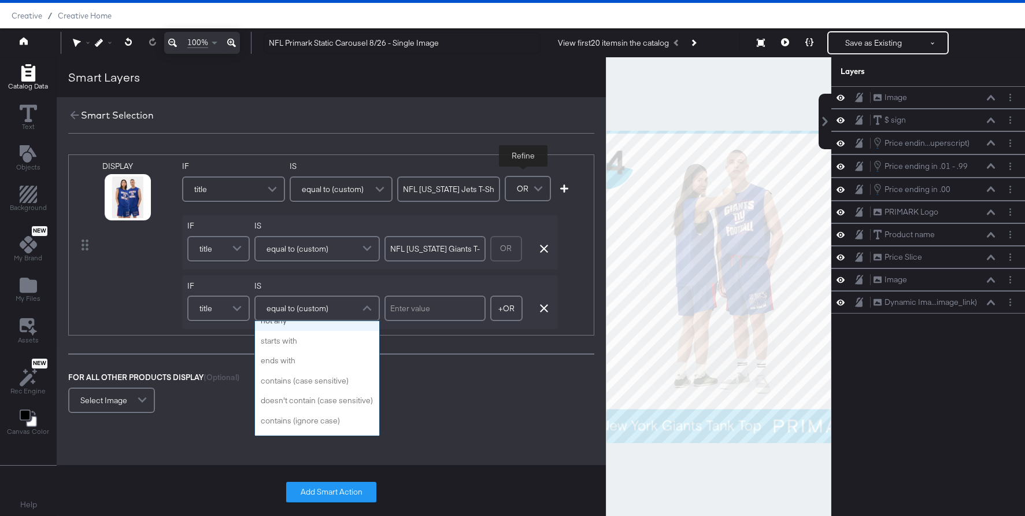
scroll to position [343, 0]
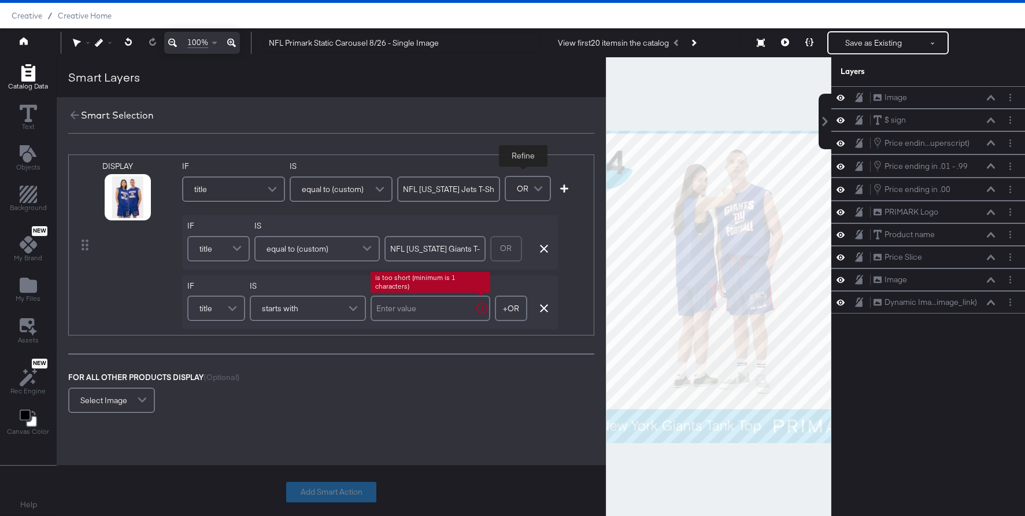
click at [424, 308] on input "text" at bounding box center [431, 307] width 120 height 25
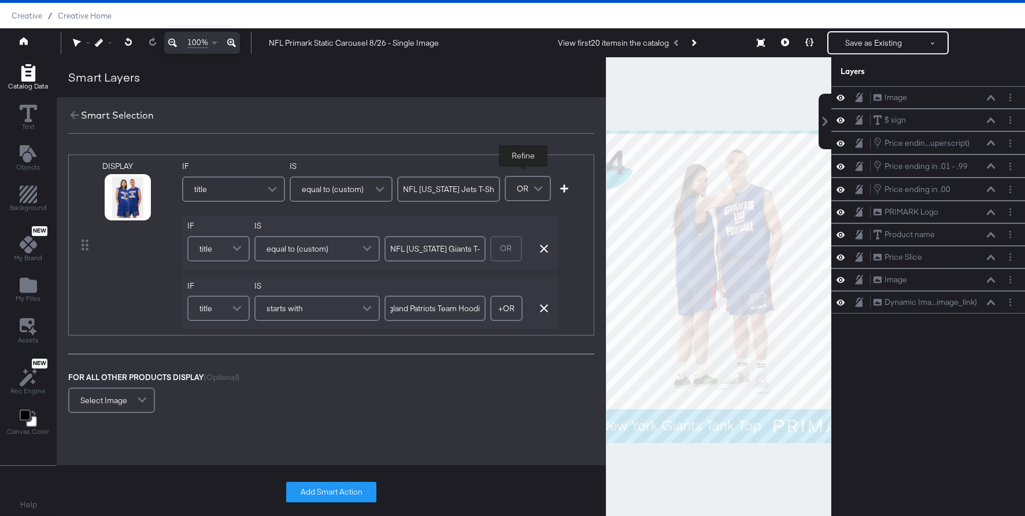
scroll to position [0, 56]
type input "NFL New England Patriots Team Hoodie"
click at [338, 491] on button "Add Smart Action" at bounding box center [331, 491] width 90 height 21
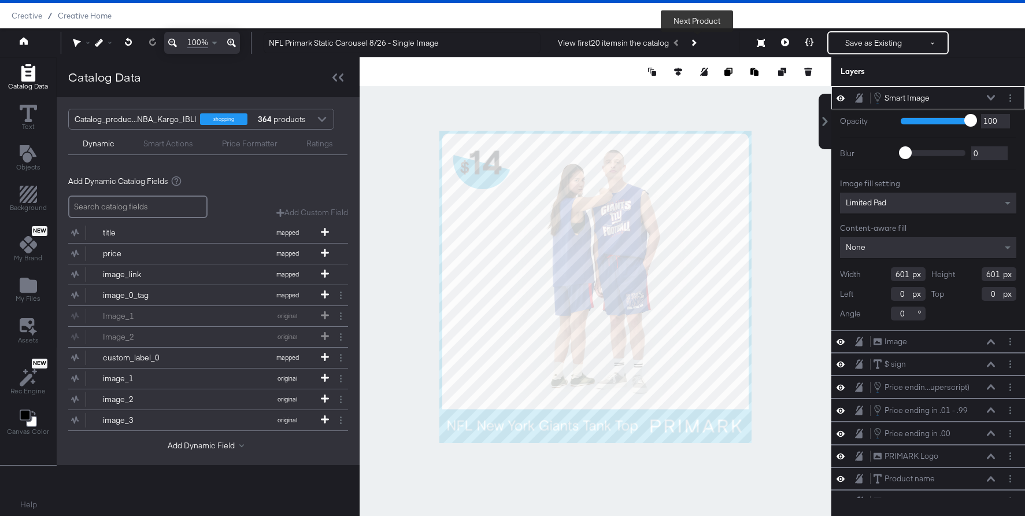
click at [695, 42] on icon "Next Product" at bounding box center [693, 42] width 6 height 6
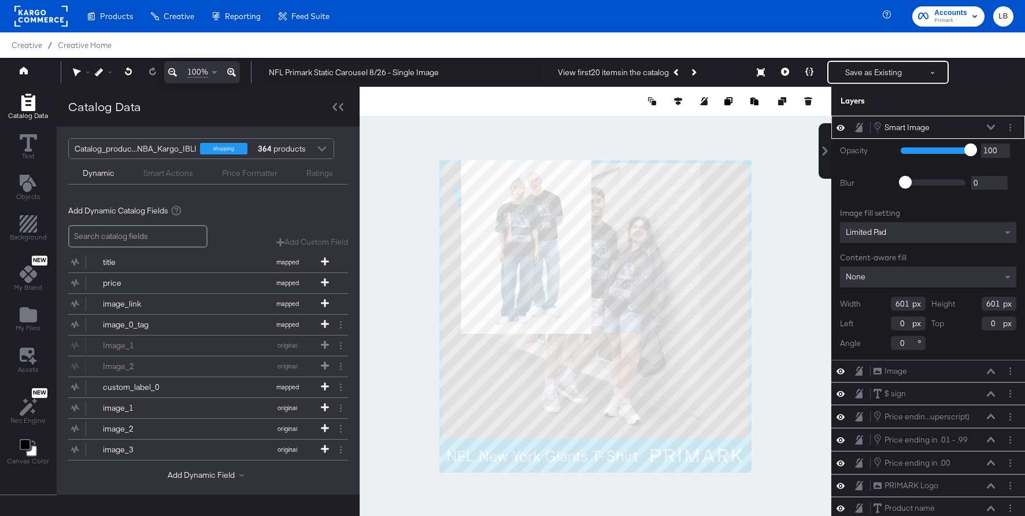
scroll to position [29, 0]
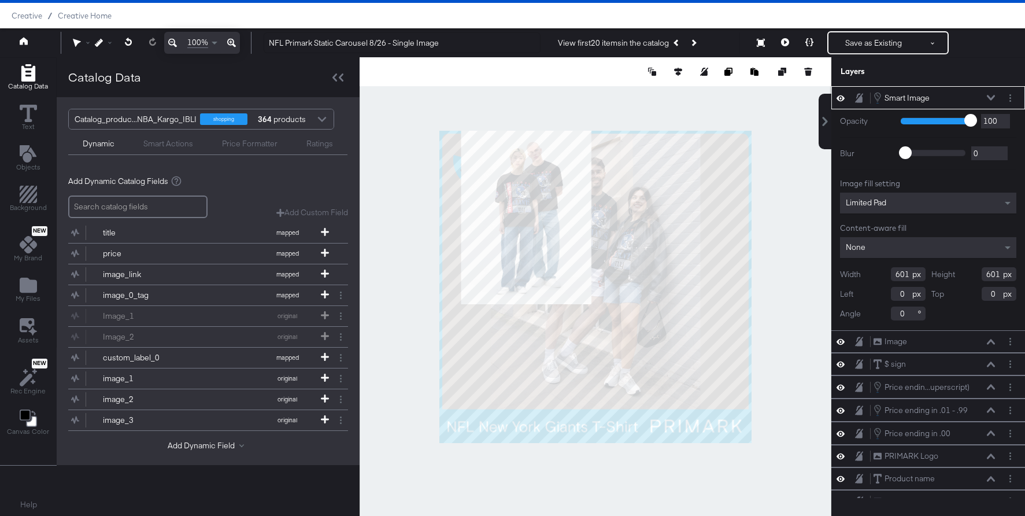
click at [992, 97] on icon at bounding box center [991, 98] width 8 height 6
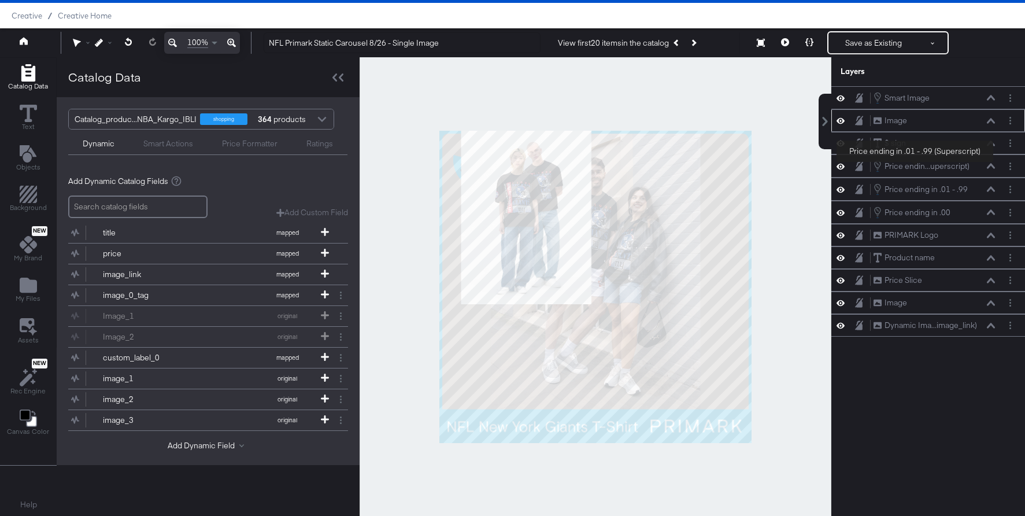
drag, startPoint x: 921, startPoint y: 97, endPoint x: 943, endPoint y: 114, distance: 28.4
click at [943, 114] on div "Smart Image Smart Image Image Image $ sign $ sign Price endin...uperscript) Pri…" at bounding box center [928, 211] width 194 height 250
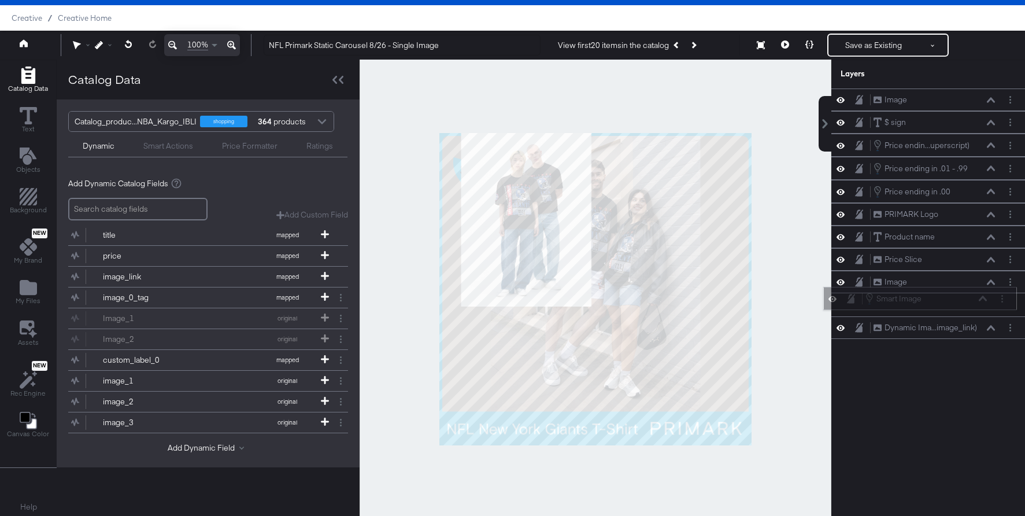
drag, startPoint x: 959, startPoint y: 94, endPoint x: 951, endPoint y: 304, distance: 210.0
click at [951, 304] on div "Smart Image Smart Image" at bounding box center [926, 298] width 123 height 13
click at [989, 302] on icon at bounding box center [991, 305] width 8 height 6
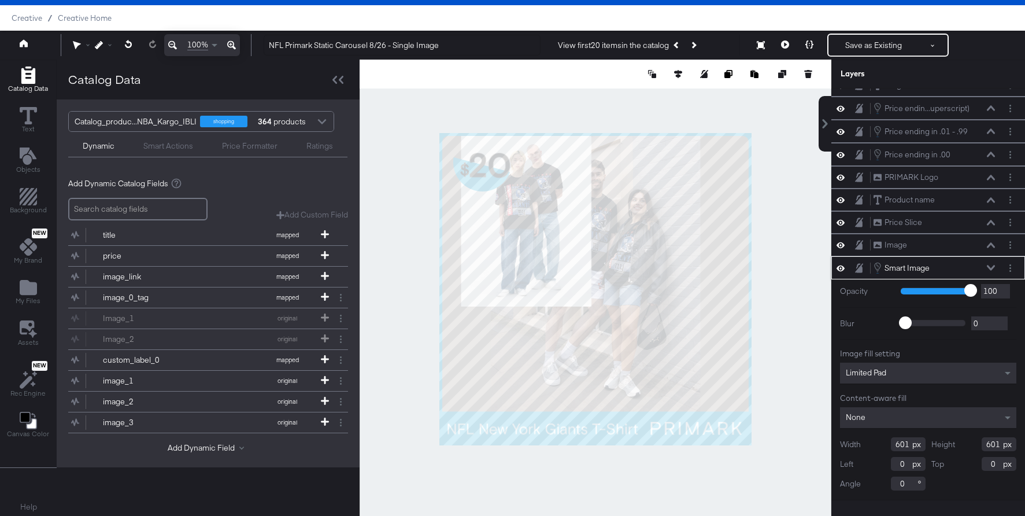
drag, startPoint x: 998, startPoint y: 443, endPoint x: 931, endPoint y: 440, distance: 67.7
click at [931, 440] on div "Height 601" at bounding box center [974, 444] width 86 height 14
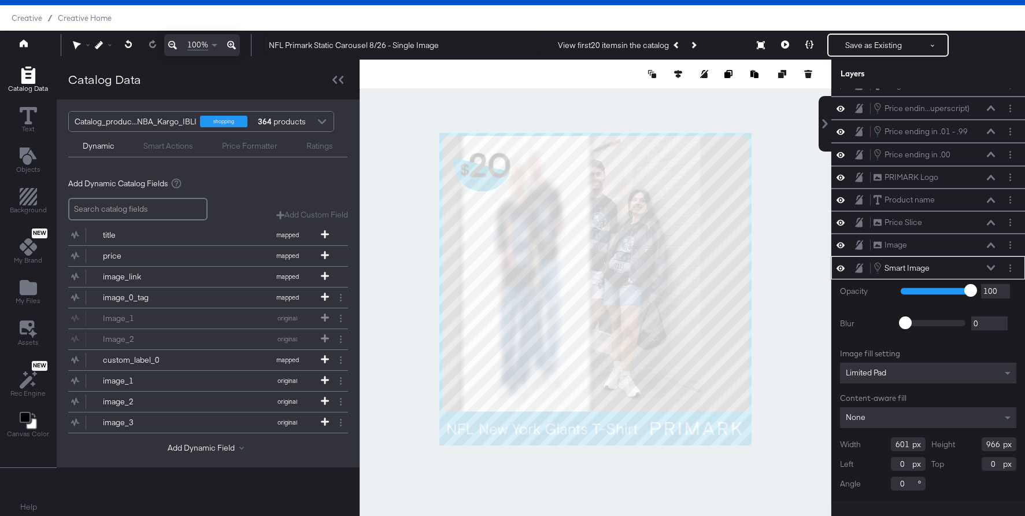
type input "966"
drag, startPoint x: 909, startPoint y: 444, endPoint x: 864, endPoint y: 444, distance: 45.1
click at [864, 444] on div "Width 601" at bounding box center [883, 444] width 86 height 14
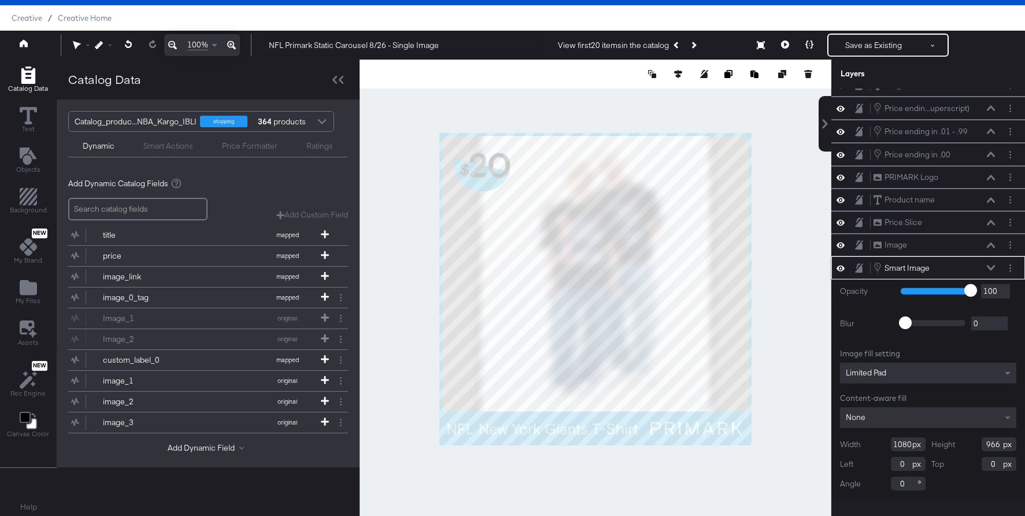
type input "1080"
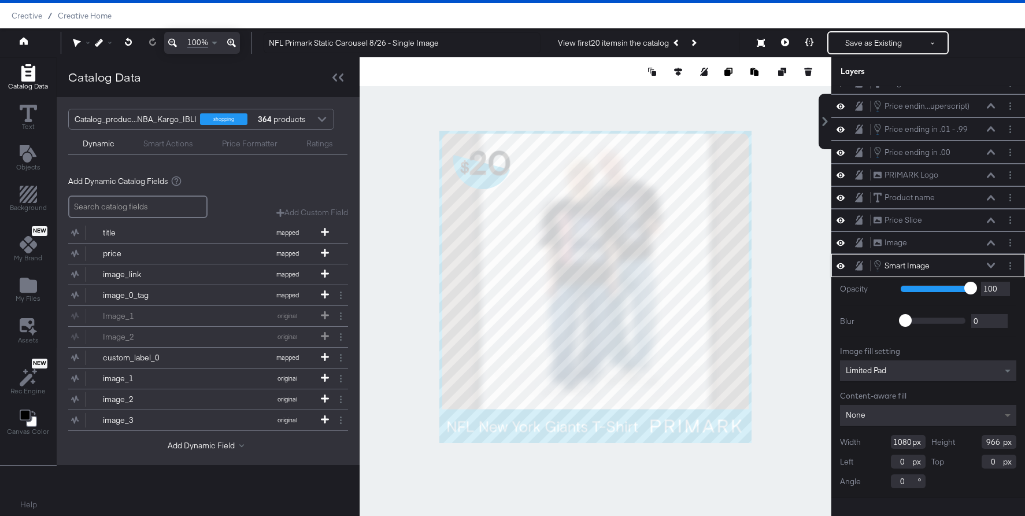
click at [1005, 414] on span at bounding box center [1009, 415] width 14 height 21
click at [786, 40] on icon at bounding box center [785, 42] width 8 height 8
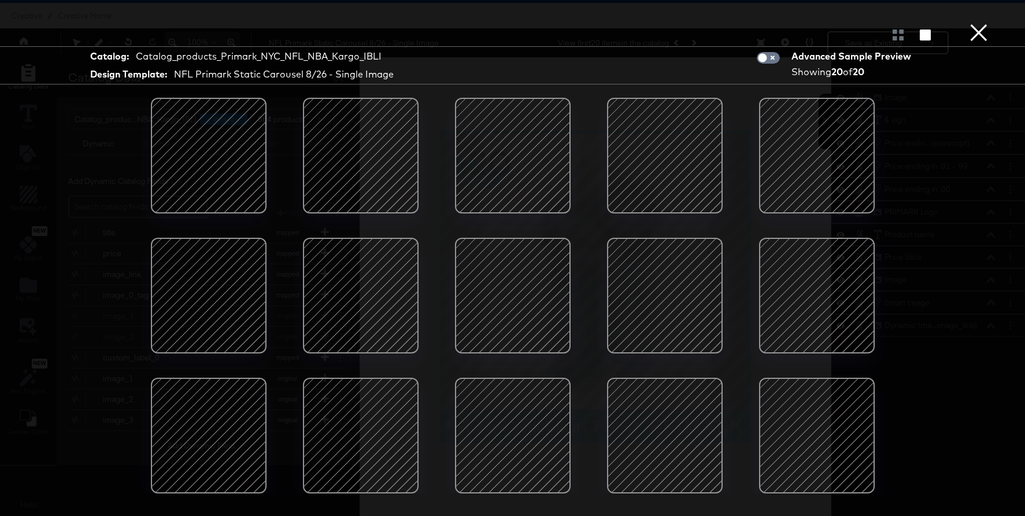
scroll to position [0, 0]
click at [978, 23] on button "×" at bounding box center [978, 11] width 23 height 23
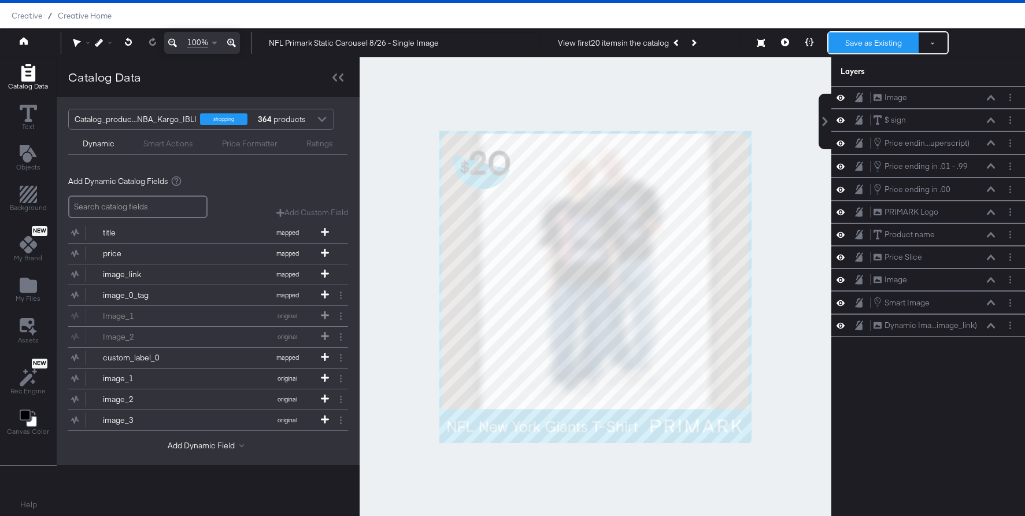
click at [890, 37] on button "Save as Existing" at bounding box center [873, 42] width 90 height 21
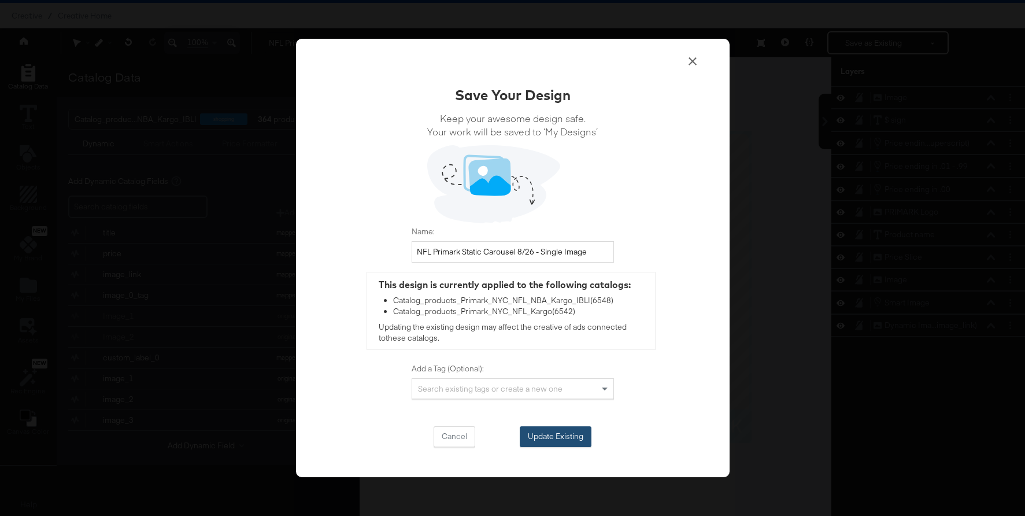
click at [580, 442] on button "Update Existing" at bounding box center [556, 436] width 72 height 21
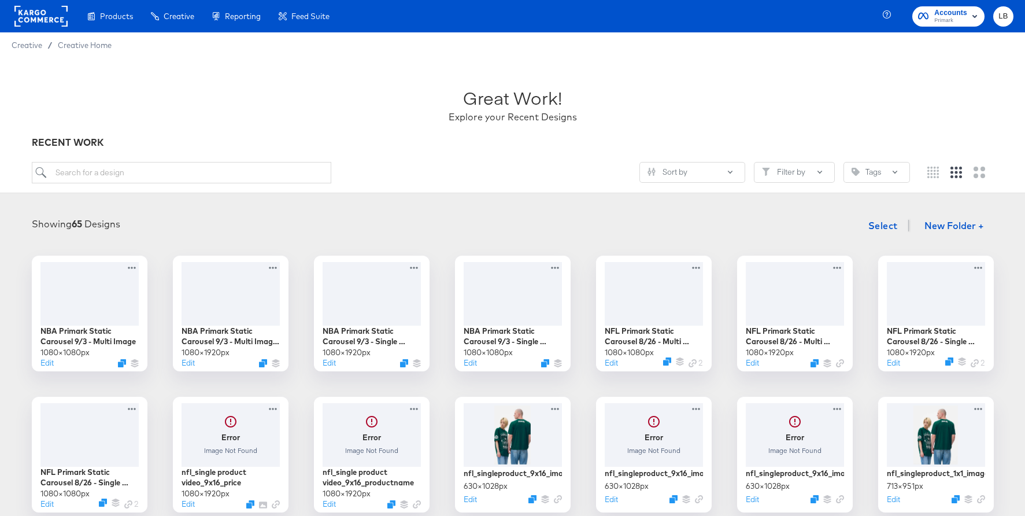
click at [401, 204] on div "Showing 65 Designs Select New Folder + NBA Primark Static Carousel 9/3 - Multi …" at bounding box center [512, 503] width 1025 height 603
